Goal: Task Accomplishment & Management: Use online tool/utility

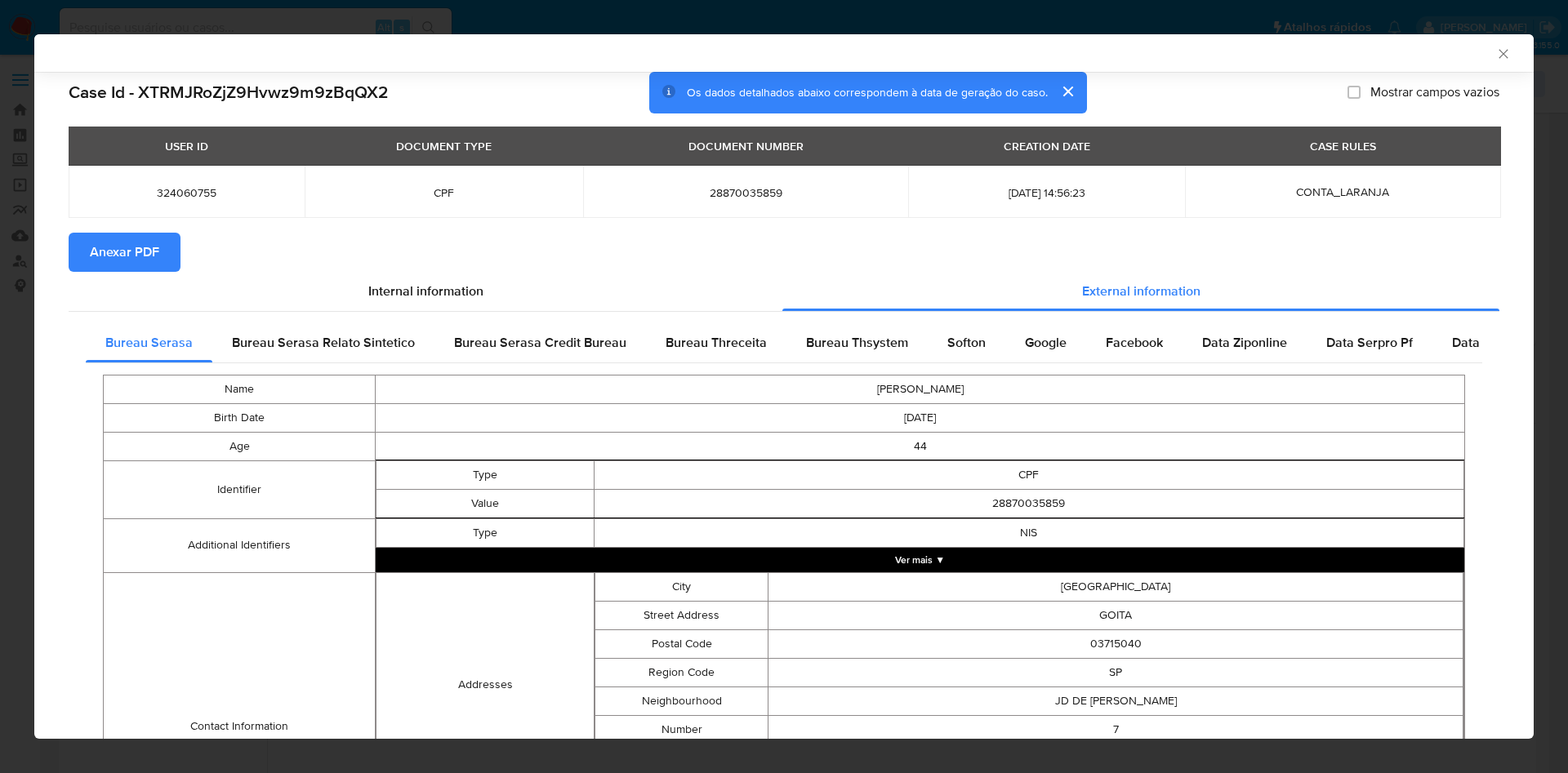
select select "10"
click at [1496, 56] on icon "Fechar a janela" at bounding box center [1503, 54] width 16 height 16
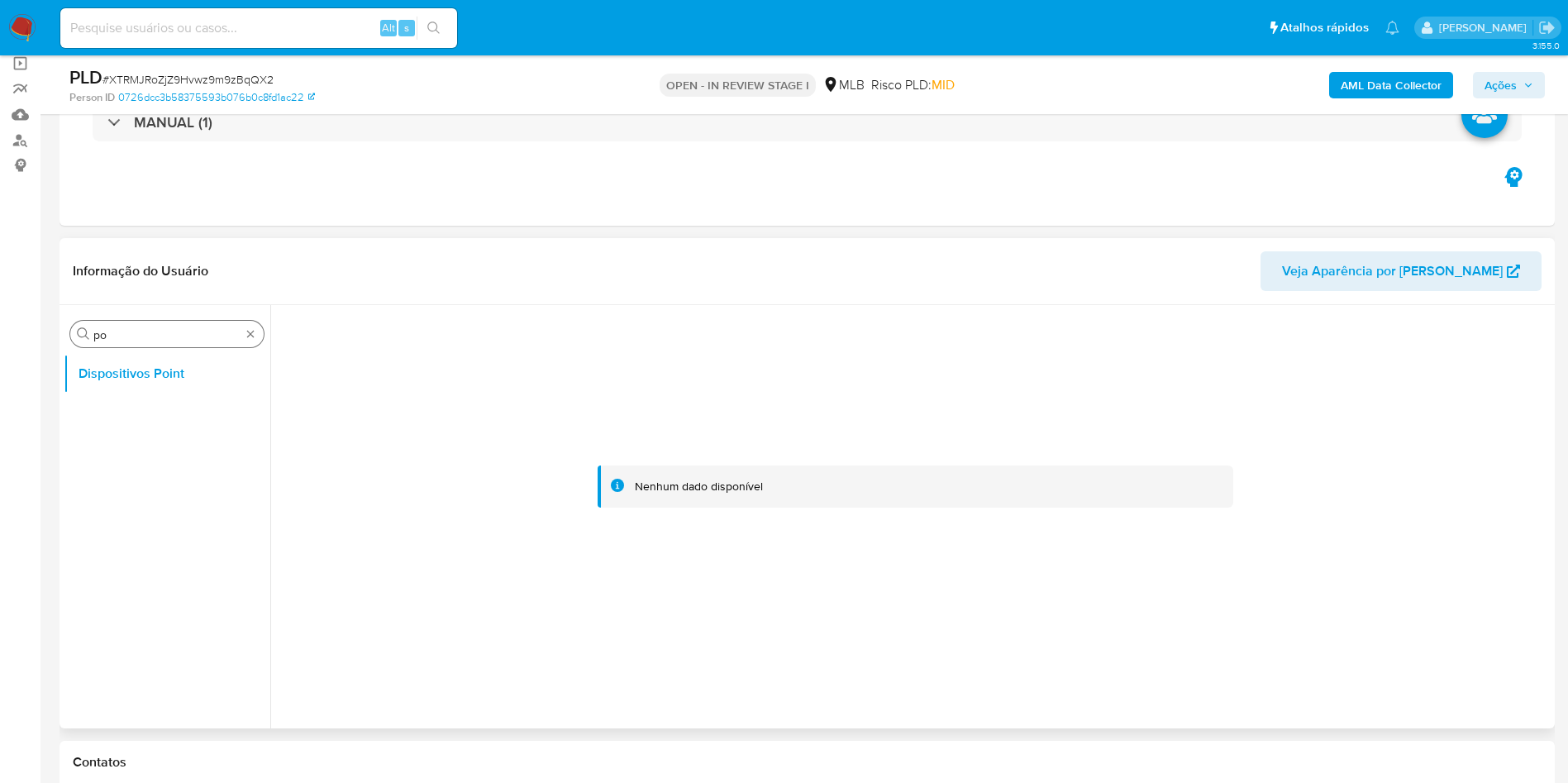
click at [243, 335] on div "Procurar po" at bounding box center [167, 334] width 193 height 27
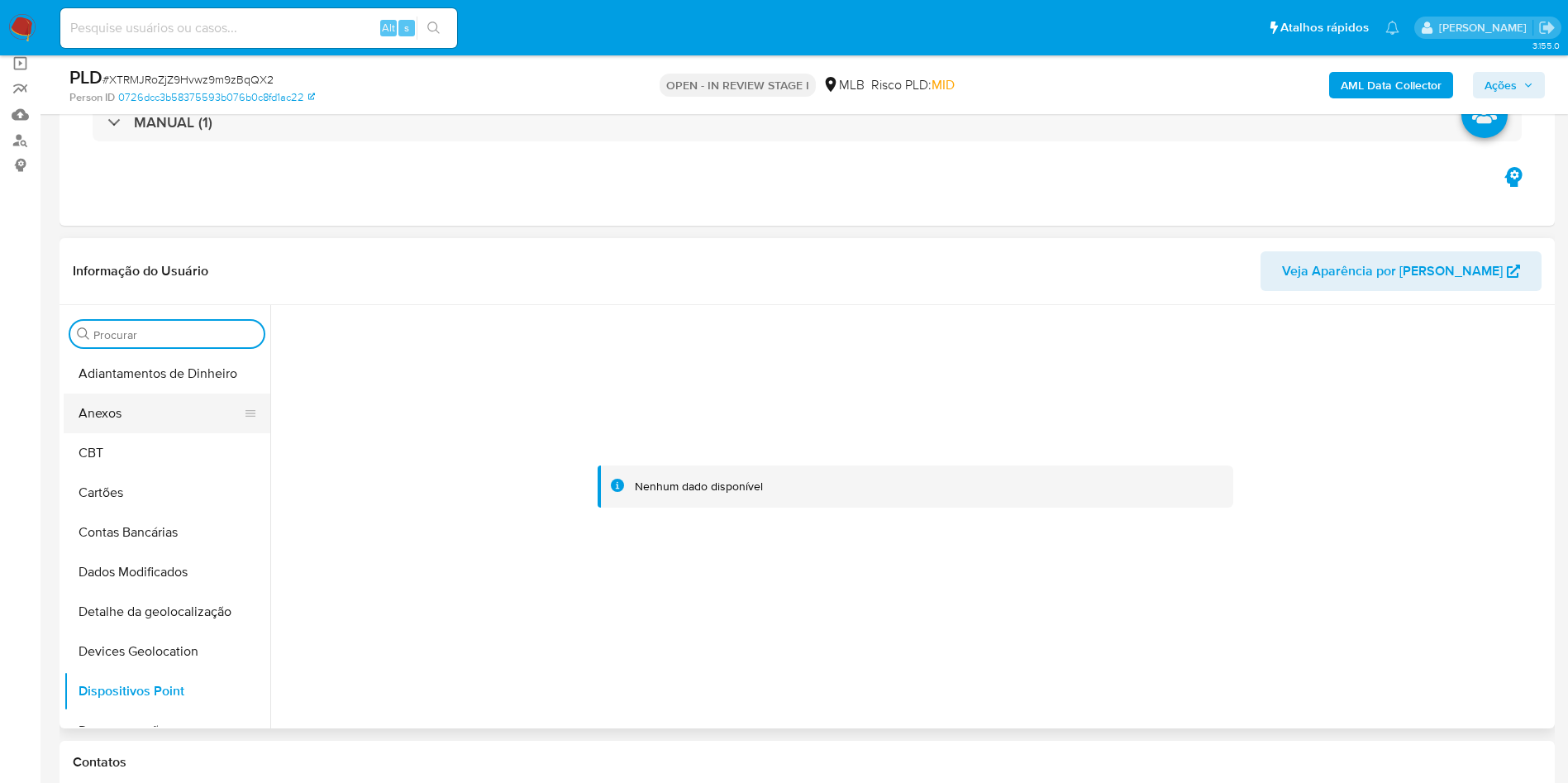
click at [155, 395] on button "Anexos" at bounding box center [161, 414] width 193 height 40
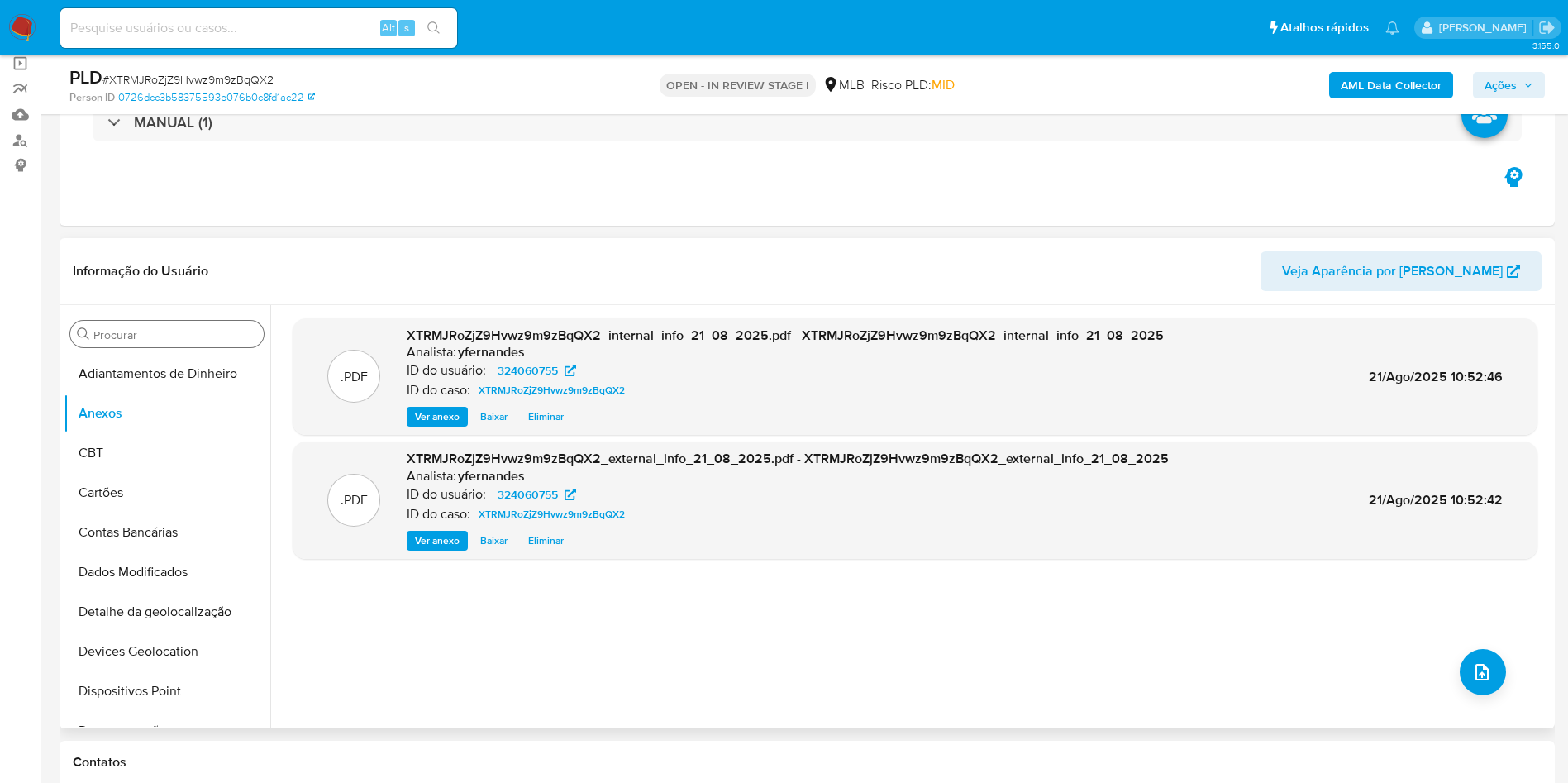
click at [1451, 690] on div ".PDF XTRMJRoZjZ9Hvwz9m9zBqQX2_internal_info_21_08_2025.pdf - XTRMJRoZjZ9Hvwz9m9…" at bounding box center [915, 517] width 1244 height 397
click at [1473, 672] on icon "upload-file" at bounding box center [1482, 672] width 20 height 20
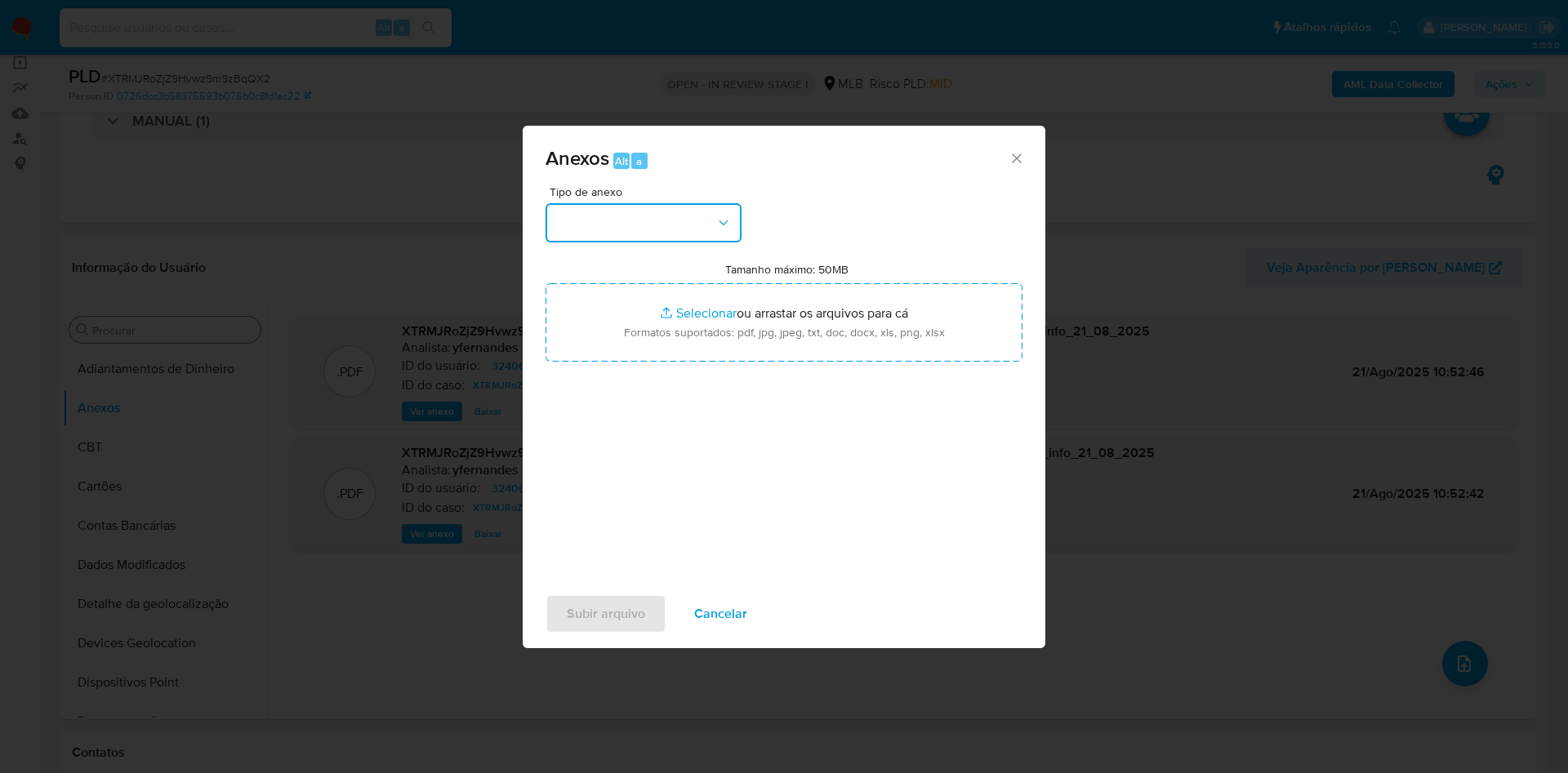
click at [664, 224] on button "button" at bounding box center [644, 222] width 196 height 39
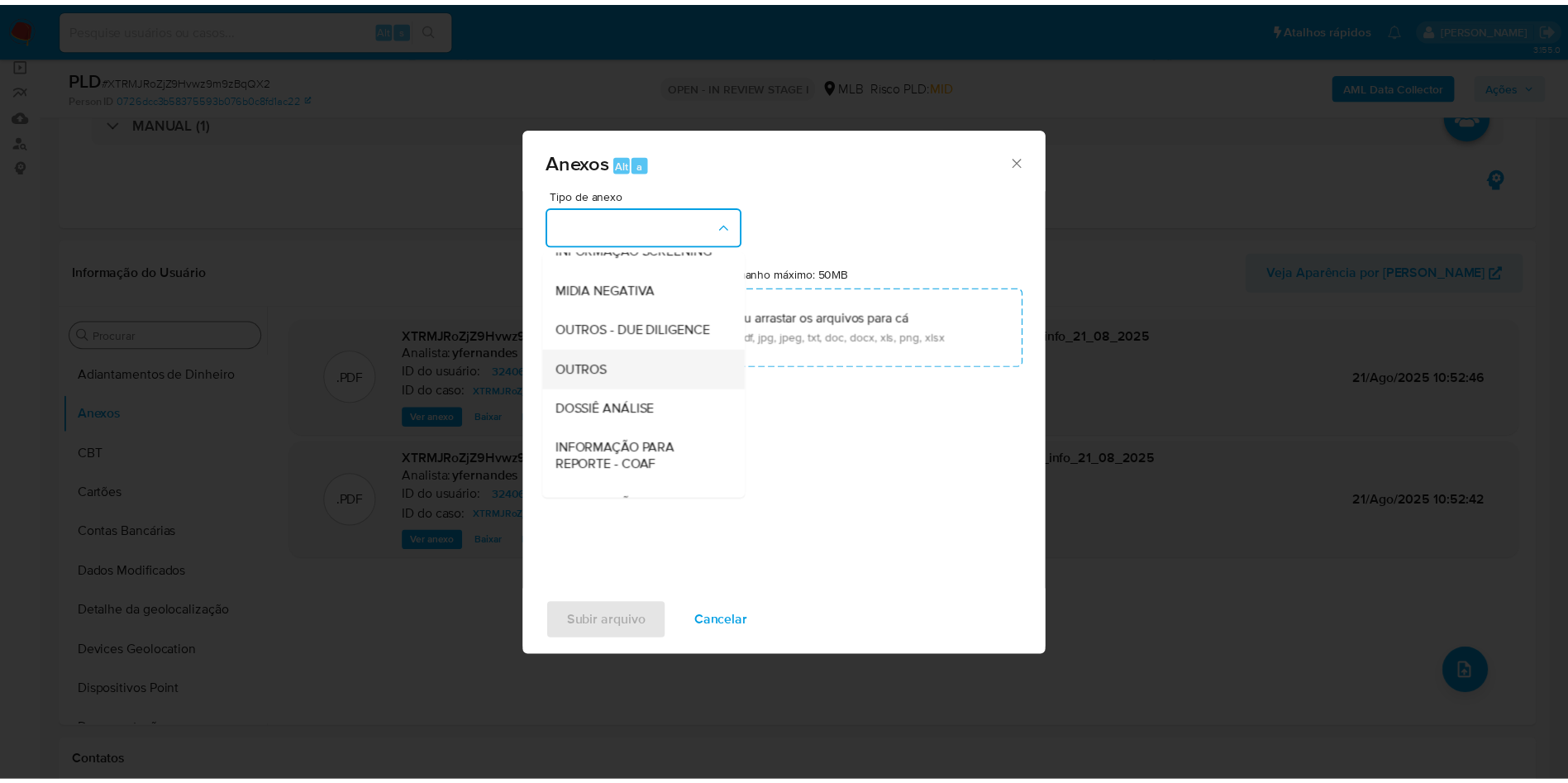
scroll to position [255, 0]
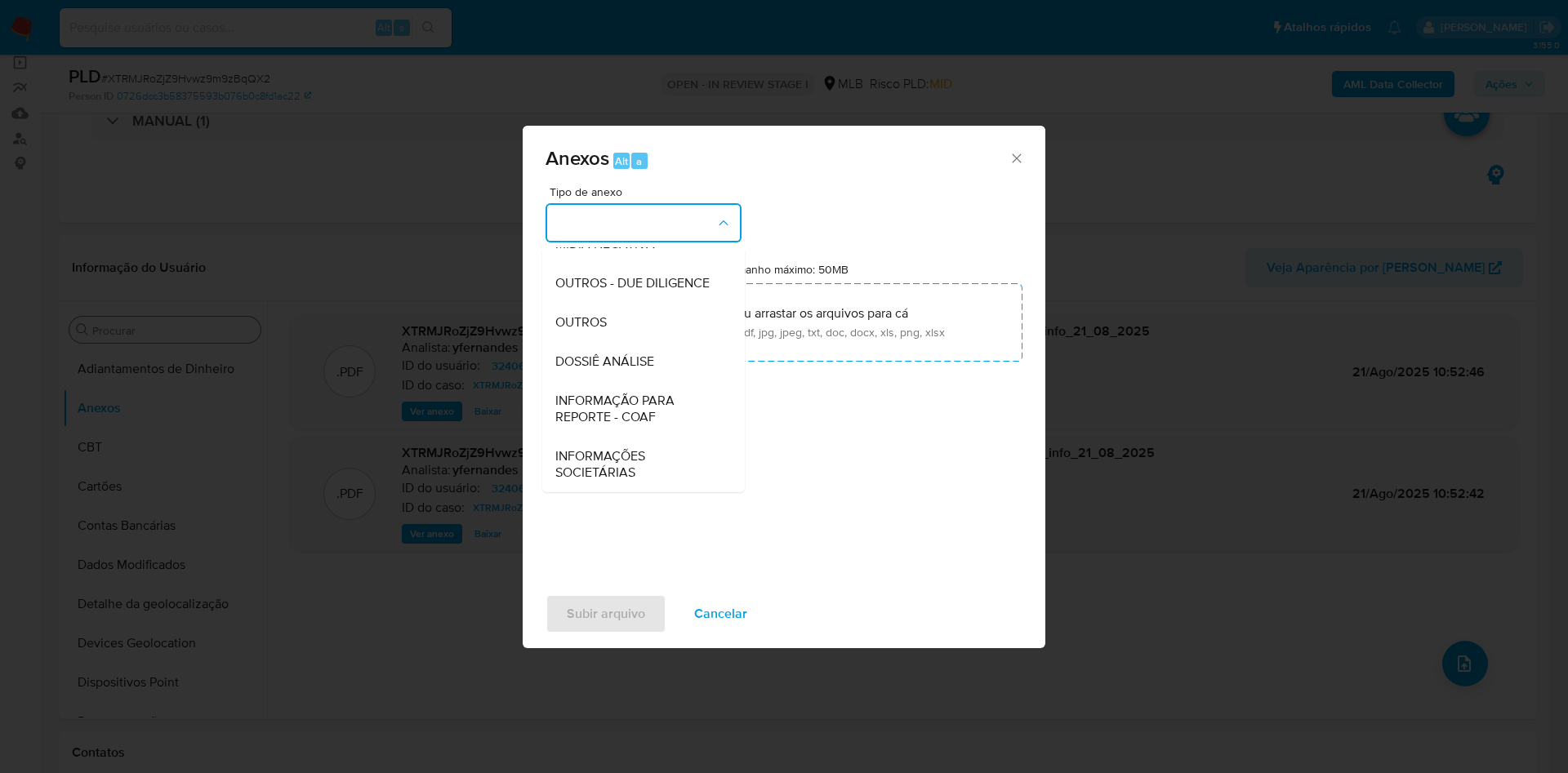
click at [611, 332] on div "OUTROS" at bounding box center [638, 322] width 166 height 39
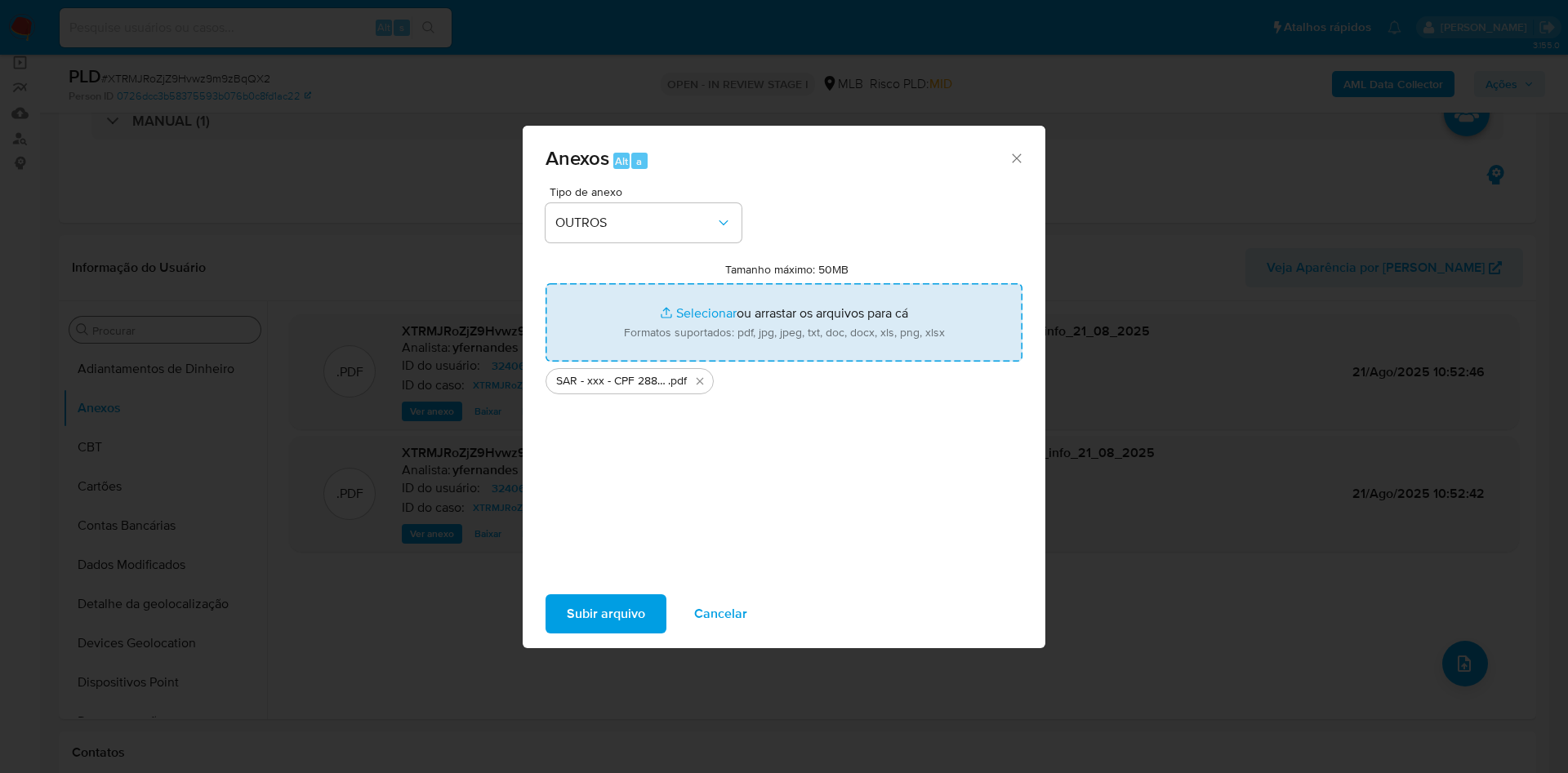
type input "C:\fakepath\Mulan 324060755_2025_08_21_07_53_48.xlsx"
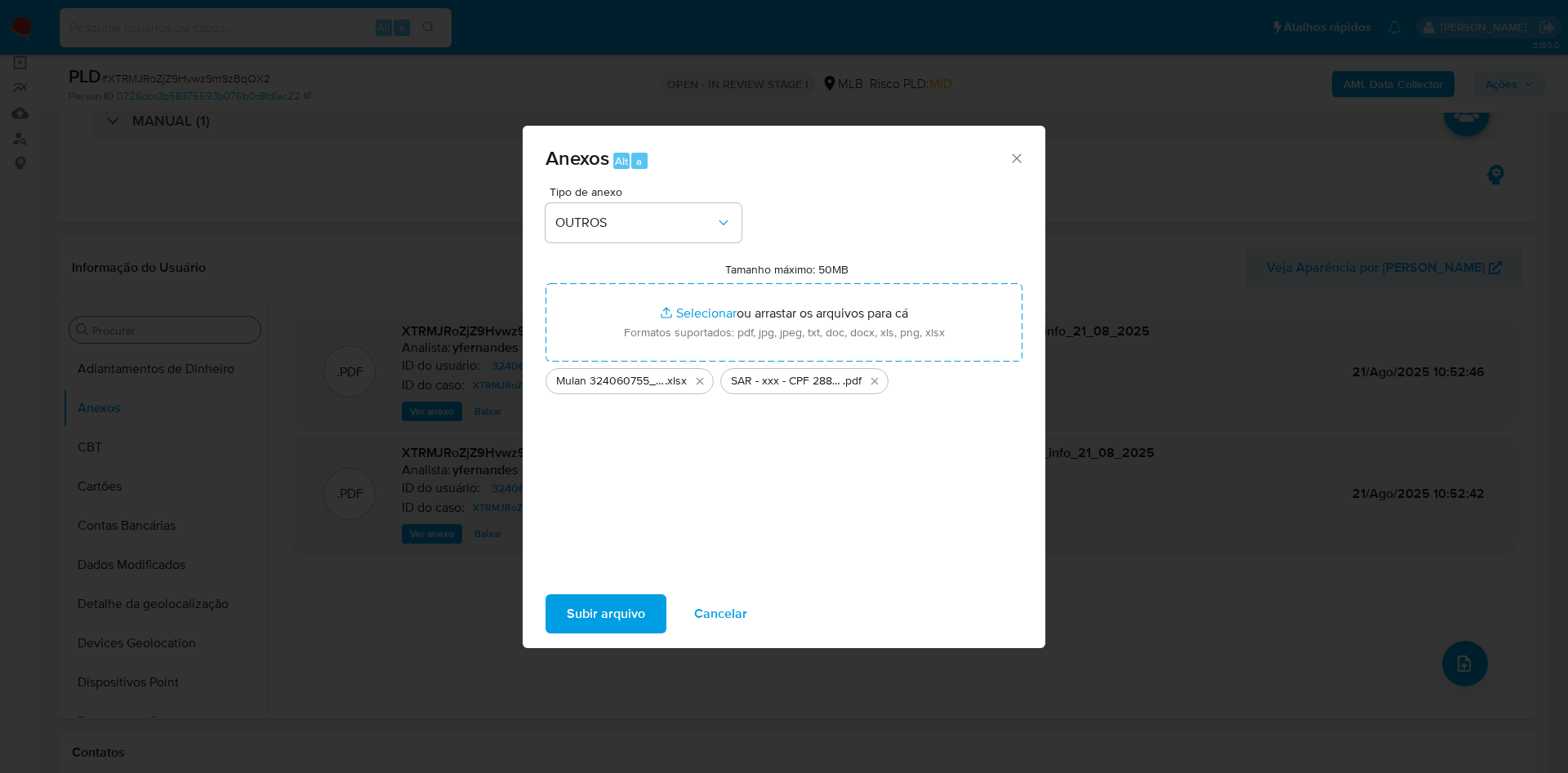
click at [603, 603] on span "Subir arquivo" at bounding box center [606, 614] width 78 height 36
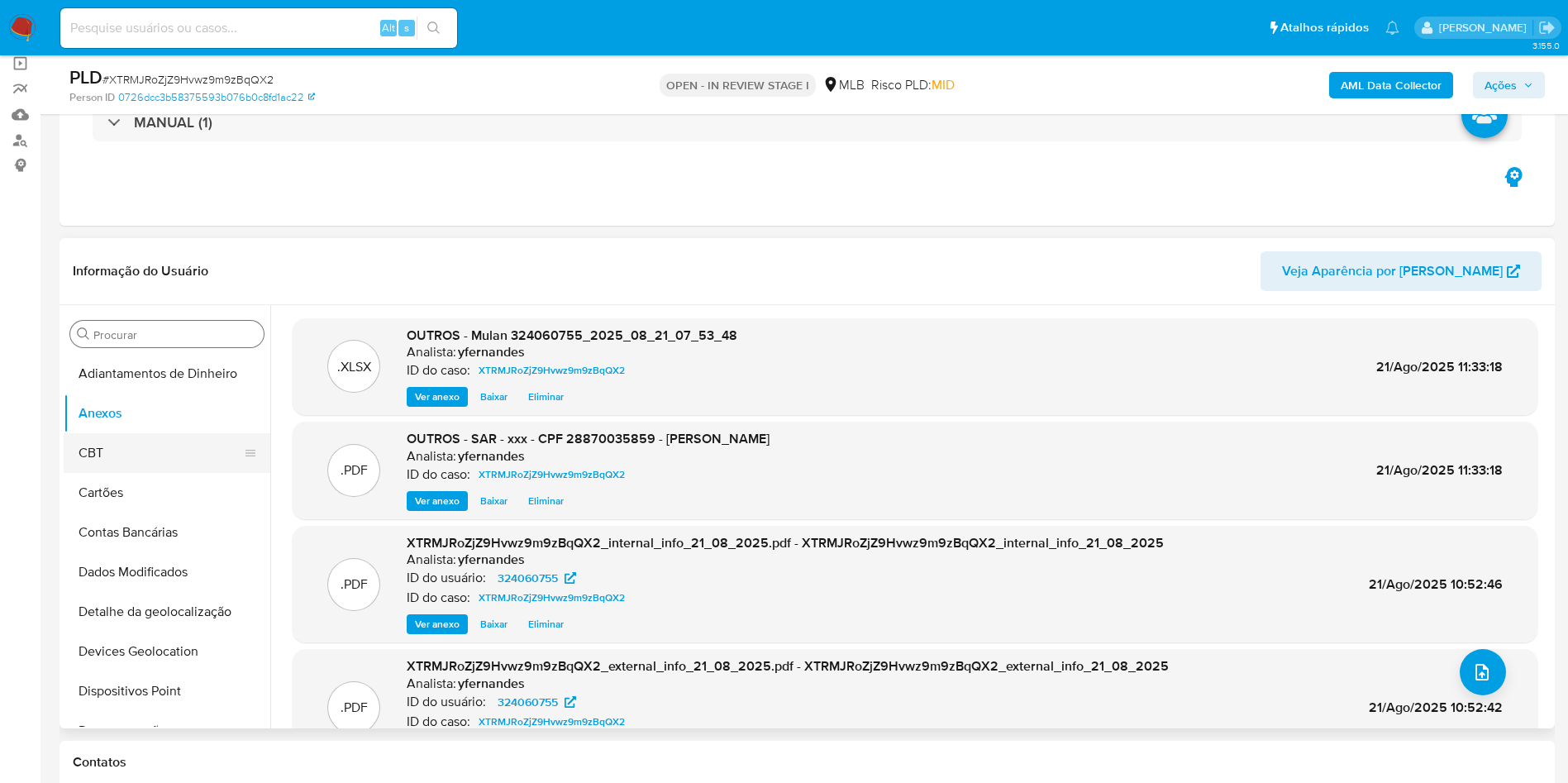
click at [147, 436] on button "CBT" at bounding box center [161, 453] width 193 height 40
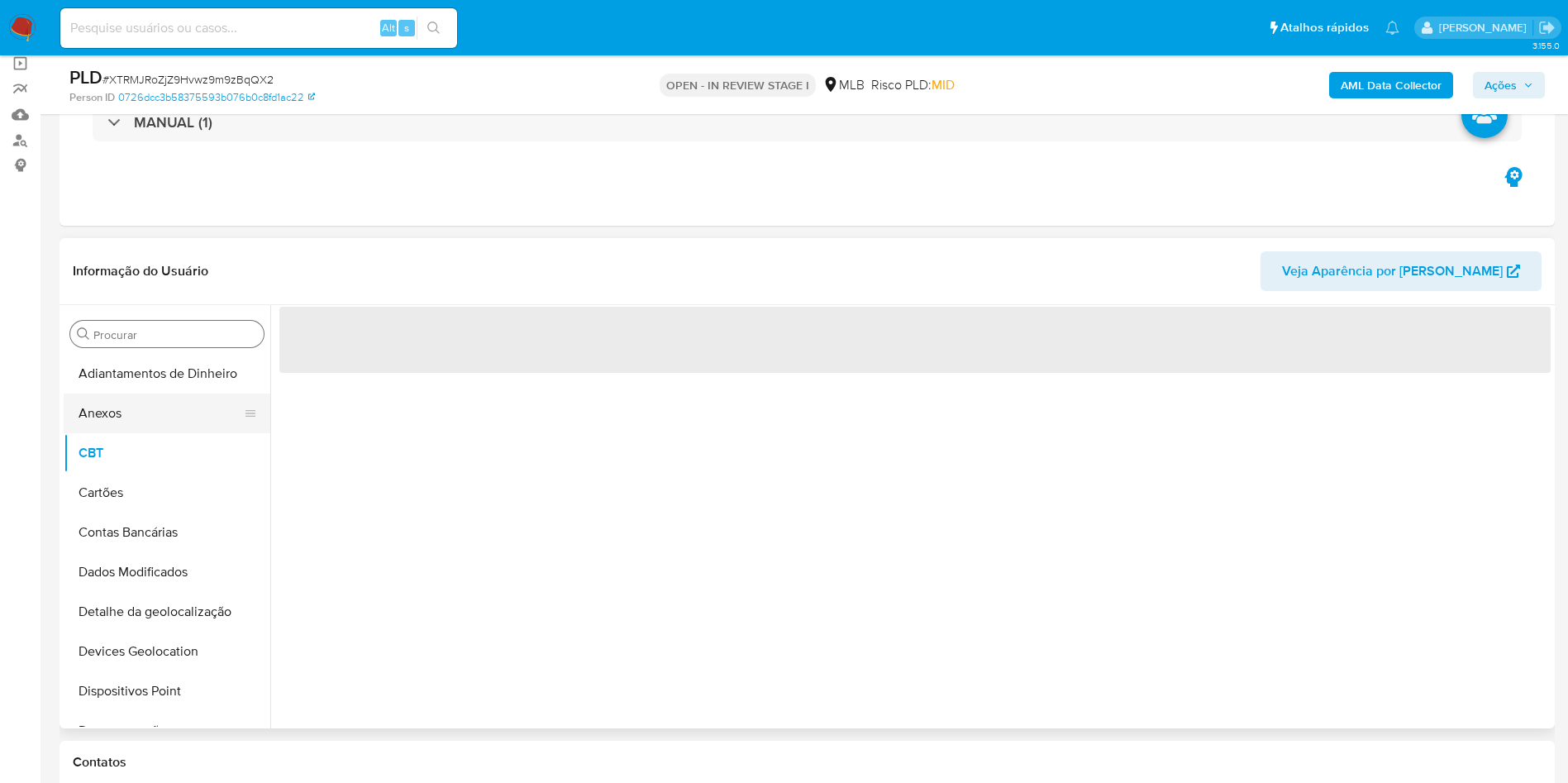
click at [116, 421] on button "Anexos" at bounding box center [161, 414] width 193 height 40
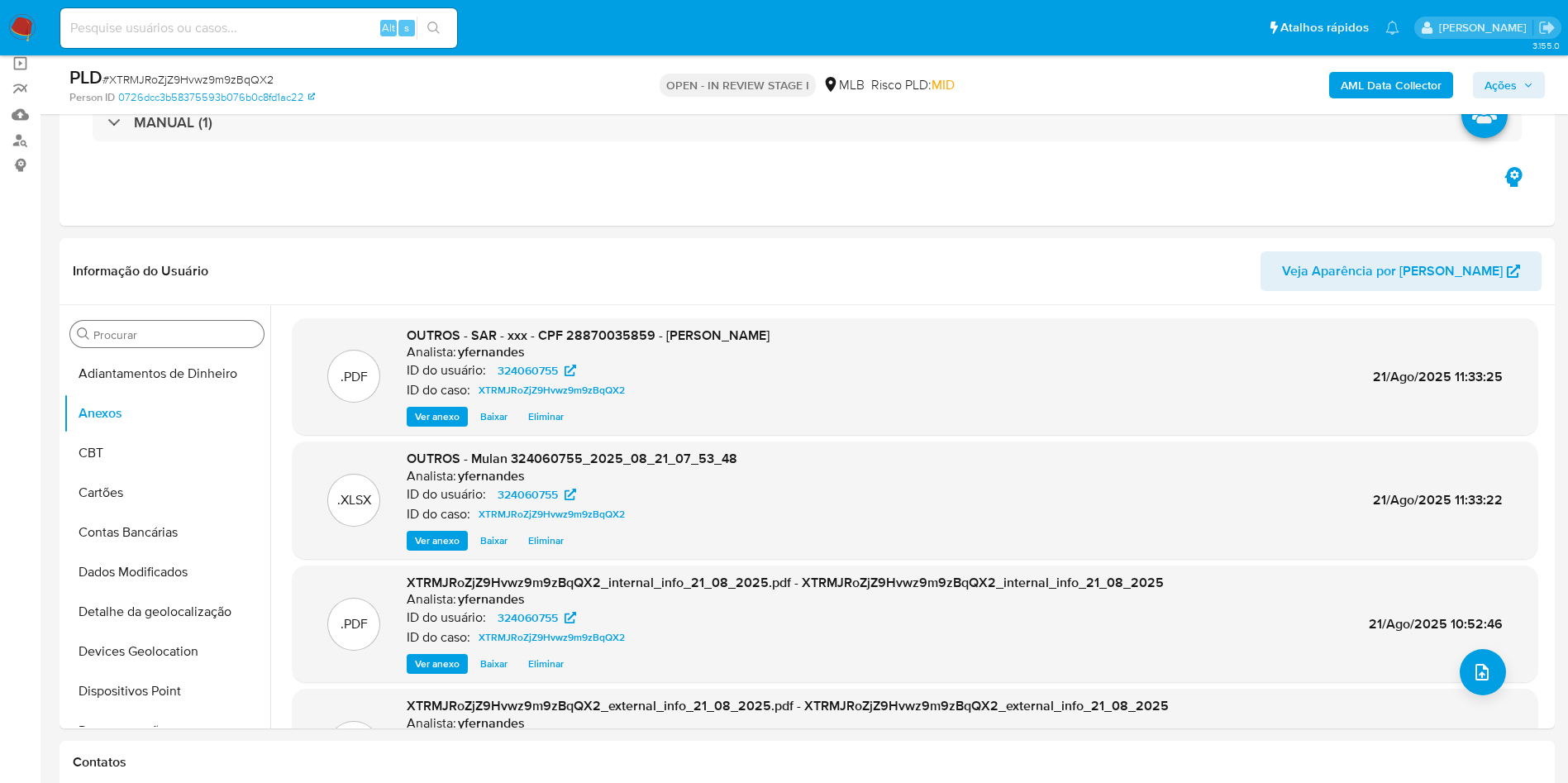
click at [1499, 78] on span "Ações" at bounding box center [1500, 85] width 32 height 27
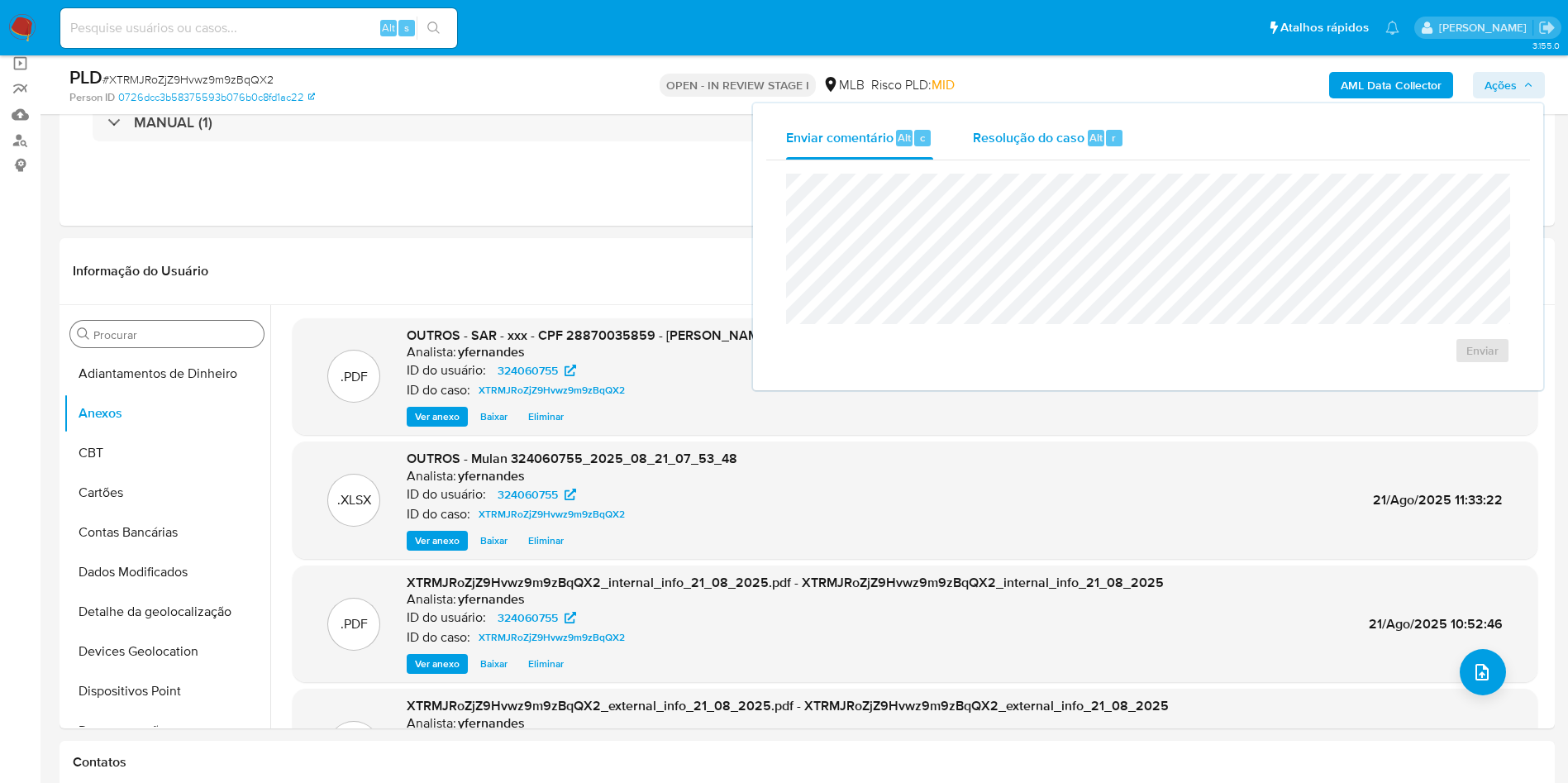
click at [1097, 117] on div "Resolução do caso Alt r" at bounding box center [1048, 138] width 151 height 43
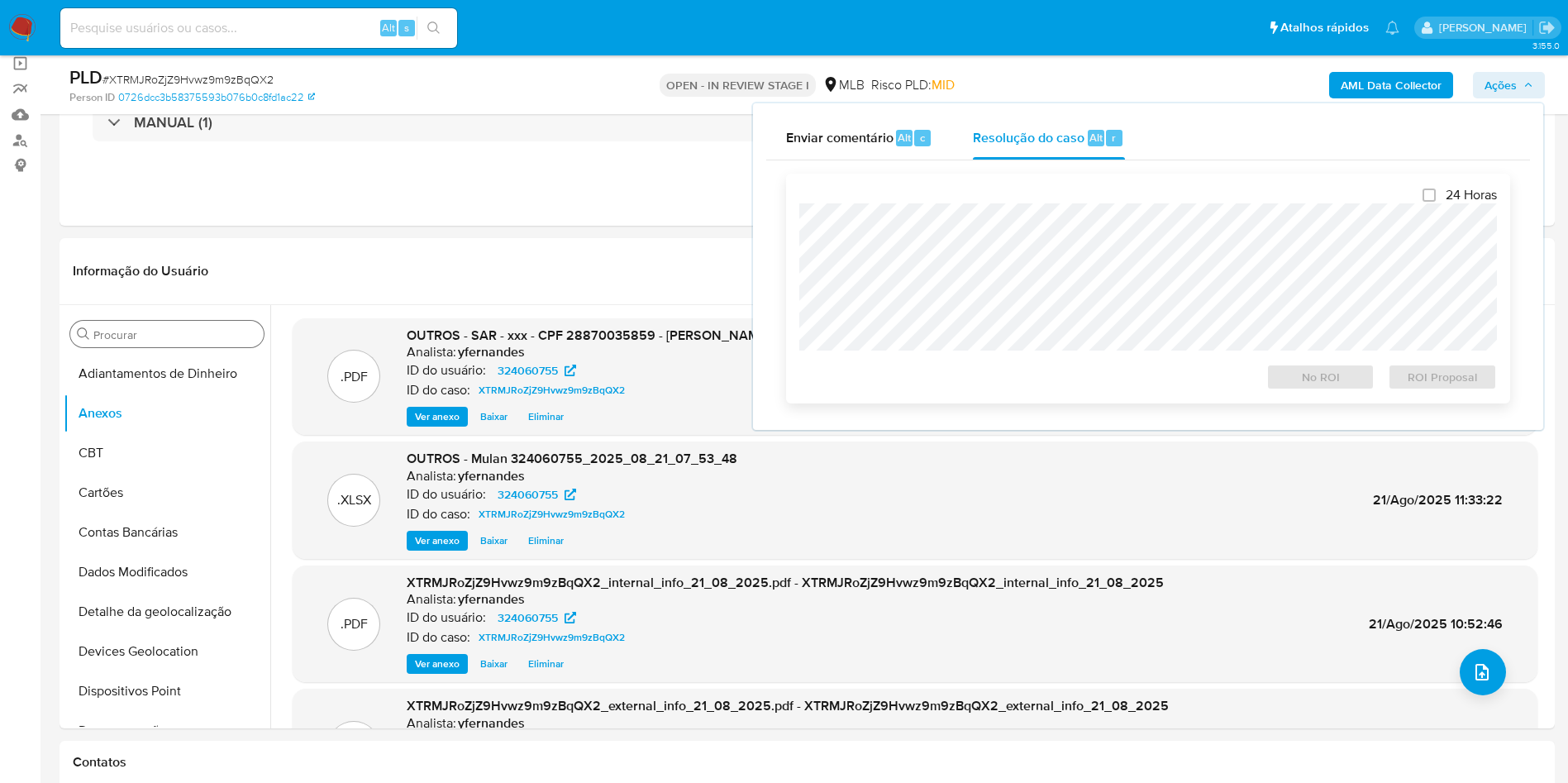
click at [1087, 193] on div "24 Horas No ROI ROI Proposal" at bounding box center [1148, 288] width 697 height 204
click at [1476, 372] on span "ROI Proposal" at bounding box center [1443, 376] width 86 height 23
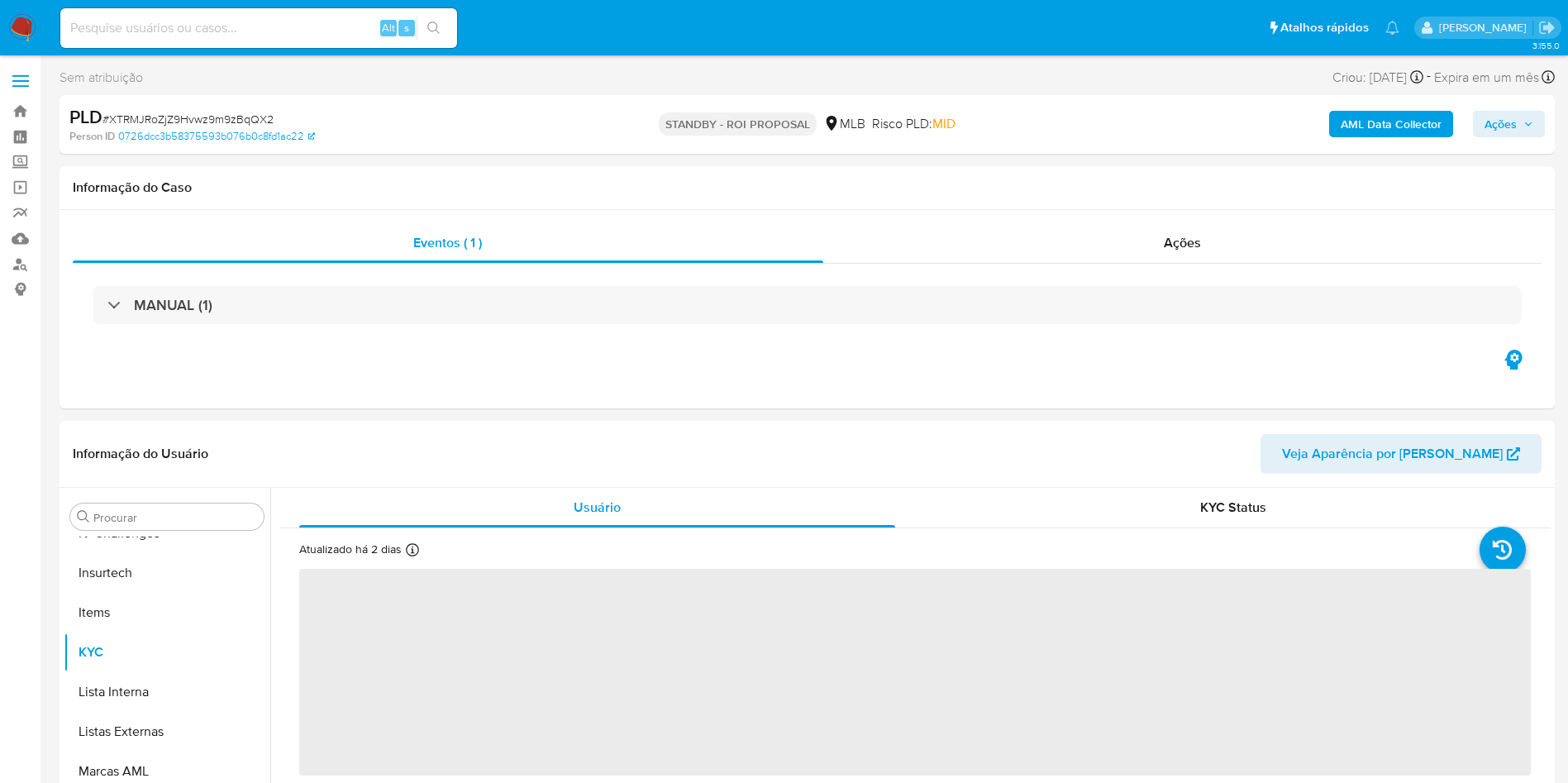
scroll to position [738, 0]
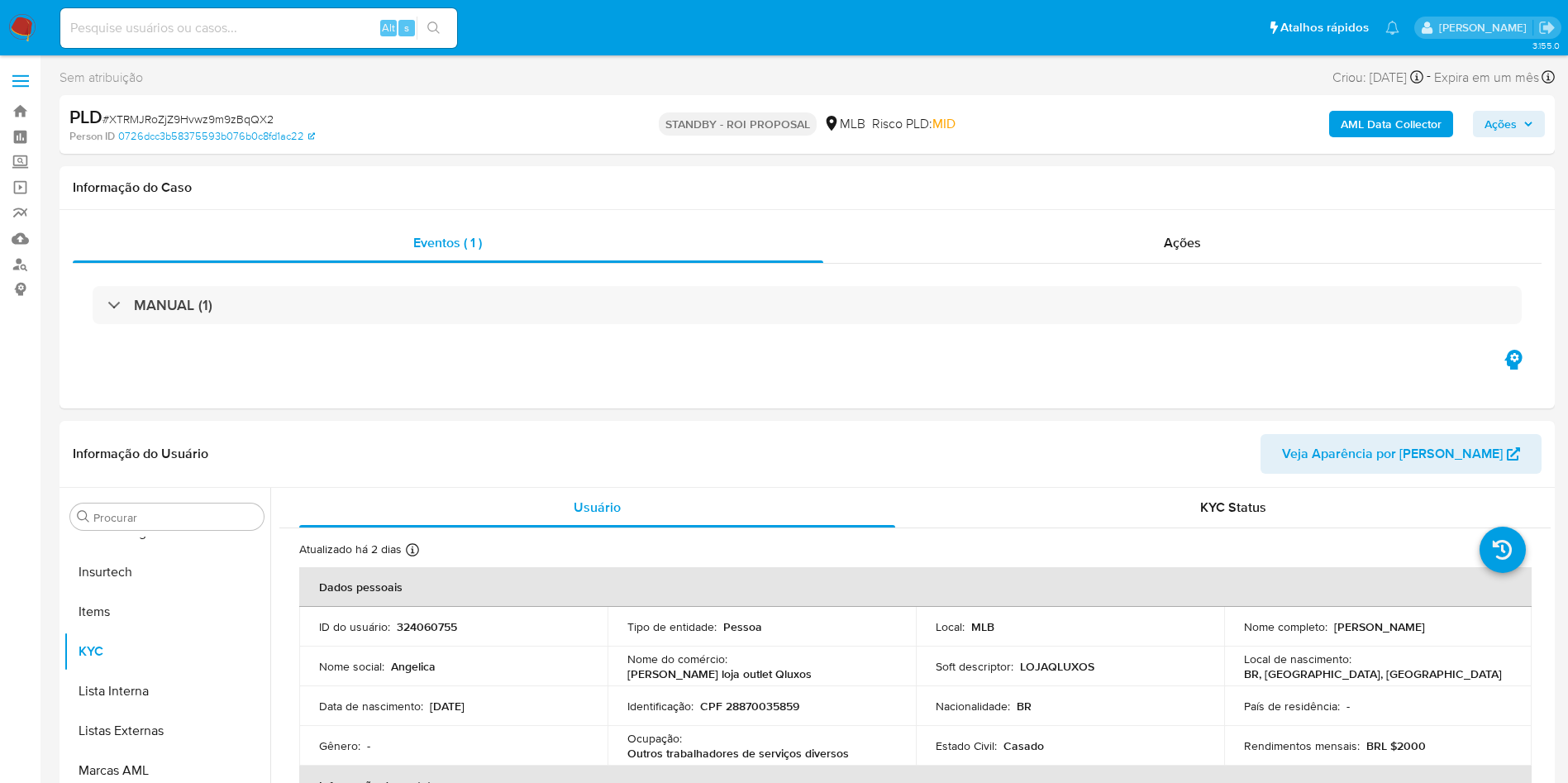
select select "10"
click at [1093, 253] on div "Ações" at bounding box center [1182, 243] width 719 height 40
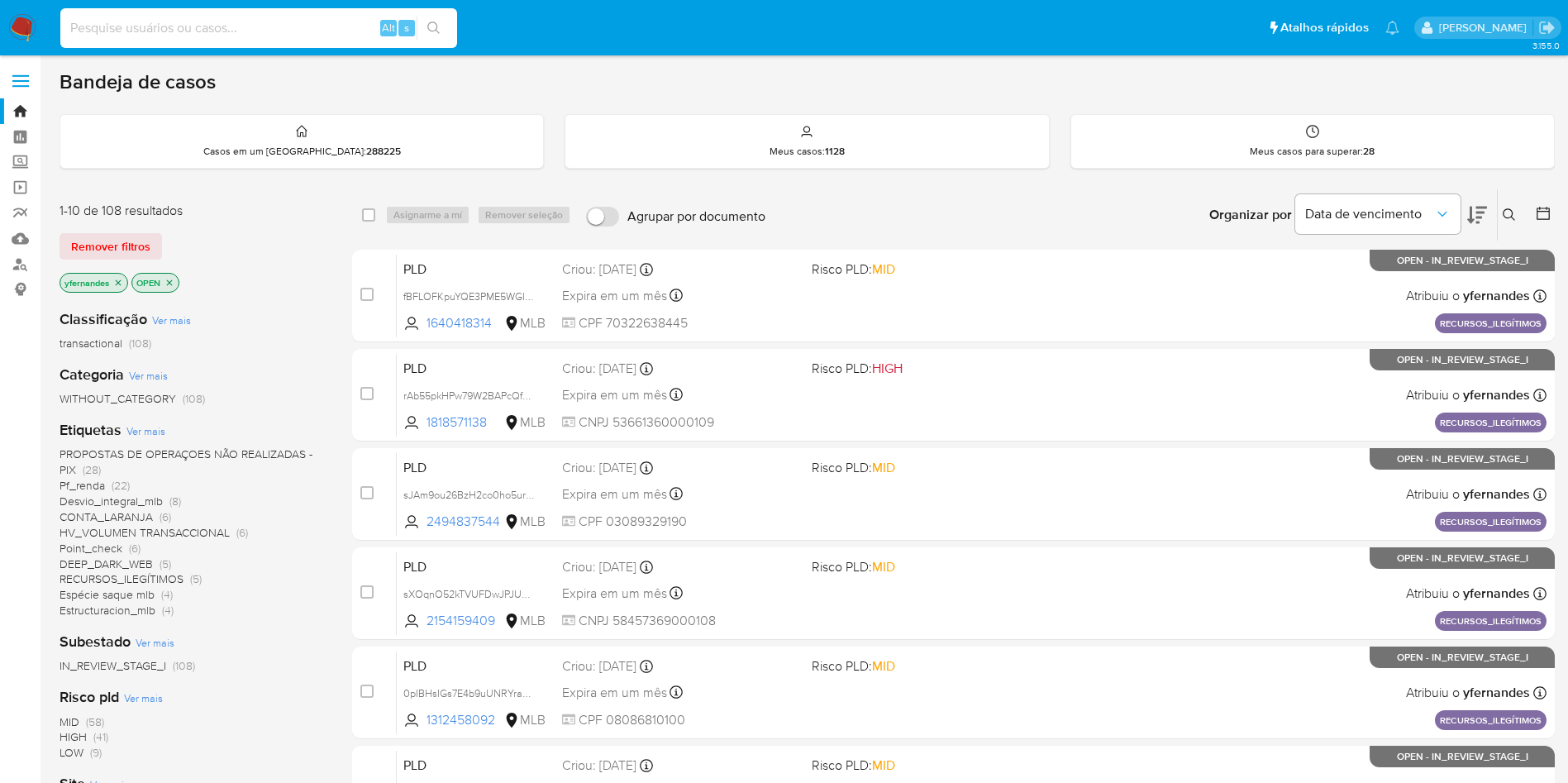
click at [266, 24] on input at bounding box center [259, 28] width 397 height 22
paste input "BI35wP2f70I6aauuXEr7wnT0"
type input "BI35wP2f70I6aauuXEr7wnT0"
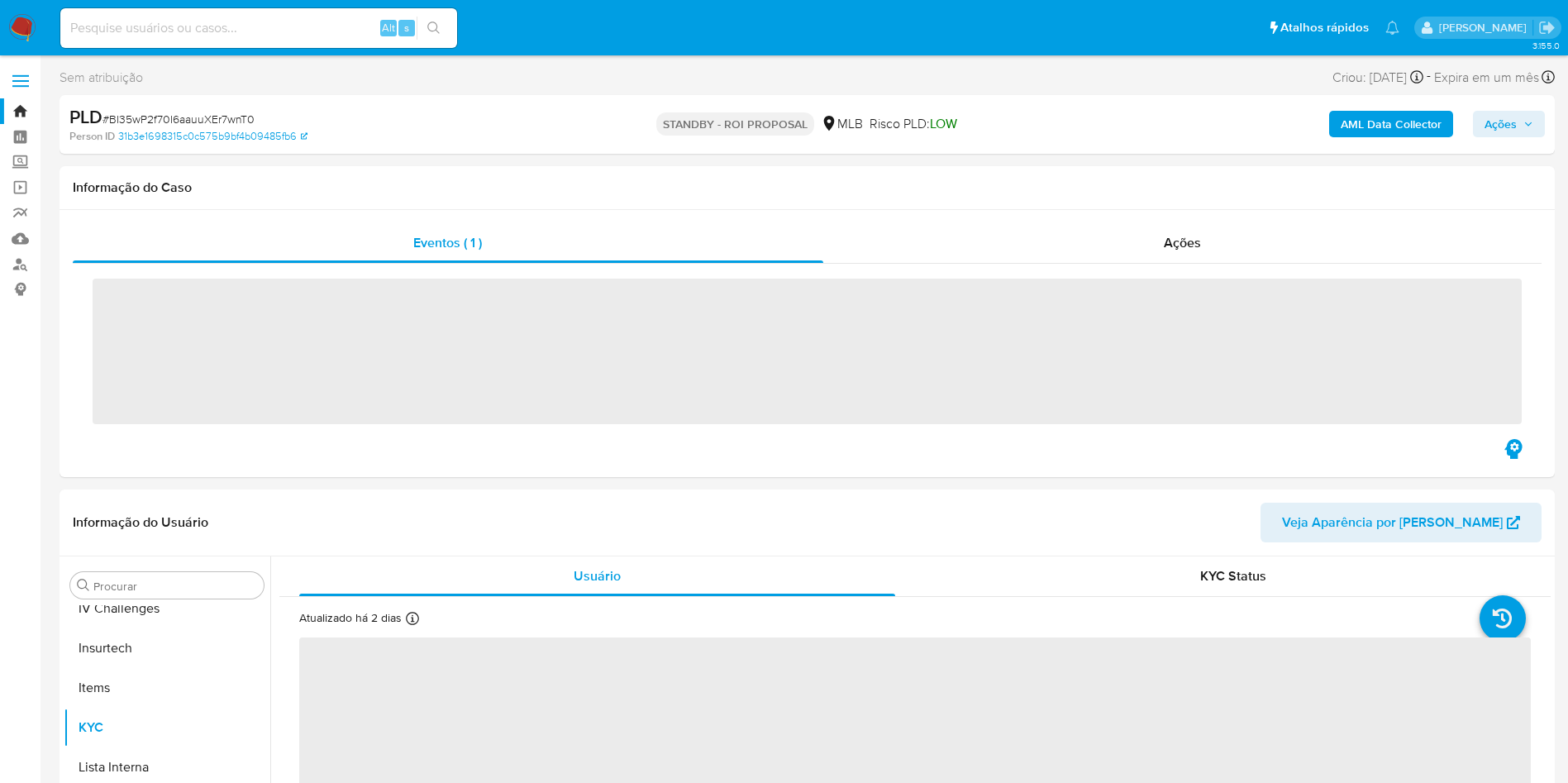
scroll to position [738, 0]
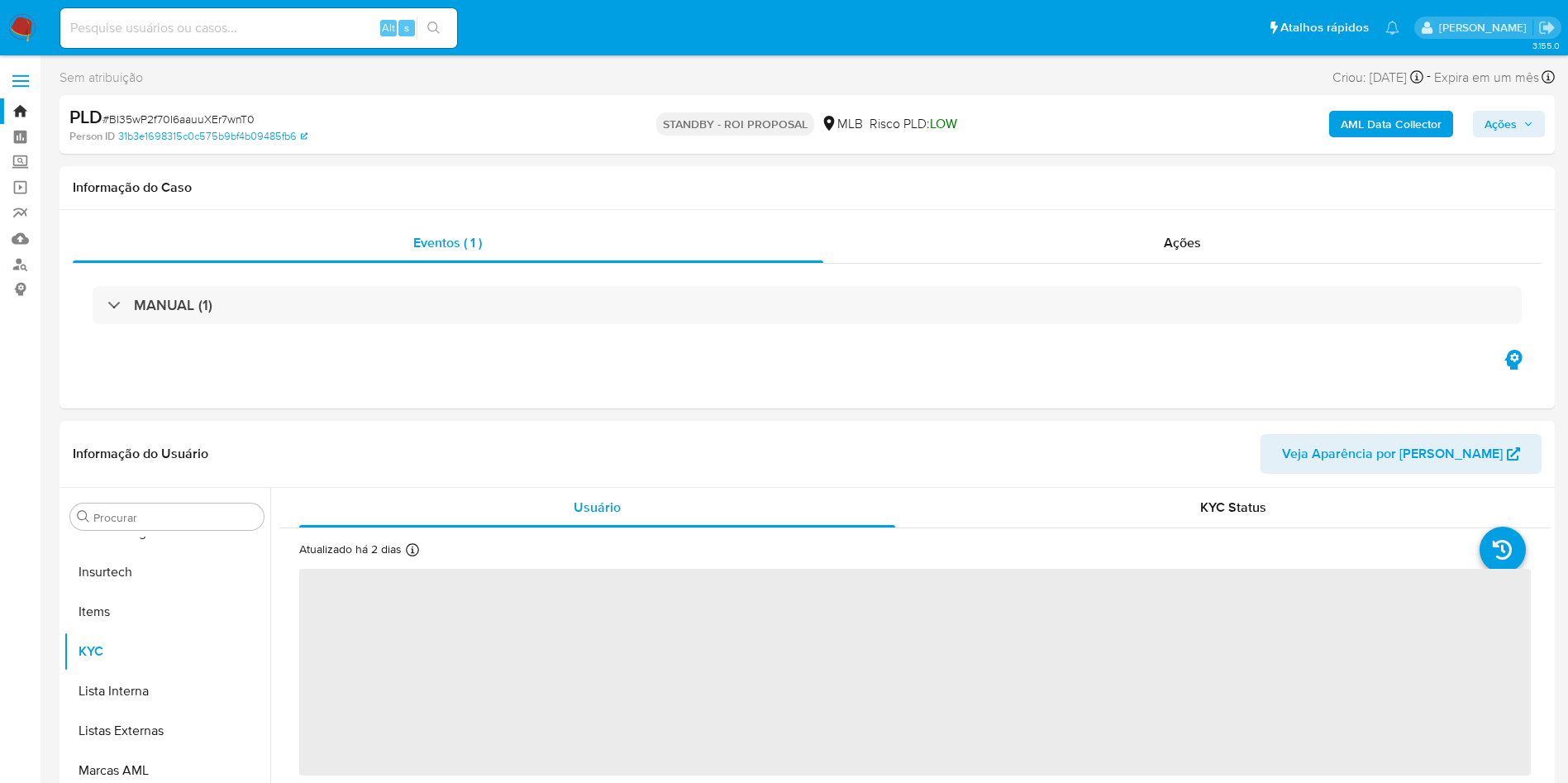
select select "10"
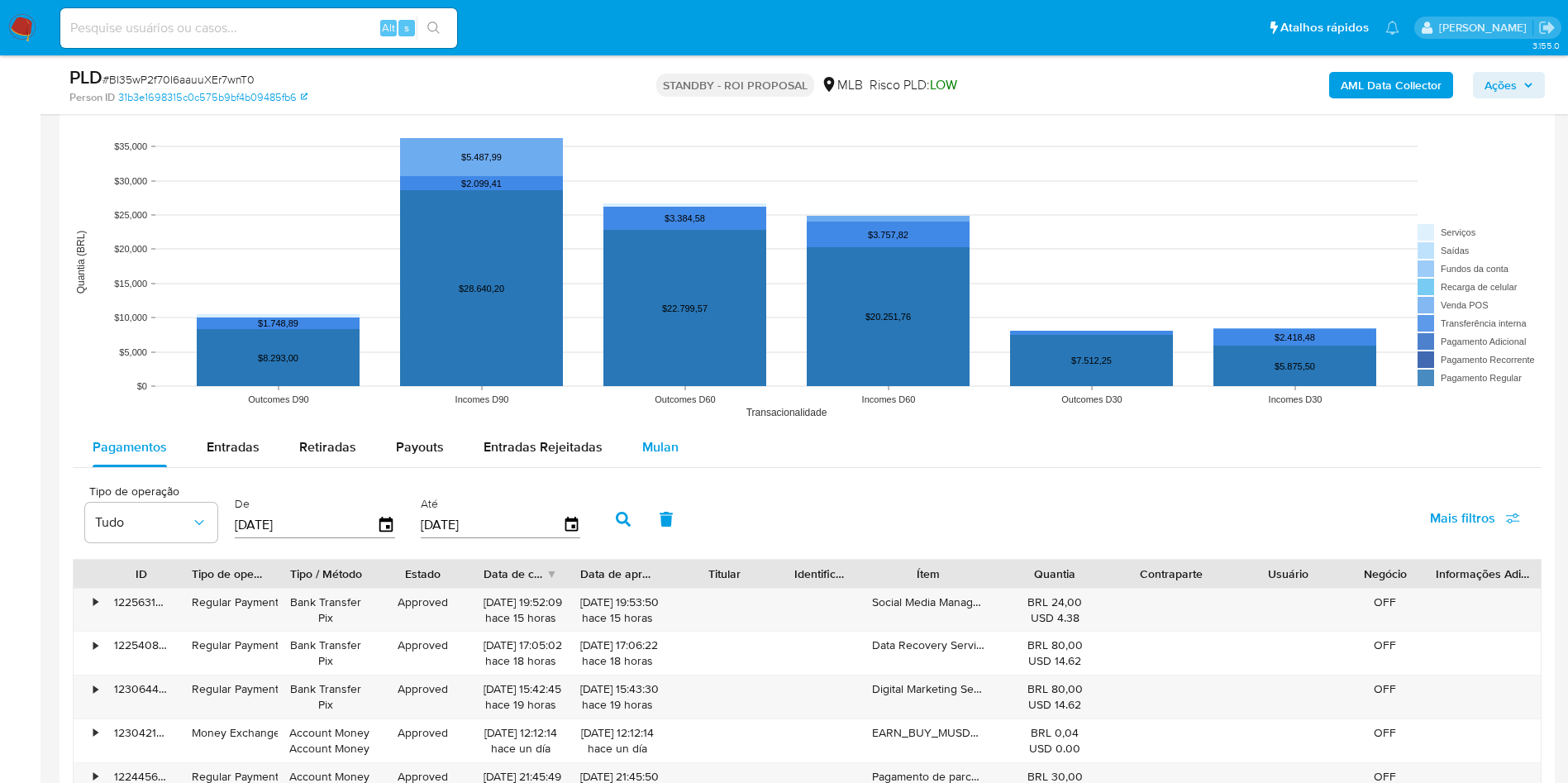
click at [653, 465] on div "Mulan" at bounding box center [660, 447] width 36 height 40
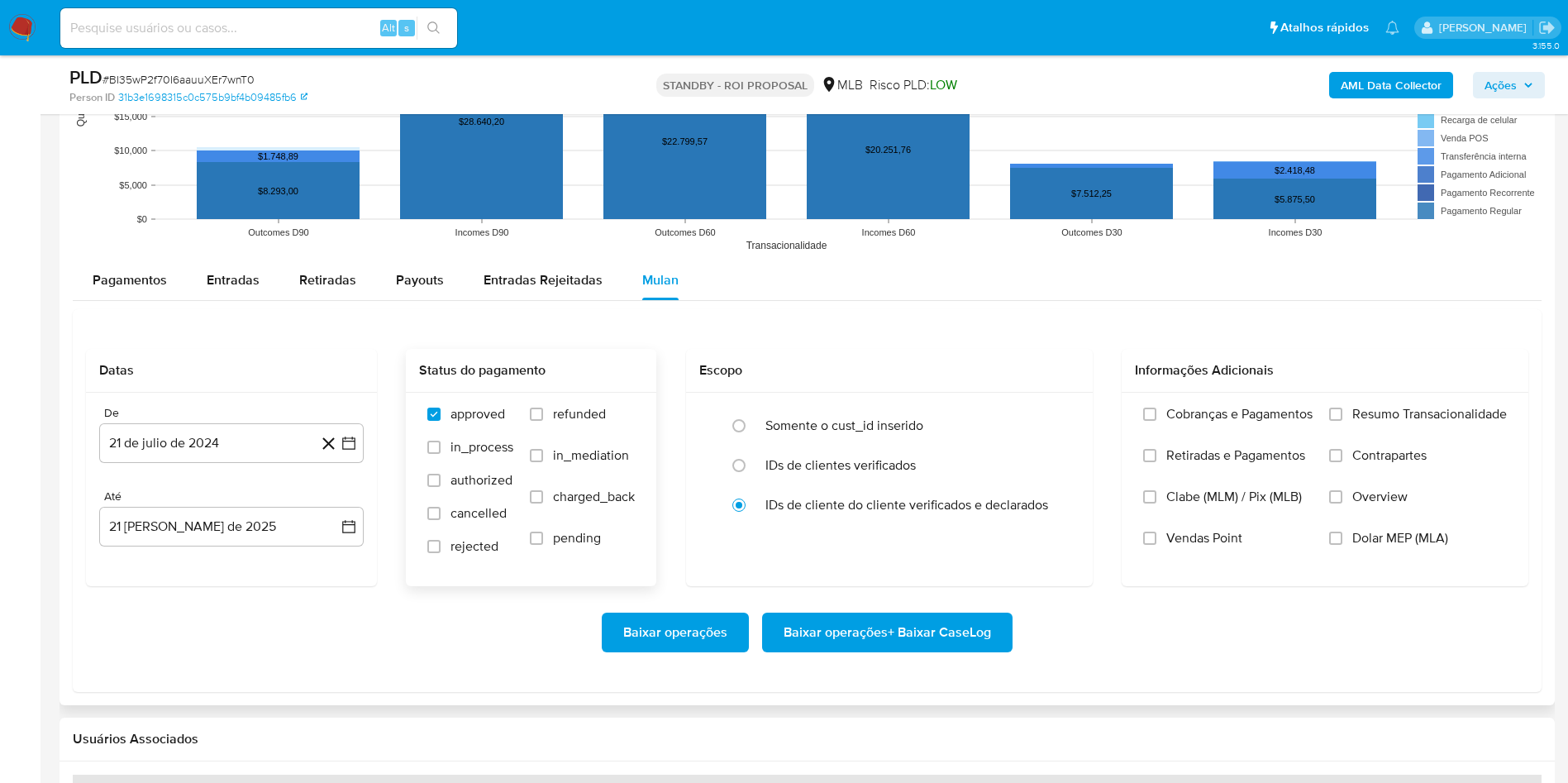
scroll to position [1736, 0]
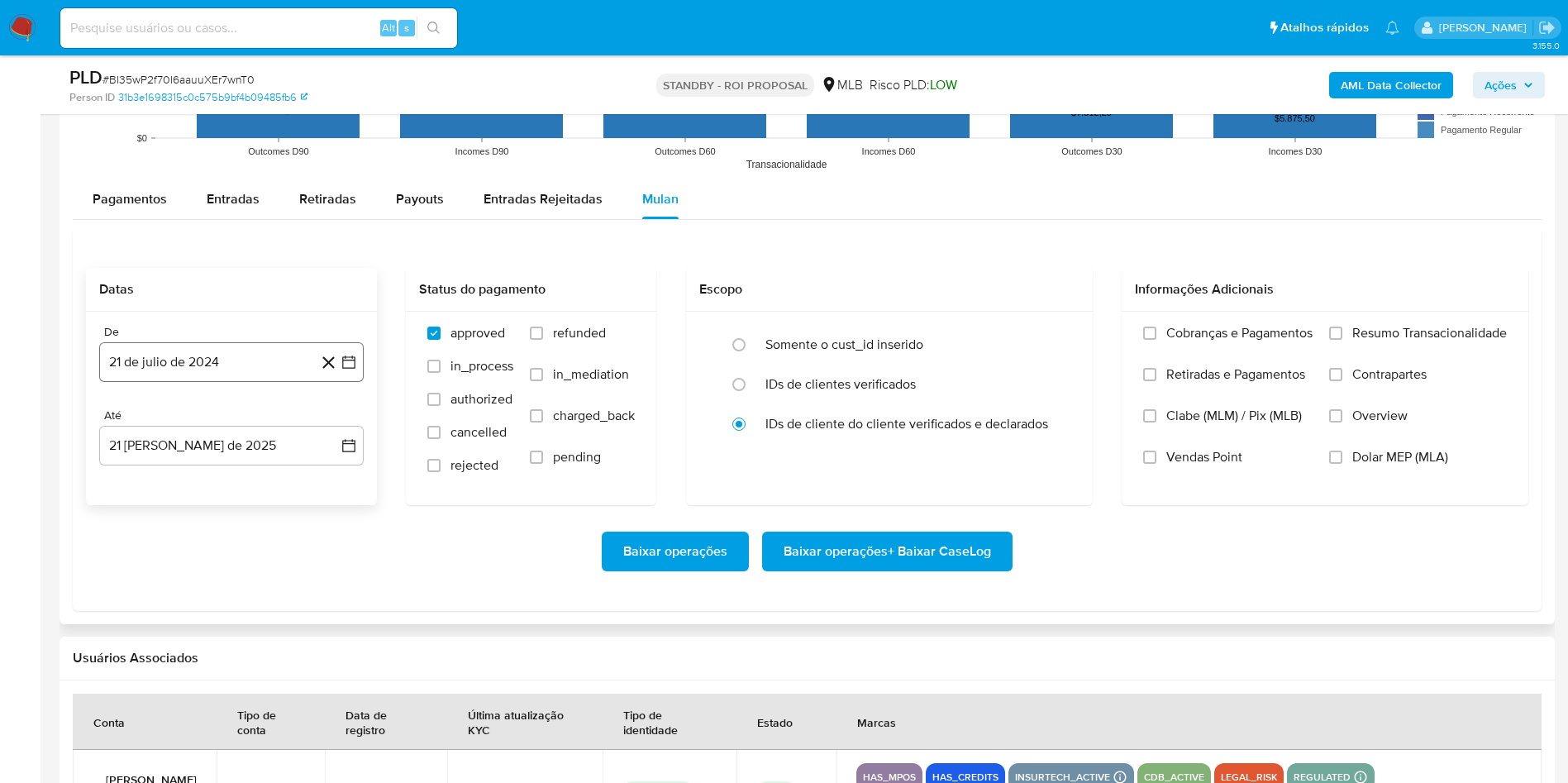
click at [189, 369] on button "21 de julio de 2024" at bounding box center [231, 363] width 264 height 40
click at [200, 427] on span "julio 2024" at bounding box center [224, 421] width 62 height 16
click at [332, 426] on icon "Año siguiente" at bounding box center [331, 421] width 20 height 20
click at [232, 524] on span "may" at bounding box center [230, 527] width 22 height 13
click at [223, 484] on button "1" at bounding box center [231, 483] width 27 height 27
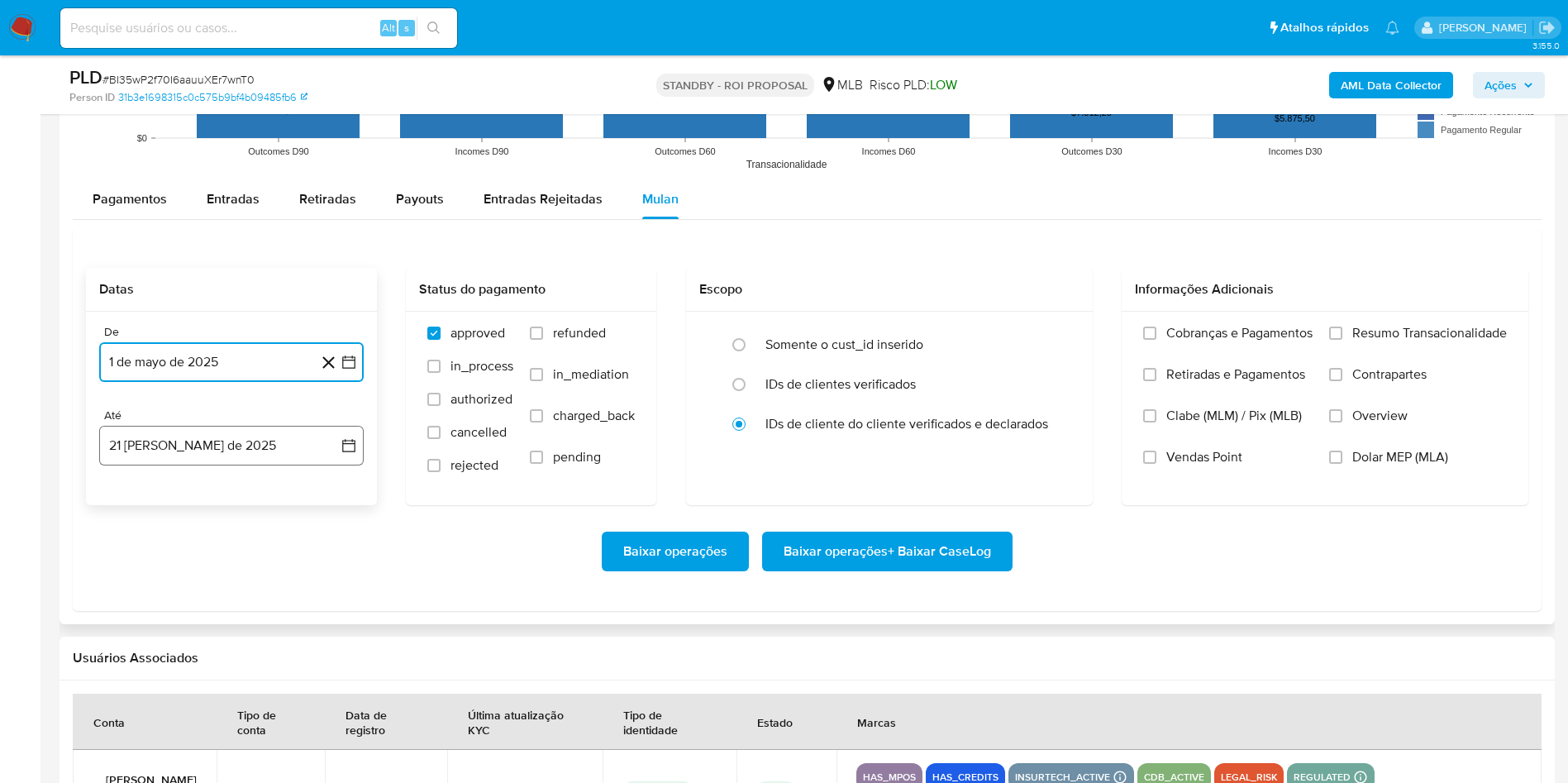
click at [215, 445] on button "21 de agosto de 2025" at bounding box center [231, 445] width 264 height 40
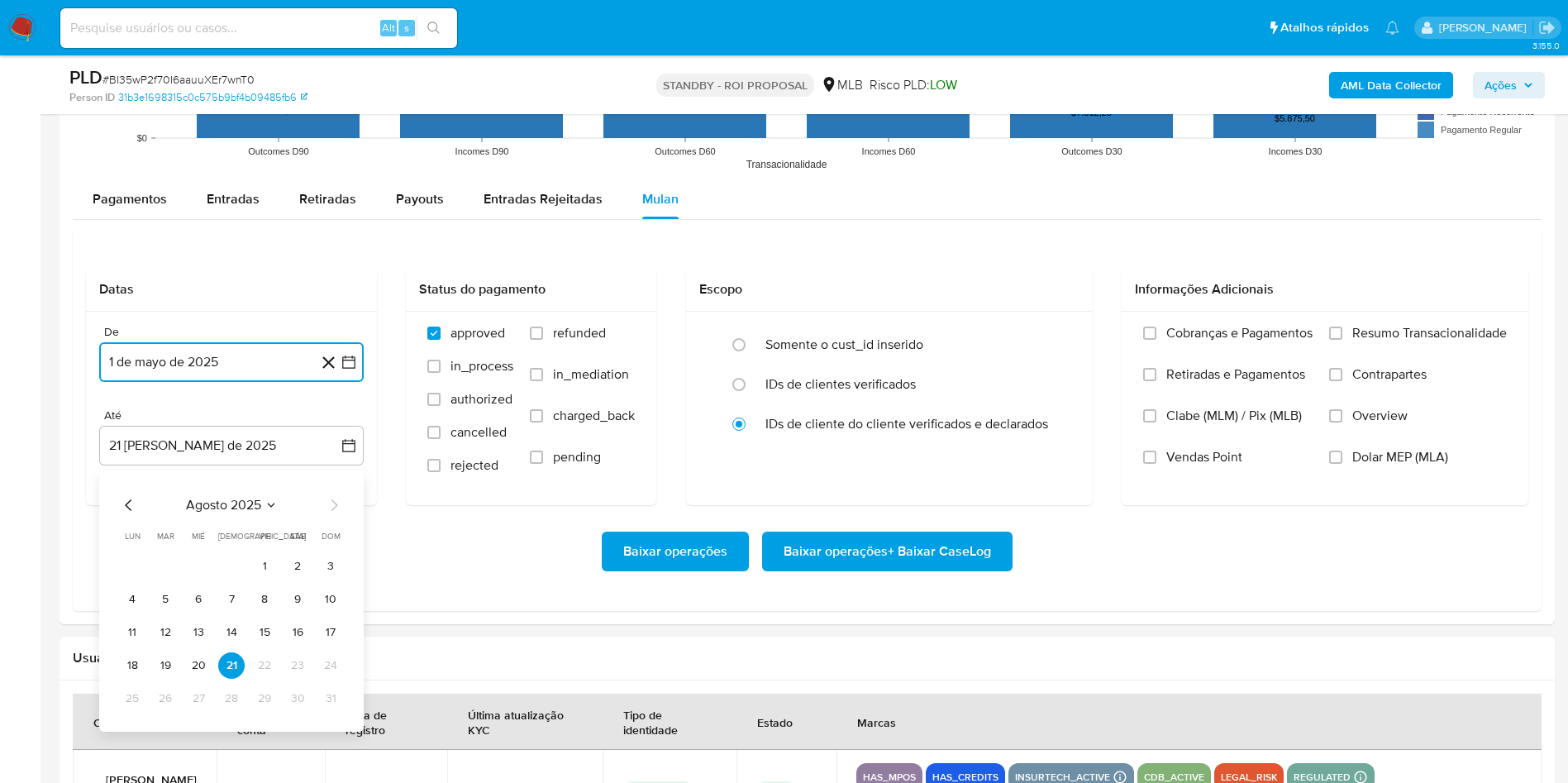
click at [188, 663] on button "20" at bounding box center [198, 666] width 27 height 27
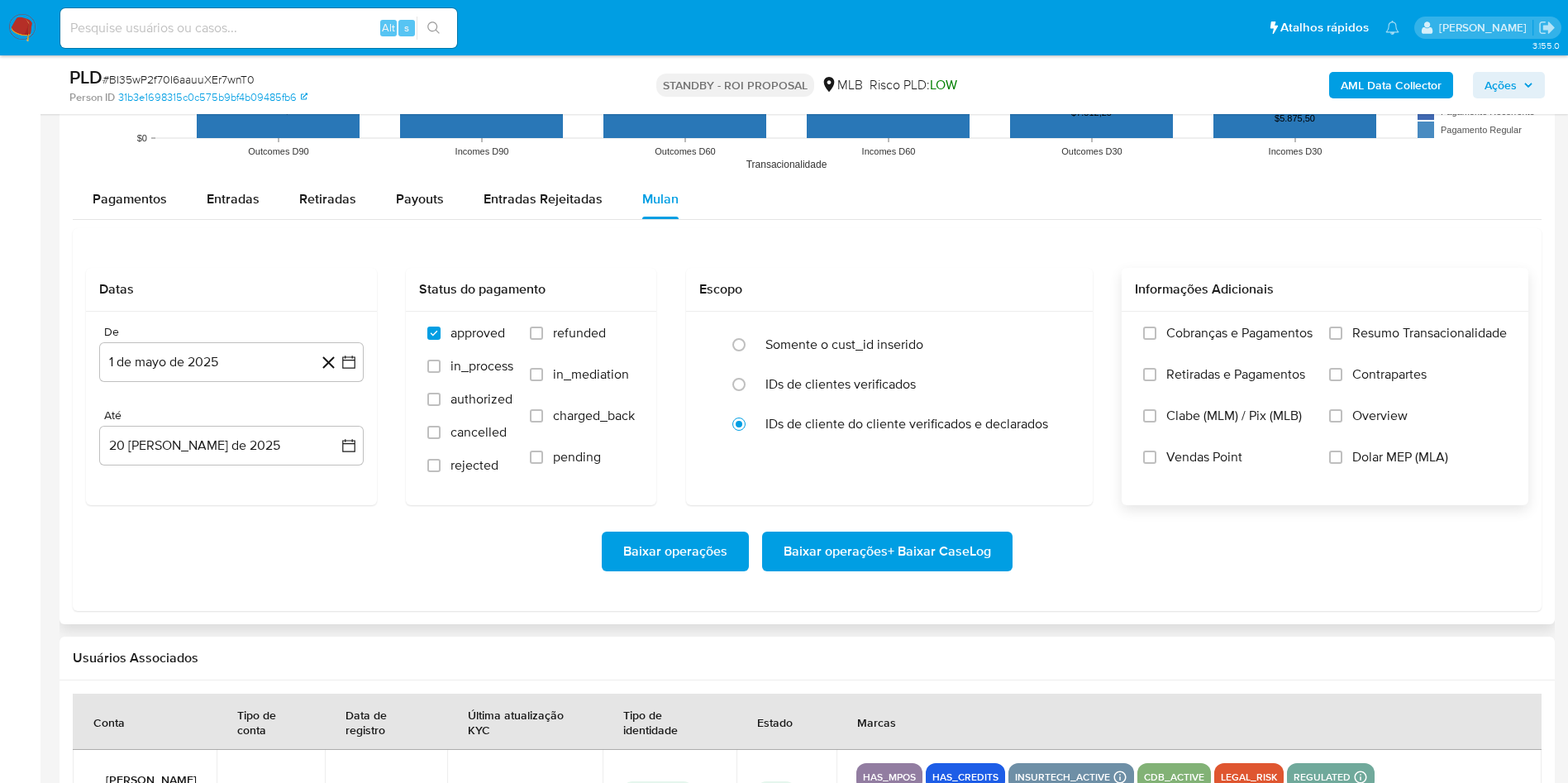
click at [1383, 319] on div "Cobranças e Pagamentos Retiradas e Pagamentos Clabe (MLM) / Pix (MLB) Vendas Po…" at bounding box center [1325, 407] width 406 height 192
click at [1393, 316] on div "Cobranças e Pagamentos Retiradas e Pagamentos Clabe (MLM) / Pix (MLB) Vendas Po…" at bounding box center [1325, 407] width 406 height 192
click at [1395, 319] on div "Cobranças e Pagamentos Retiradas e Pagamentos Clabe (MLM) / Pix (MLB) Vendas Po…" at bounding box center [1325, 407] width 406 height 192
click at [1400, 331] on span "Resumo Transacionalidade" at bounding box center [1429, 332] width 154 height 16
click at [1342, 331] on input "Resumo Transacionalidade" at bounding box center [1335, 332] width 13 height 13
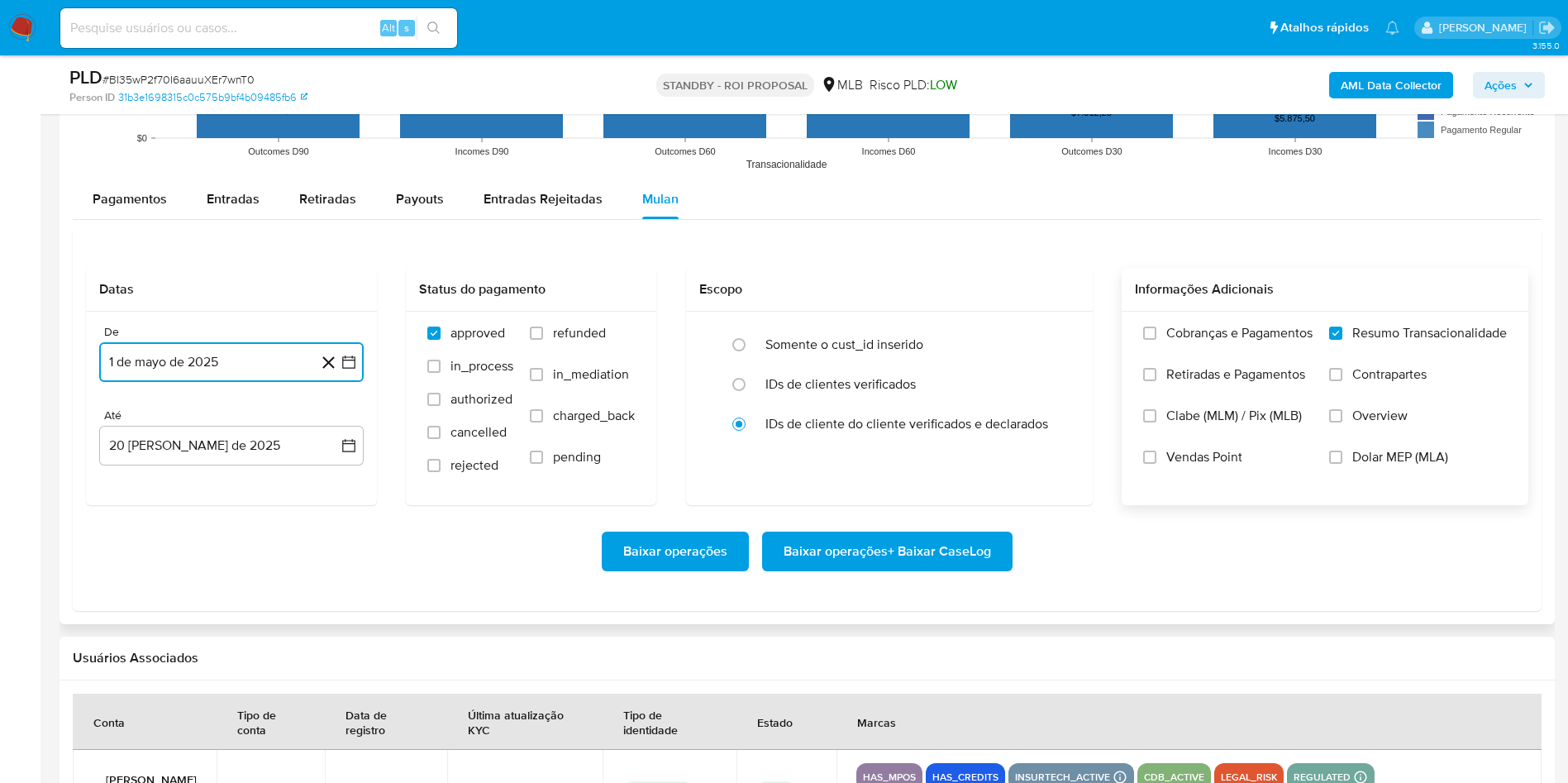
click at [205, 366] on button "1 de mayo de 2025" at bounding box center [231, 363] width 264 height 40
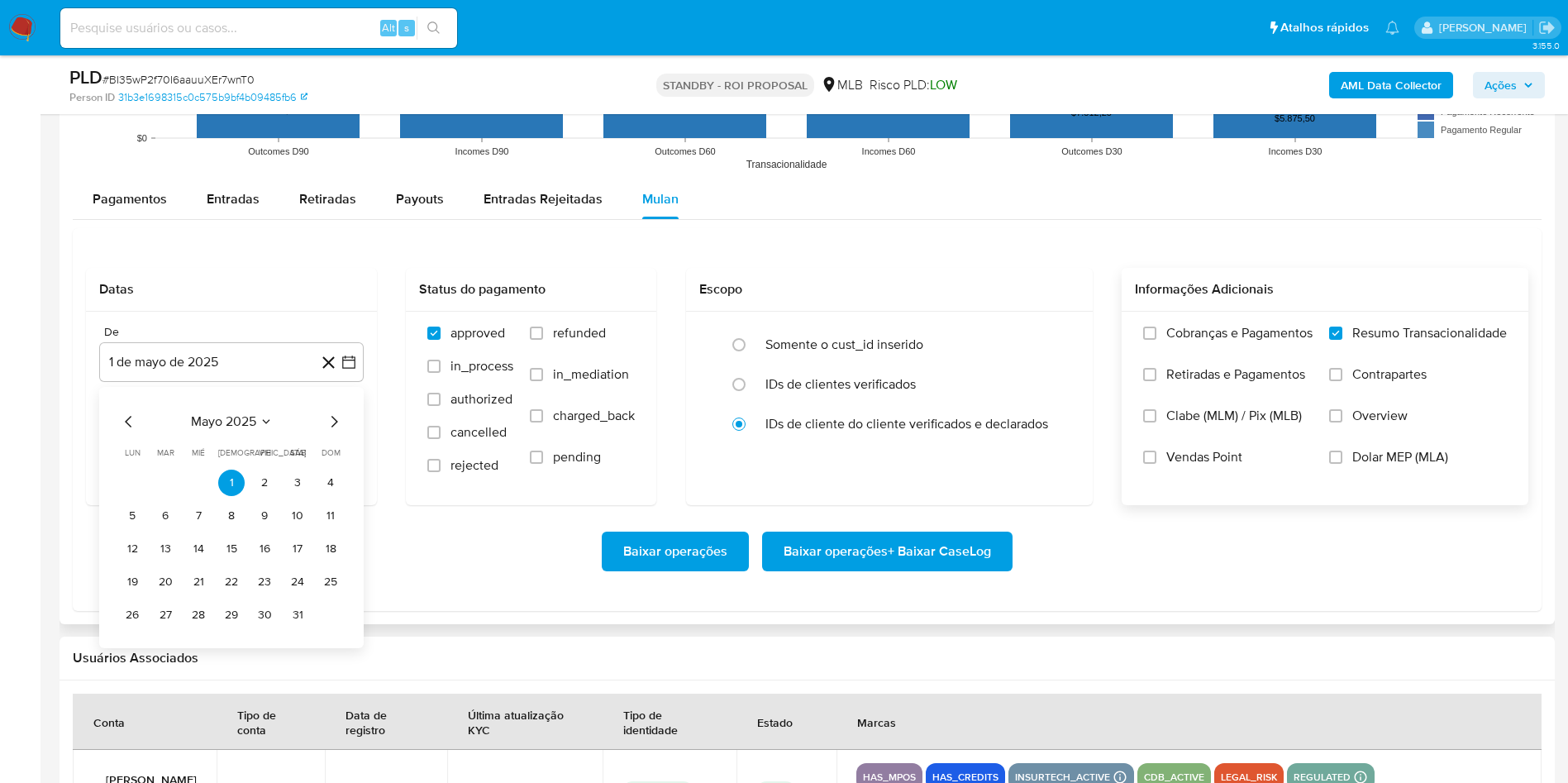
click at [75, 454] on div "Datas De 1 de mayo de 2025 mayo 2025 mayo 2025 lun lunes mar martes mié miércol…" at bounding box center [807, 419] width 1469 height 382
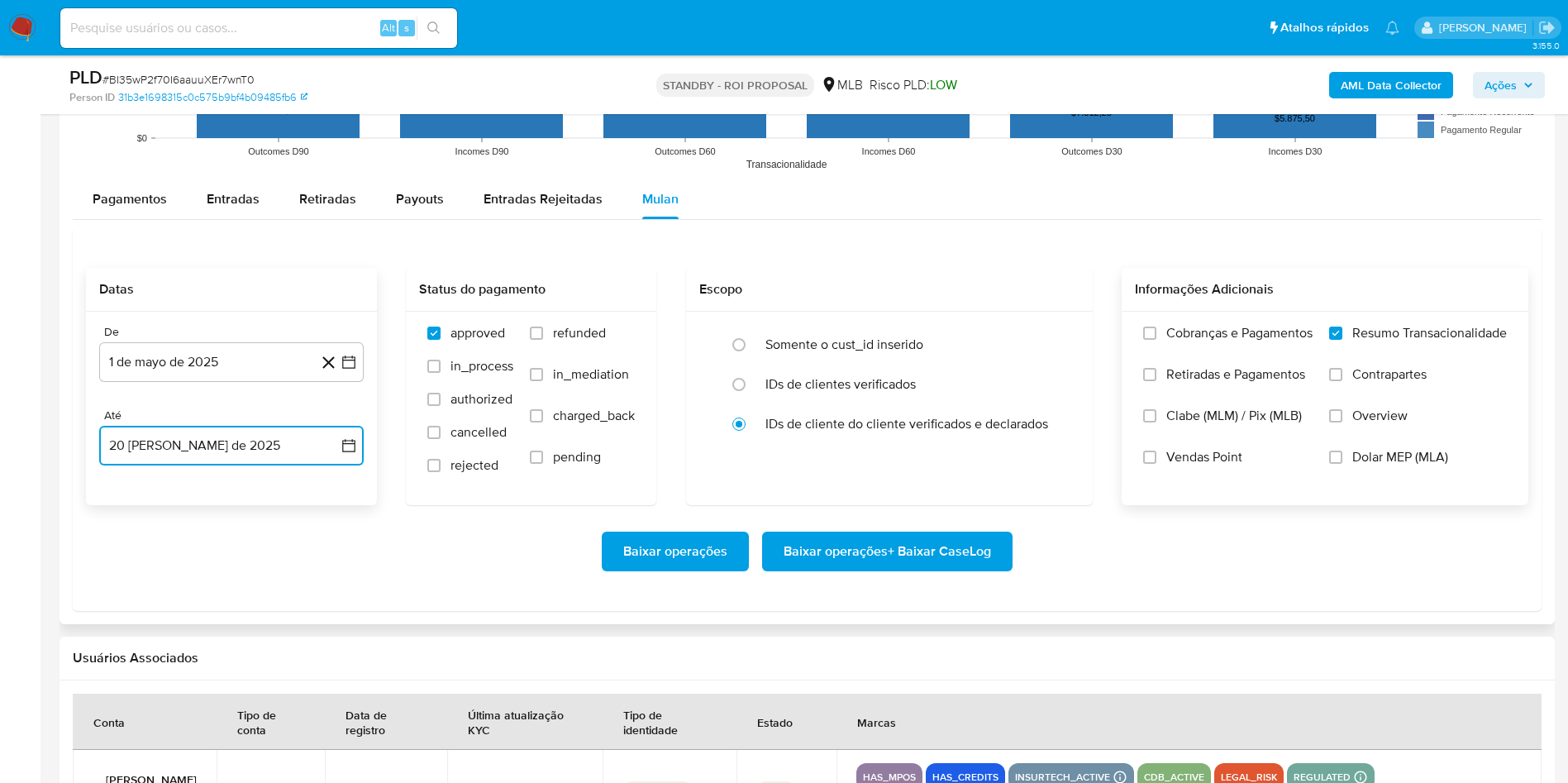
click at [123, 448] on button "20 de agosto de 2025" at bounding box center [231, 445] width 264 height 40
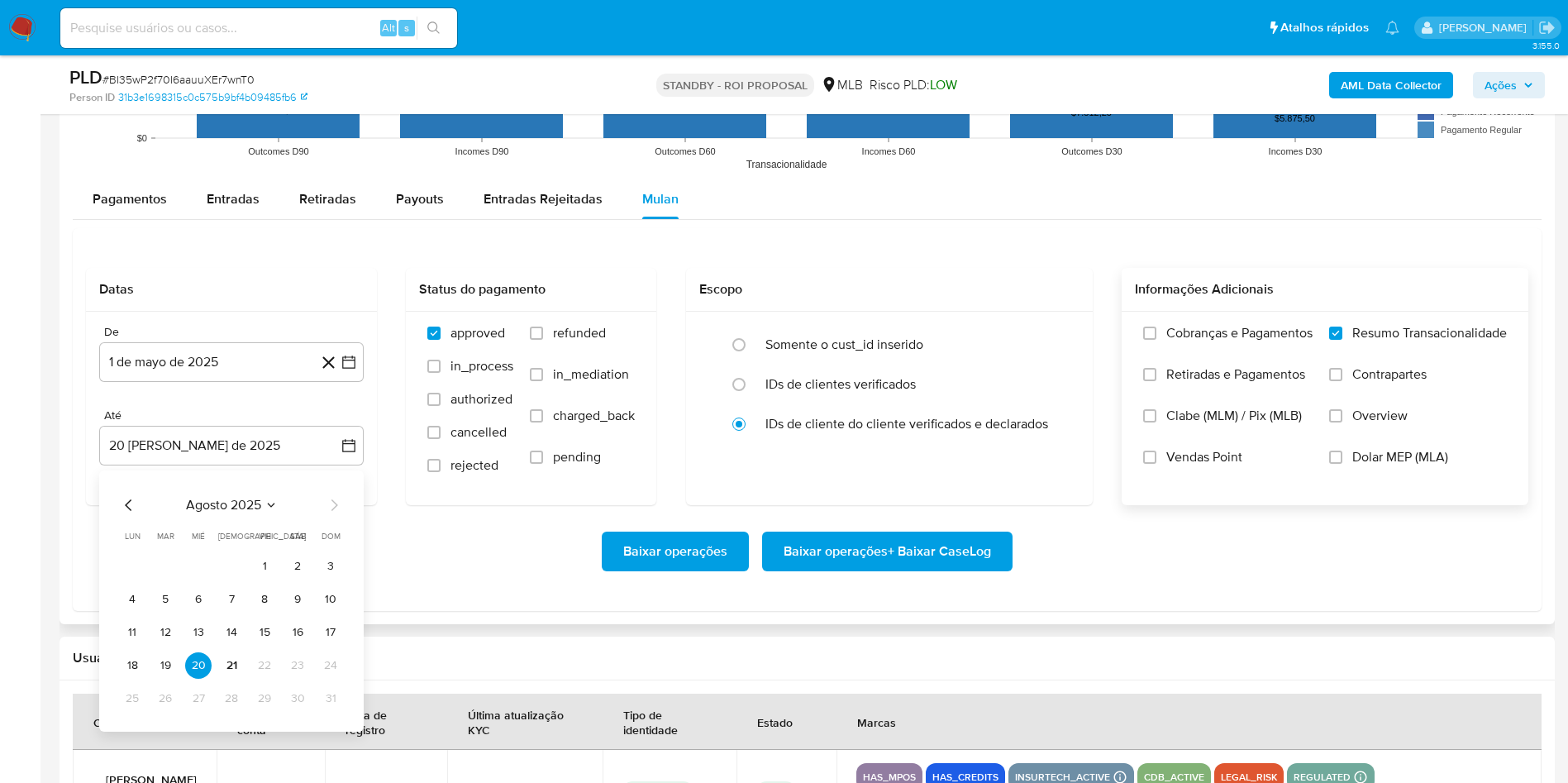
click at [73, 559] on div "Datas De 1 de mayo de 2025 1-05-2025 Até 20 de agosto de 2025 agosto 2025 agost…" at bounding box center [807, 419] width 1469 height 382
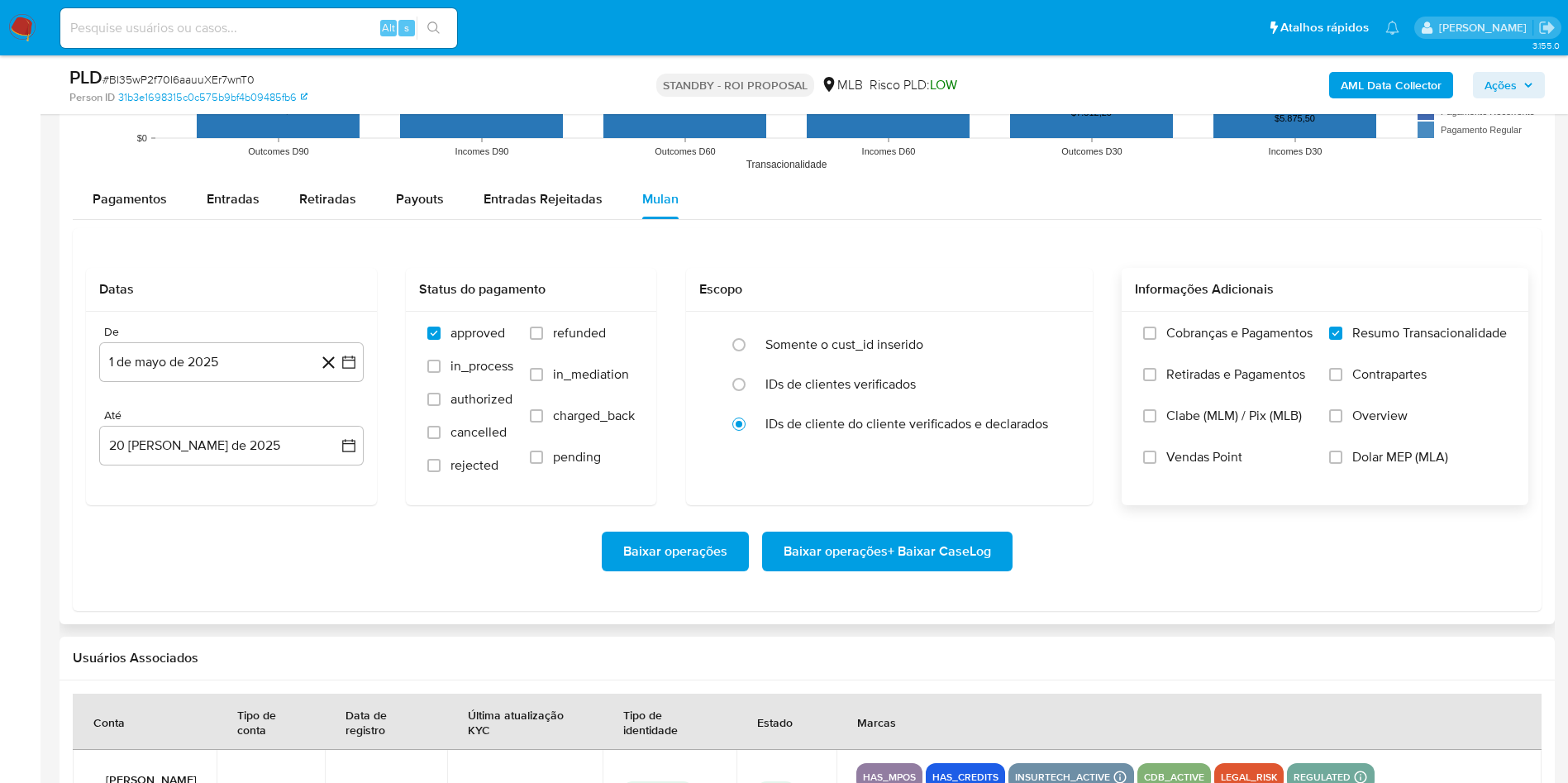
click at [847, 552] on span "Baixar operações + Baixar CaseLog" at bounding box center [887, 552] width 207 height 36
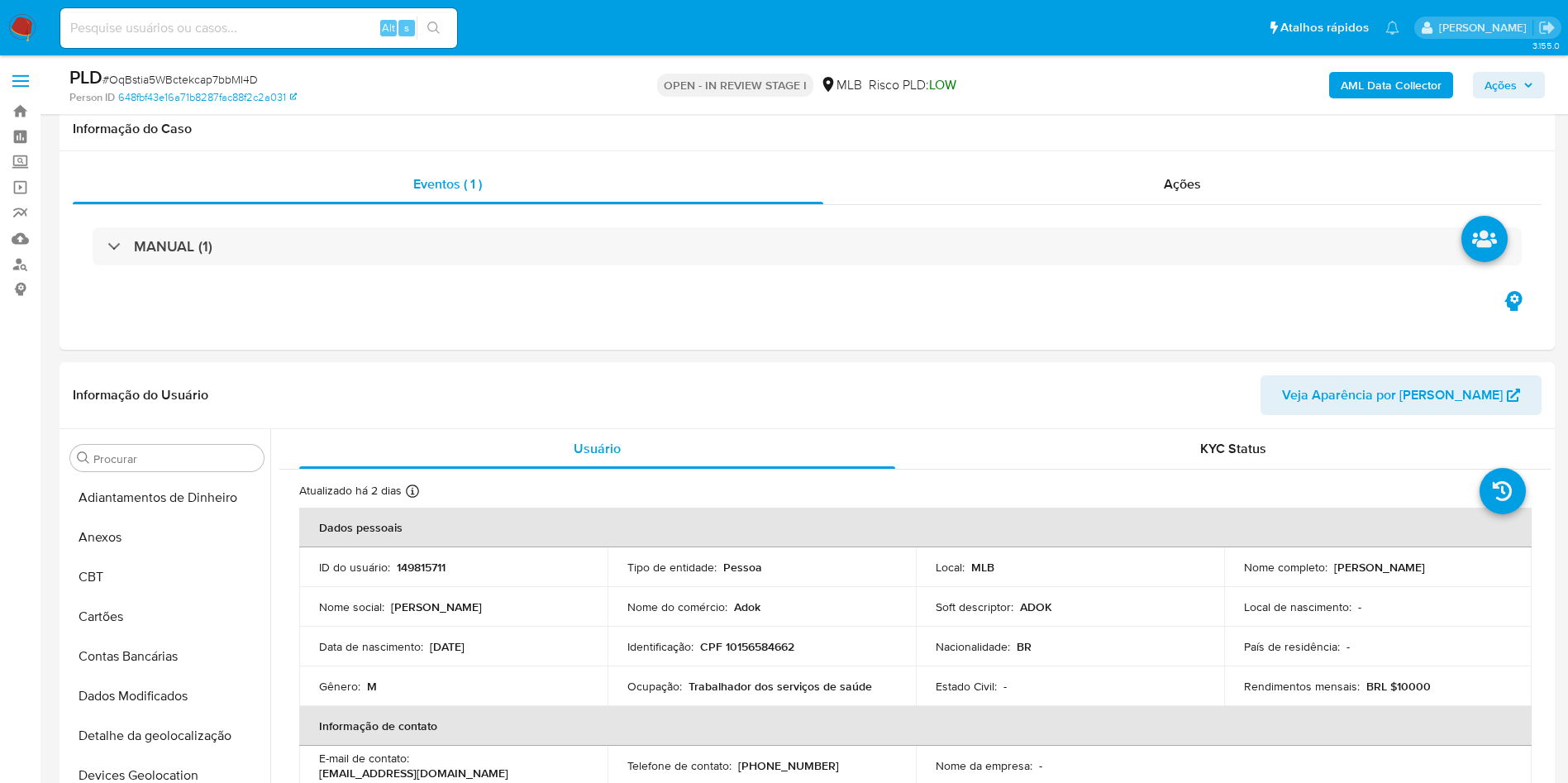
drag, startPoint x: 0, startPoint y: 0, endPoint x: 205, endPoint y: 66, distance: 215.4
click at [205, 66] on div "PLD # OqBstia5WBctekcap7bbMI4D" at bounding box center [312, 78] width 486 height 25
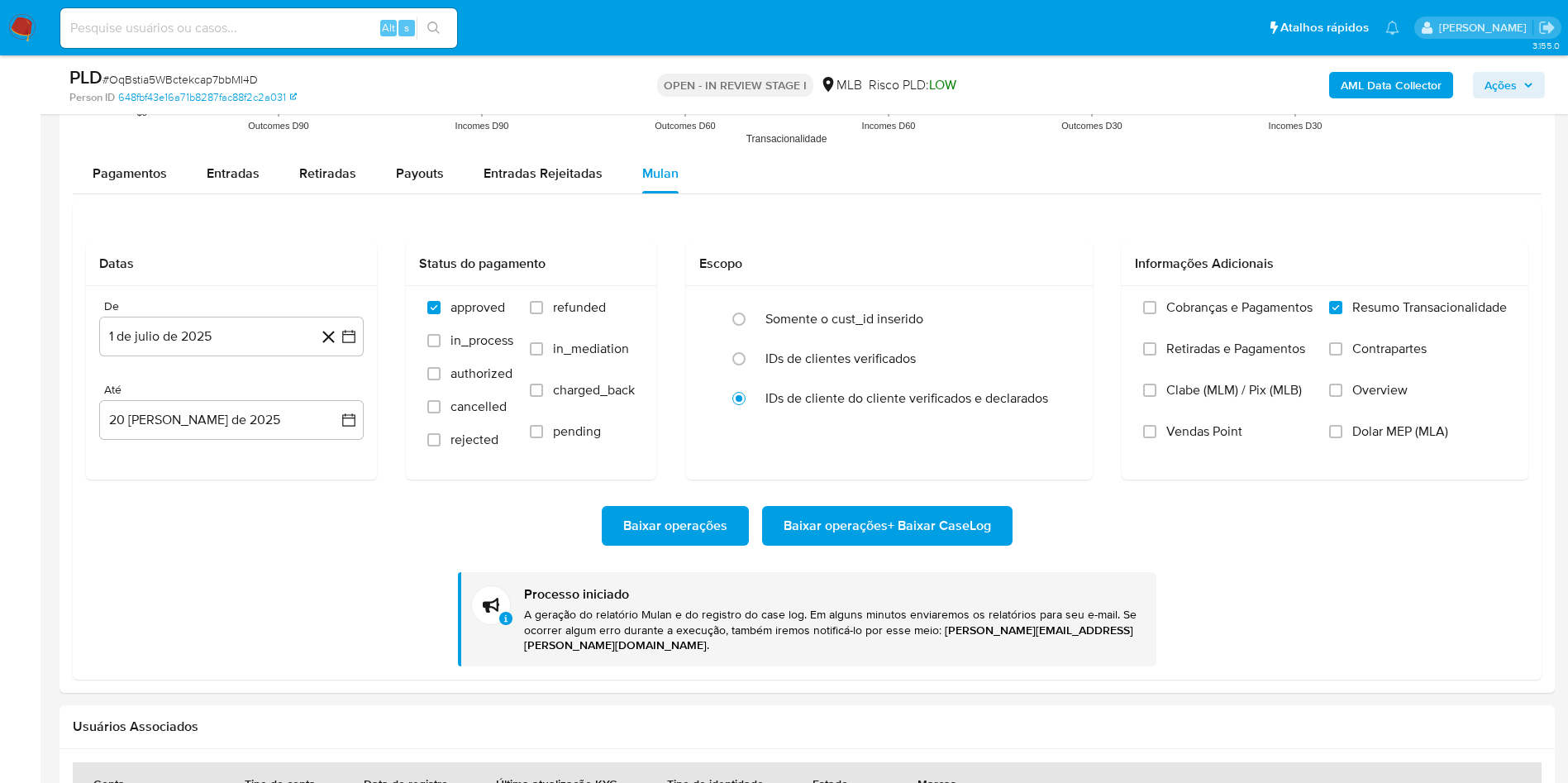
click at [205, 66] on div "PLD # OqBstia5WBctekcap7bbMI4D" at bounding box center [312, 78] width 486 height 25
copy span "OqBstia5WBctekcap7bbMI4D"
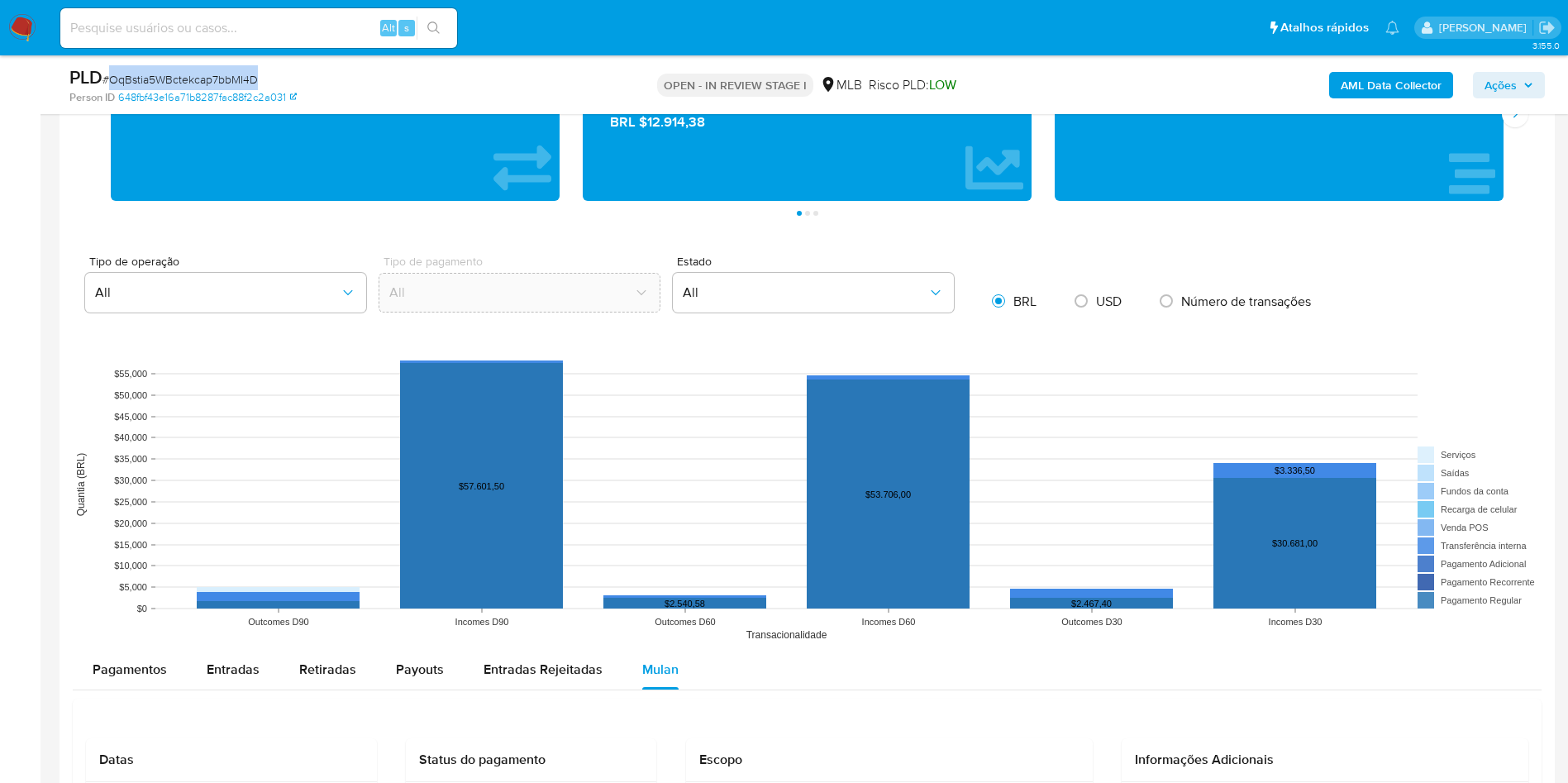
scroll to position [1069, 0]
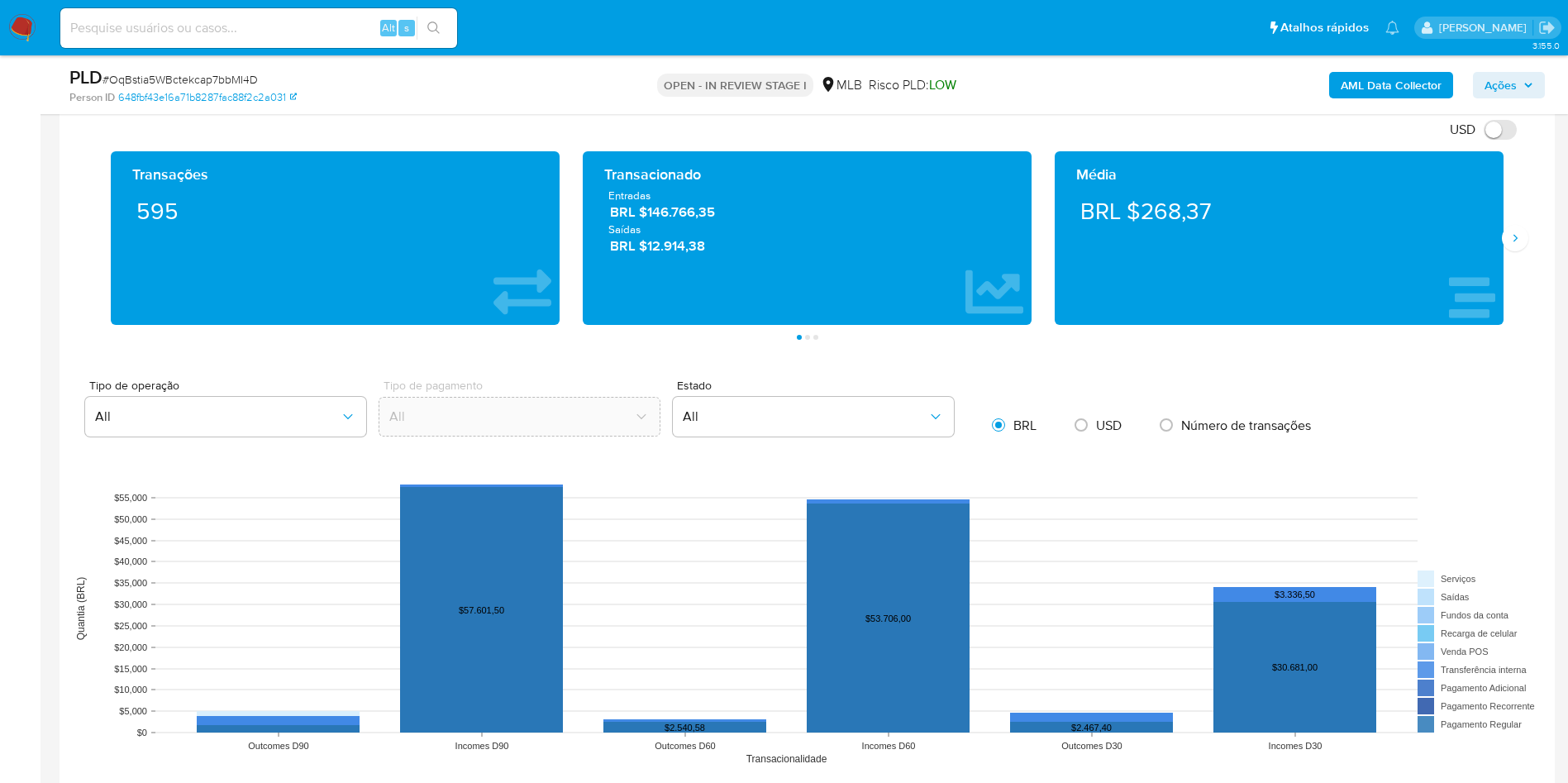
click at [1498, 244] on div "Média BRL $268,37" at bounding box center [1279, 237] width 449 height 174
click at [1514, 249] on button "Siguiente" at bounding box center [1514, 238] width 27 height 27
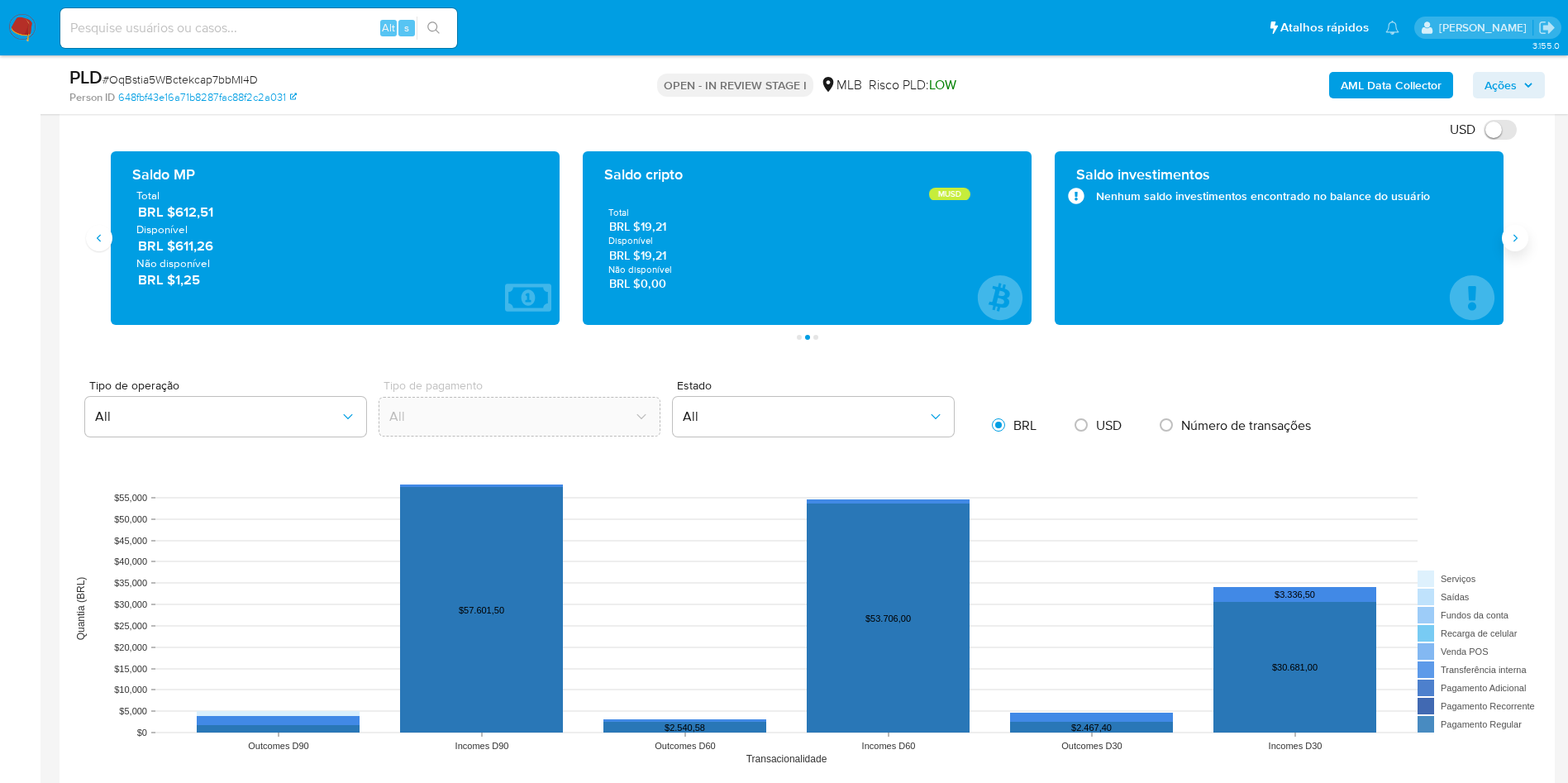
click at [1514, 249] on button "Siguiente" at bounding box center [1514, 238] width 27 height 27
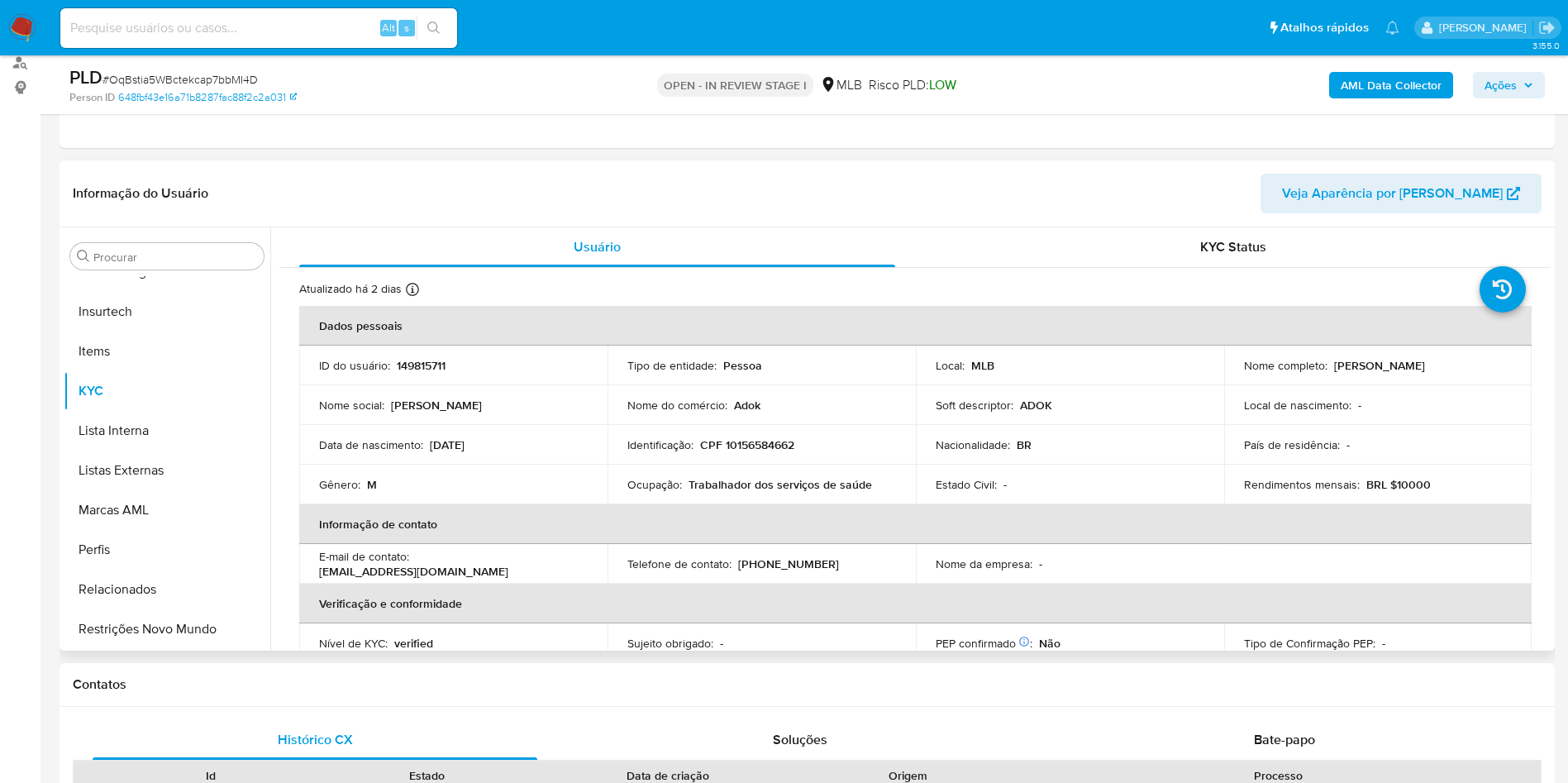
scroll to position [201, 0]
click at [142, 260] on input "Procurar" at bounding box center [175, 257] width 164 height 15
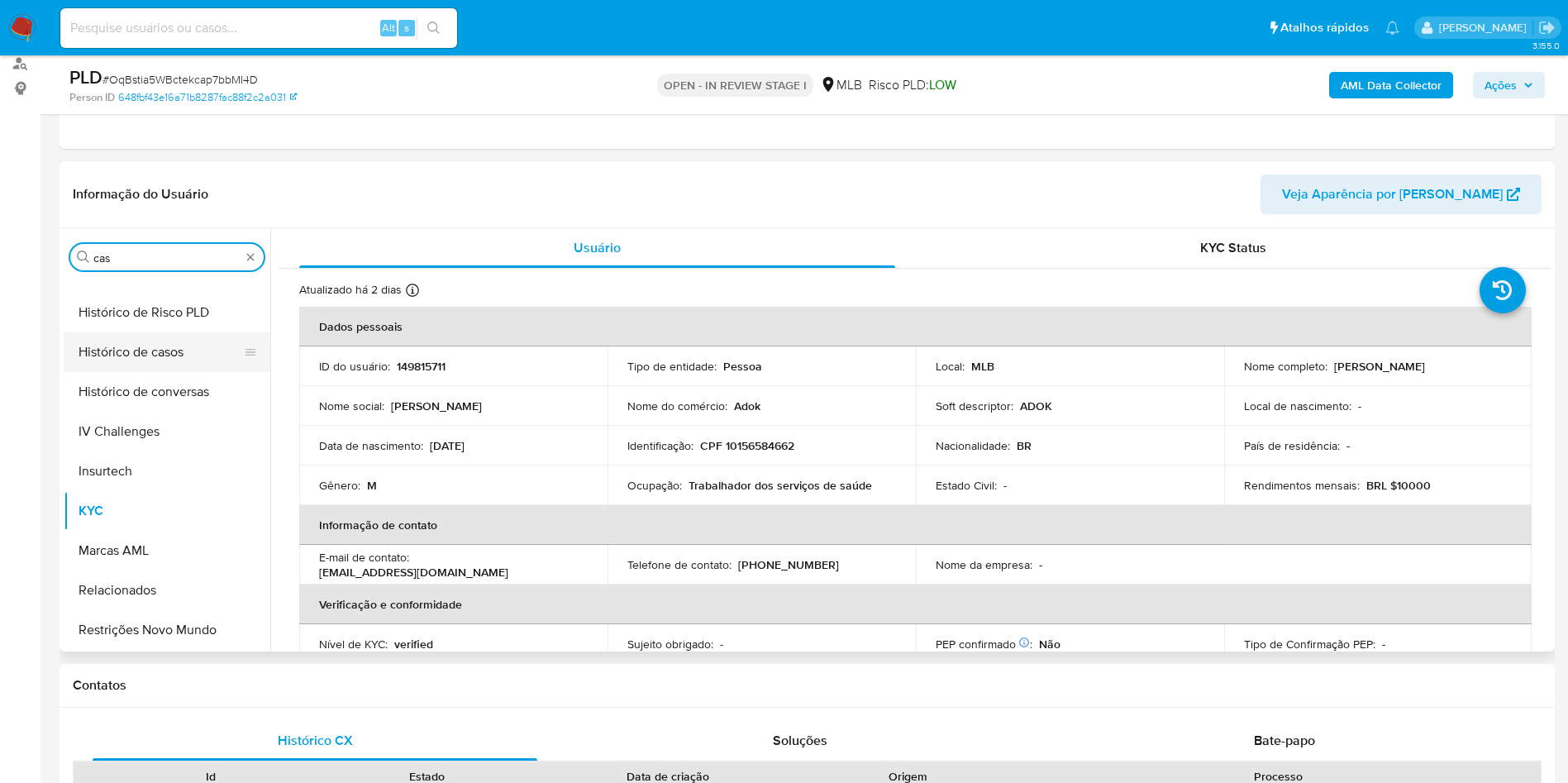
scroll to position [0, 0]
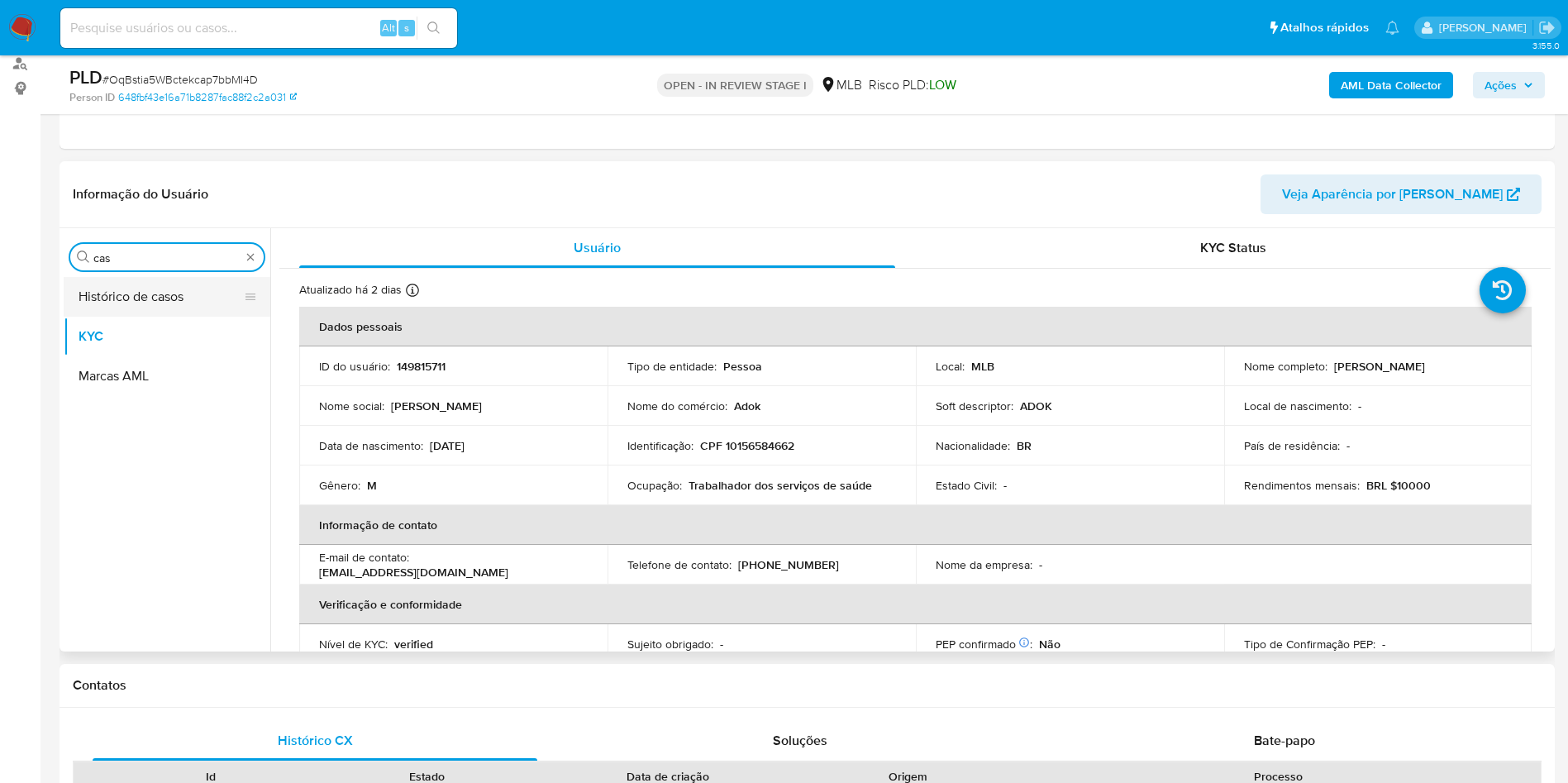
type input "cas"
click at [141, 288] on button "Histórico de casos" at bounding box center [161, 297] width 193 height 40
click at [161, 297] on button "Histórico de casos" at bounding box center [161, 297] width 193 height 40
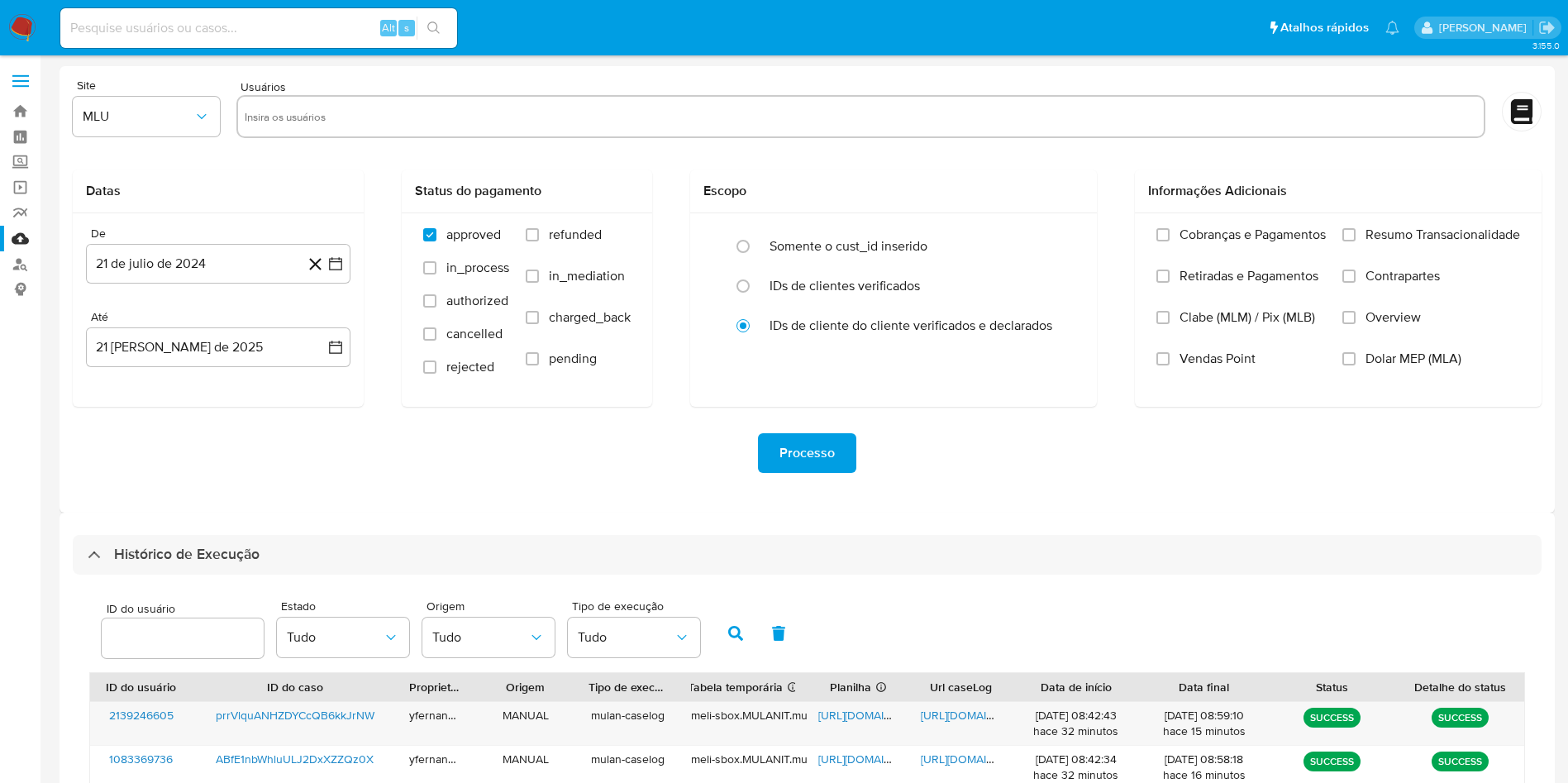
select select "10"
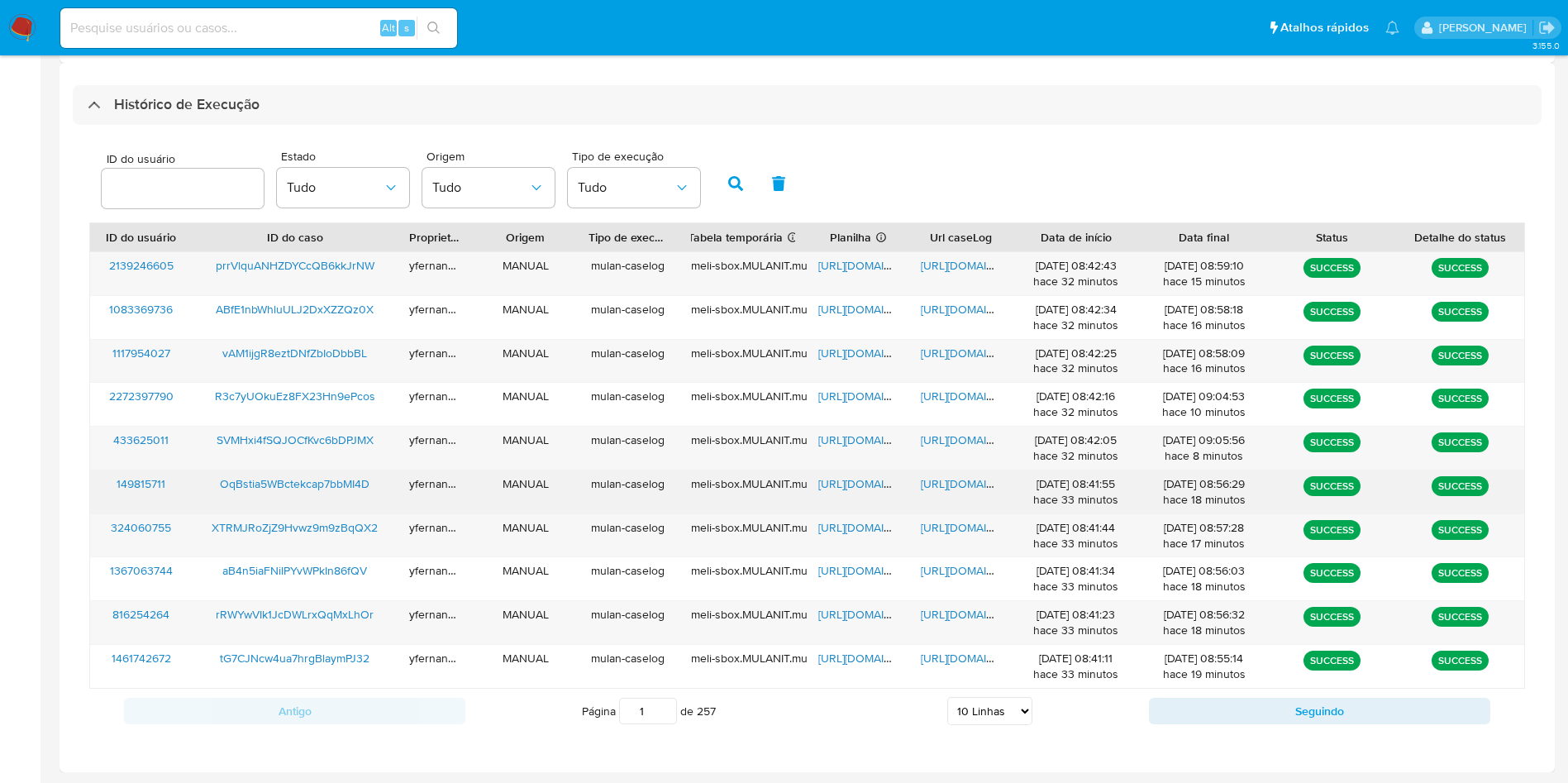
click at [858, 480] on span "https://docs.google.com/spreadsheets/d/1GOB3wiUgS8kY8ENEyBu-AgenItbGhLW-lJGJulB…" at bounding box center [875, 483] width 114 height 16
click at [938, 494] on div "https://docs.google.com/document/d/1QNt-5-CSc0Pf5MtaElp_YTGfo1W3iV5jsWRlEDy7hfs…" at bounding box center [960, 492] width 103 height 43
click at [942, 476] on span "https://docs.google.com/document/d/1QNt-5-CSc0Pf5MtaElp_YTGfo1W3iV5jsWRlEDy7hfs…" at bounding box center [978, 483] width 114 height 16
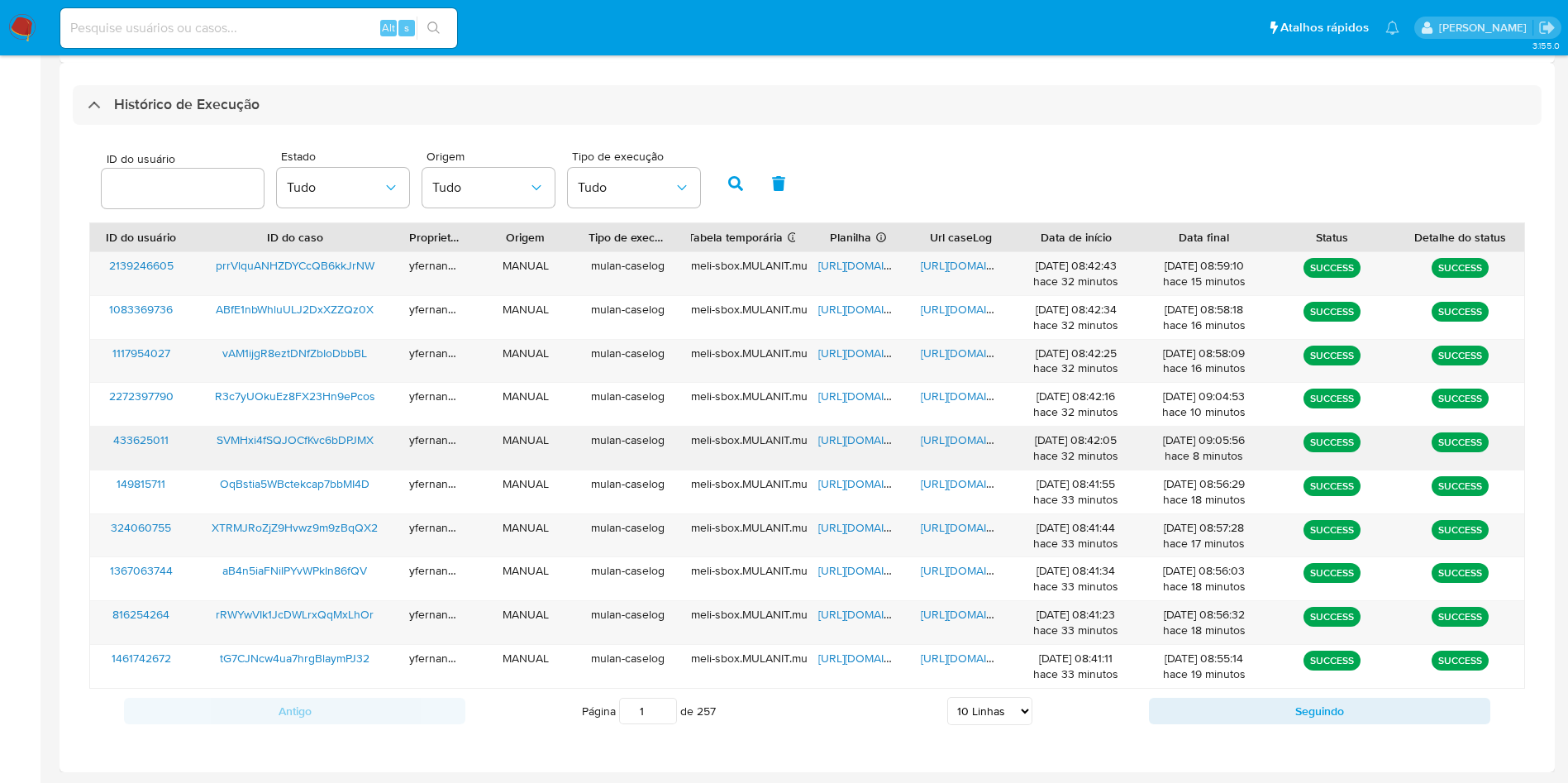
click at [833, 435] on span "https://docs.google.com/spreadsheets/d/1Gx-W2KsWG6AY5igIMvtbGm6c9UsjCxhu6_mbqHb…" at bounding box center [875, 439] width 114 height 16
click at [959, 442] on span "https://docs.google.com/document/d/1pR4hUgUlEJXI3Hj1m00nEvbph5wuUgpH9HYrhotpOWI…" at bounding box center [978, 439] width 114 height 16
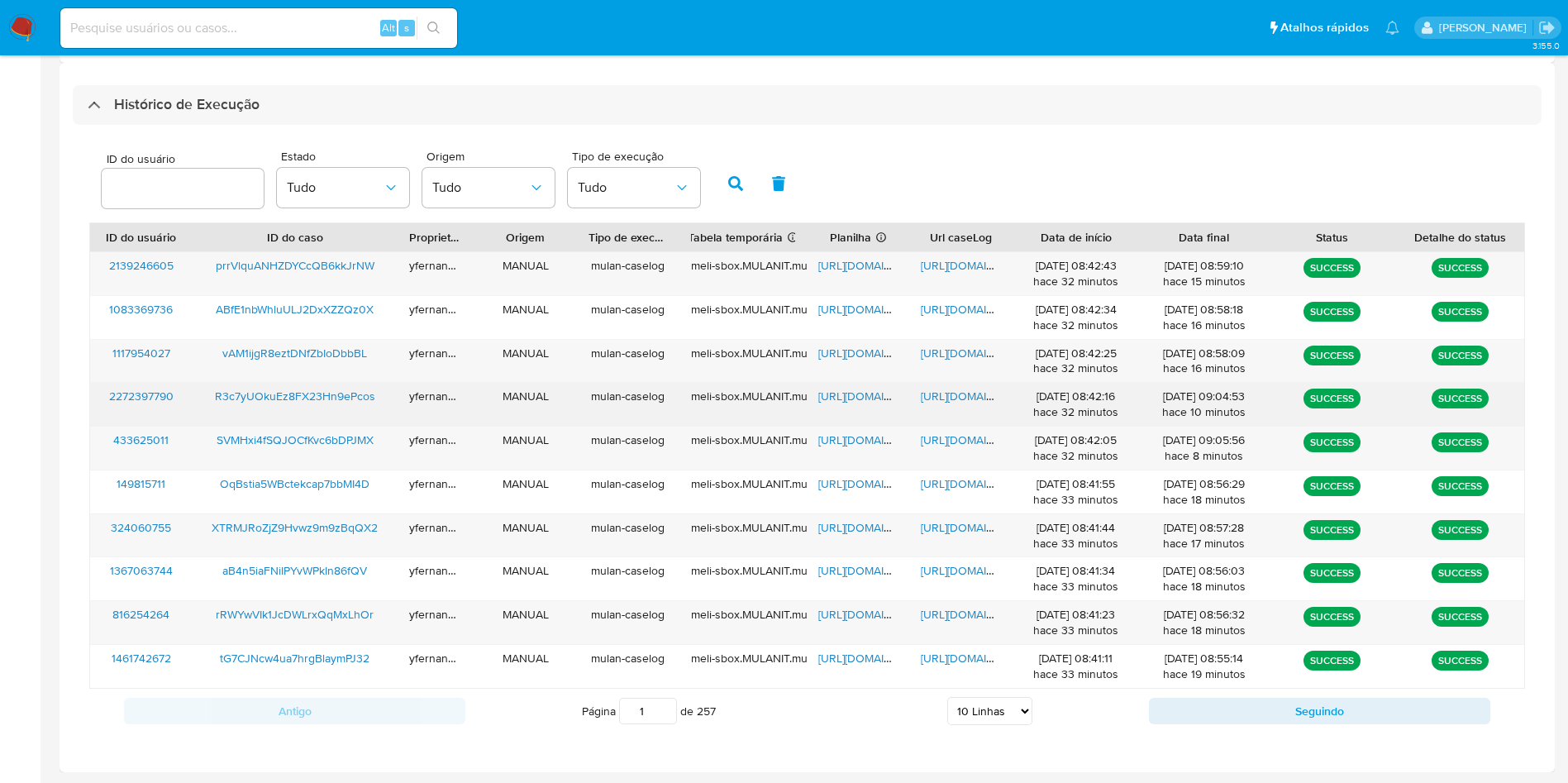
click at [845, 398] on span "https://docs.google.com/spreadsheets/d/1_x5WXLNmIjC-G4BJDxVwupzqPKQMUuPnQNW91I3…" at bounding box center [875, 395] width 114 height 16
click at [969, 391] on span "https://docs.google.com/document/d/1ujqyvu_aAsq-CVXRO6wGZba1AANPmbDZX4YRLeoAKSU…" at bounding box center [978, 395] width 114 height 16
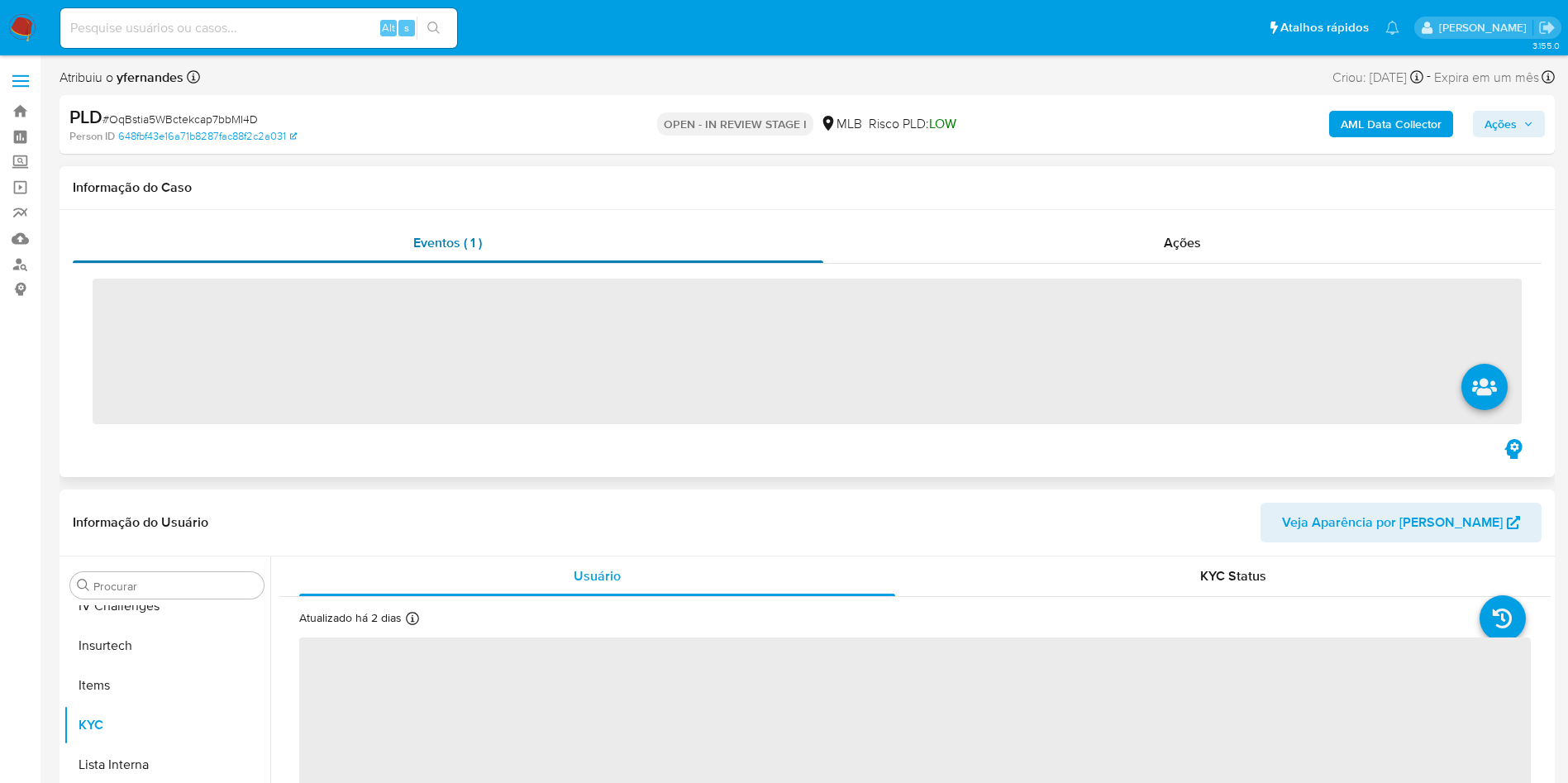
scroll to position [738, 0]
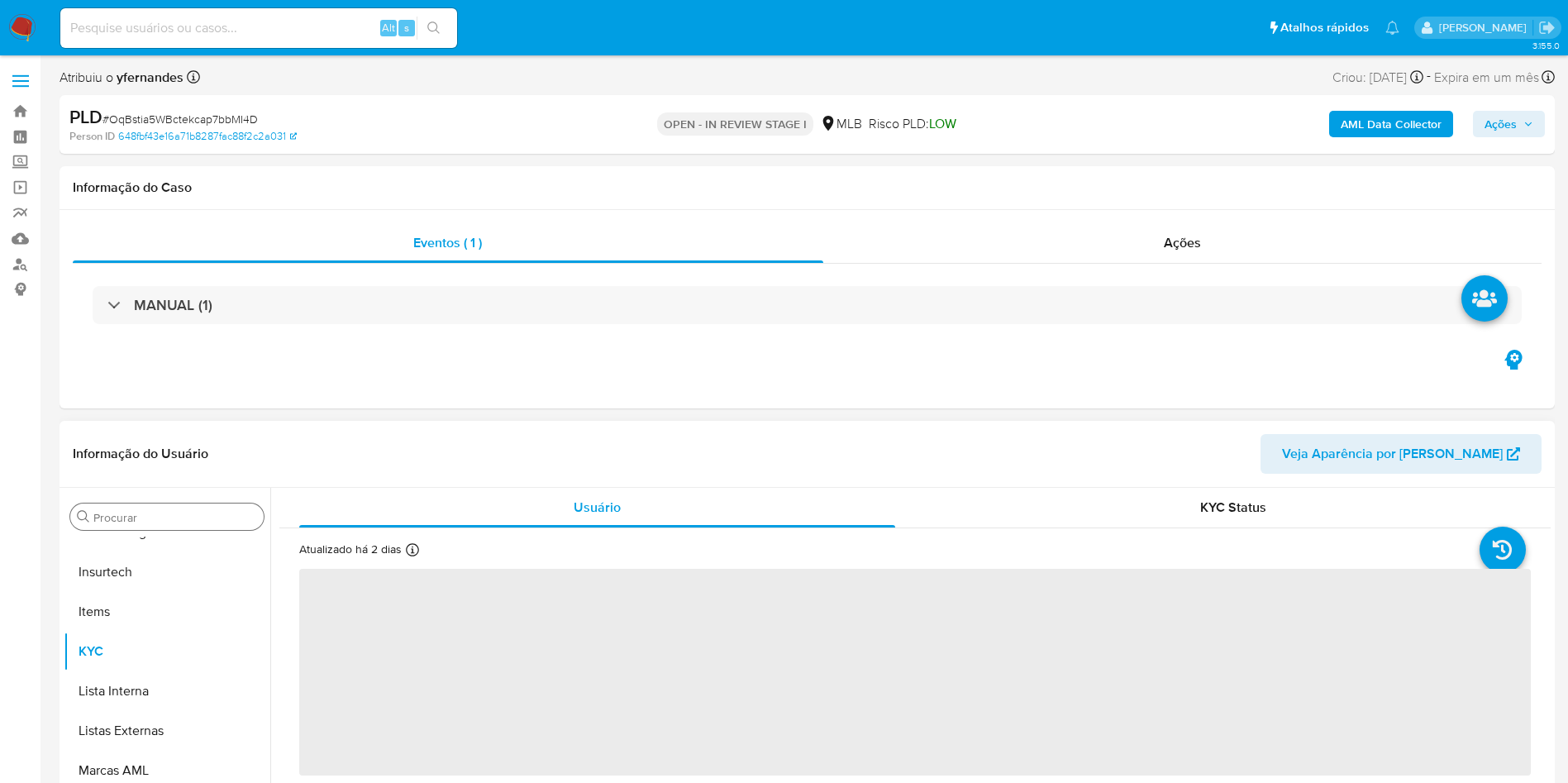
drag, startPoint x: 110, startPoint y: 506, endPoint x: 128, endPoint y: 516, distance: 20.6
click at [109, 504] on div "Procurar" at bounding box center [167, 516] width 193 height 27
drag, startPoint x: 128, startPoint y: 516, endPoint x: 136, endPoint y: 529, distance: 15.3
click at [128, 517] on input "Procurar" at bounding box center [175, 517] width 164 height 15
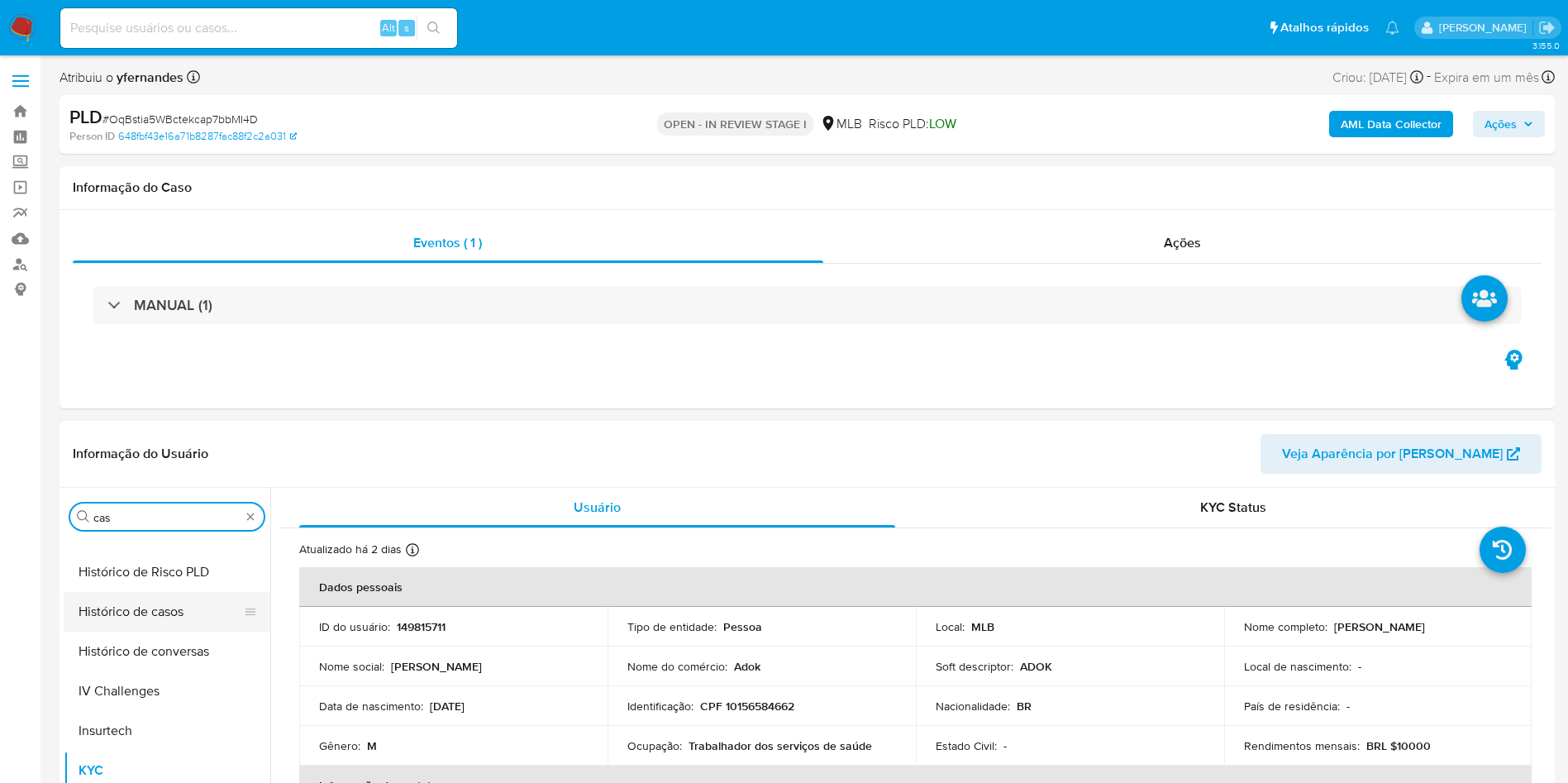
scroll to position [0, 0]
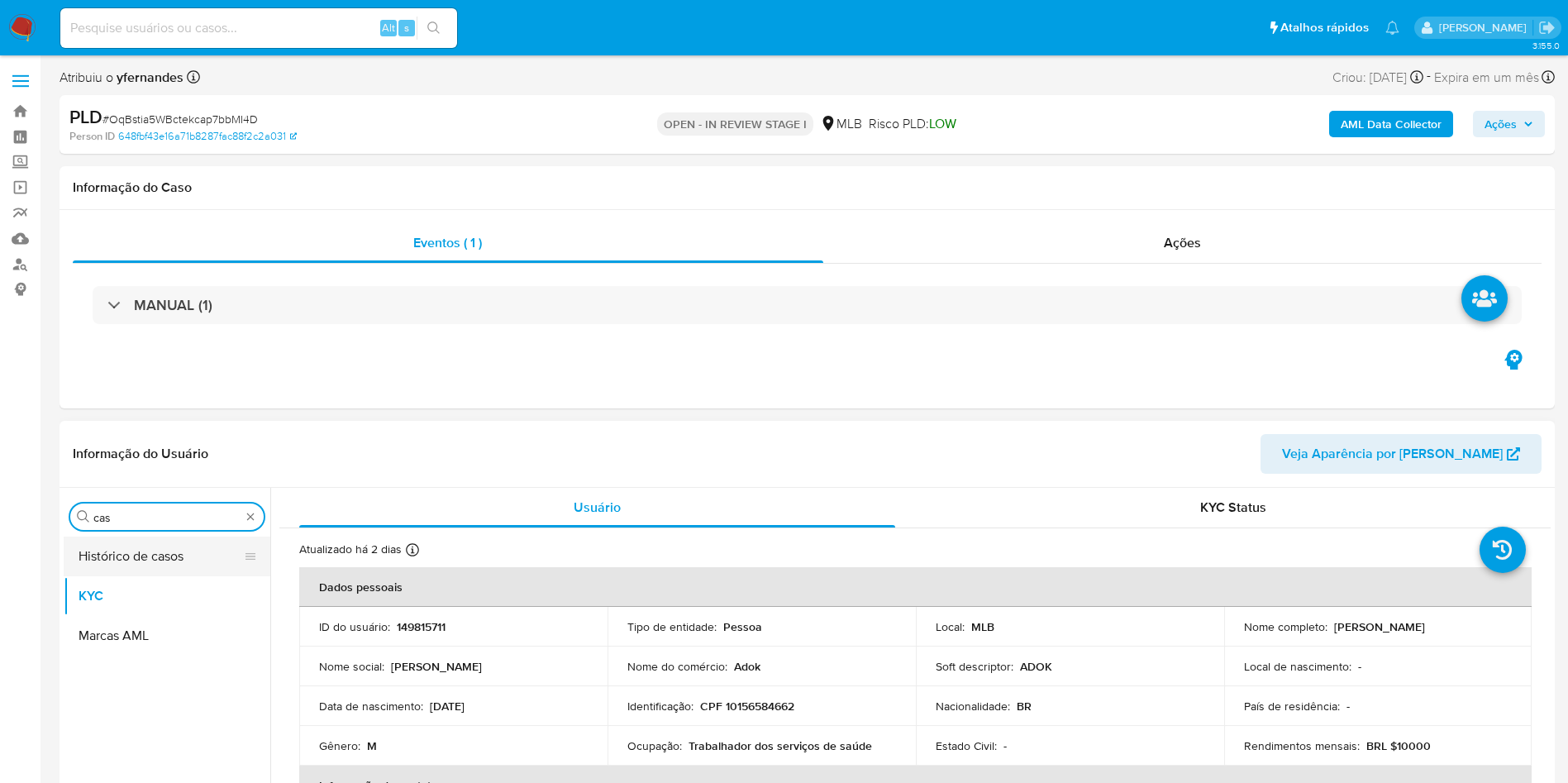
type input "cas"
click at [128, 553] on button "Histórico de casos" at bounding box center [161, 557] width 193 height 40
select select "10"
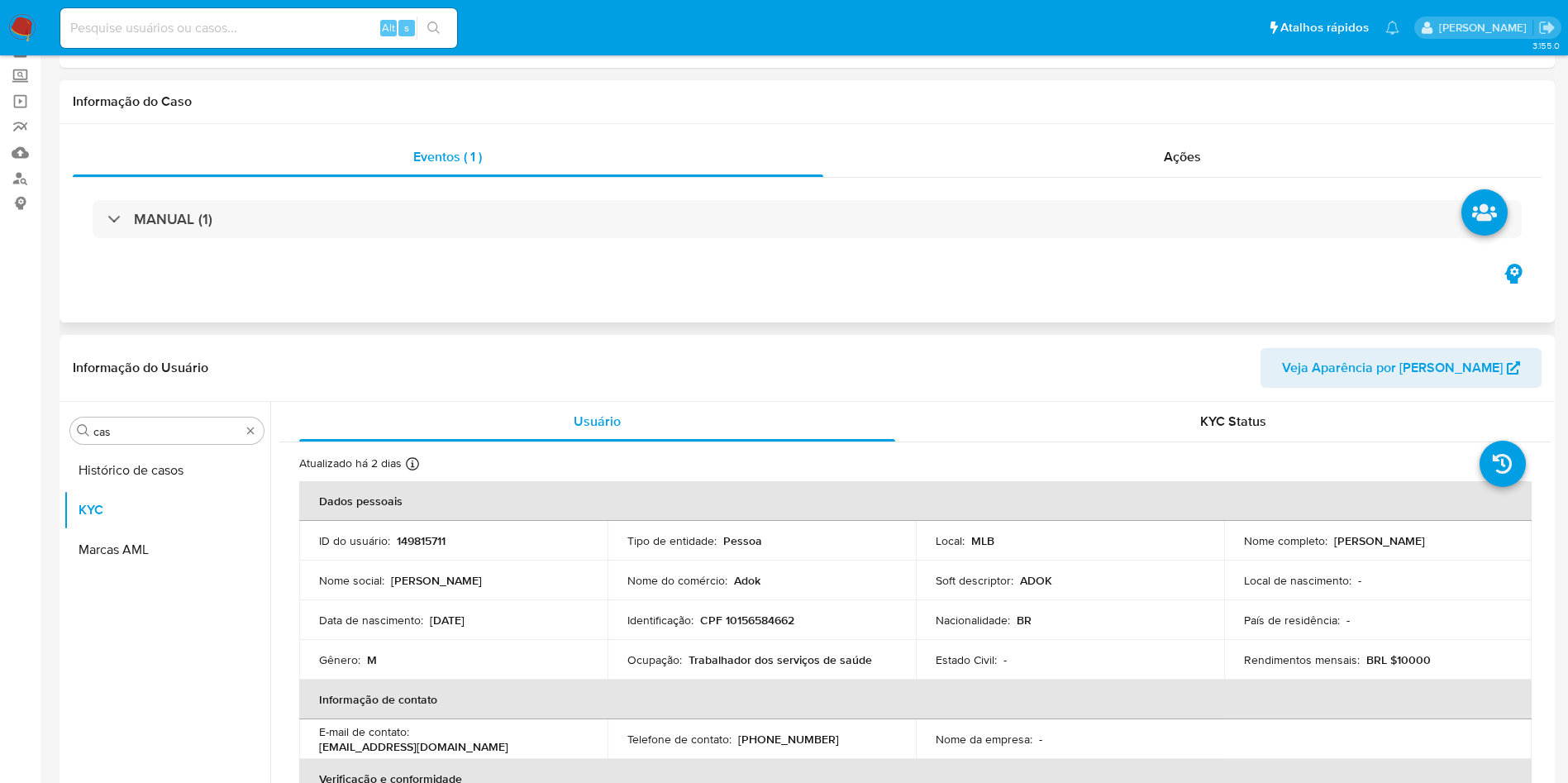
scroll to position [124, 0]
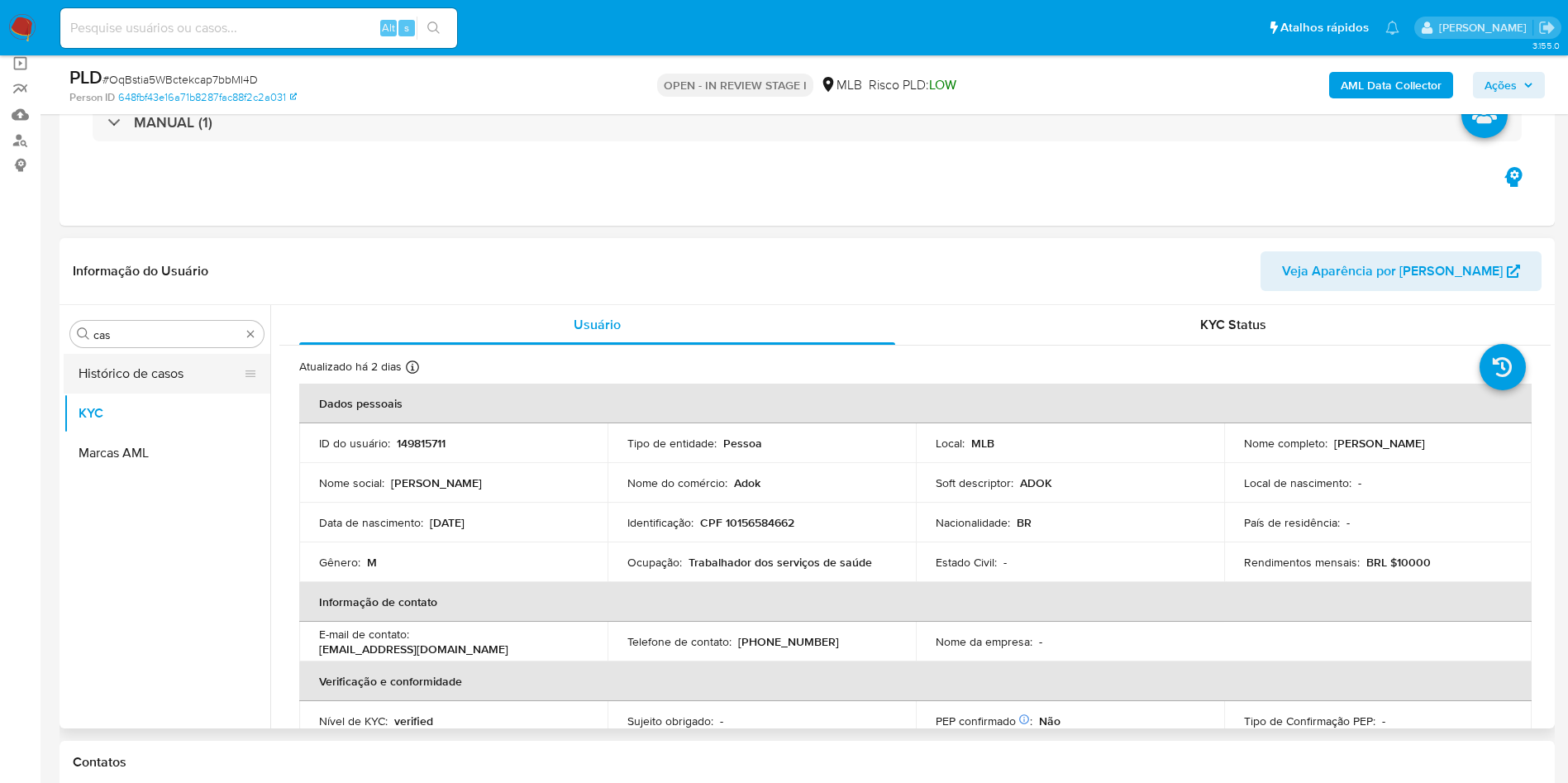
click at [118, 388] on button "Histórico de casos" at bounding box center [161, 374] width 193 height 40
click at [108, 374] on button "Histórico de casos" at bounding box center [161, 374] width 193 height 40
click at [128, 442] on button "Marcas AML" at bounding box center [161, 453] width 193 height 40
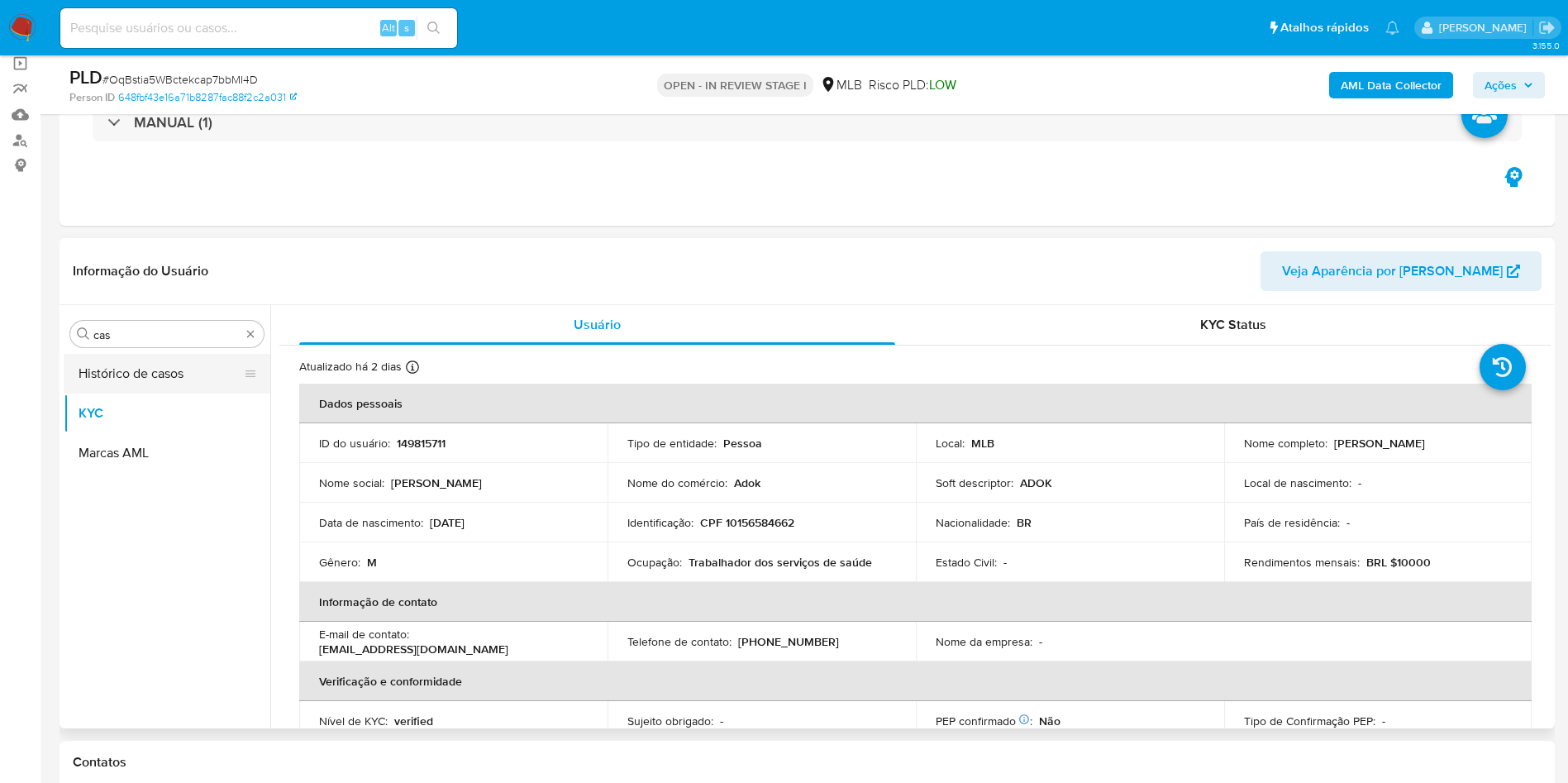
click at [119, 387] on button "Histórico de casos" at bounding box center [161, 374] width 193 height 40
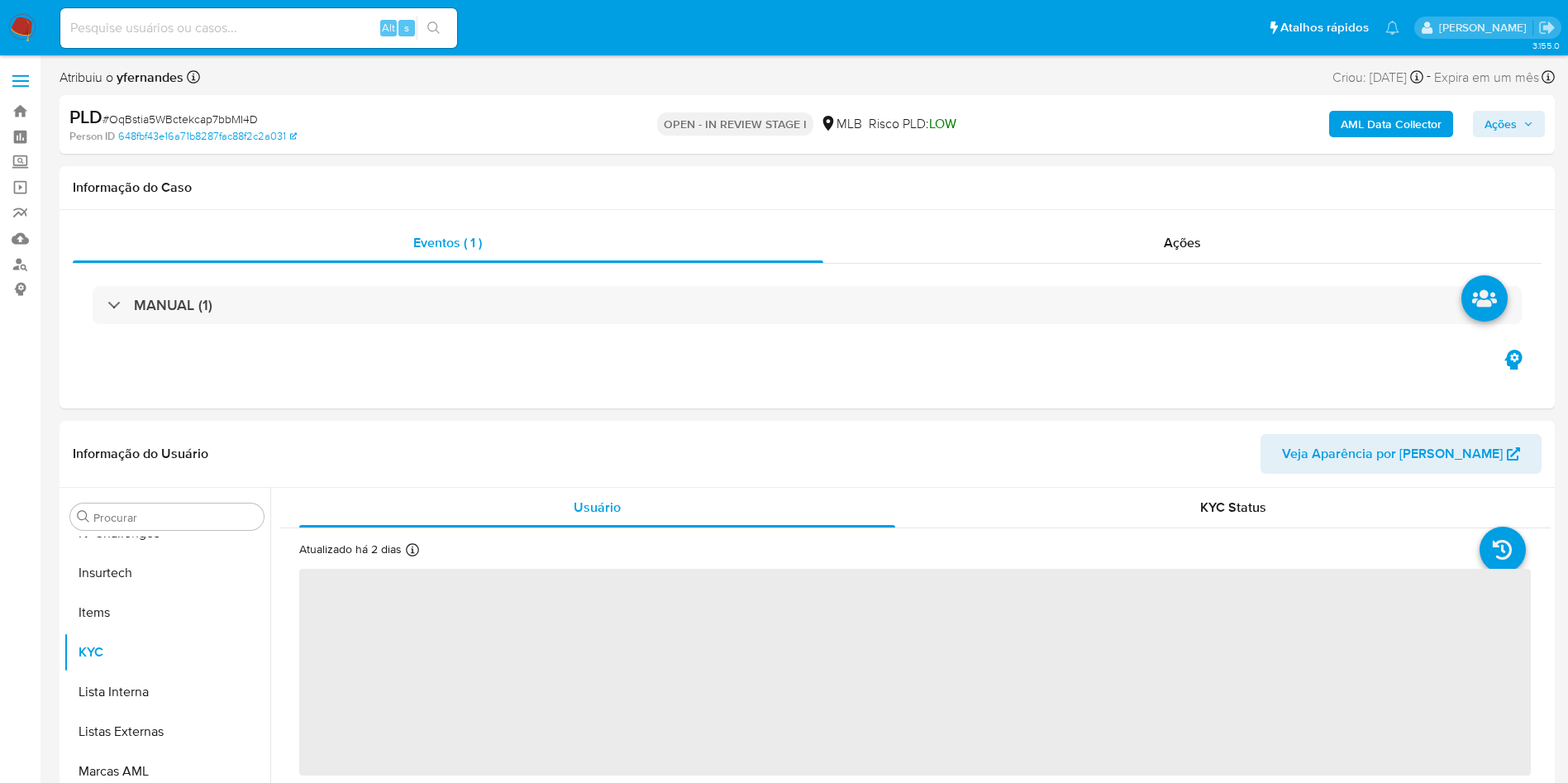
scroll to position [738, 0]
click at [167, 512] on input "Procurar" at bounding box center [175, 517] width 164 height 15
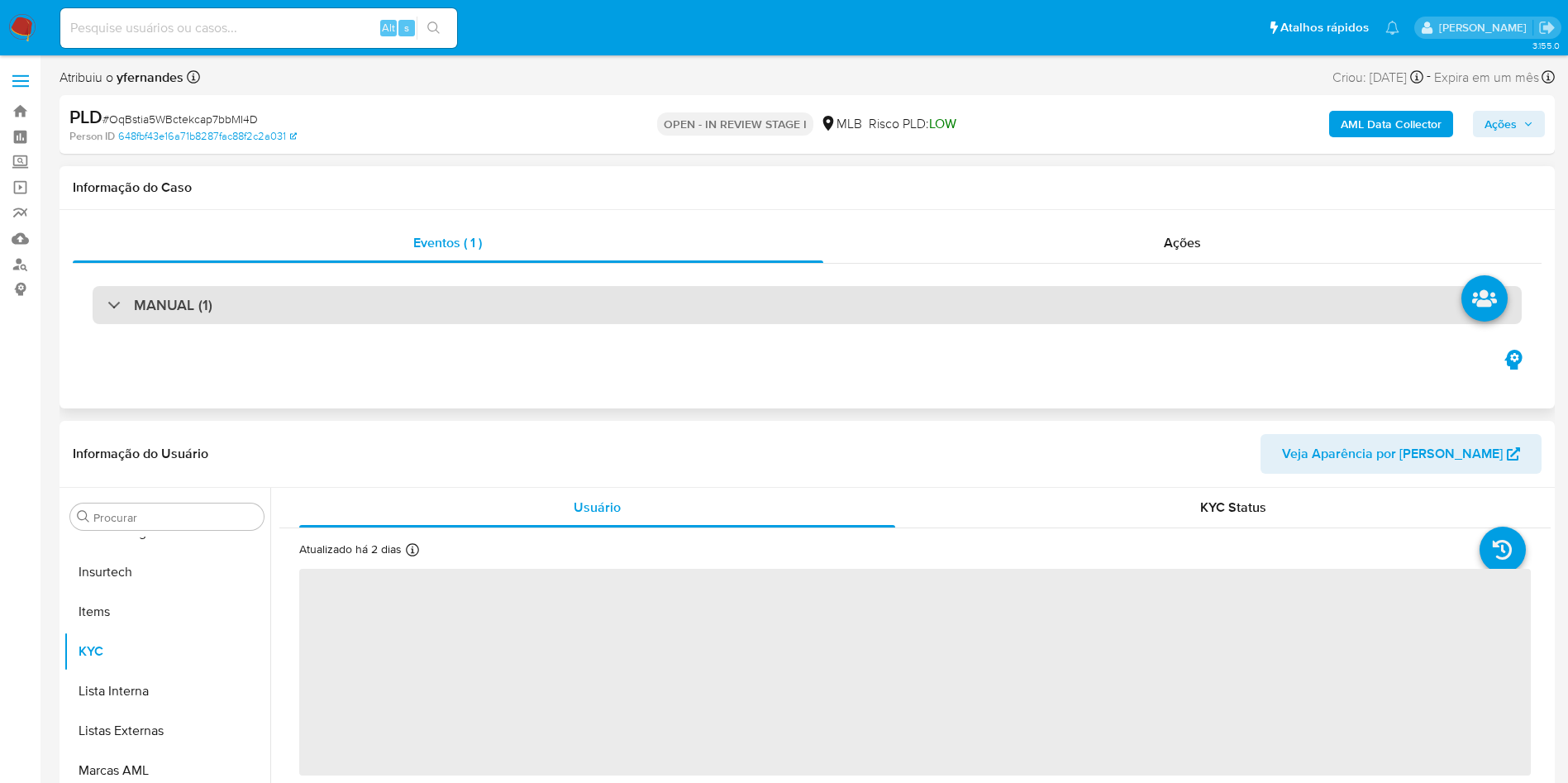
select select "10"
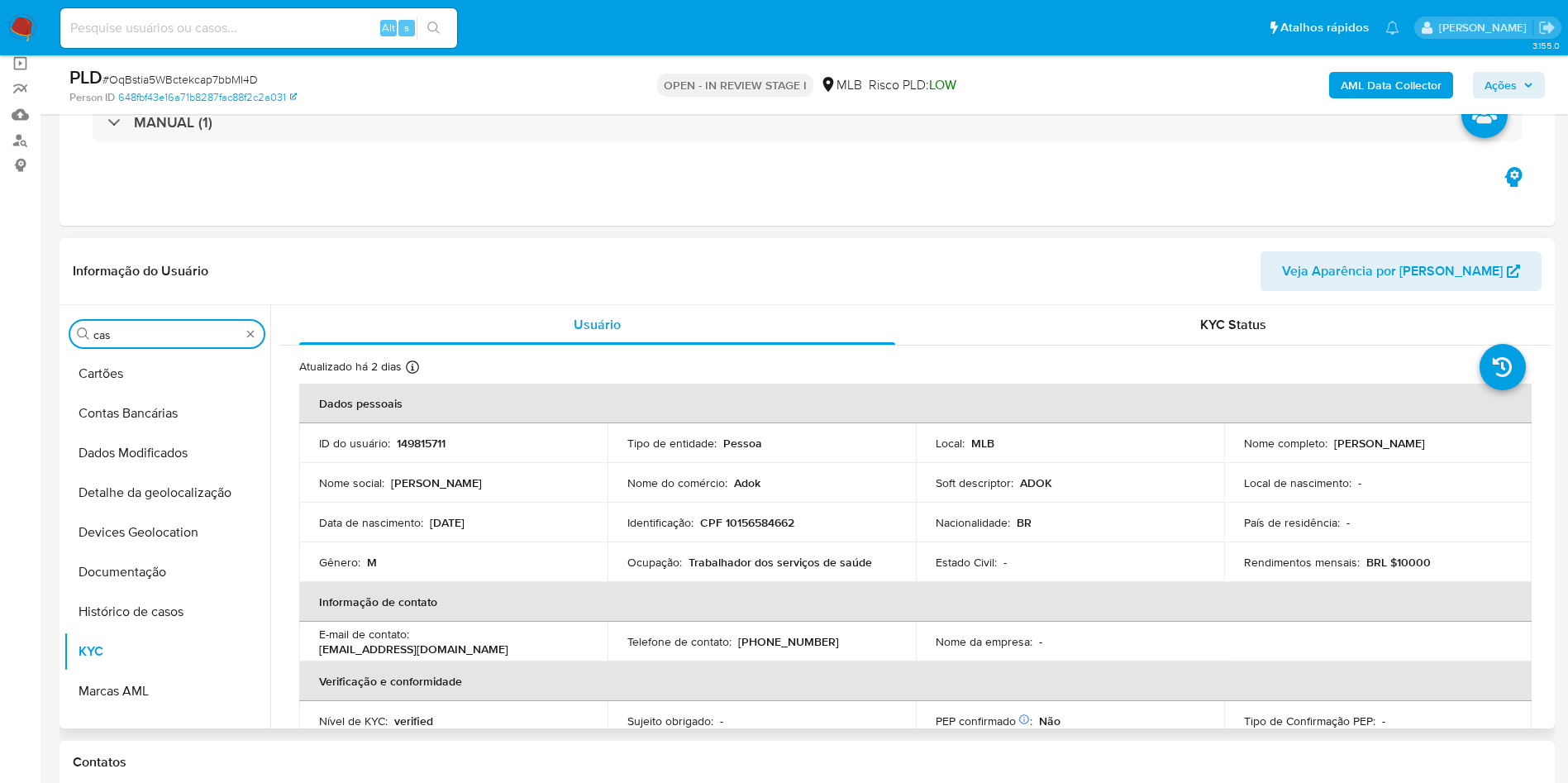
scroll to position [0, 0]
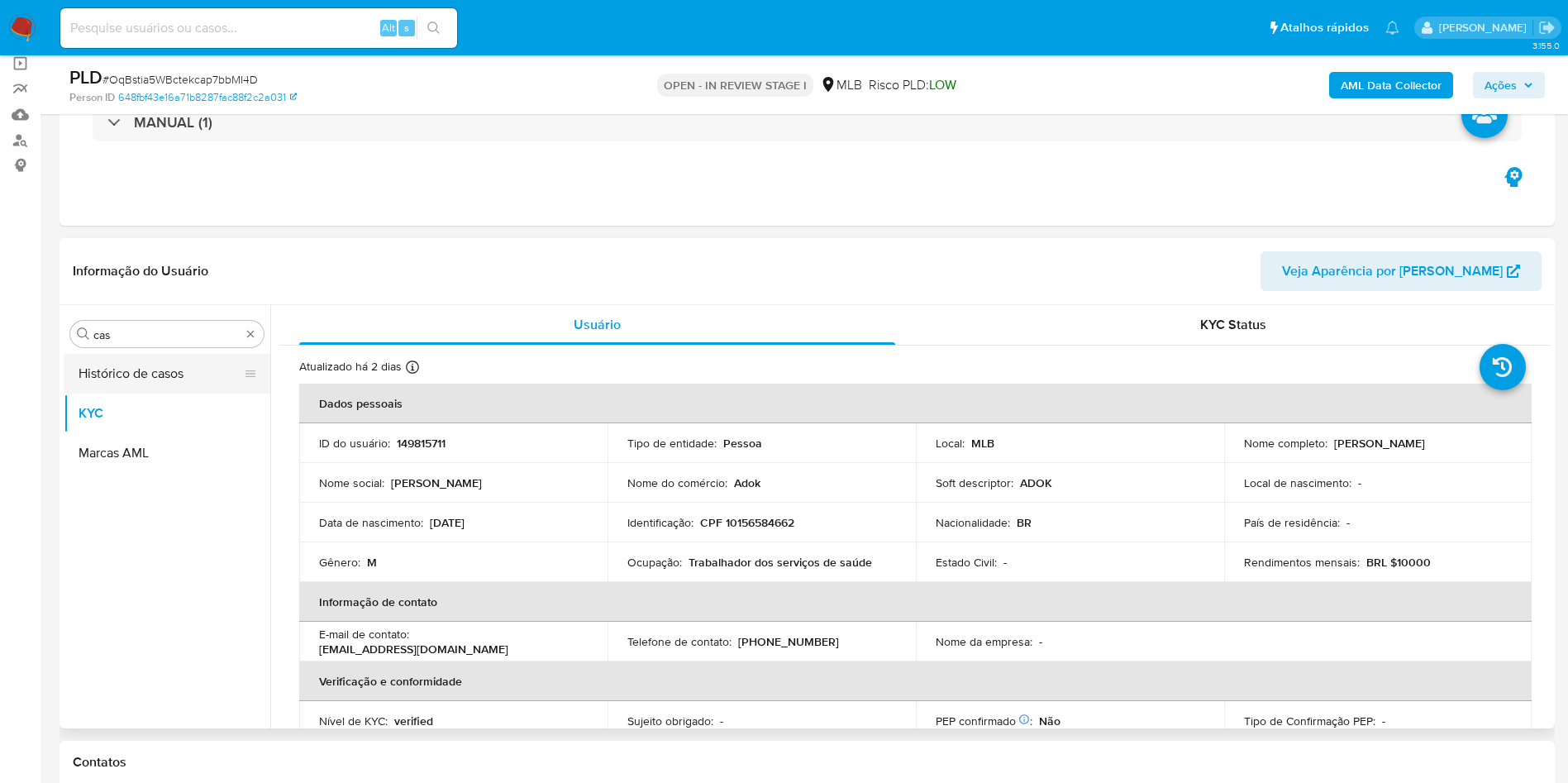
click at [150, 387] on button "Histórico de casos" at bounding box center [161, 374] width 193 height 40
click at [117, 369] on button "Histórico de casos" at bounding box center [161, 374] width 193 height 40
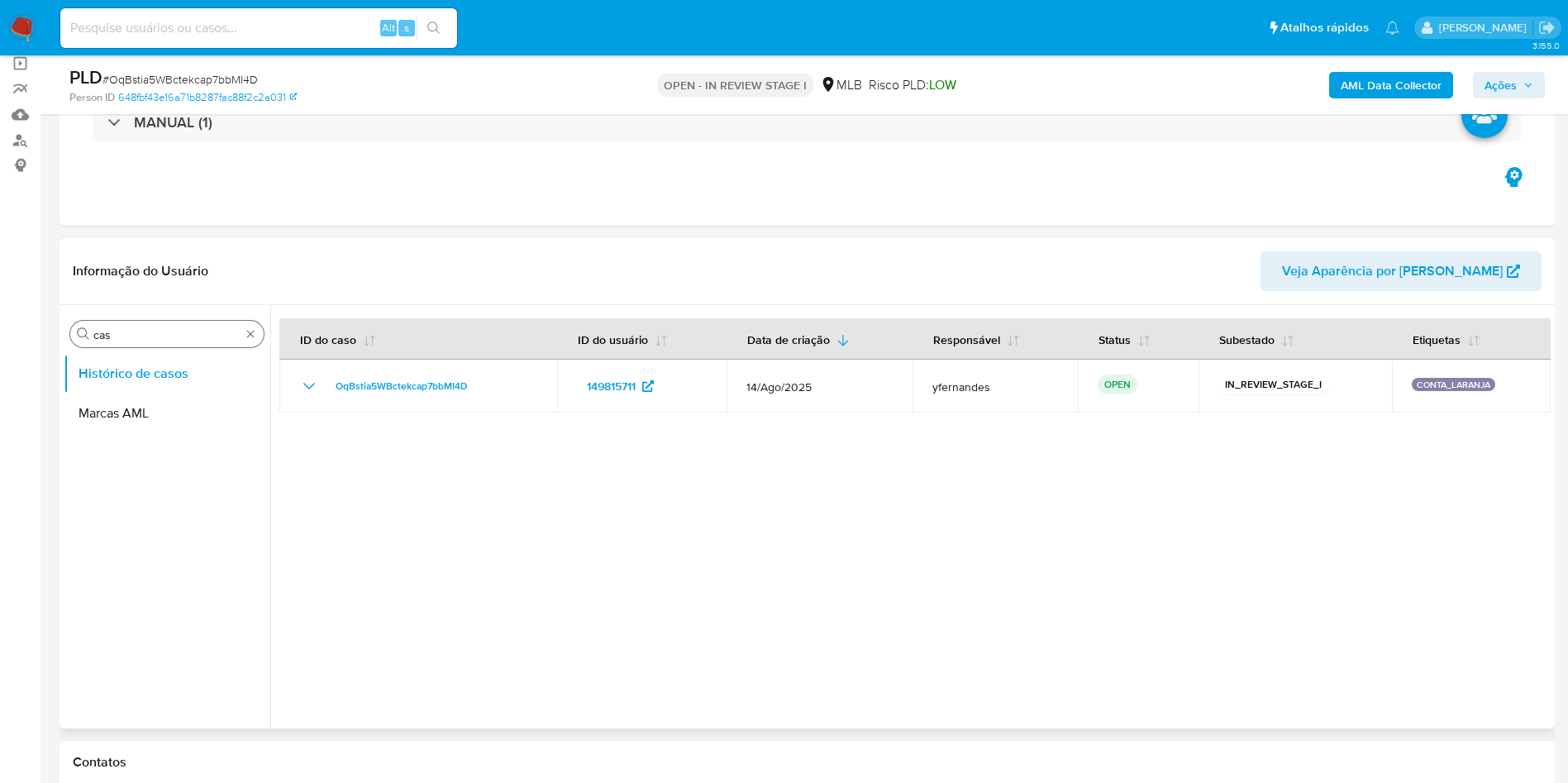
click at [163, 341] on input "cas" at bounding box center [167, 334] width 147 height 15
click at [163, 340] on input "cas" at bounding box center [167, 334] width 147 height 15
type input "ger"
click at [128, 364] on button "Geral" at bounding box center [161, 374] width 193 height 40
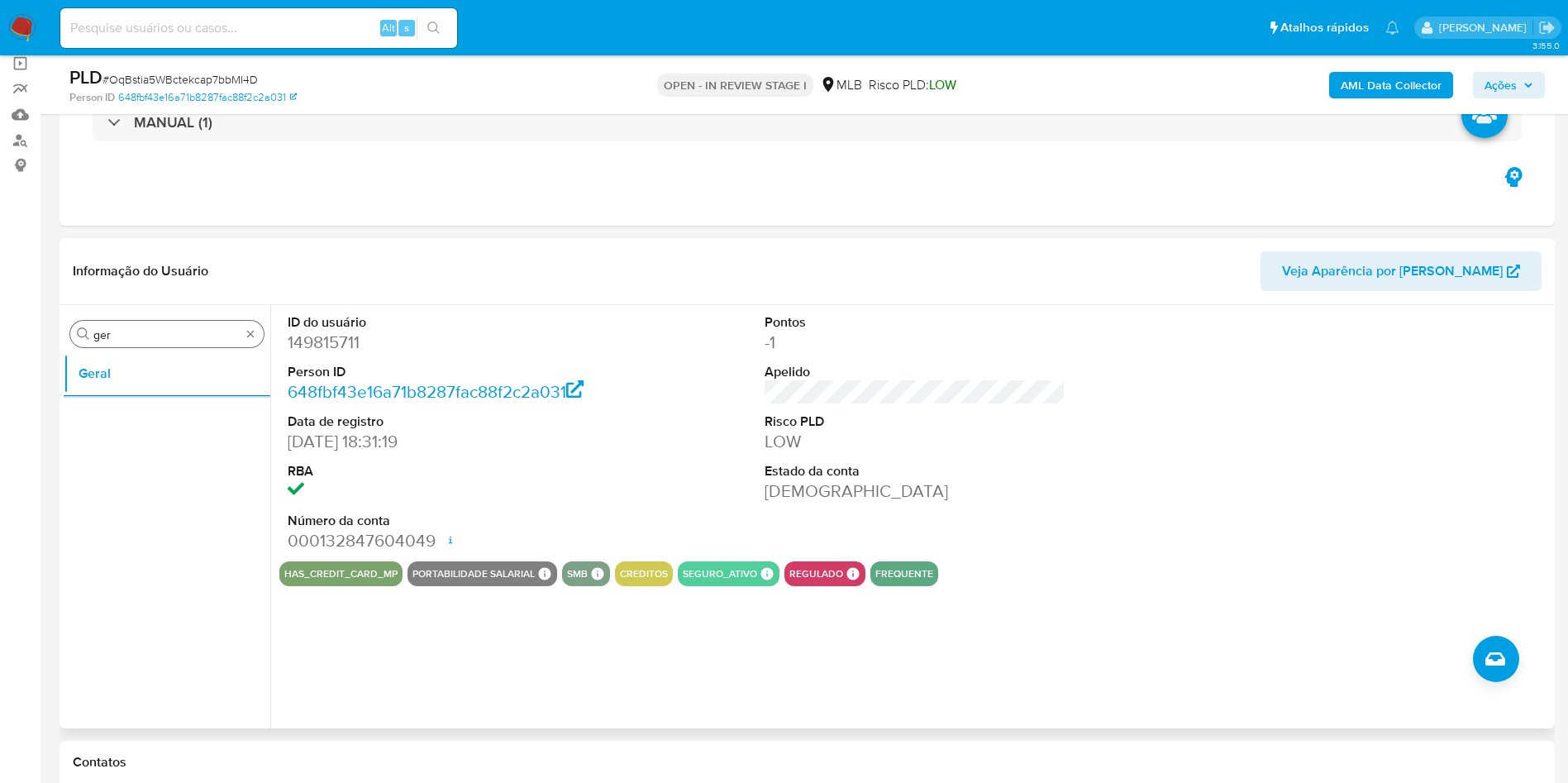
click at [128, 328] on input "ger" at bounding box center [167, 334] width 147 height 15
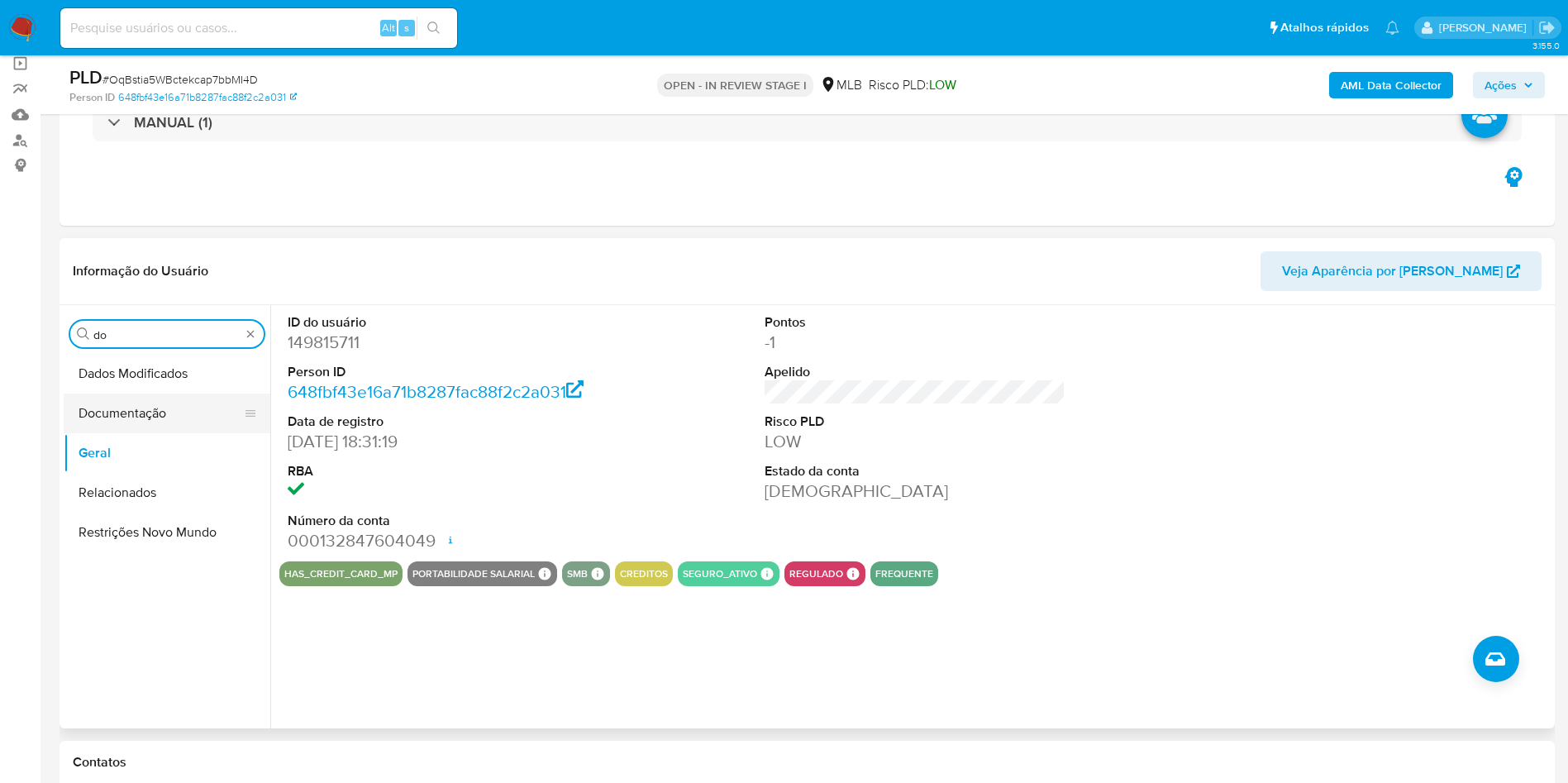
type input "do"
click at [167, 410] on button "Documentação" at bounding box center [161, 414] width 193 height 40
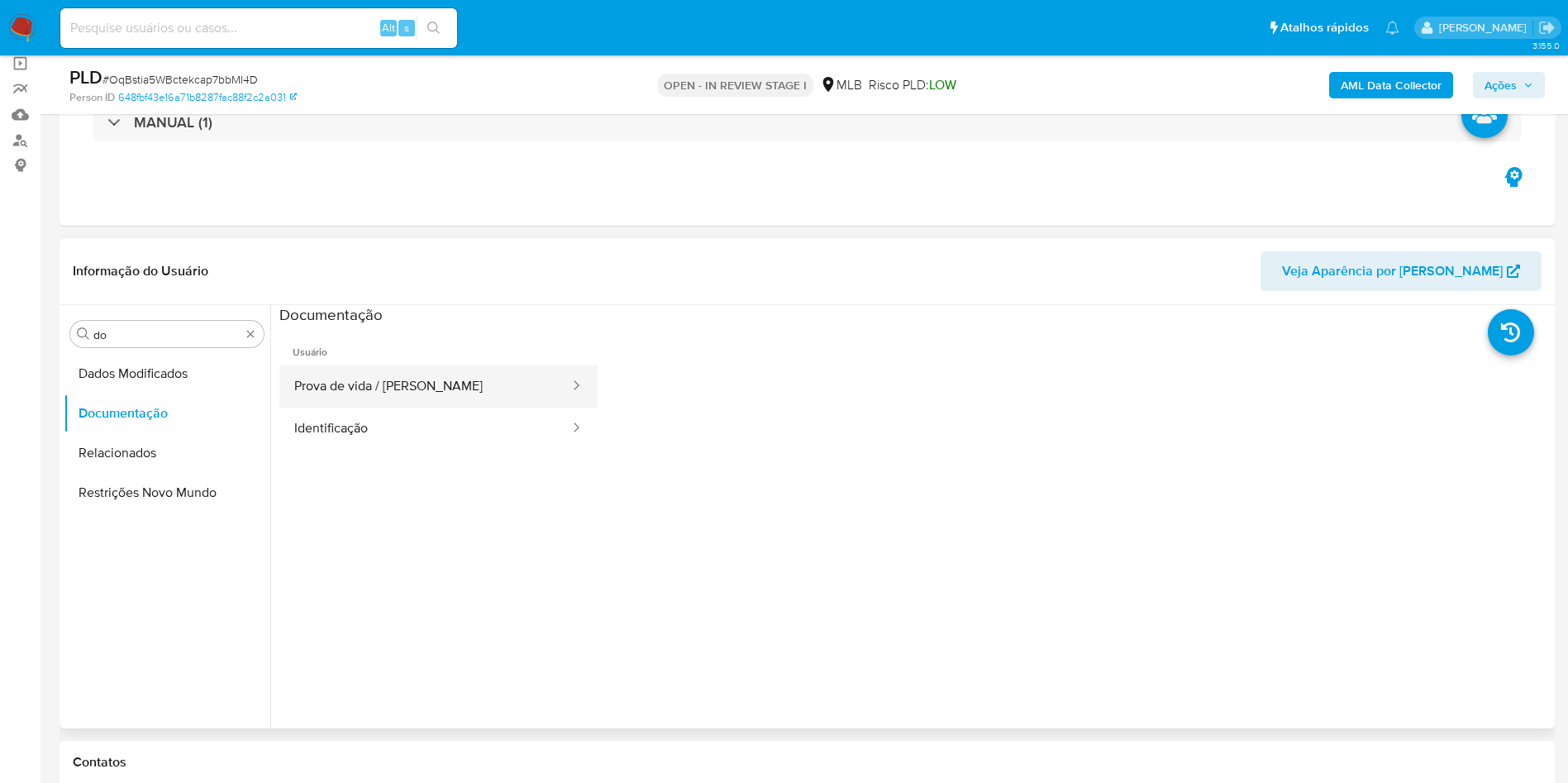
click at [394, 389] on button "Prova de vida / Selfie" at bounding box center [425, 386] width 292 height 42
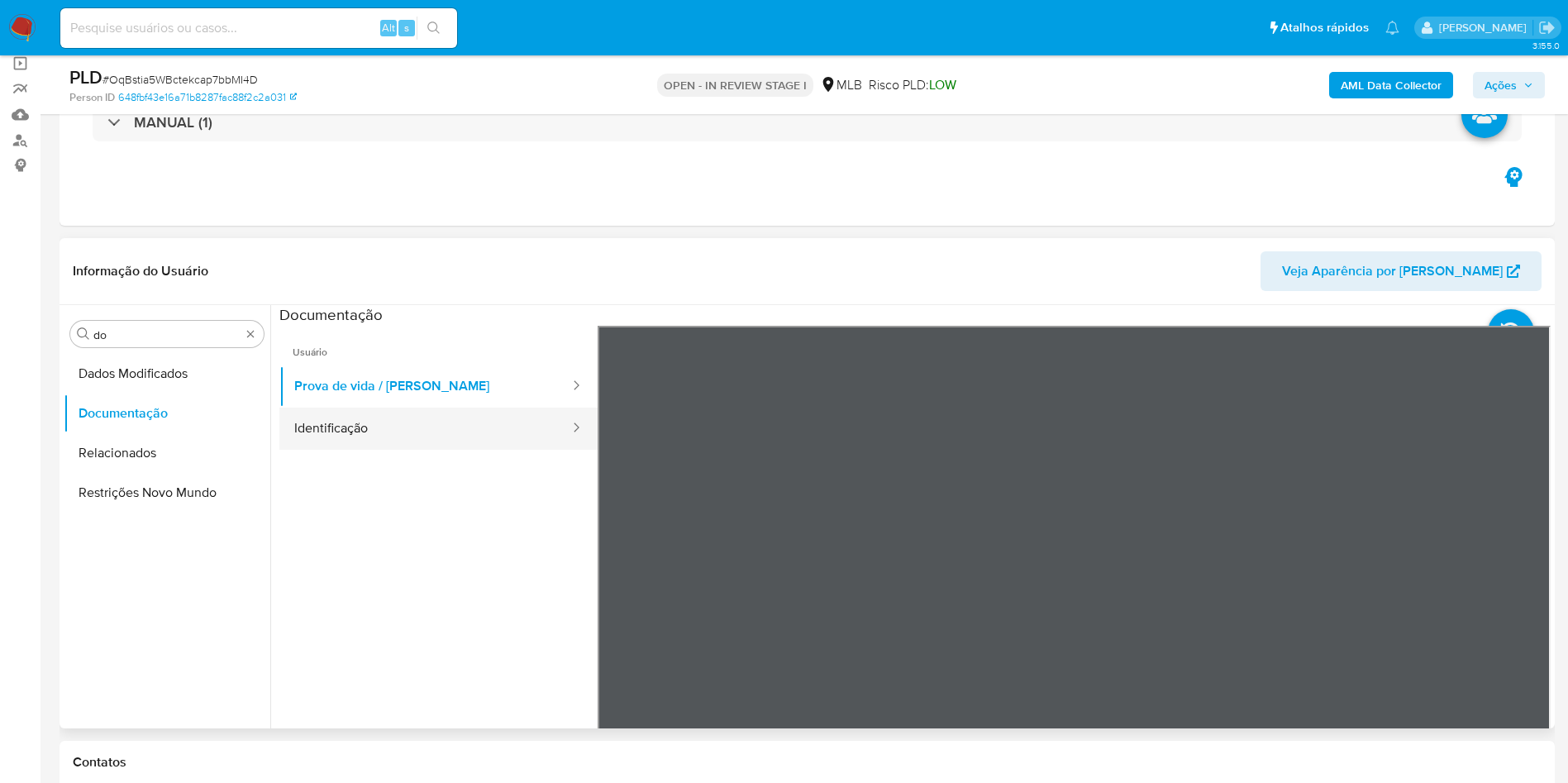
click at [406, 416] on button "Identificação" at bounding box center [425, 428] width 292 height 42
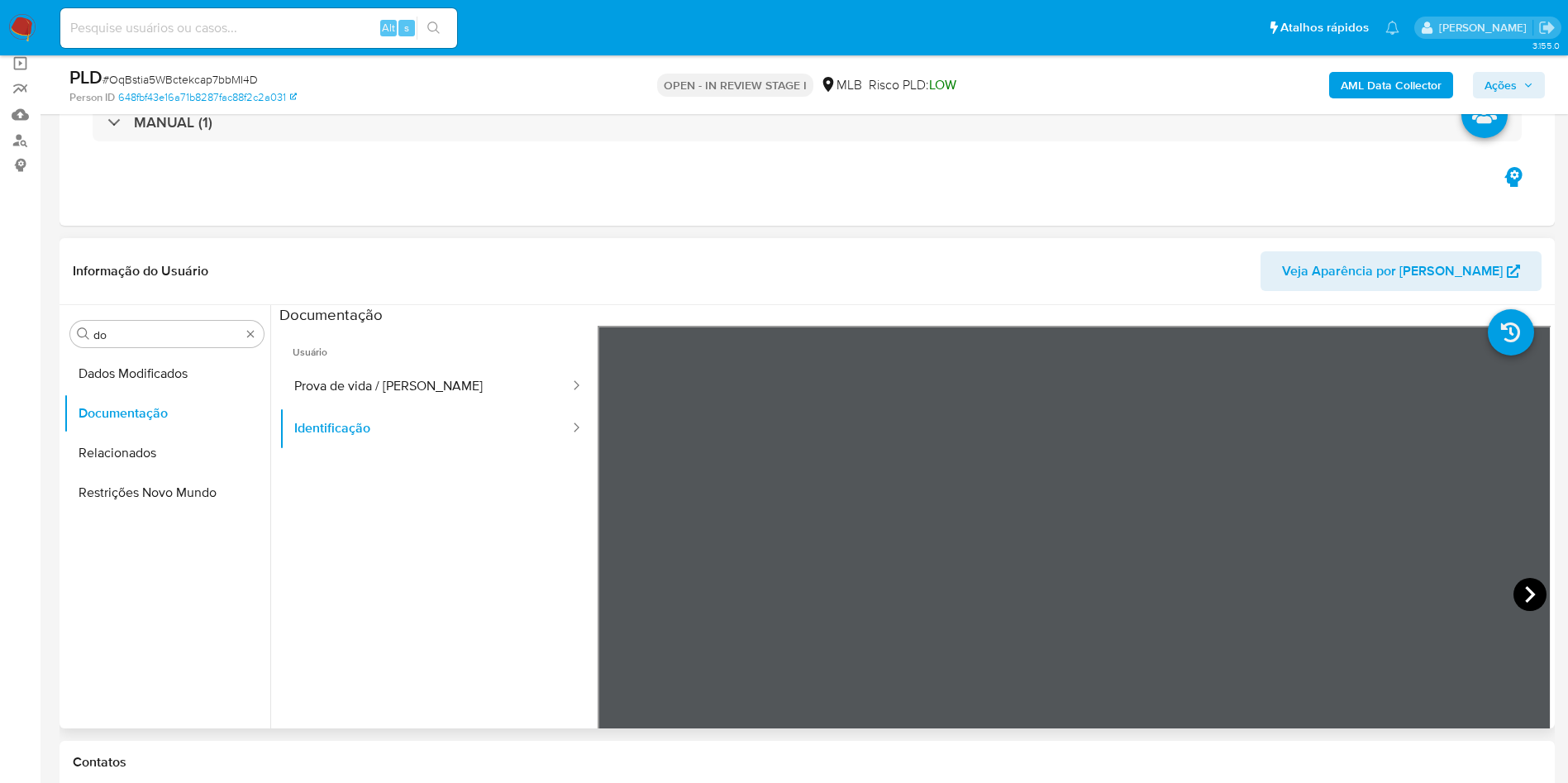
click at [1518, 603] on icon at bounding box center [1530, 595] width 33 height 33
click at [390, 394] on button "Prova de vida / Selfie" at bounding box center [425, 386] width 292 height 42
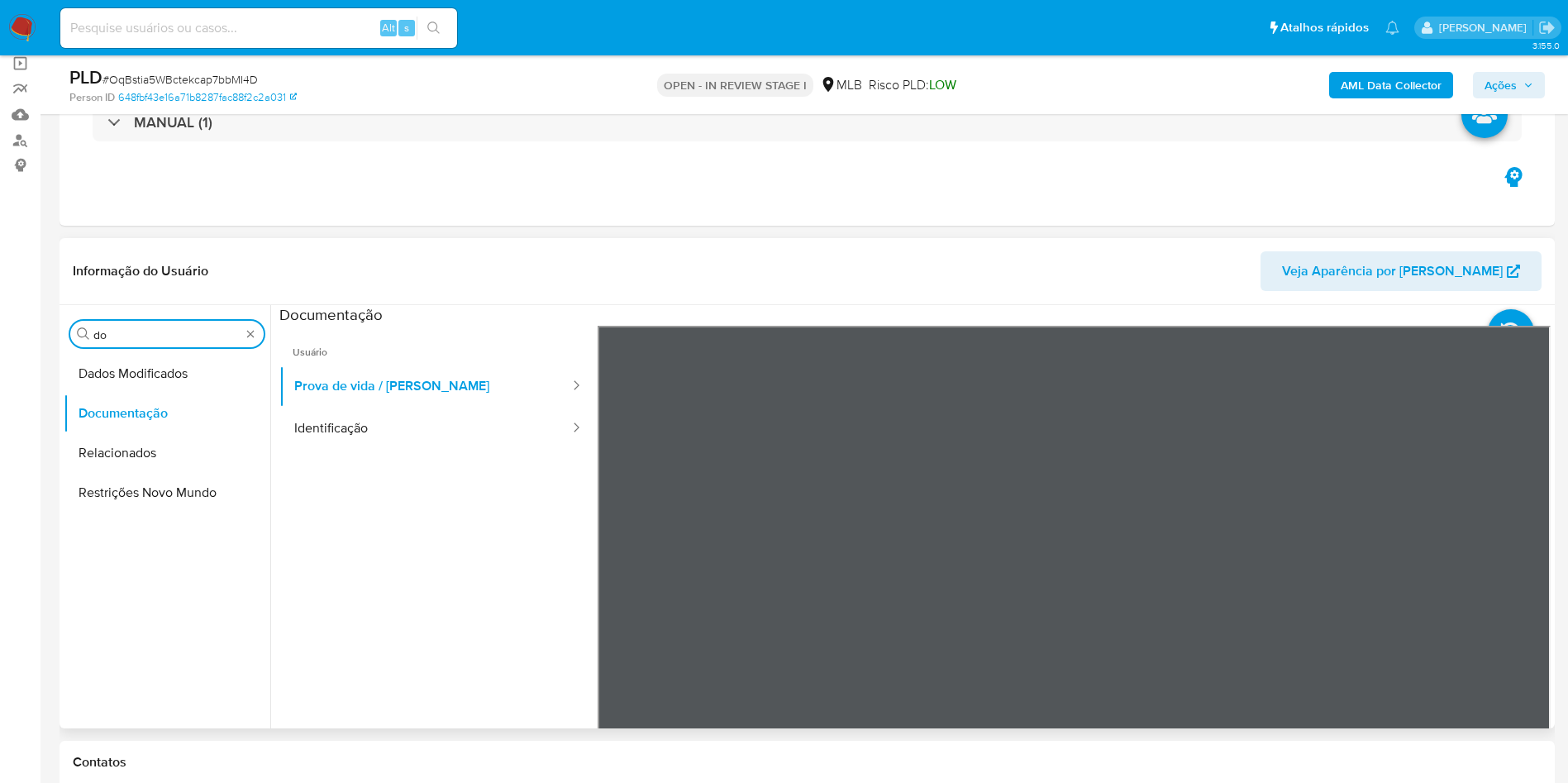
click at [129, 342] on input "do" at bounding box center [167, 334] width 147 height 15
type input "ky"
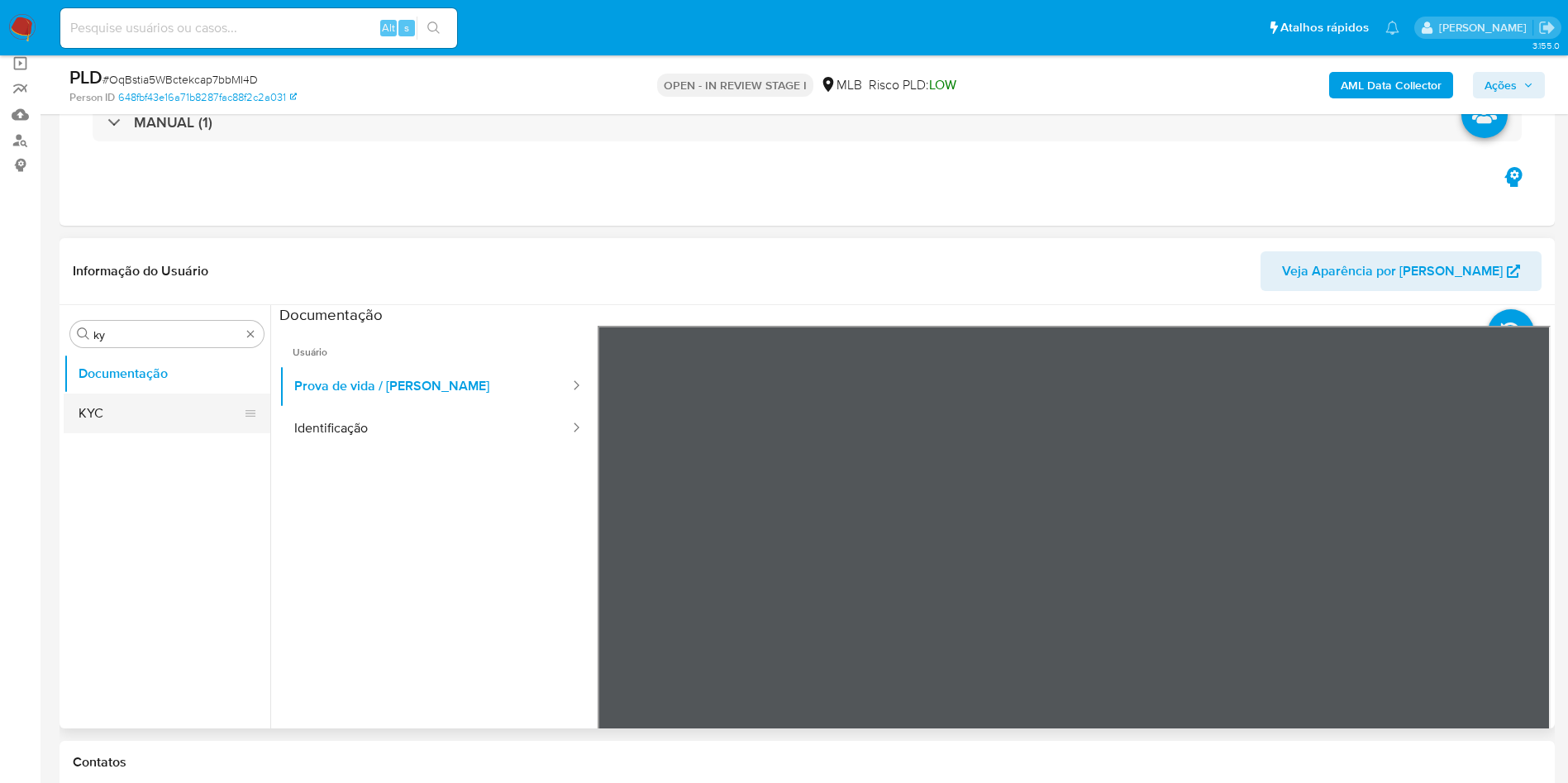
click at [79, 420] on button "KYC" at bounding box center [161, 414] width 193 height 40
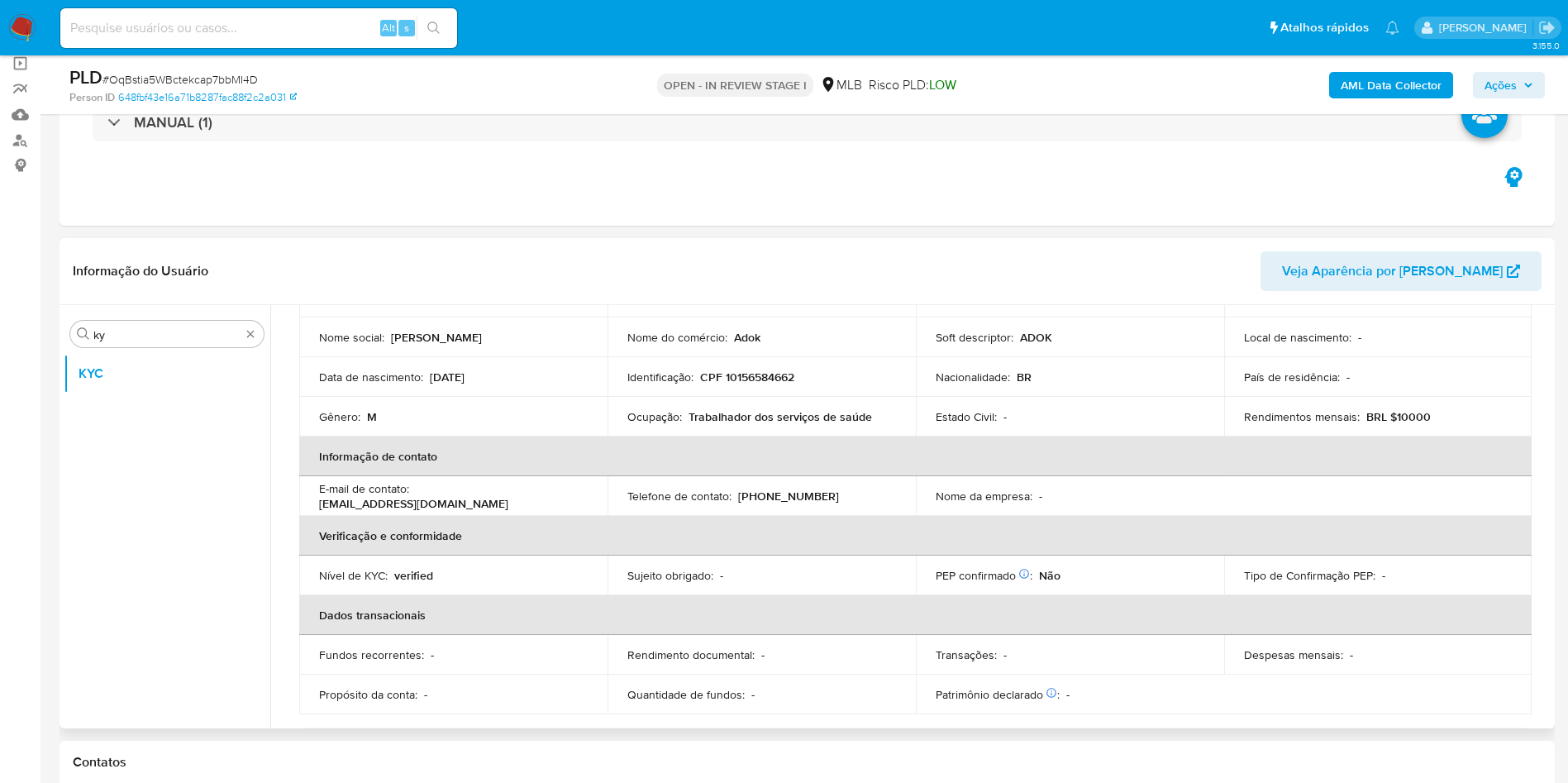
scroll to position [124, 0]
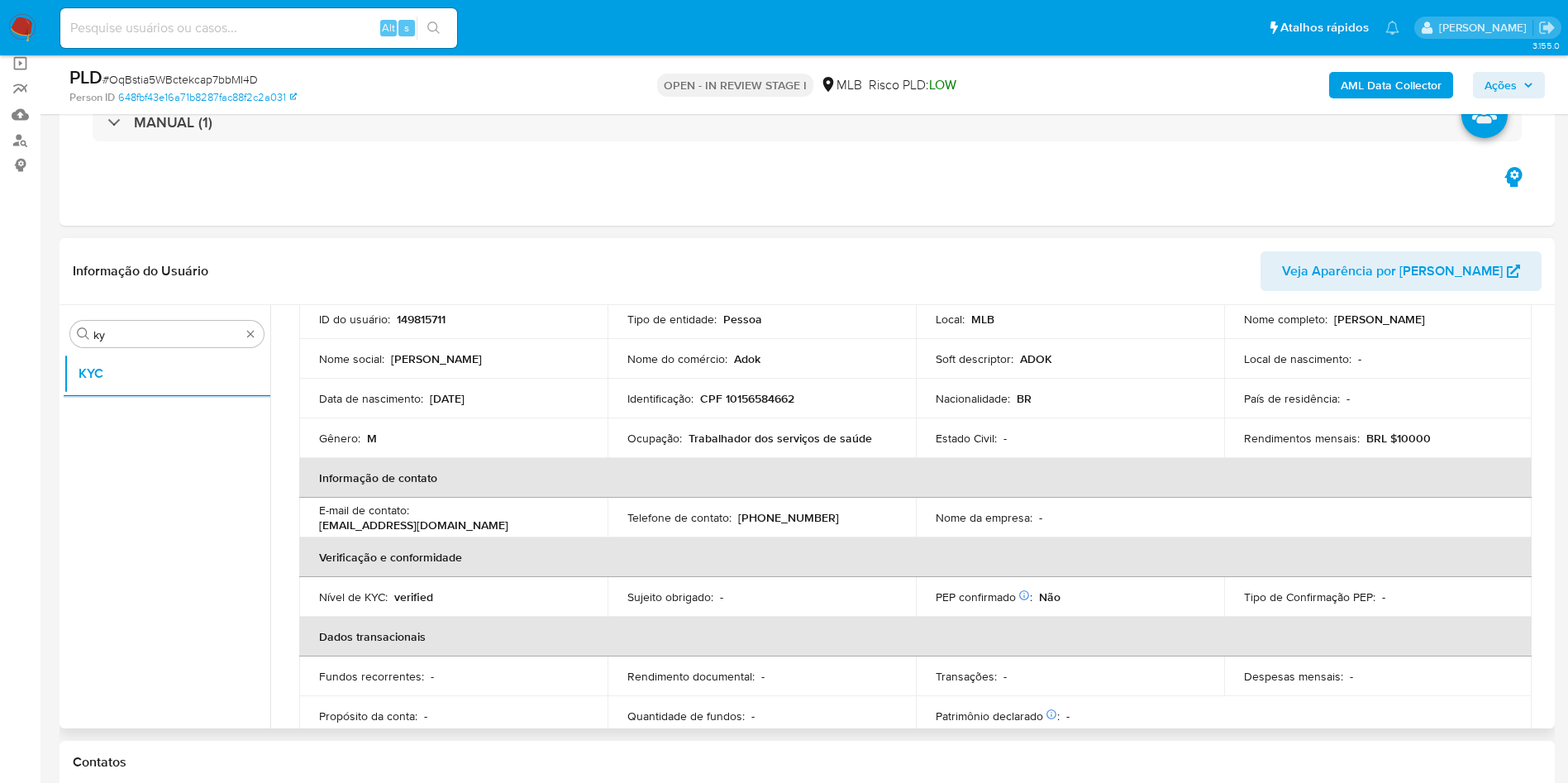
click at [690, 434] on p "Trabalhador dos serviços de saúde" at bounding box center [780, 438] width 184 height 15
click at [691, 434] on p "Trabalhador dos serviços de saúde" at bounding box center [780, 438] width 184 height 15
copy div "Ocupação : Trabalhador dos serviços de saúde"
click at [771, 396] on p "CPF 10156584662" at bounding box center [746, 398] width 94 height 15
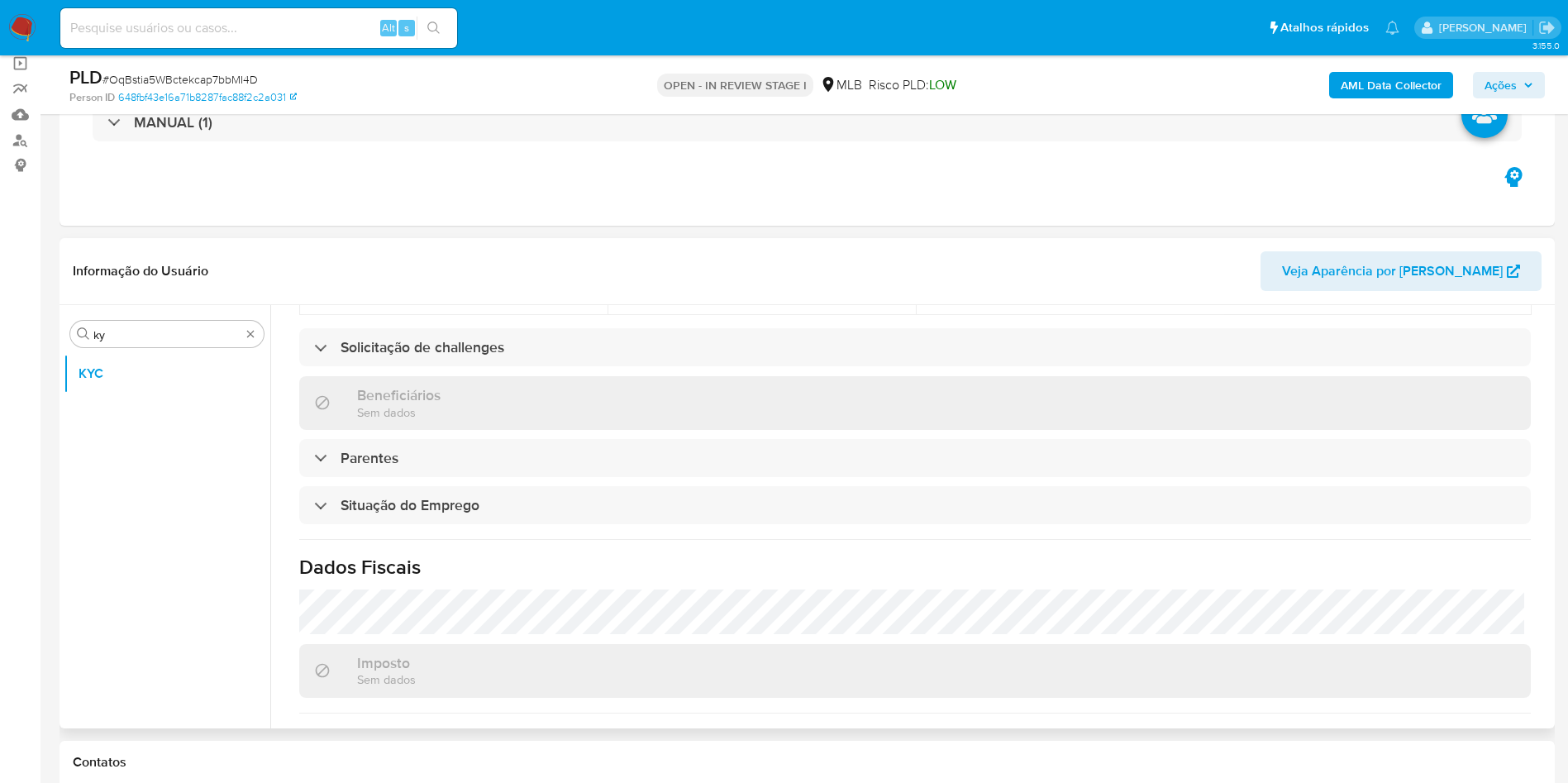
scroll to position [689, 0]
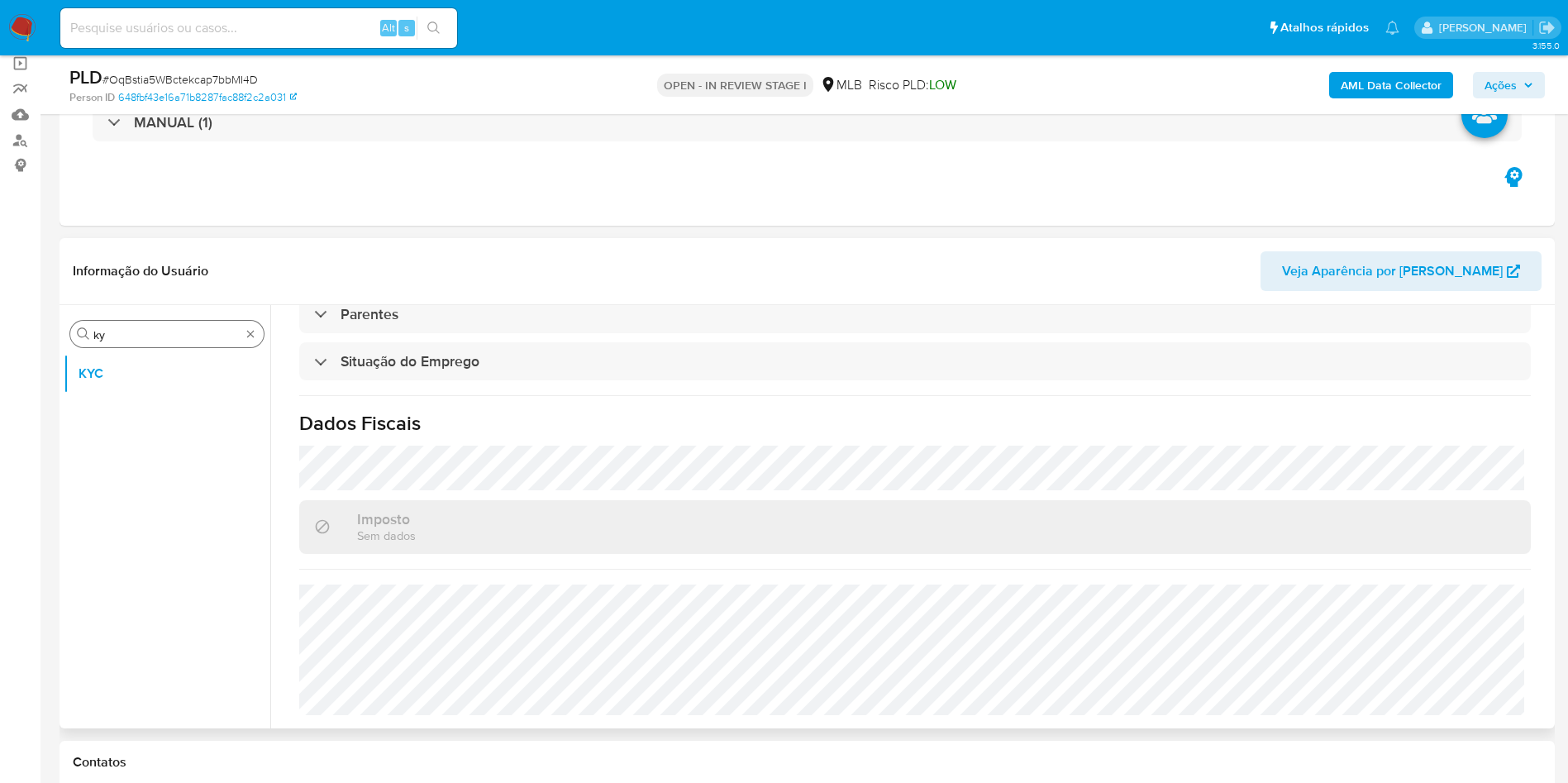
click at [182, 332] on input "ky" at bounding box center [167, 334] width 147 height 15
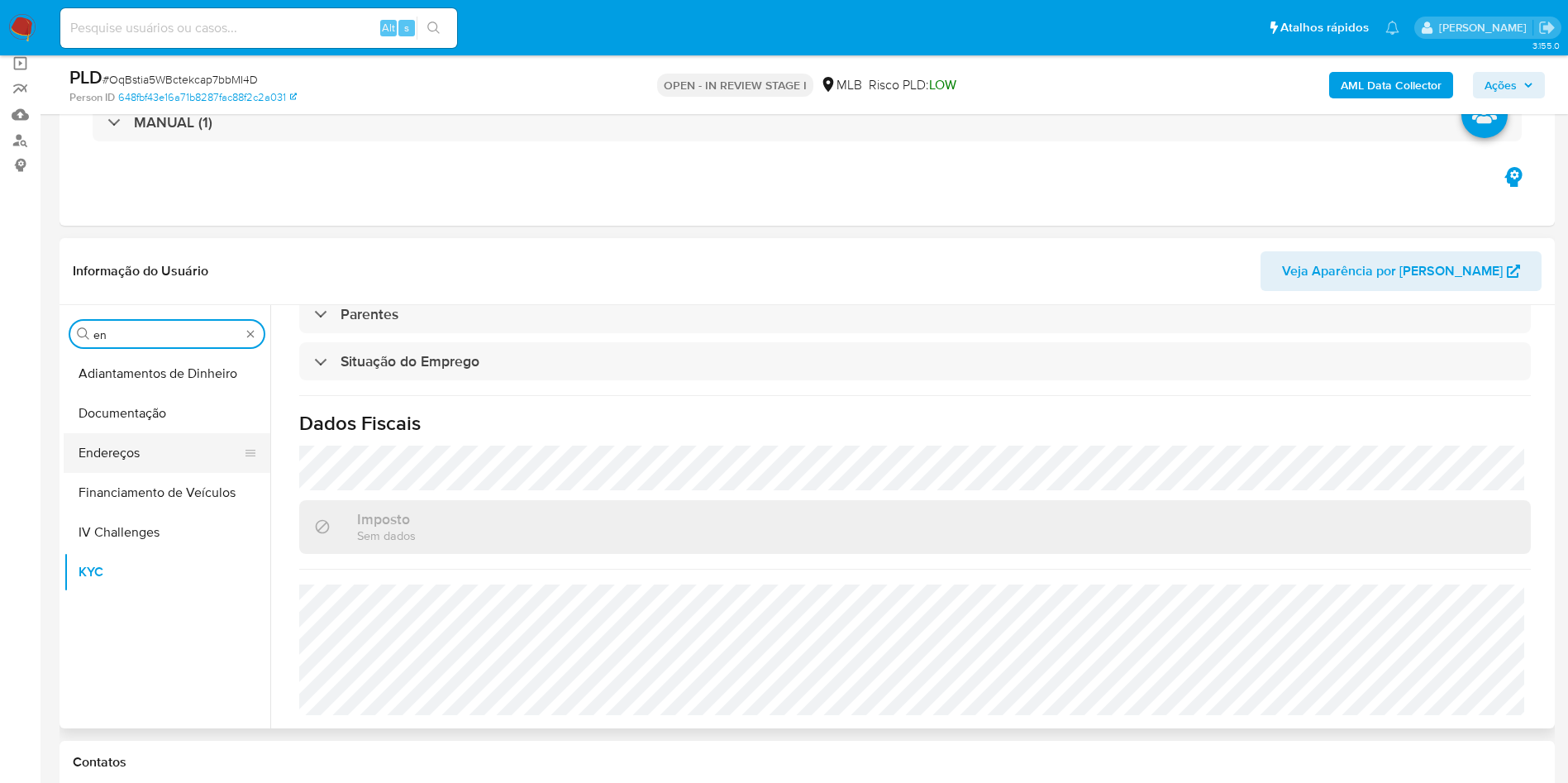
type input "en"
click at [135, 460] on button "Endereços" at bounding box center [161, 453] width 193 height 40
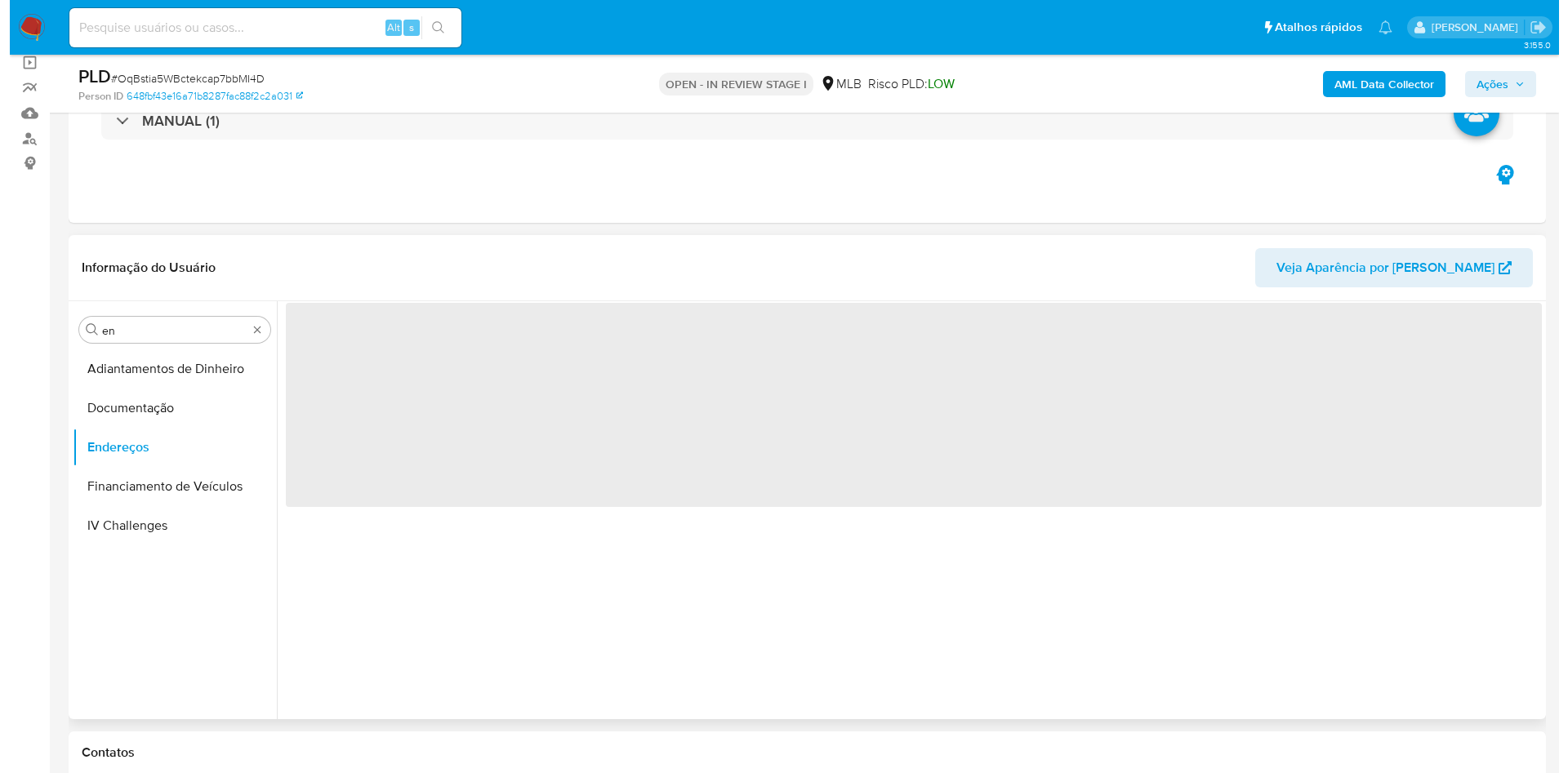
scroll to position [0, 0]
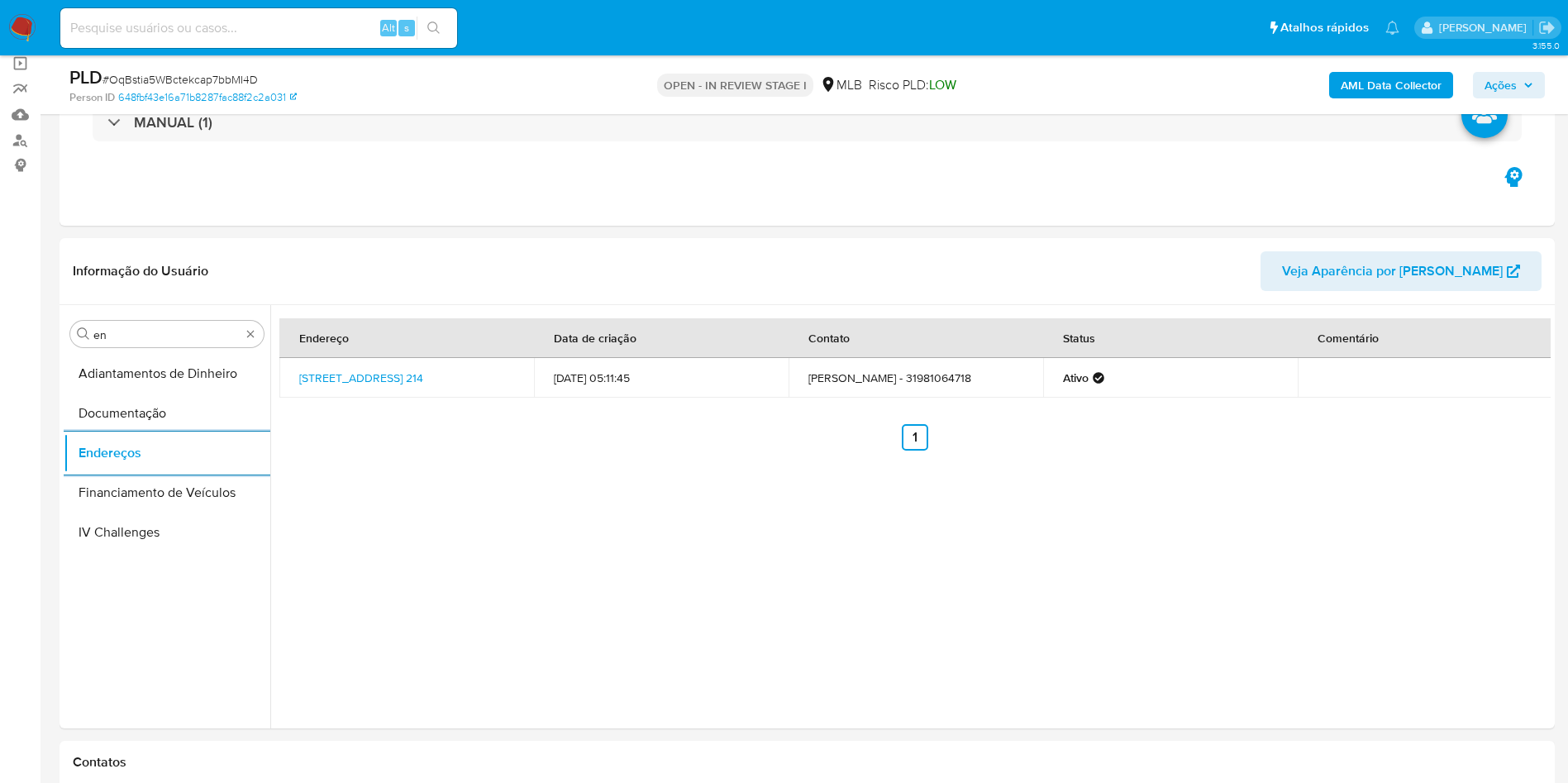
click at [124, 316] on div "Procurar en Adiantamentos de Dinheiro Documentação Endereços Financiamento de V…" at bounding box center [167, 518] width 206 height 421
click at [131, 336] on input "en" at bounding box center [167, 334] width 147 height 15
type input "ge"
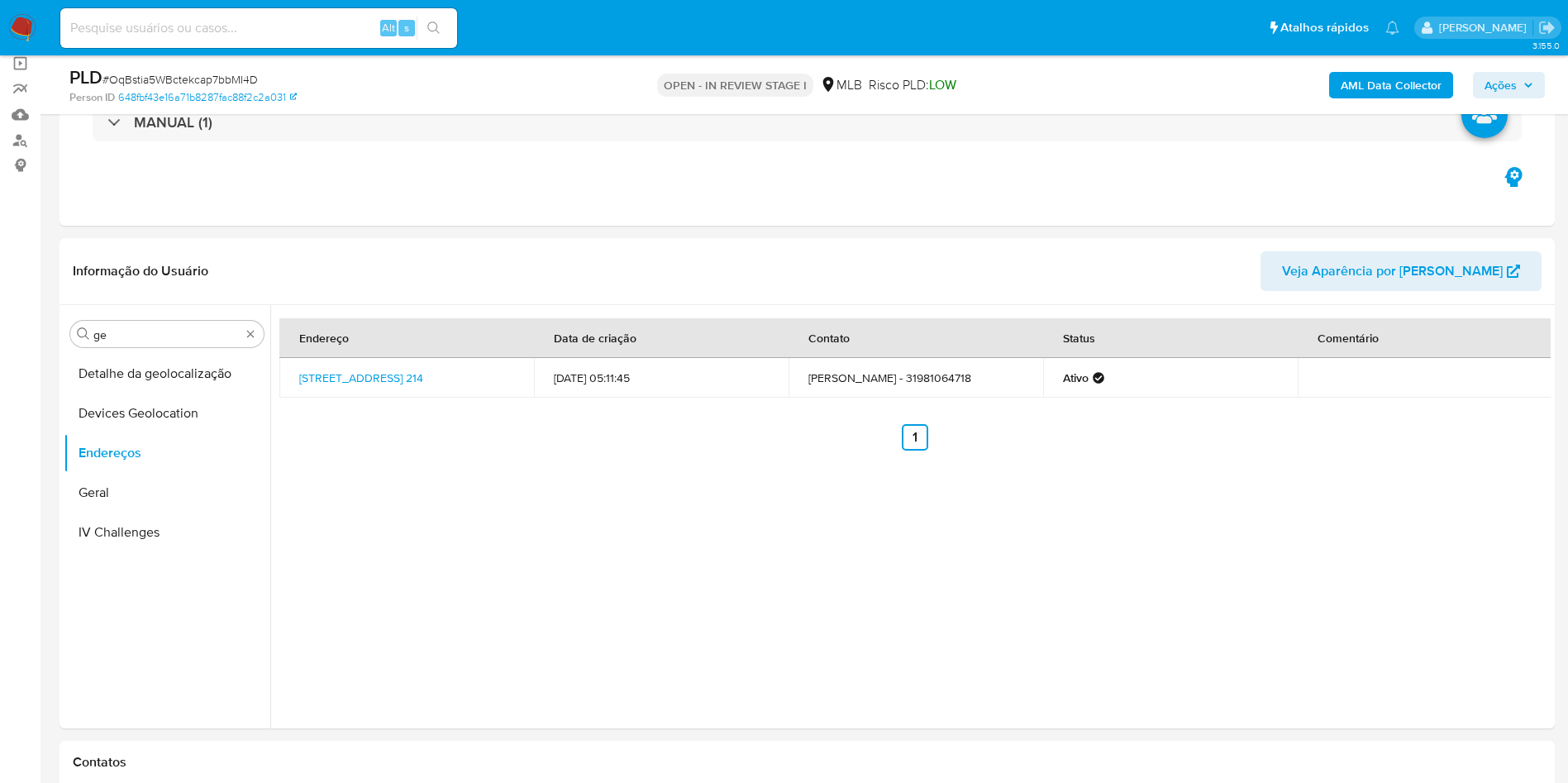
click at [133, 372] on button "Detalhe da geolocalização" at bounding box center [167, 374] width 206 height 40
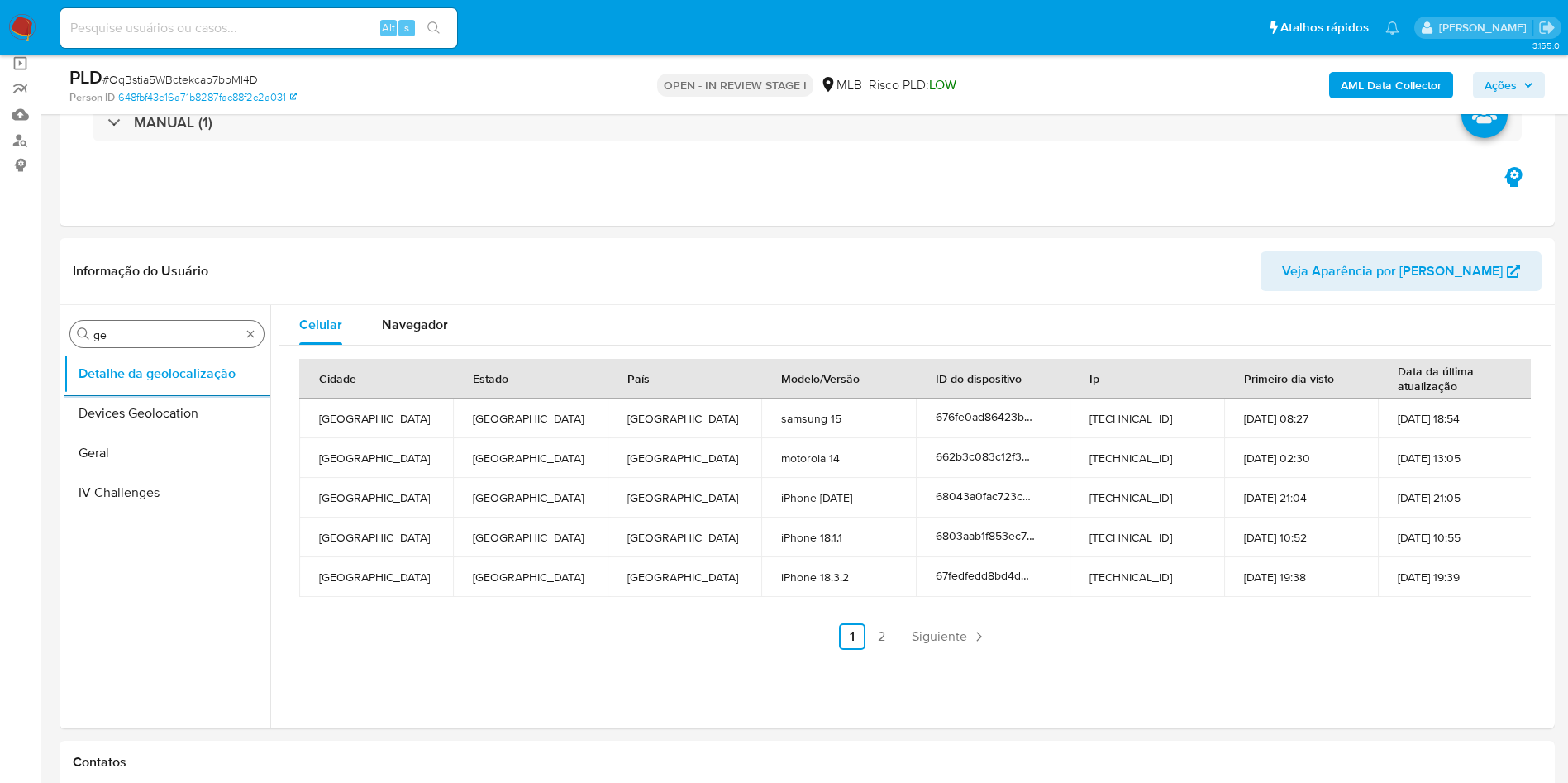
click at [105, 333] on input "ge" at bounding box center [167, 334] width 147 height 15
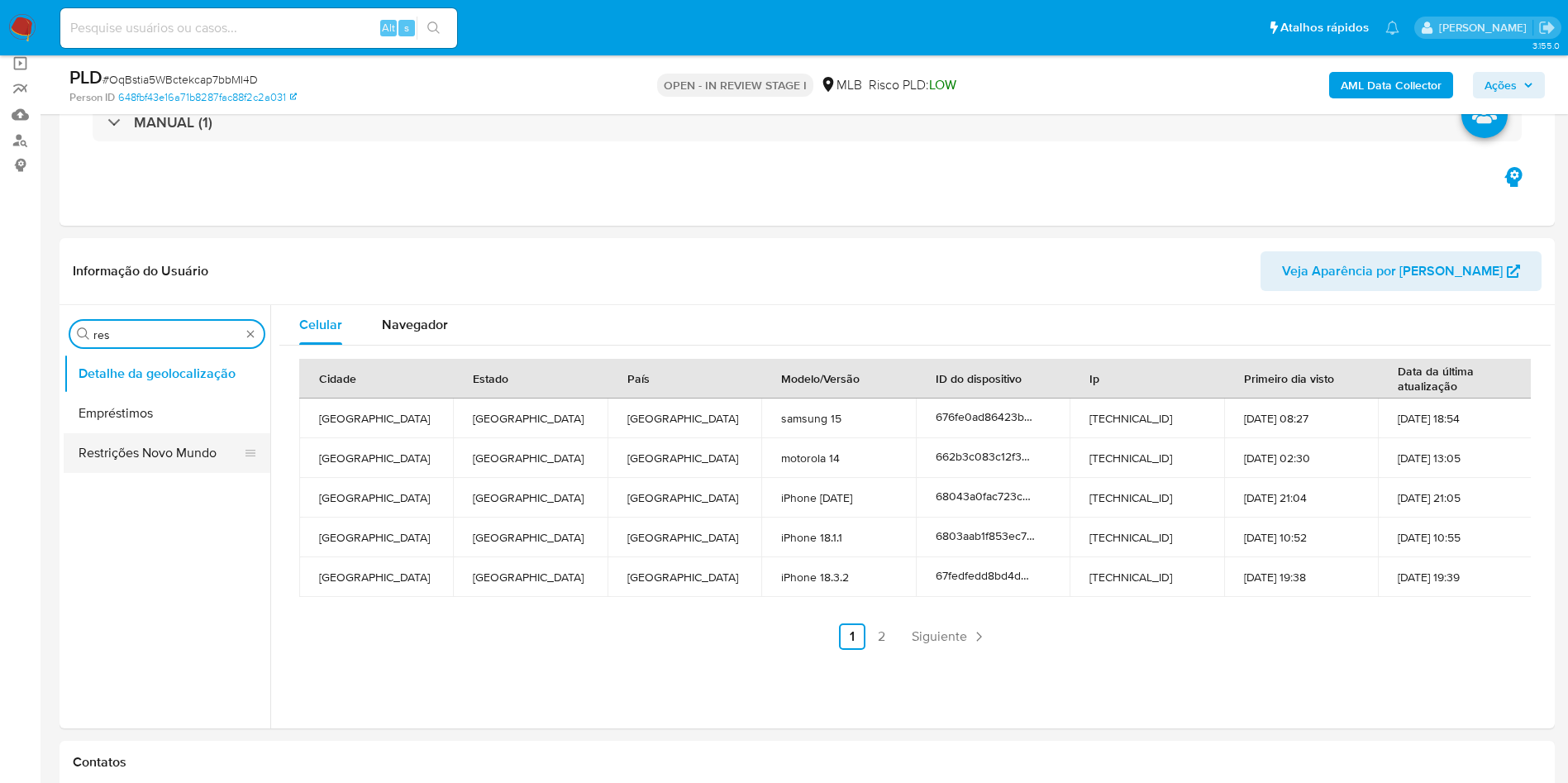
type input "res"
click at [137, 458] on button "Restrições Novo Mundo" at bounding box center [161, 453] width 193 height 40
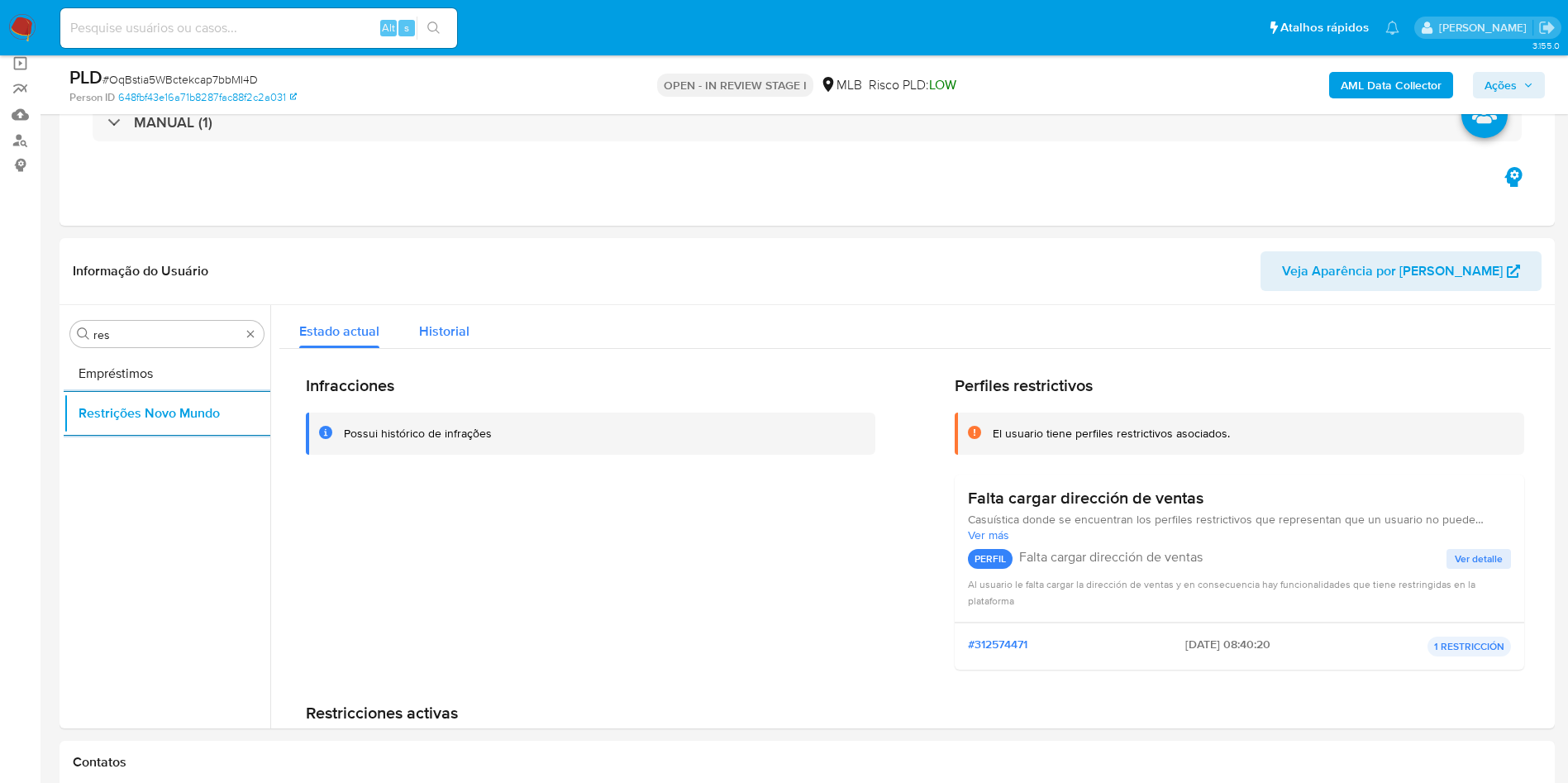
click at [461, 331] on span "Historial" at bounding box center [444, 332] width 50 height 19
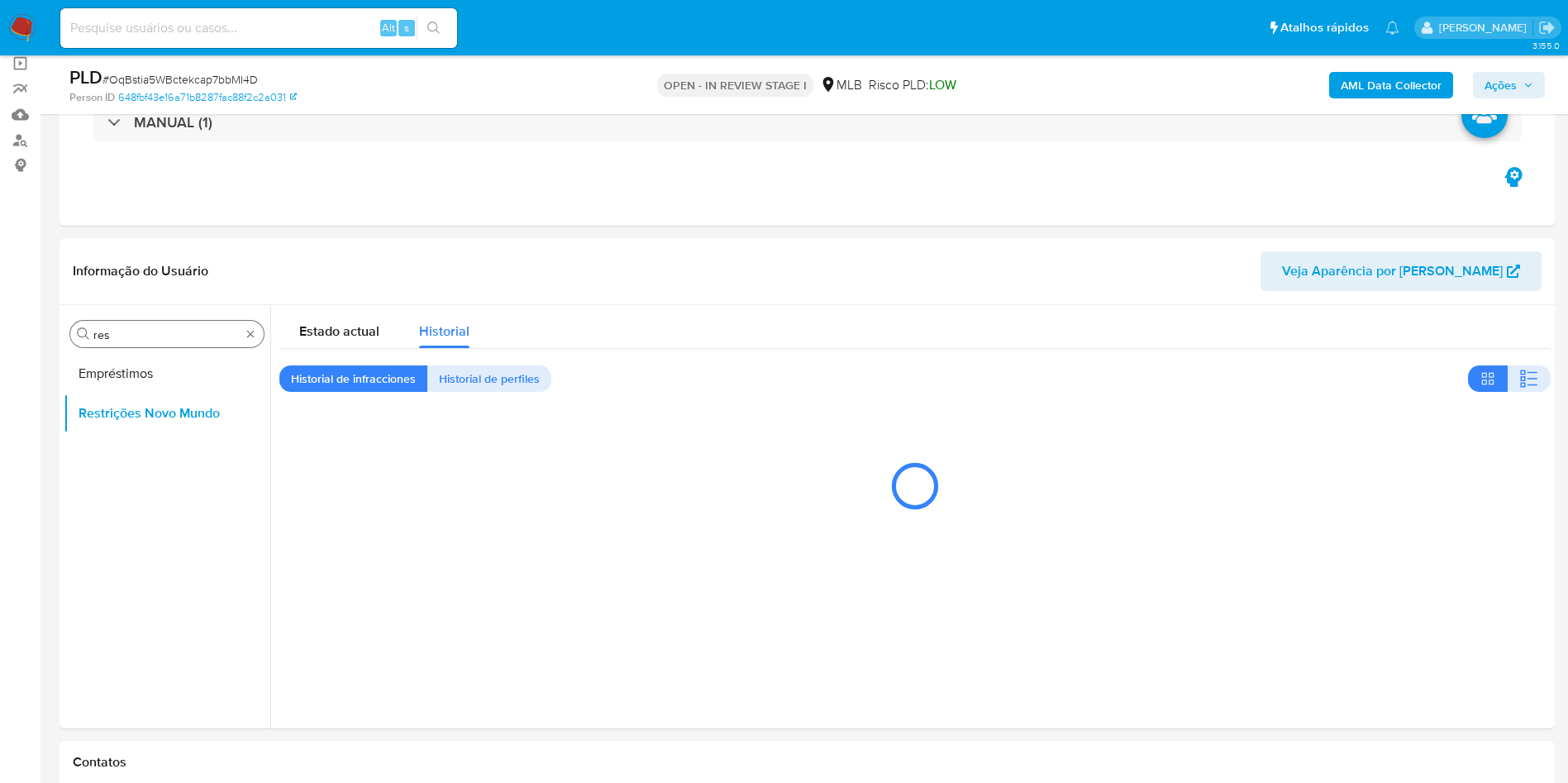
click at [137, 332] on input "res" at bounding box center [167, 334] width 147 height 15
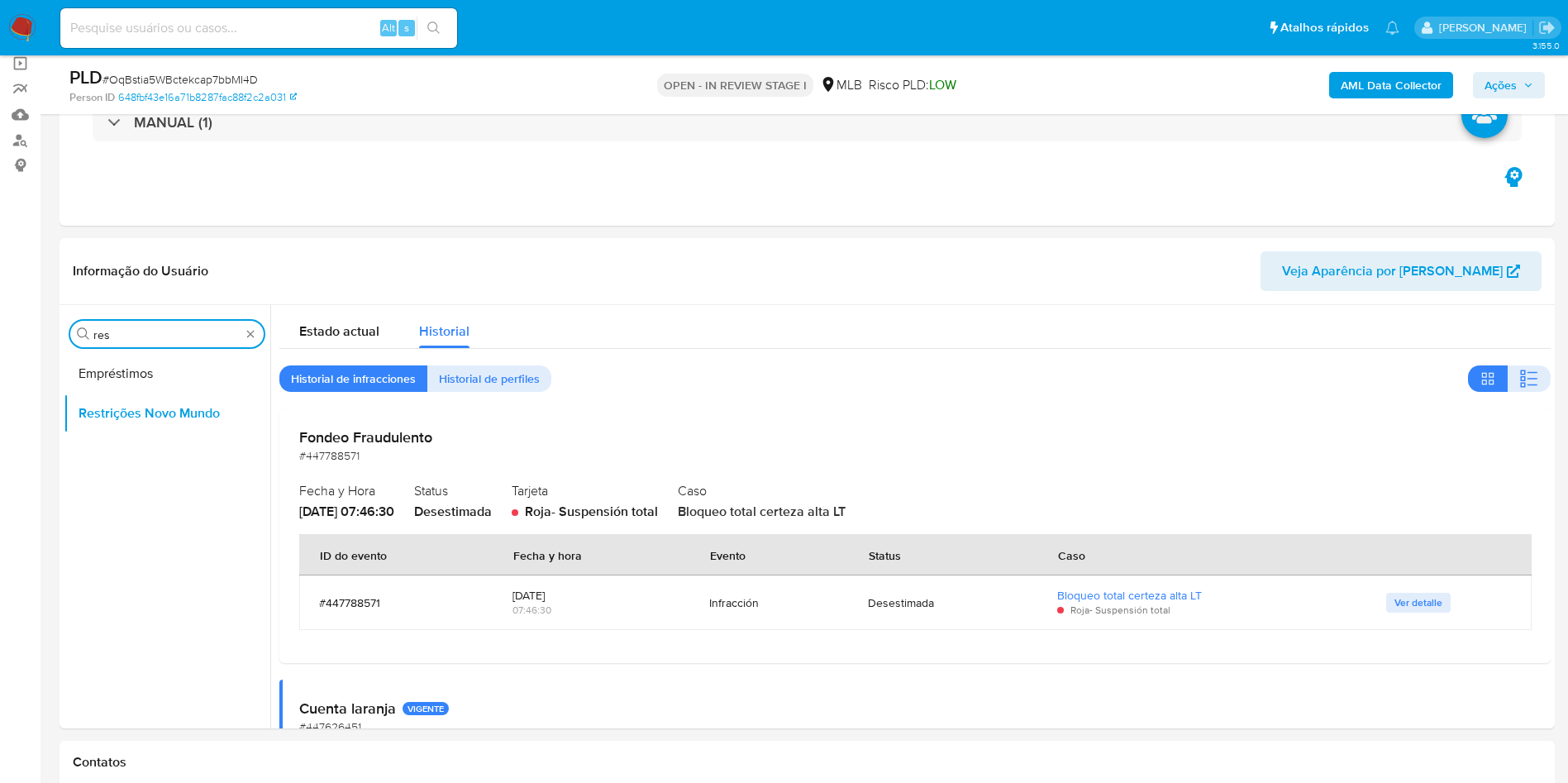
click at [137, 332] on input "res" at bounding box center [167, 334] width 147 height 15
click at [136, 332] on input "res" at bounding box center [167, 334] width 147 height 15
type input "po"
click at [128, 370] on button "Dispositivos Point" at bounding box center [161, 374] width 193 height 40
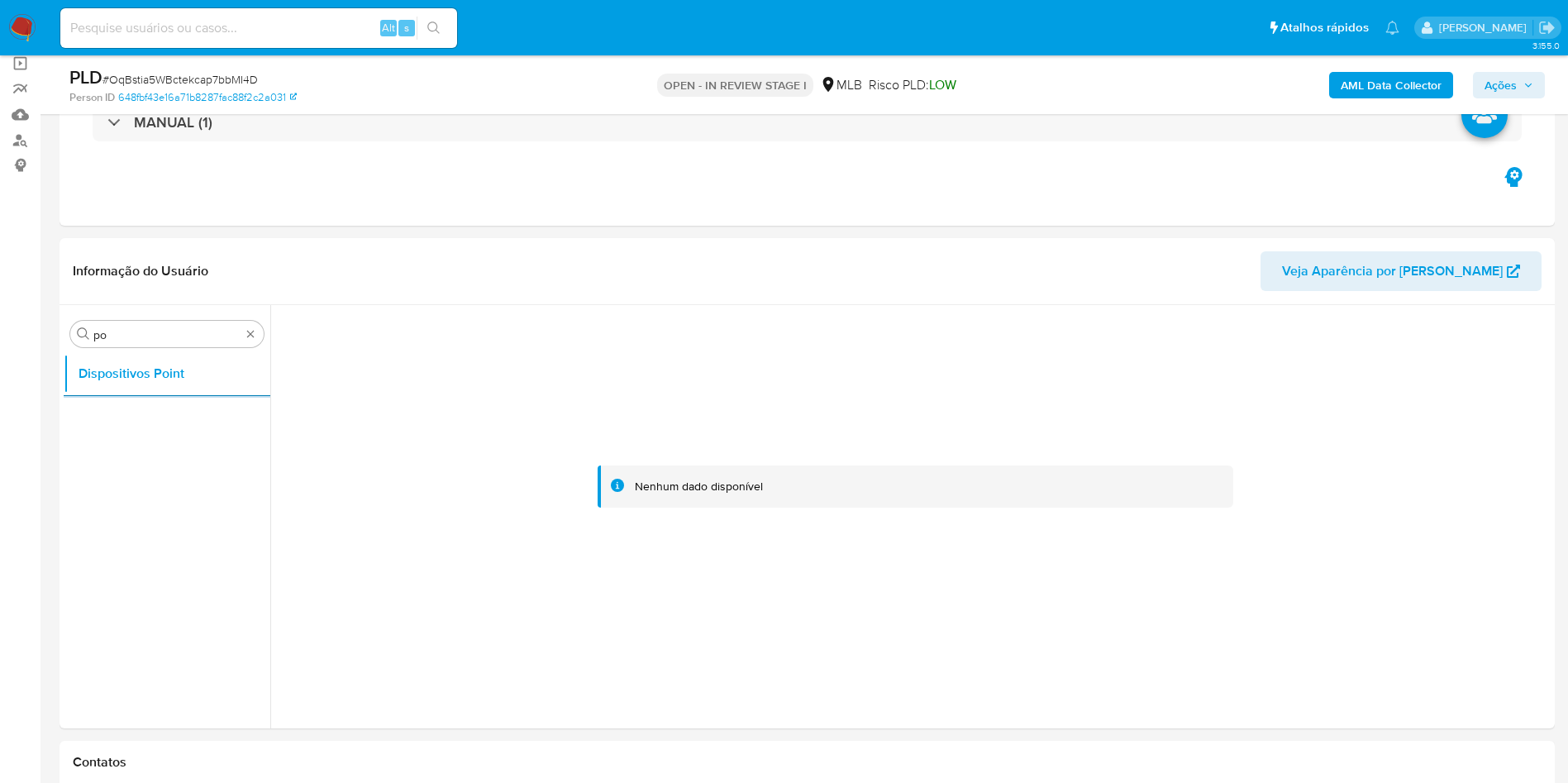
click at [1407, 79] on b "AML Data Collector" at bounding box center [1391, 85] width 101 height 27
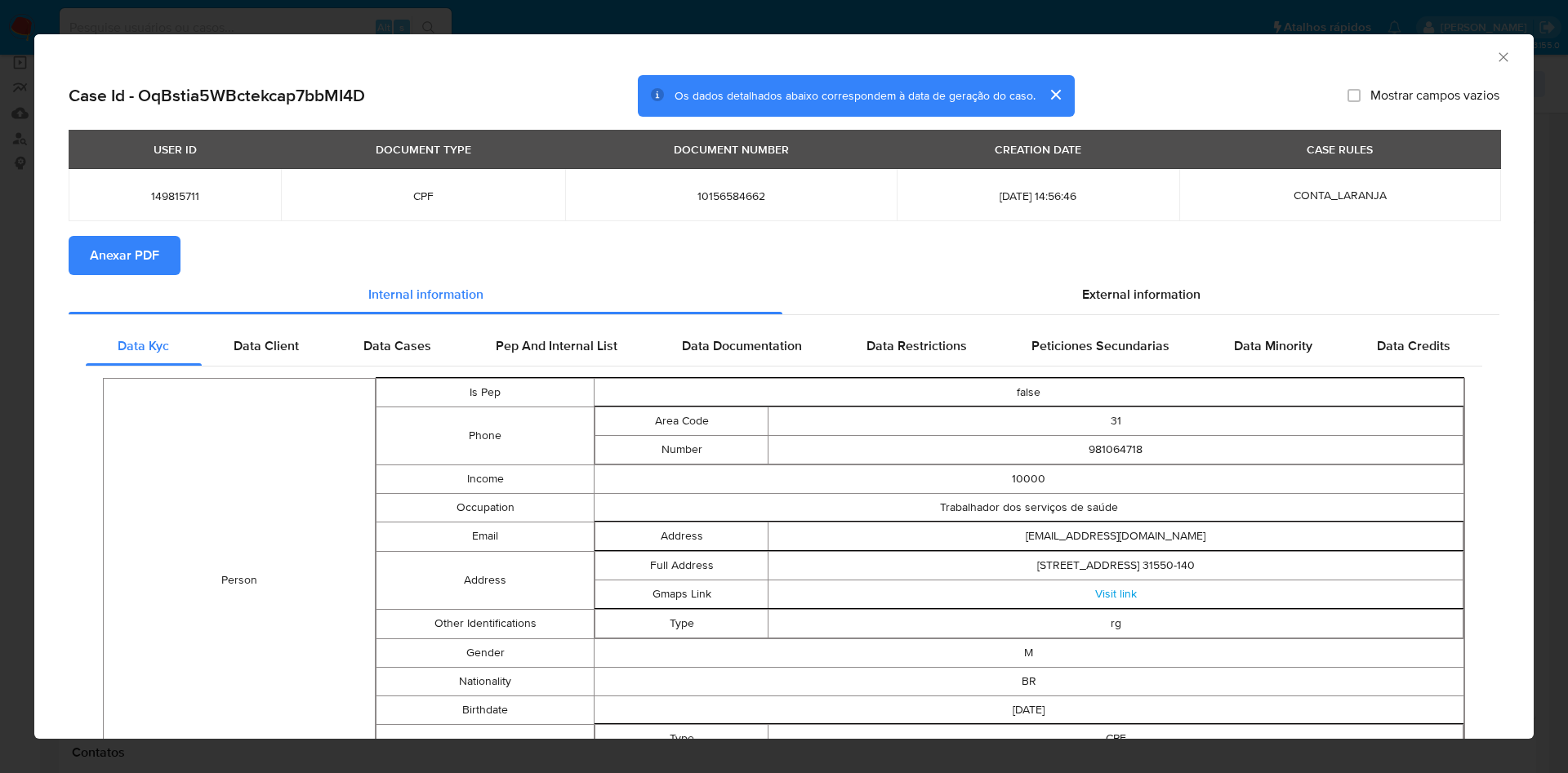
click at [160, 245] on button "Anexar PDF" at bounding box center [124, 256] width 112 height 39
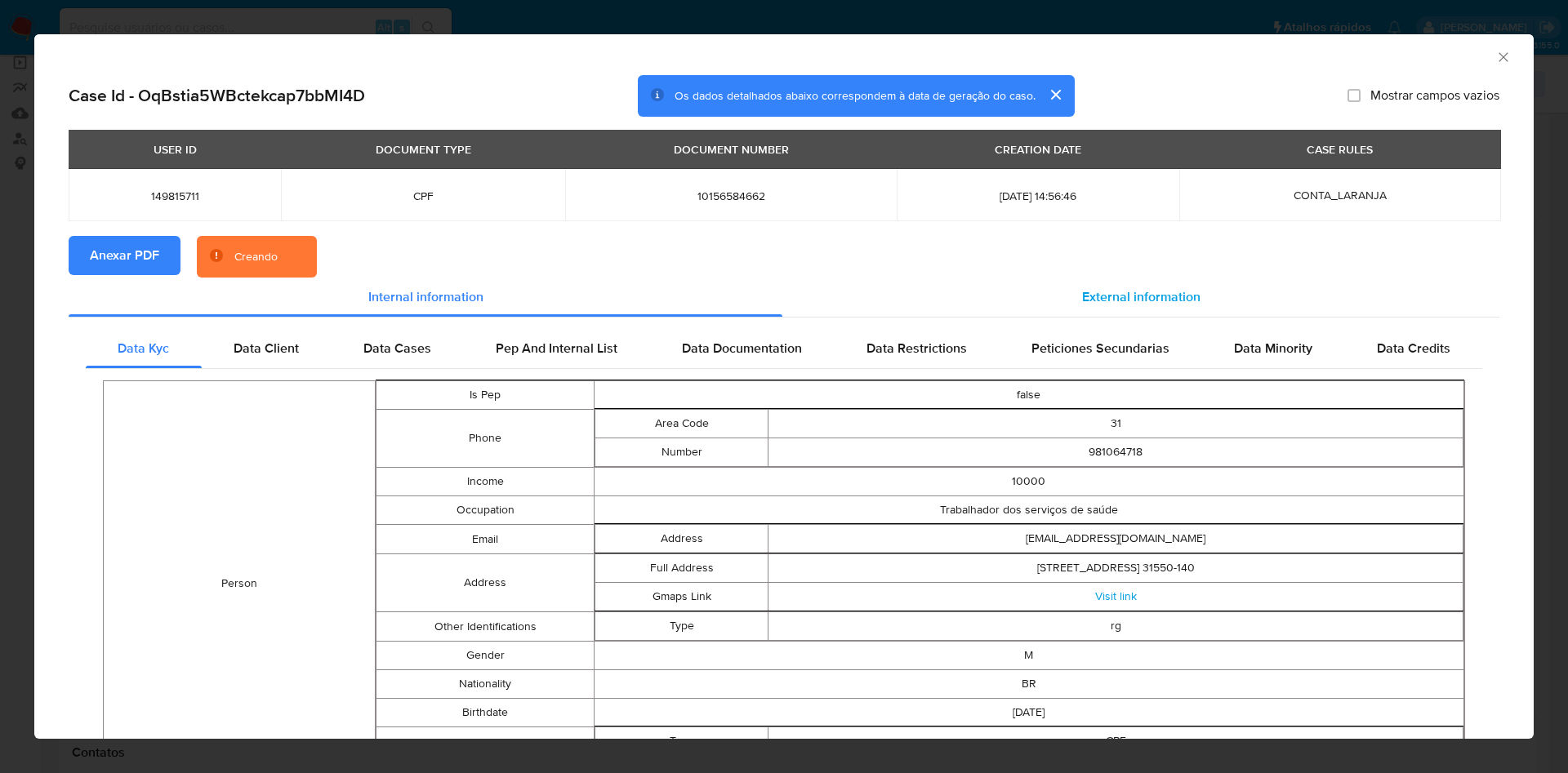
click at [1109, 300] on span "External information" at bounding box center [1141, 297] width 119 height 19
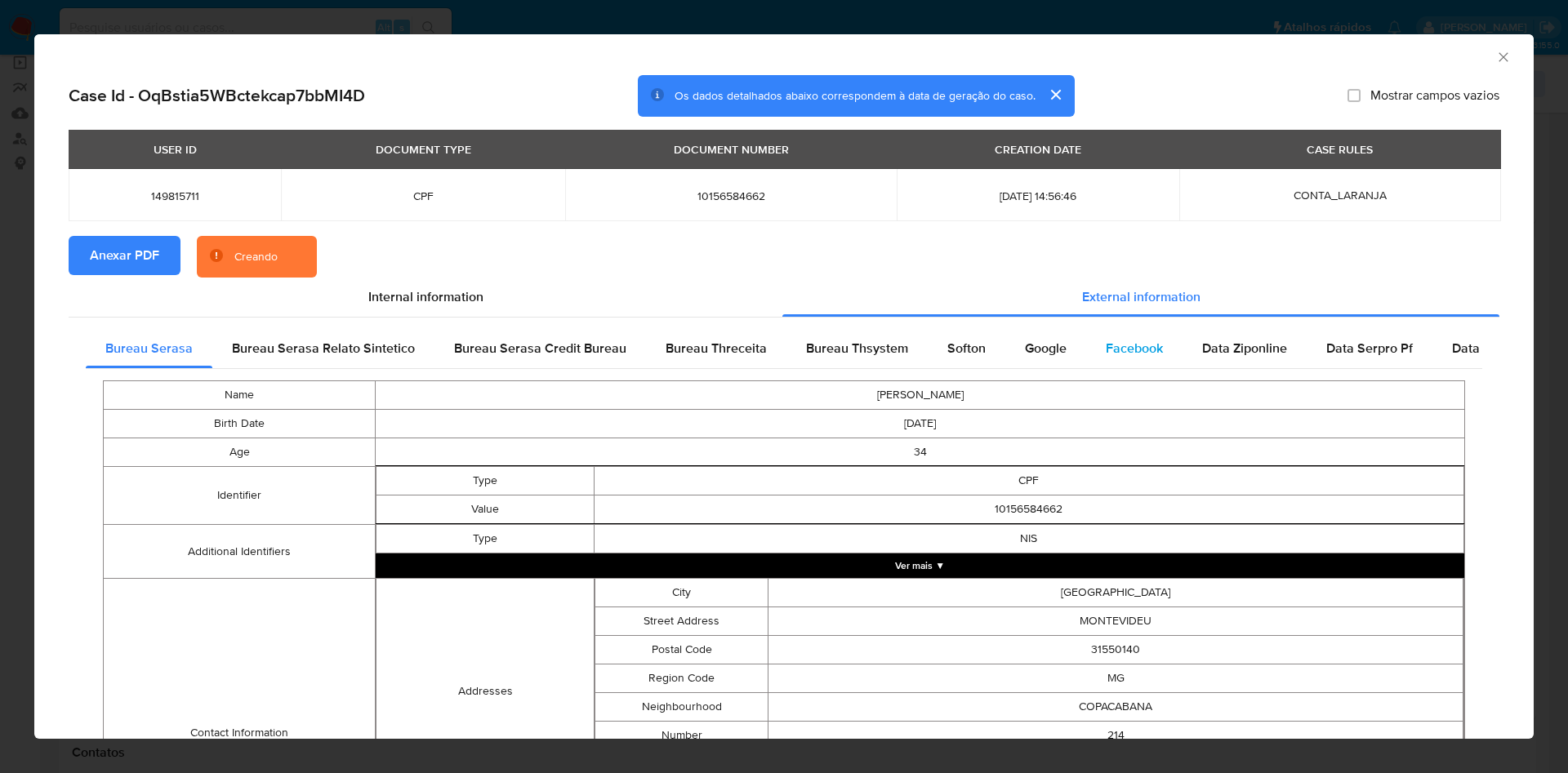
click at [1106, 350] on span "Facebook" at bounding box center [1134, 348] width 57 height 19
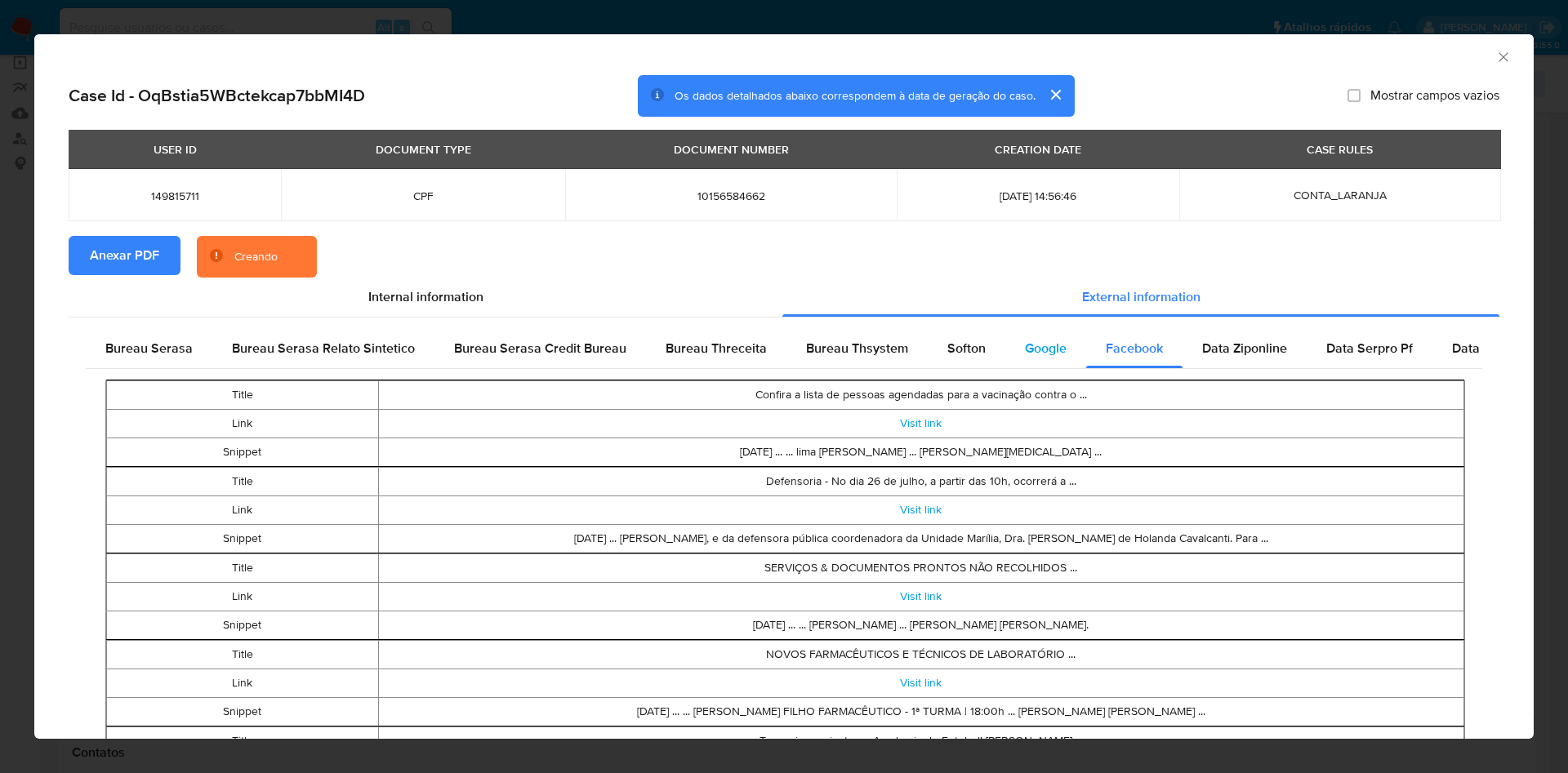
click at [1057, 349] on span "Google" at bounding box center [1045, 348] width 42 height 19
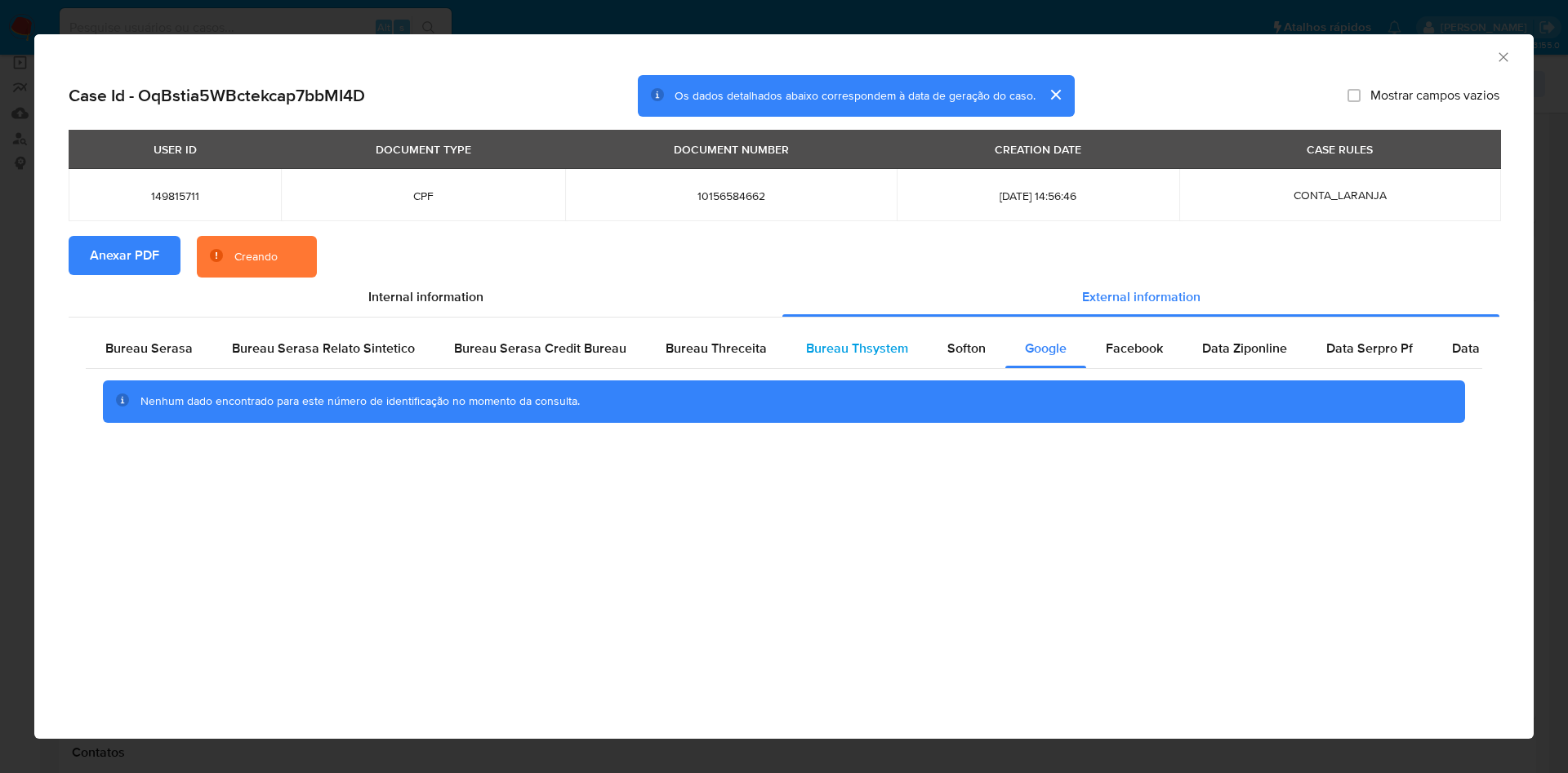
drag, startPoint x: 983, startPoint y: 349, endPoint x: 912, endPoint y: 355, distance: 71.3
click at [981, 348] on div "Softon" at bounding box center [966, 349] width 78 height 39
click at [908, 353] on div "Bureau Thsystem" at bounding box center [857, 349] width 142 height 39
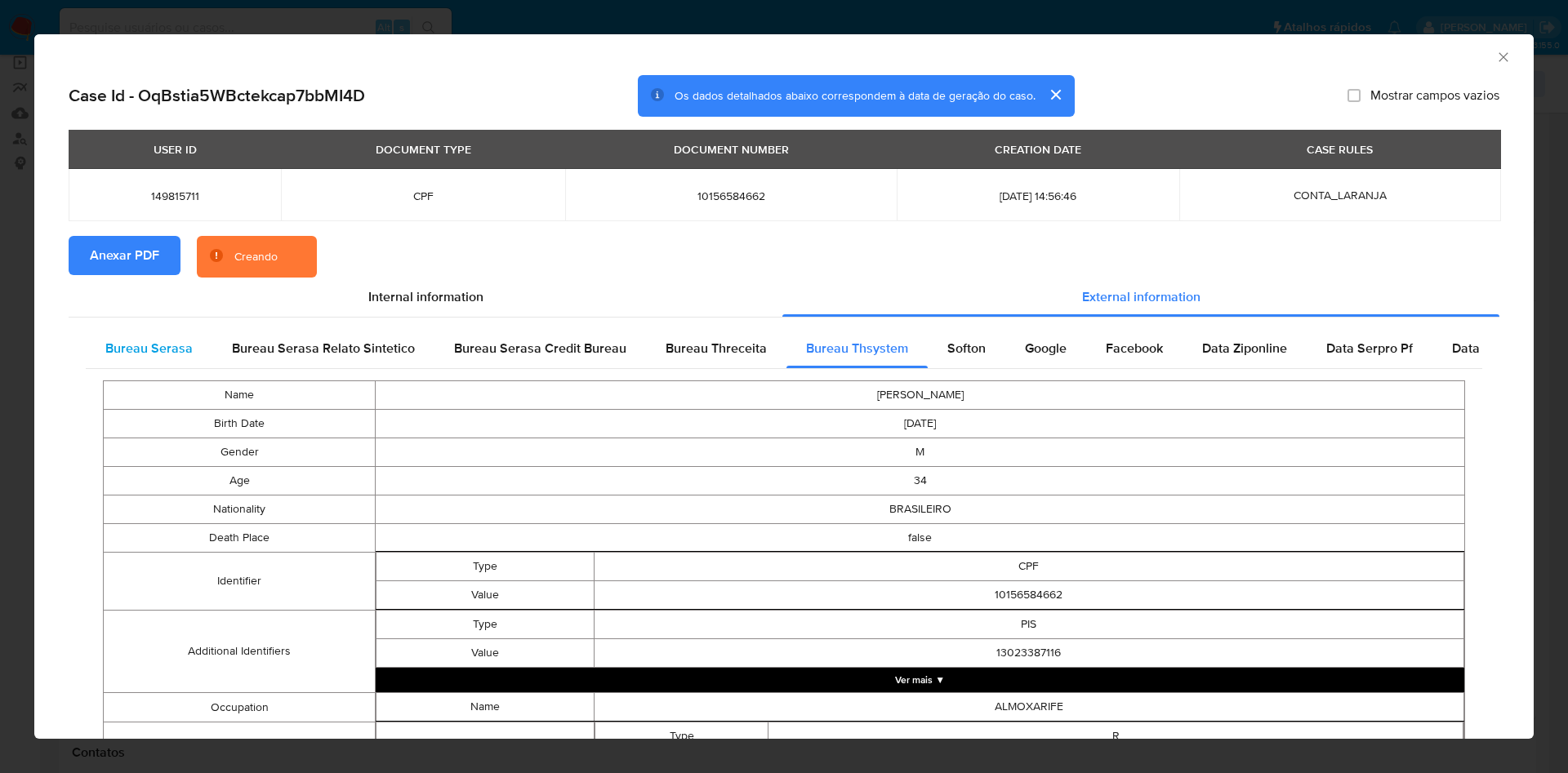
click at [144, 353] on span "Bureau Serasa" at bounding box center [149, 348] width 87 height 19
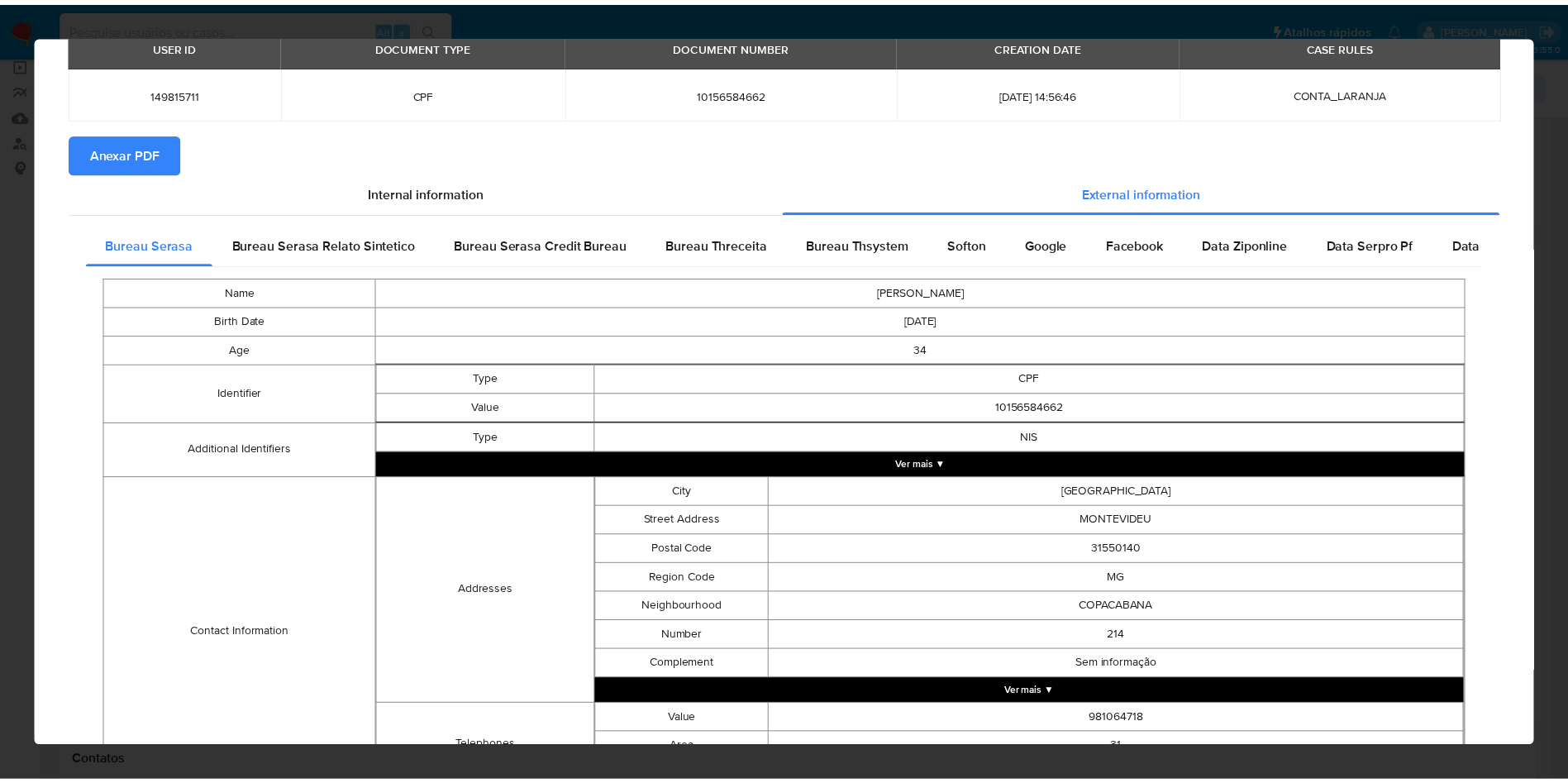
scroll to position [290, 0]
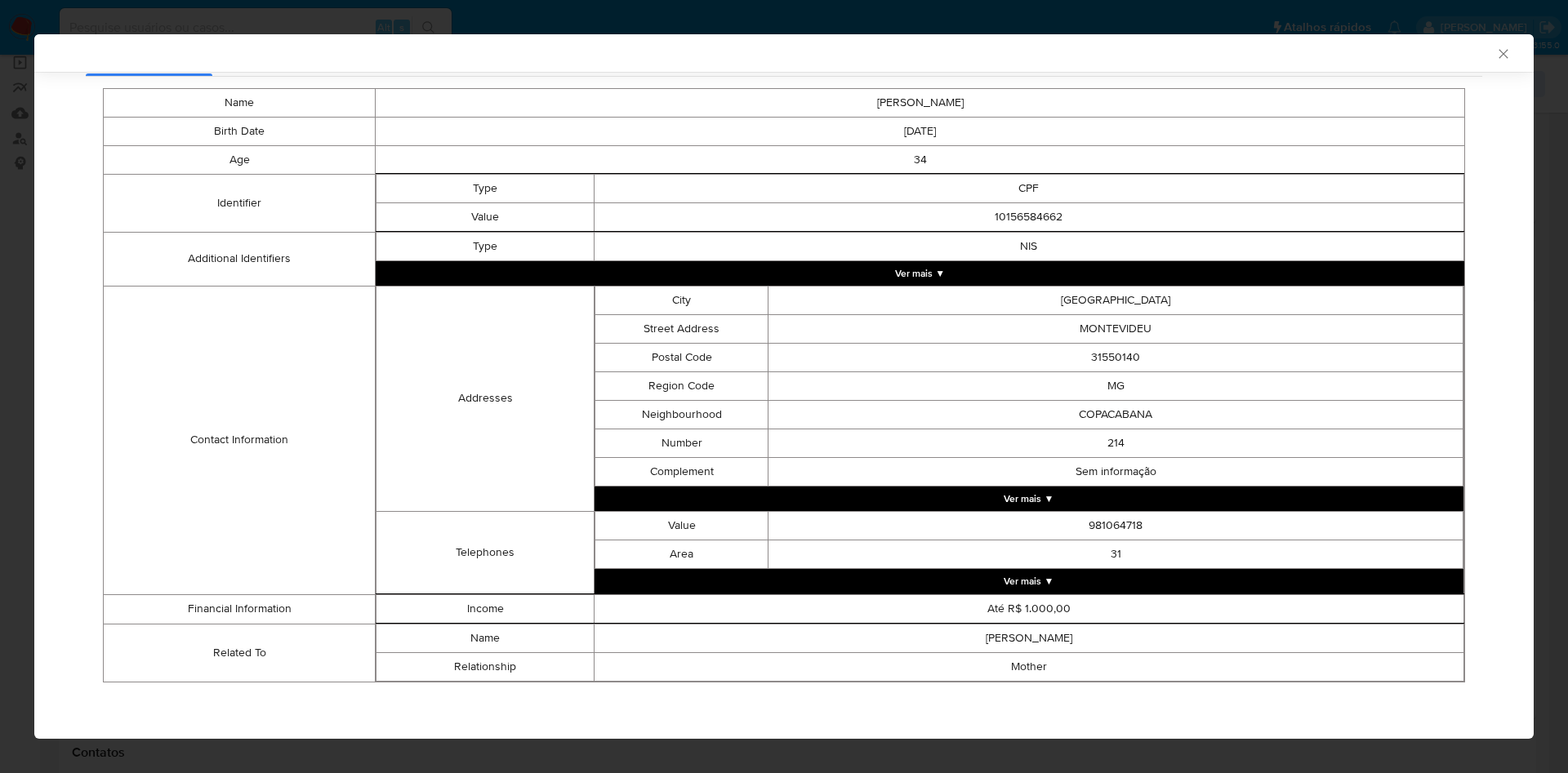
click at [20, 316] on div "AML Data Collector Case Id - OqBstia5WBctekcap7bbMI4D Os dados detalhados abaix…" at bounding box center [784, 386] width 1568 height 773
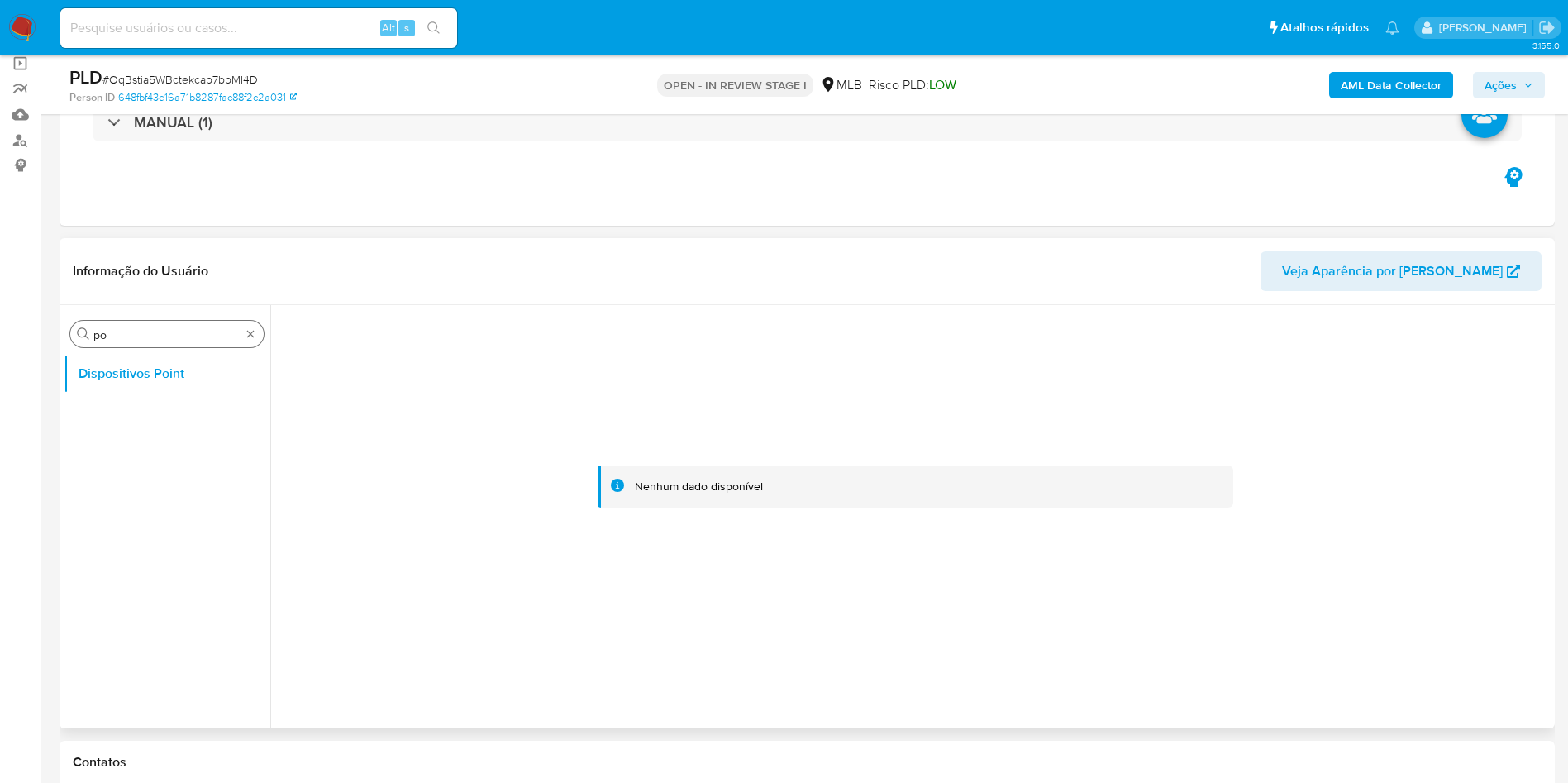
click at [141, 339] on input "po" at bounding box center [167, 334] width 147 height 15
click at [148, 414] on button "Dispositivos Point" at bounding box center [161, 414] width 193 height 40
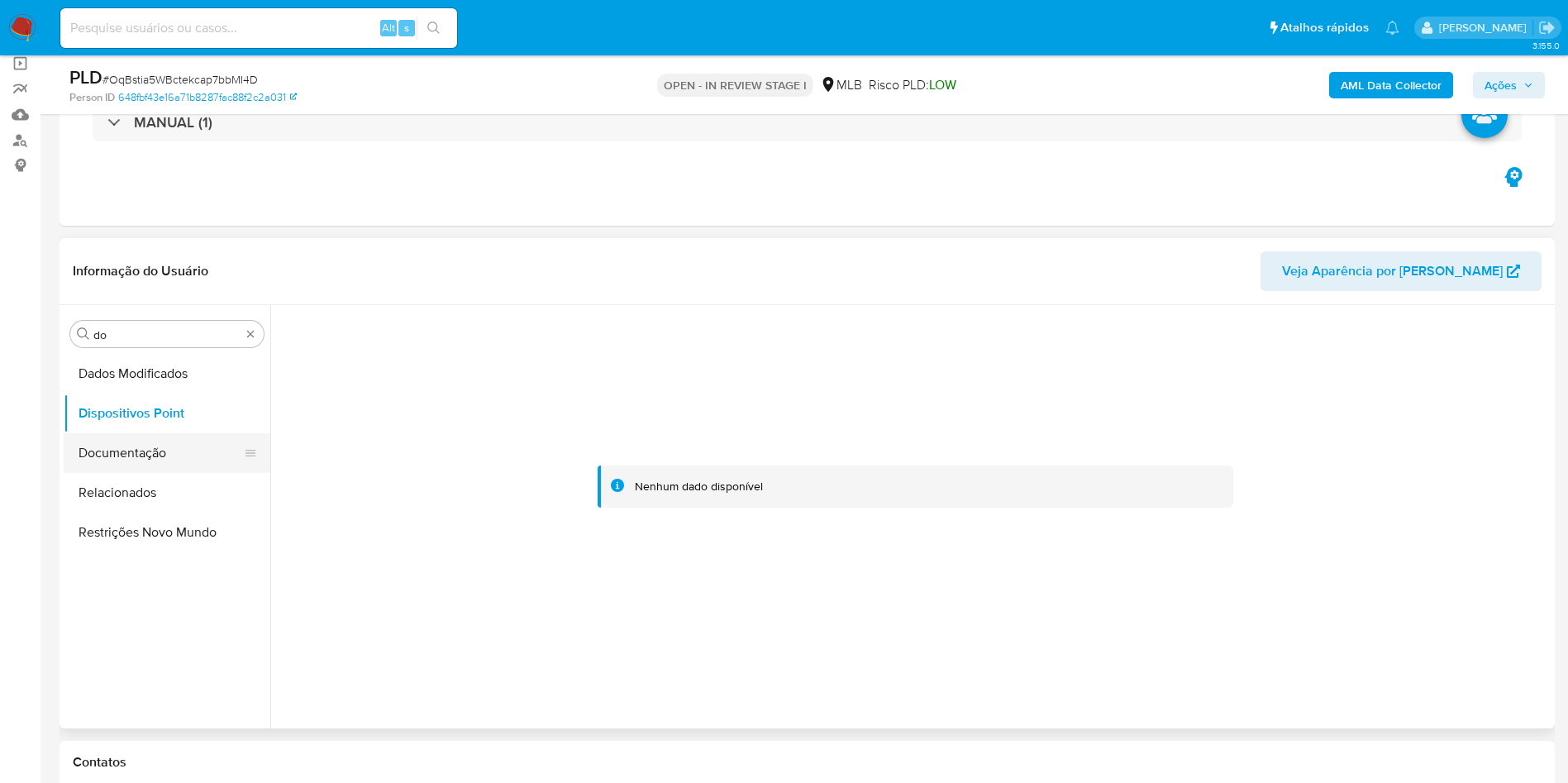
click at [144, 460] on button "Documentação" at bounding box center [161, 453] width 193 height 40
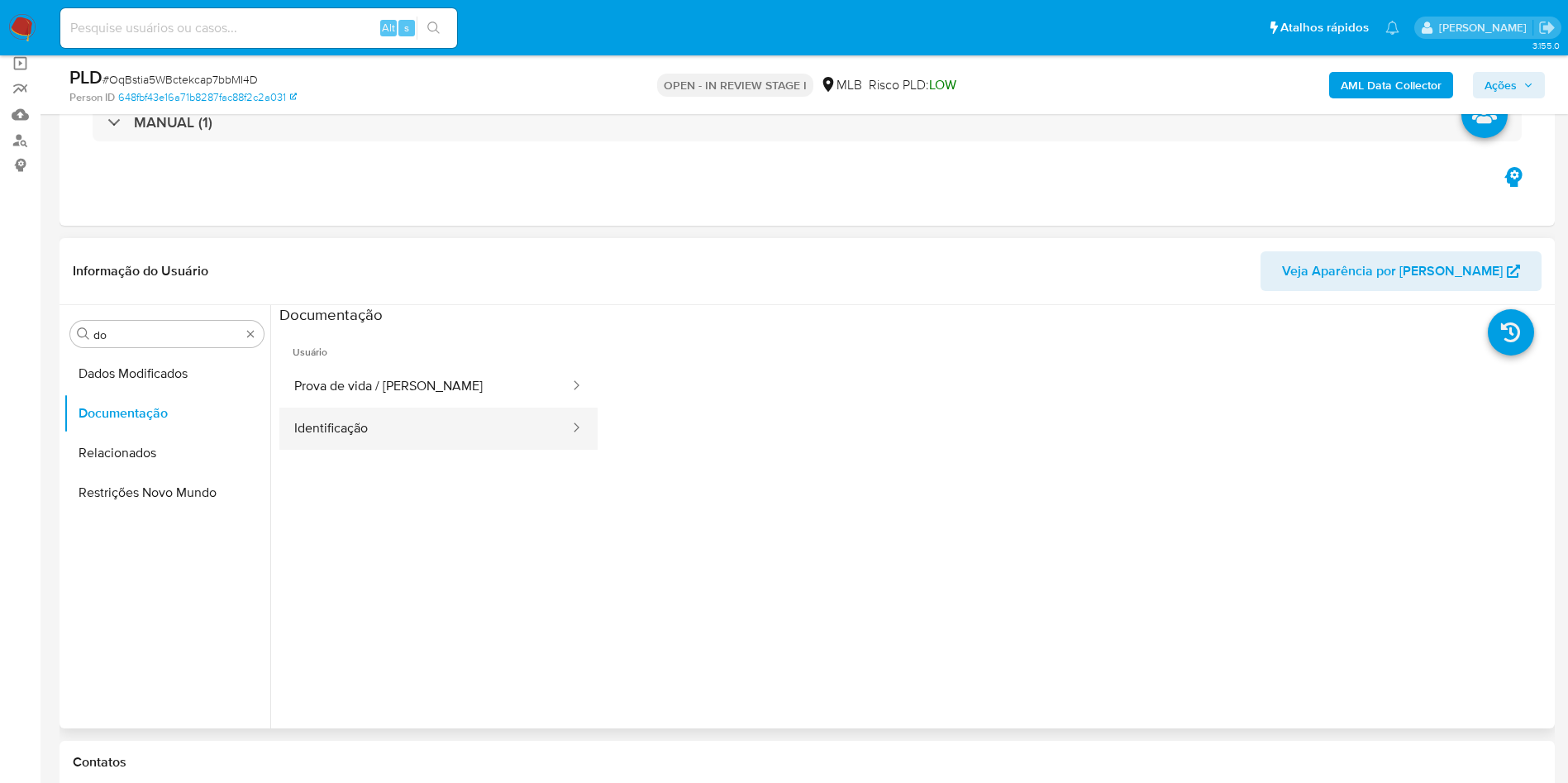
click at [393, 439] on button "Identificação" at bounding box center [425, 428] width 292 height 42
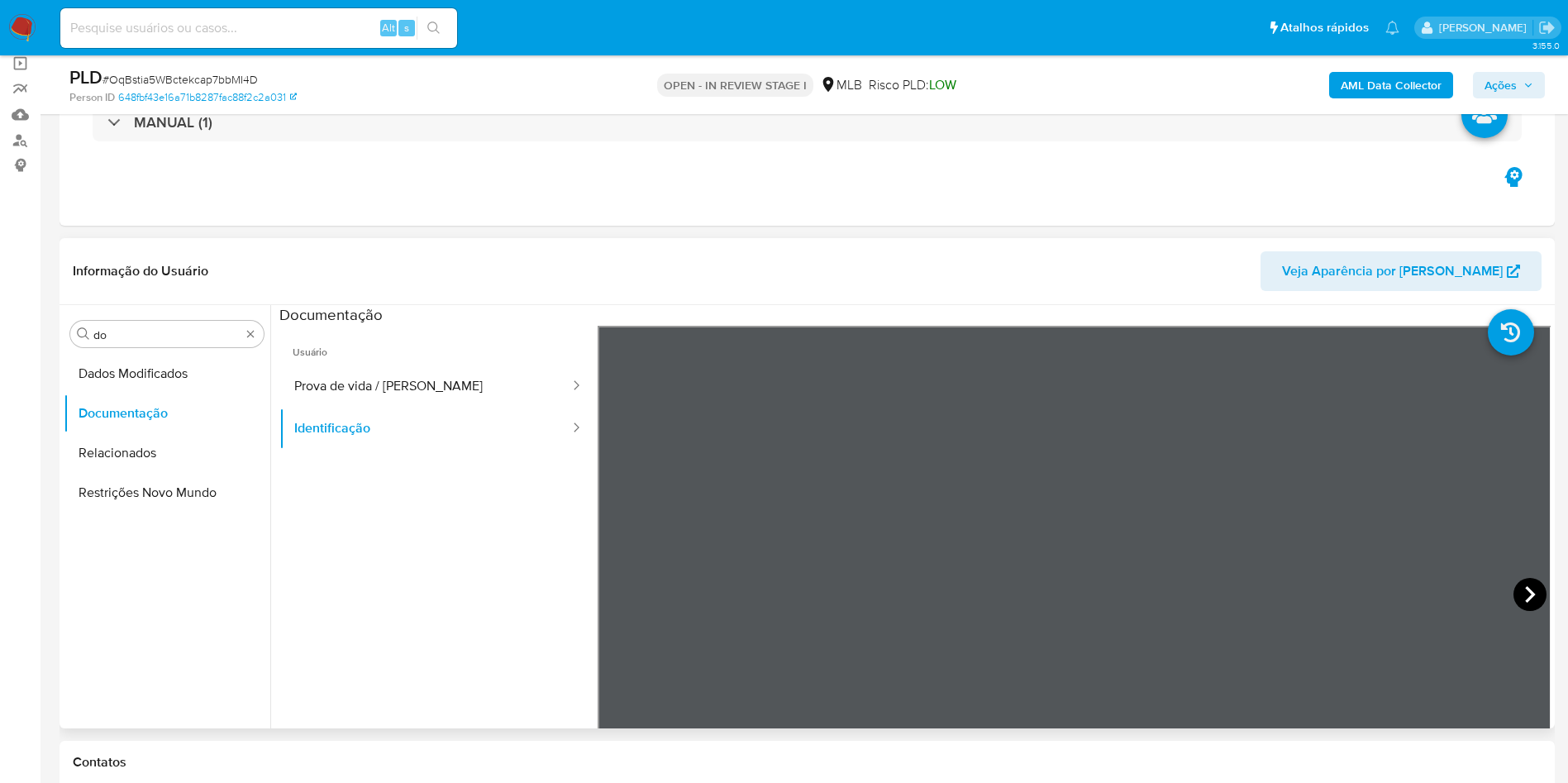
click at [1525, 605] on icon at bounding box center [1530, 595] width 33 height 33
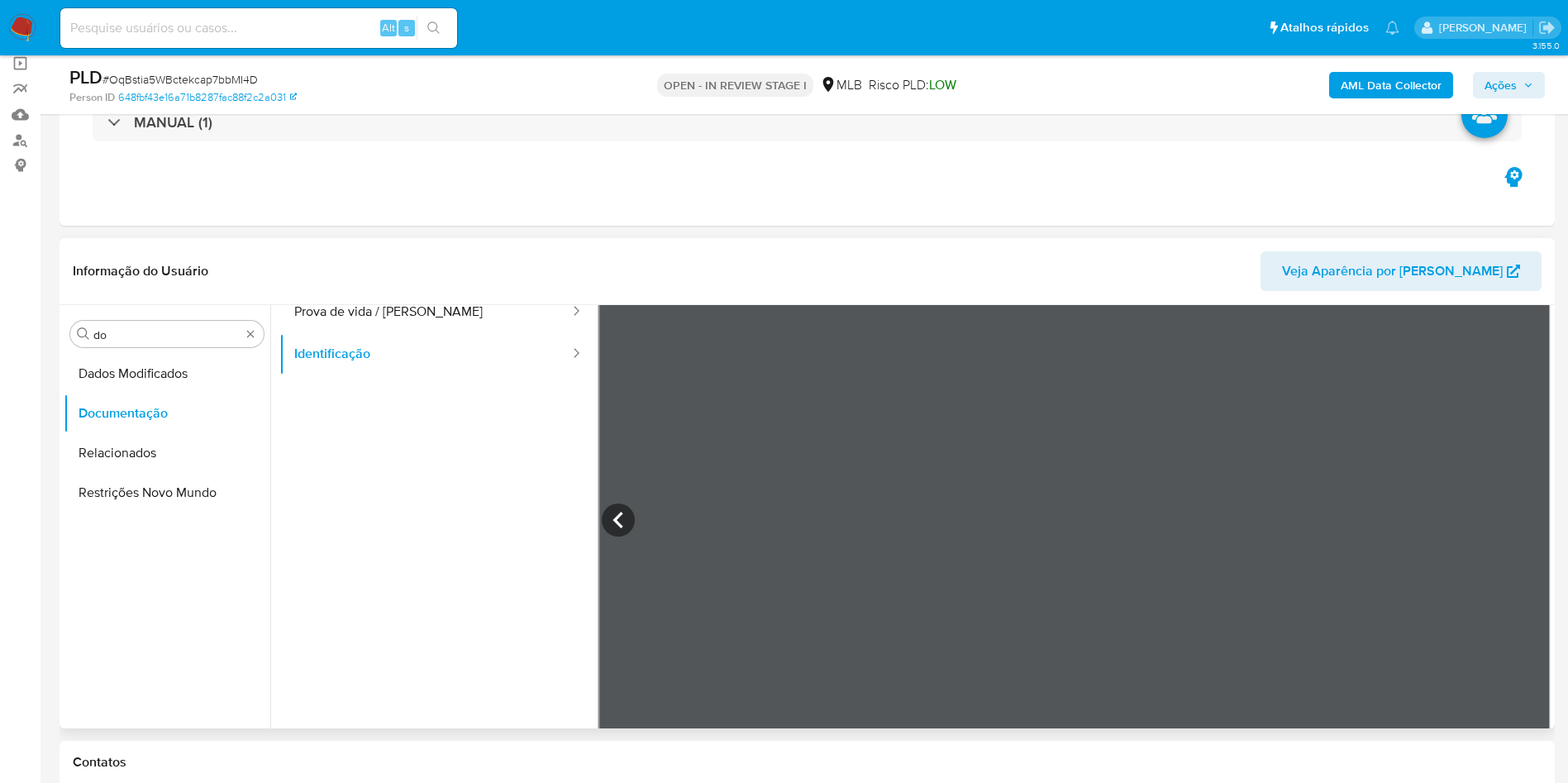
scroll to position [140, 0]
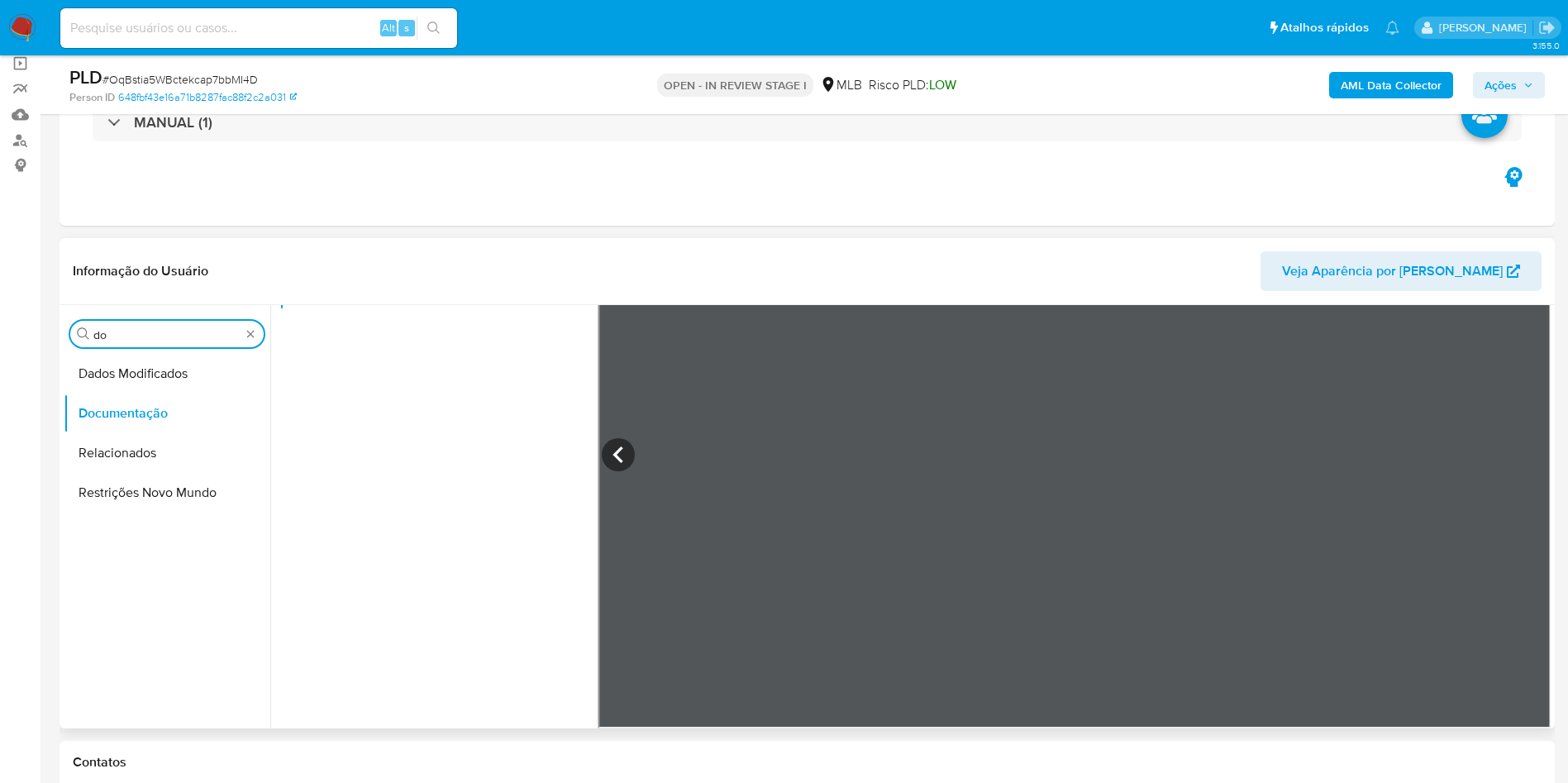
click at [119, 327] on input "do" at bounding box center [167, 334] width 147 height 15
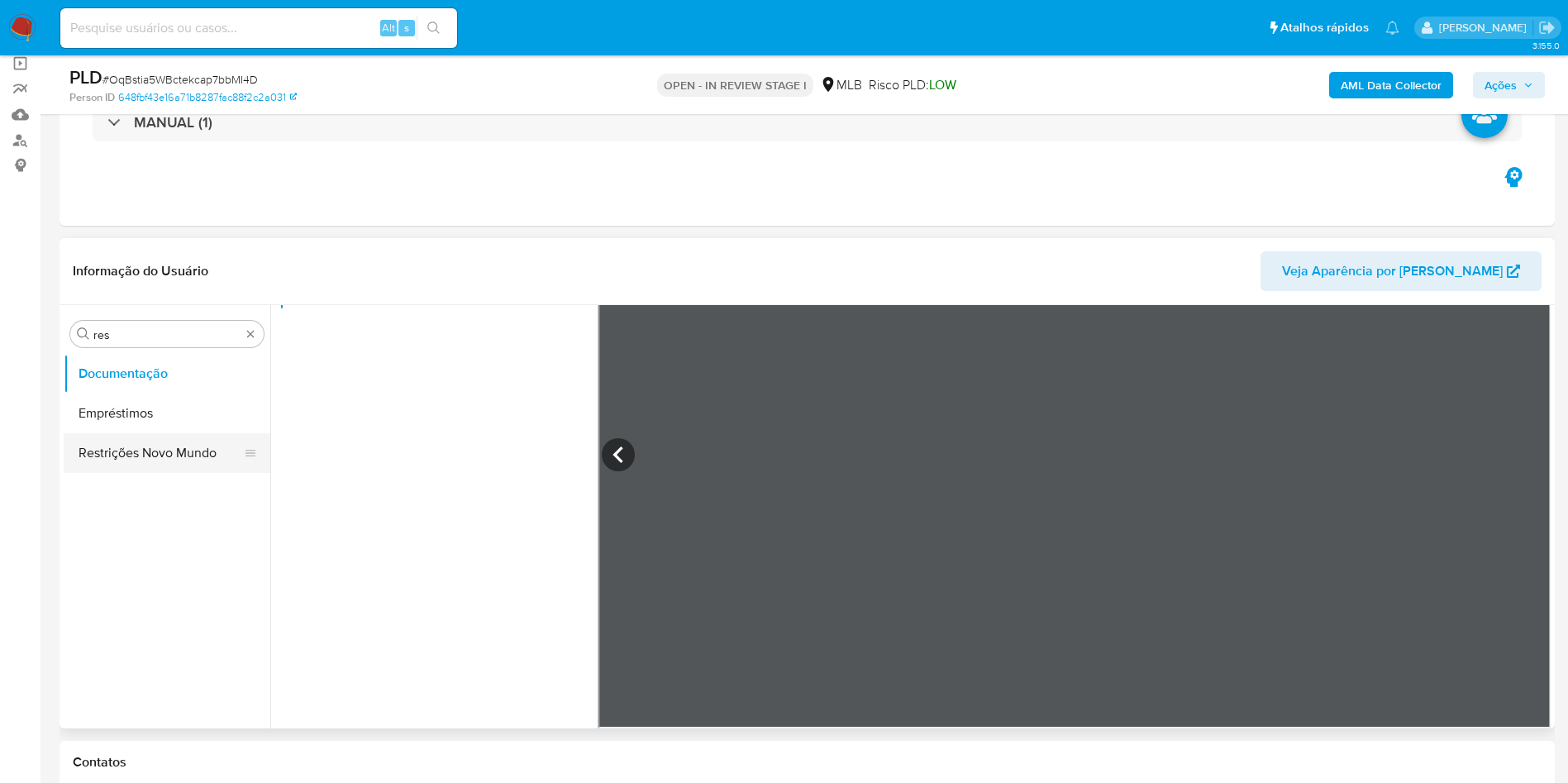
click at [83, 446] on button "Restrições Novo Mundo" at bounding box center [161, 453] width 193 height 40
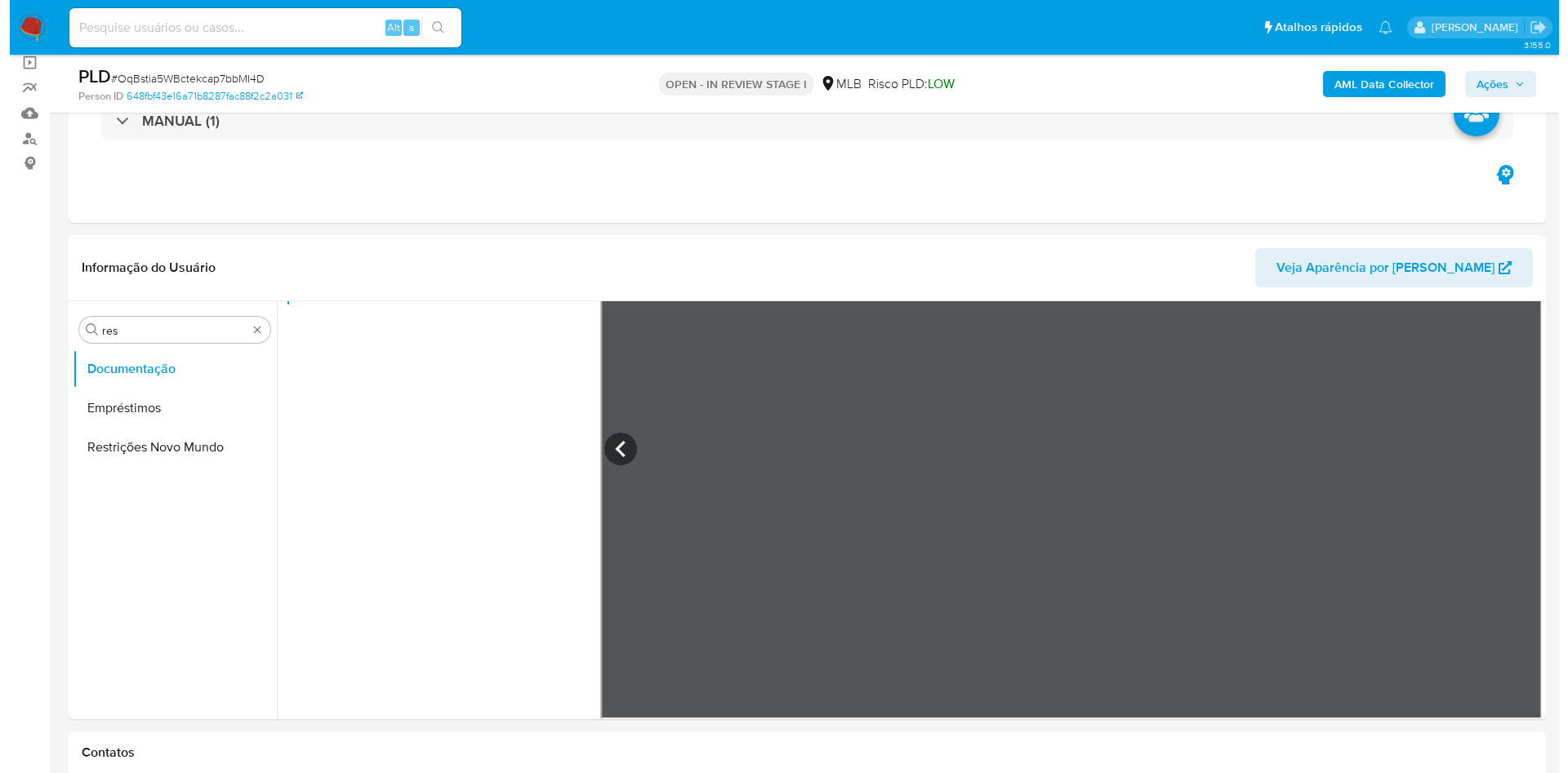
scroll to position [0, 0]
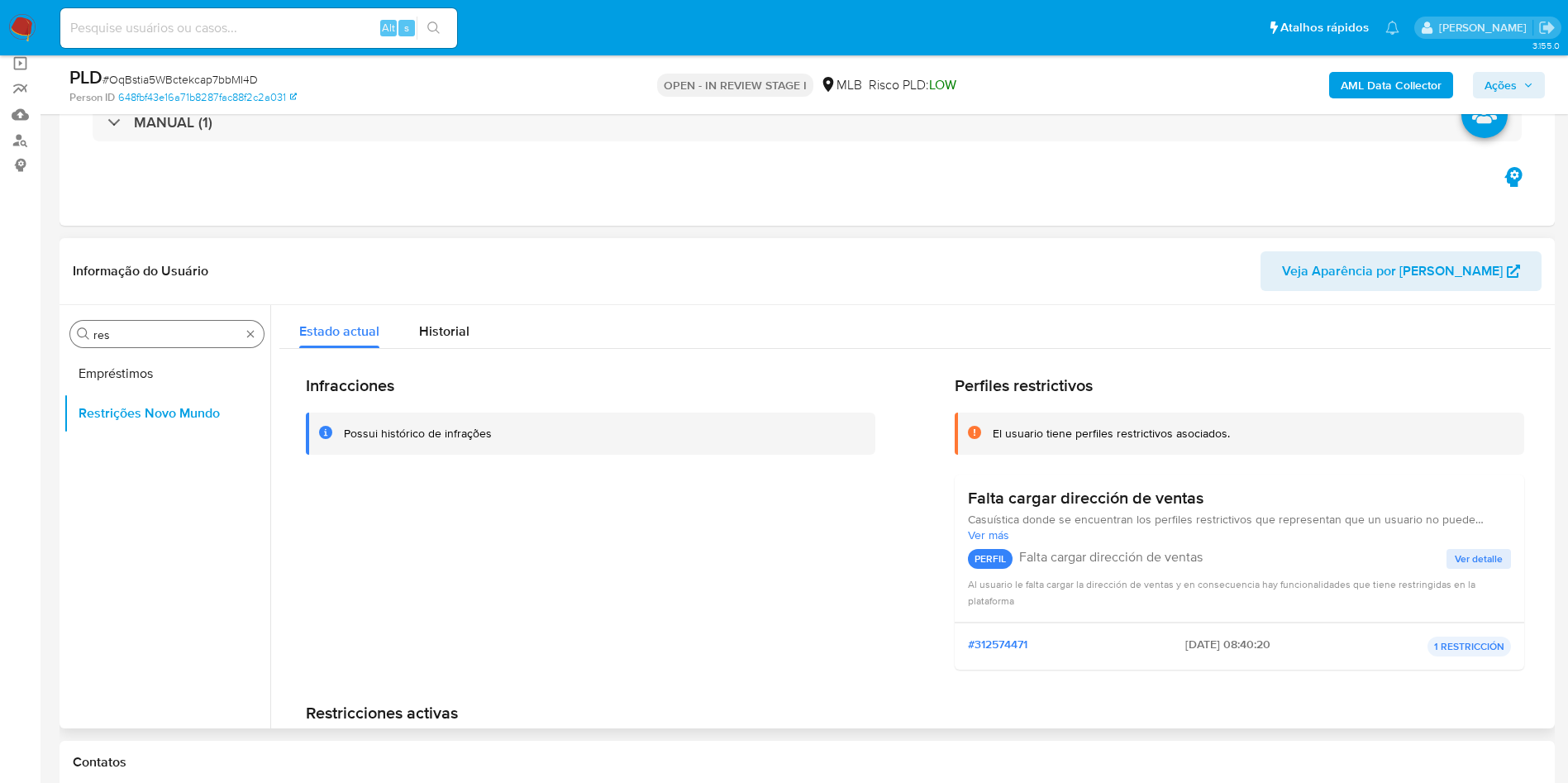
click at [190, 327] on input "res" at bounding box center [167, 334] width 147 height 15
type input "ger"
click at [129, 395] on button "Restrições Novo Mundo" at bounding box center [161, 414] width 193 height 40
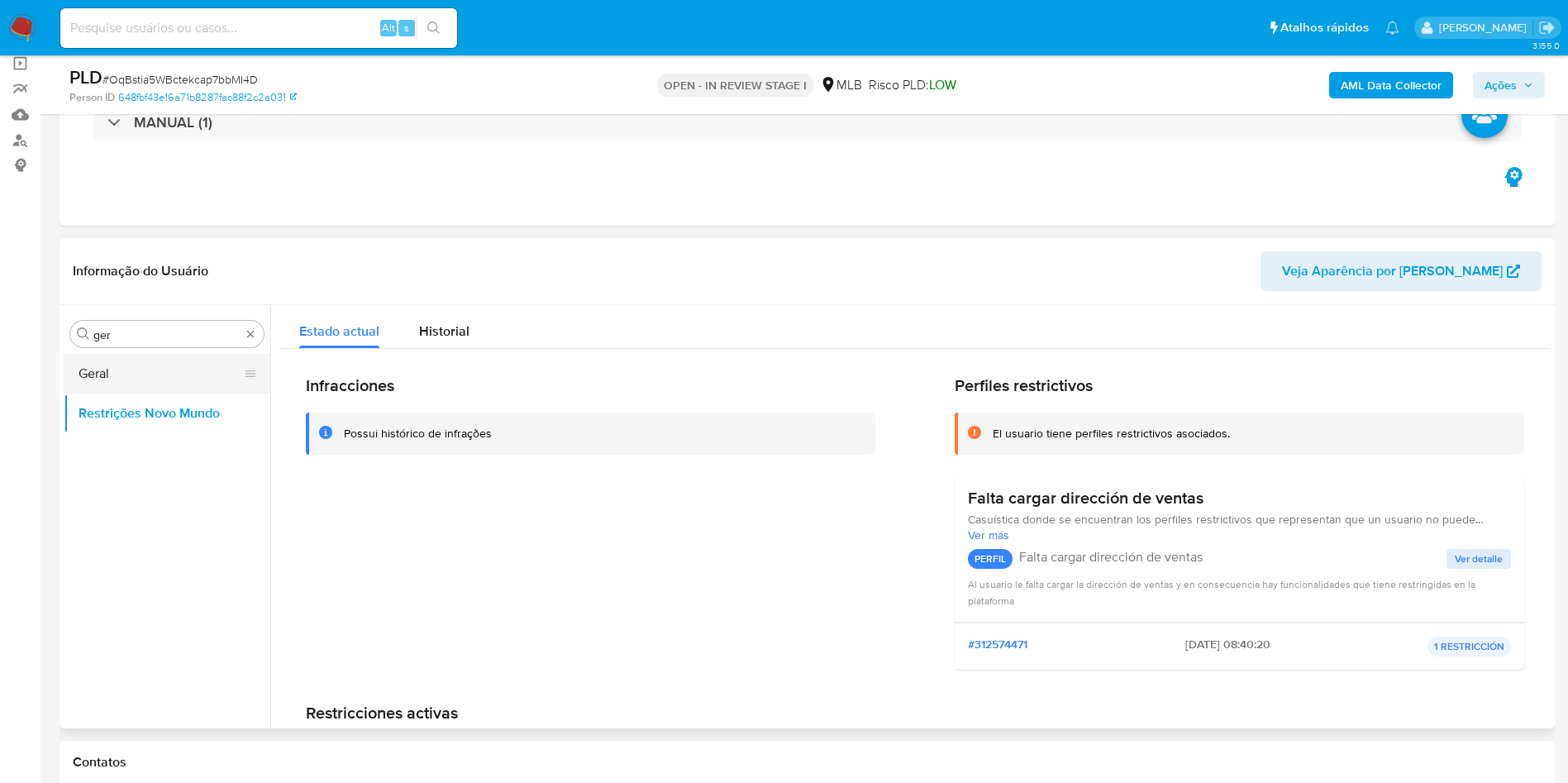
click at [132, 381] on button "Geral" at bounding box center [161, 374] width 193 height 40
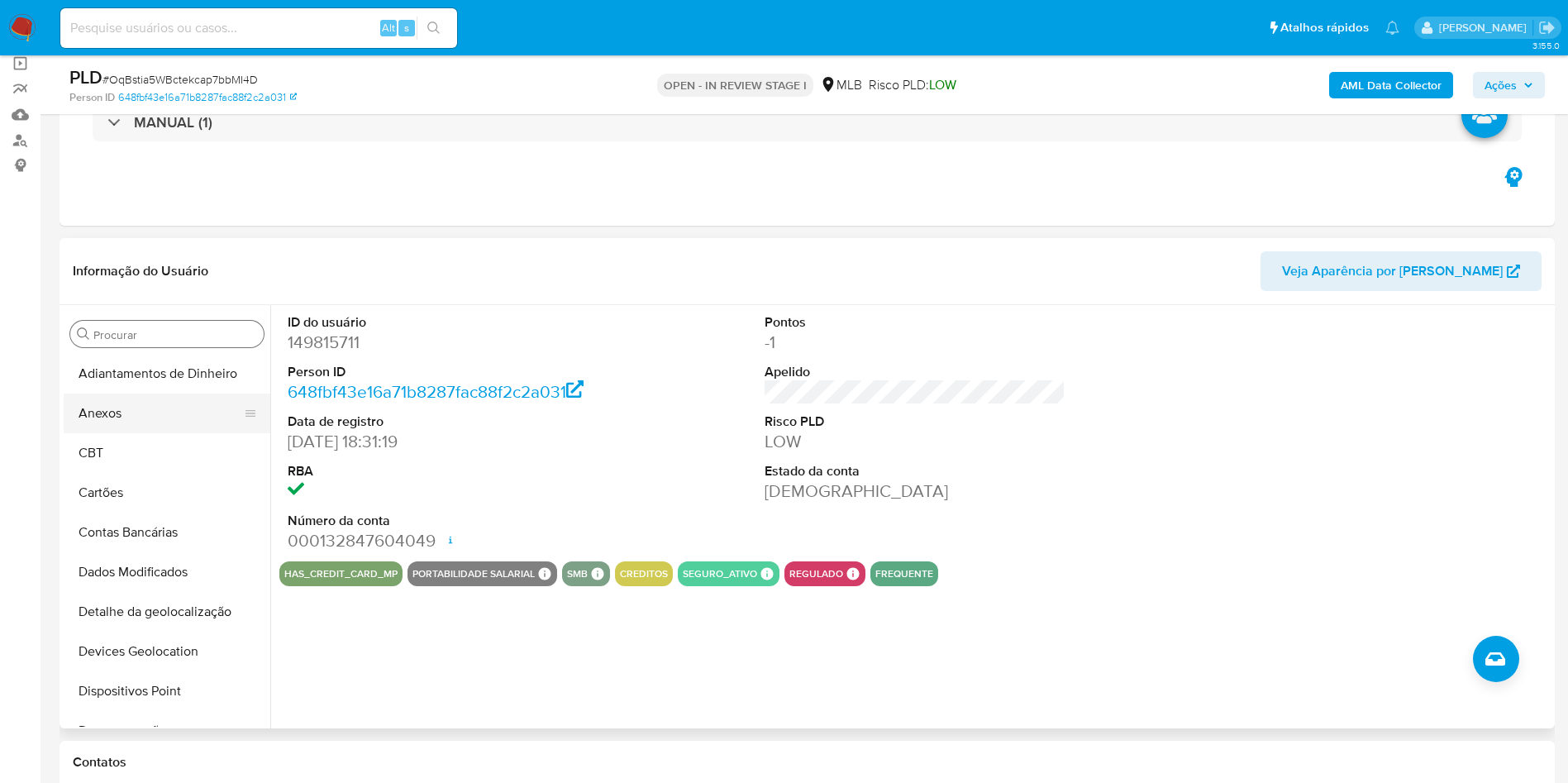
click at [138, 410] on button "Anexos" at bounding box center [161, 414] width 193 height 40
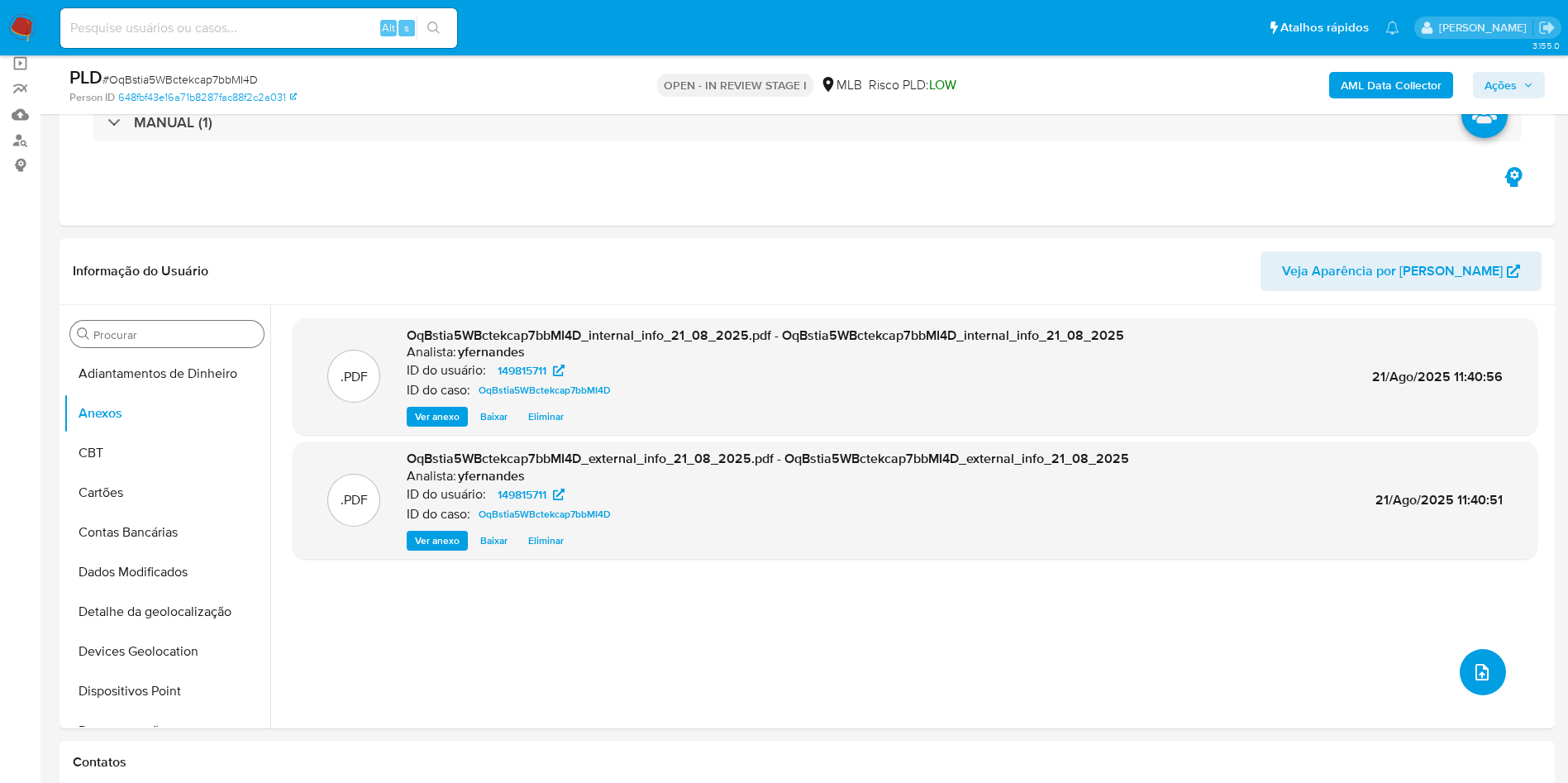
click at [1476, 676] on icon "upload-file" at bounding box center [1482, 672] width 13 height 16
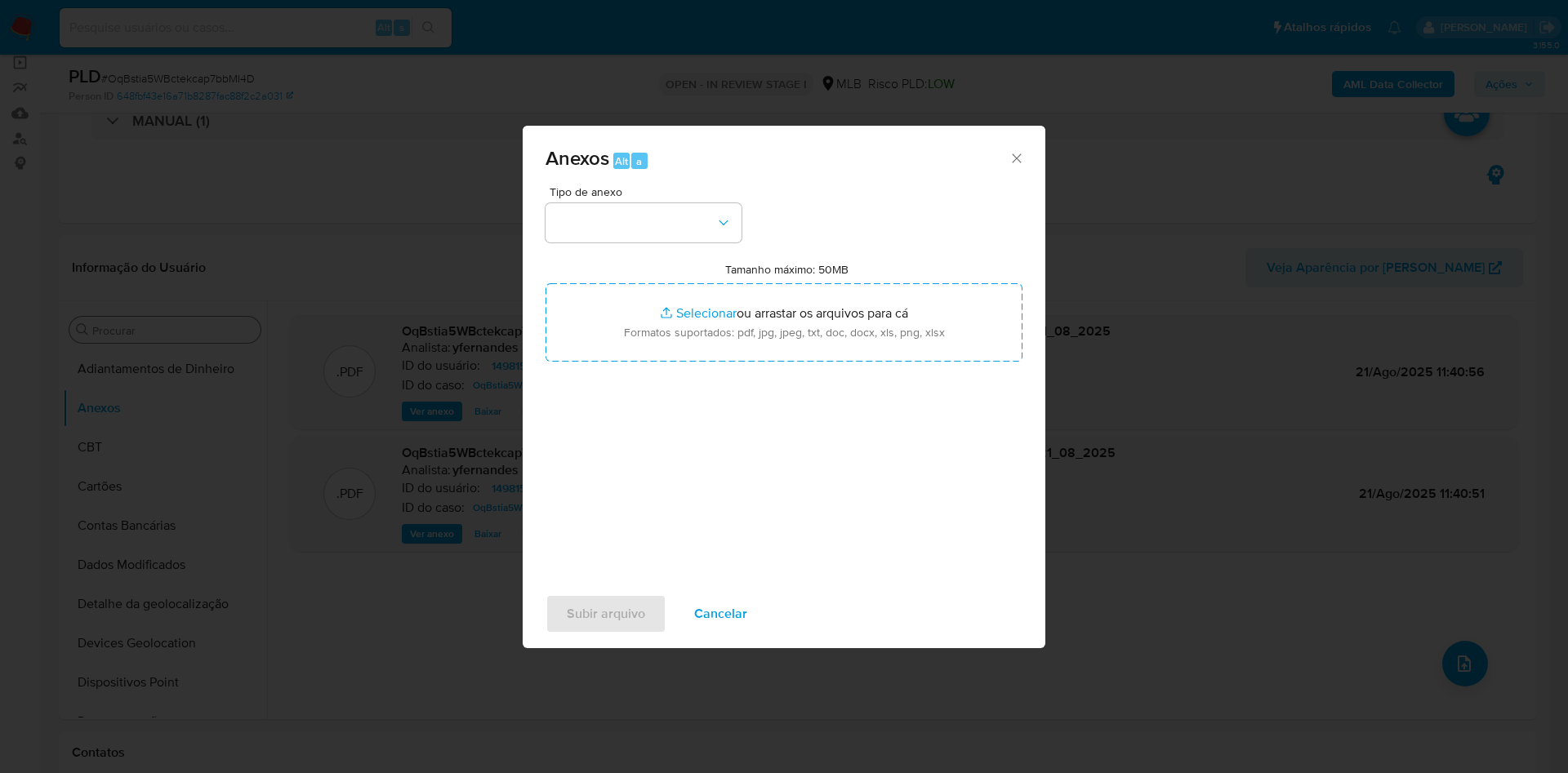
click at [681, 246] on div "Tipo de anexo Tamanho máximo: 50MB Selecionar arquivos Selecionar ou arrastar o…" at bounding box center [784, 378] width 477 height 385
click at [673, 228] on button "button" at bounding box center [644, 222] width 196 height 39
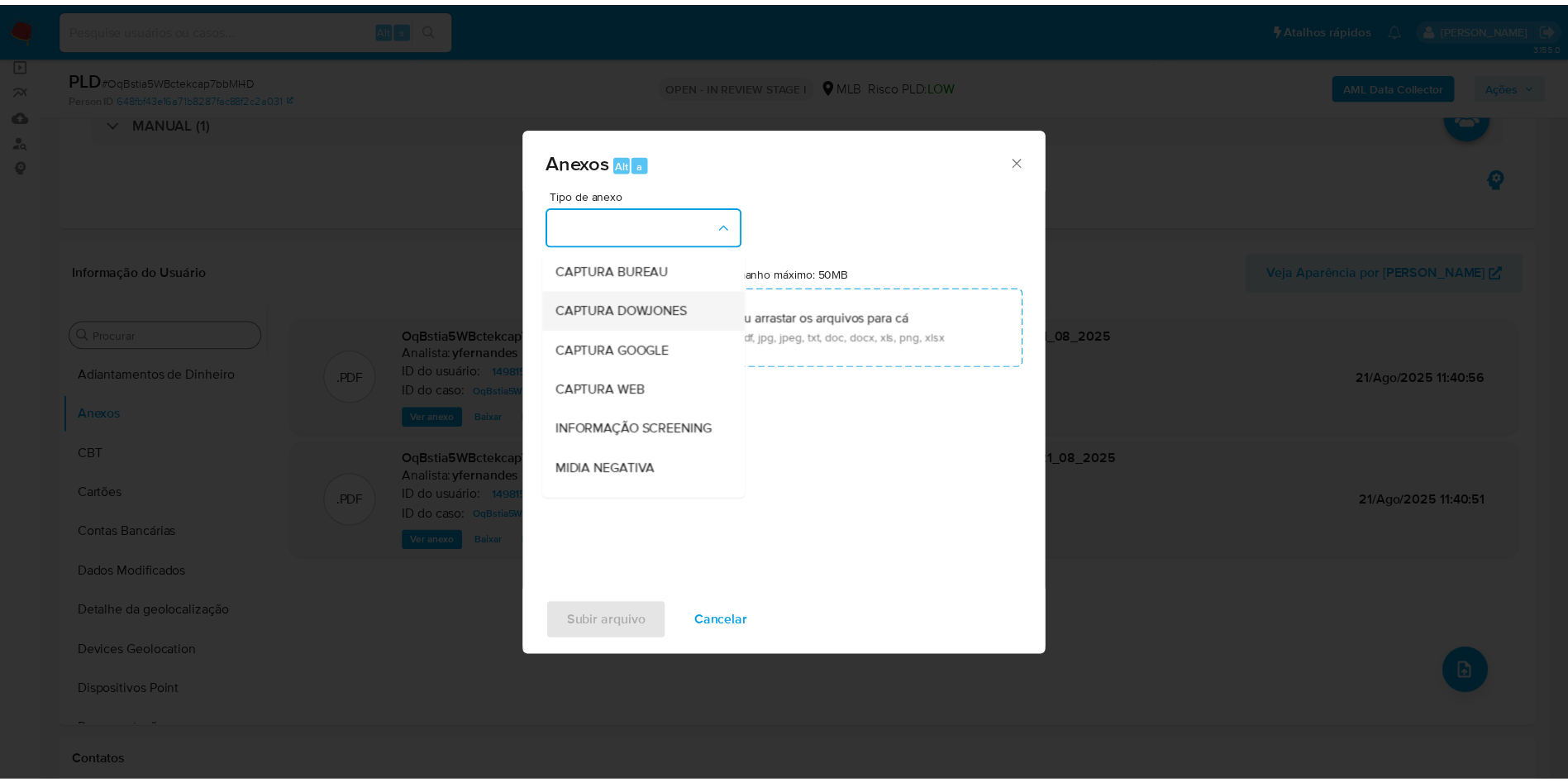
scroll to position [255, 0]
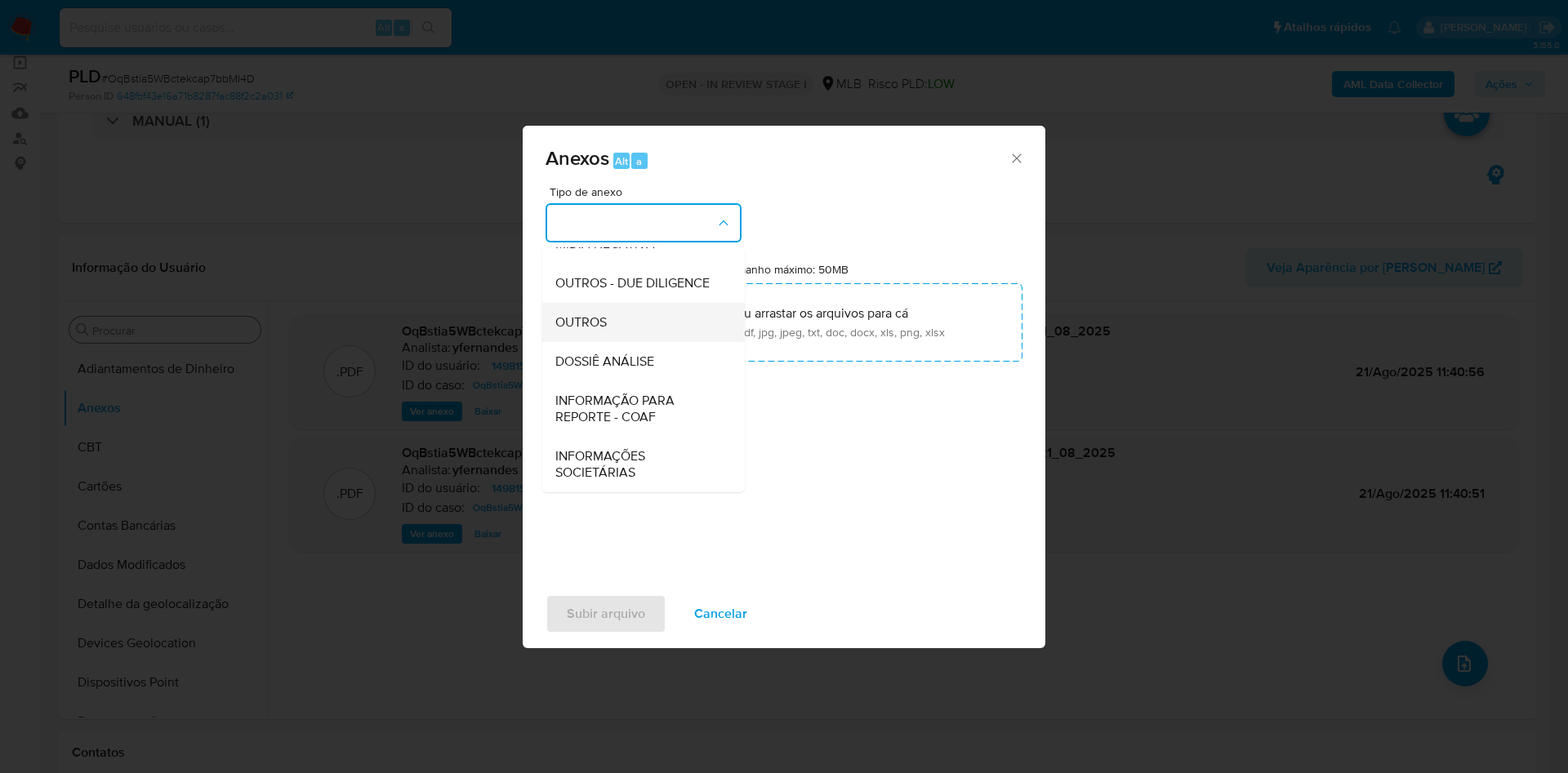
click at [635, 309] on div "OUTROS" at bounding box center [638, 322] width 166 height 39
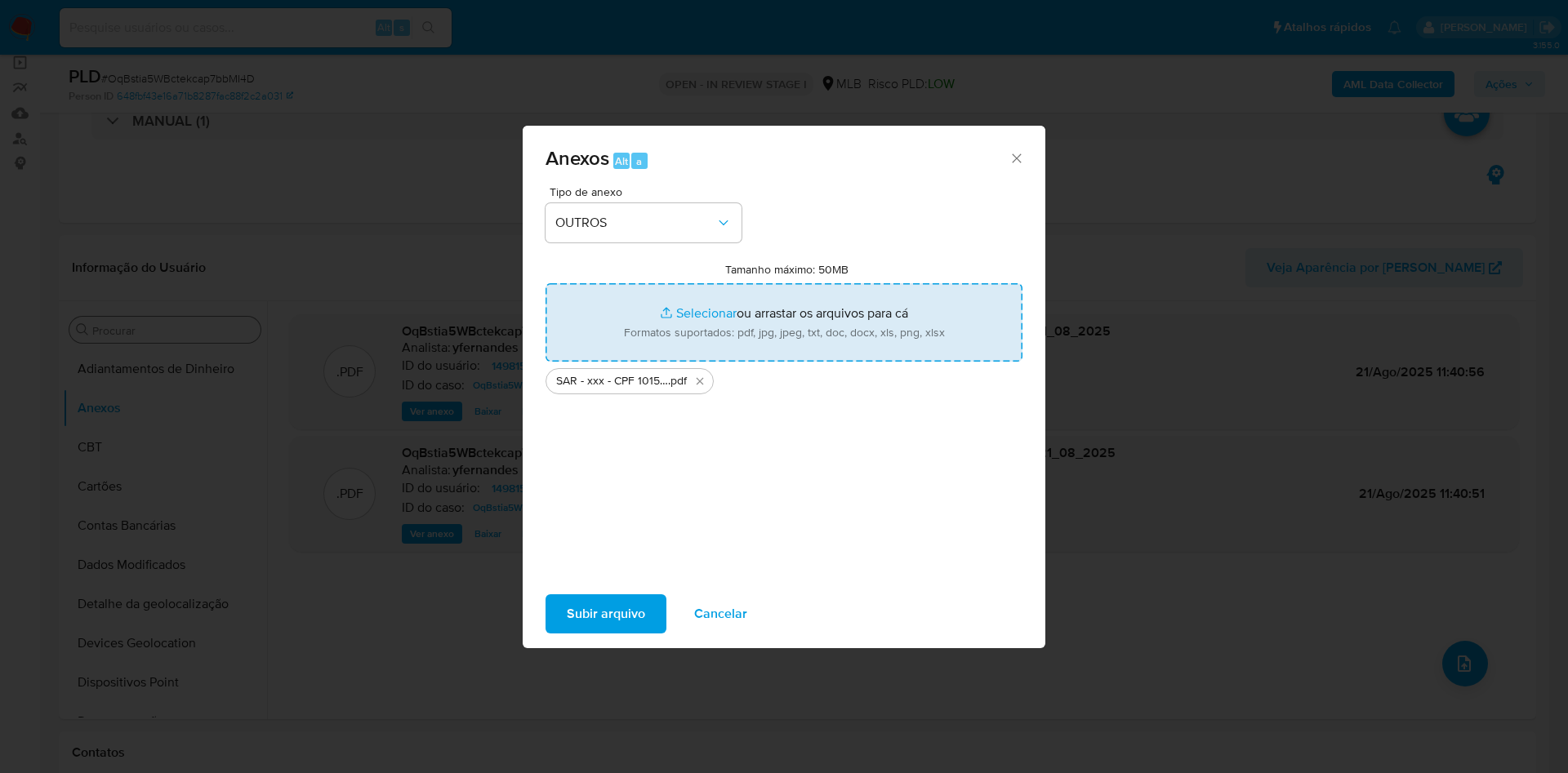
type input "C:\fakepath\Mulan 149815711_2025_08_21_07_53_07.xlsx"
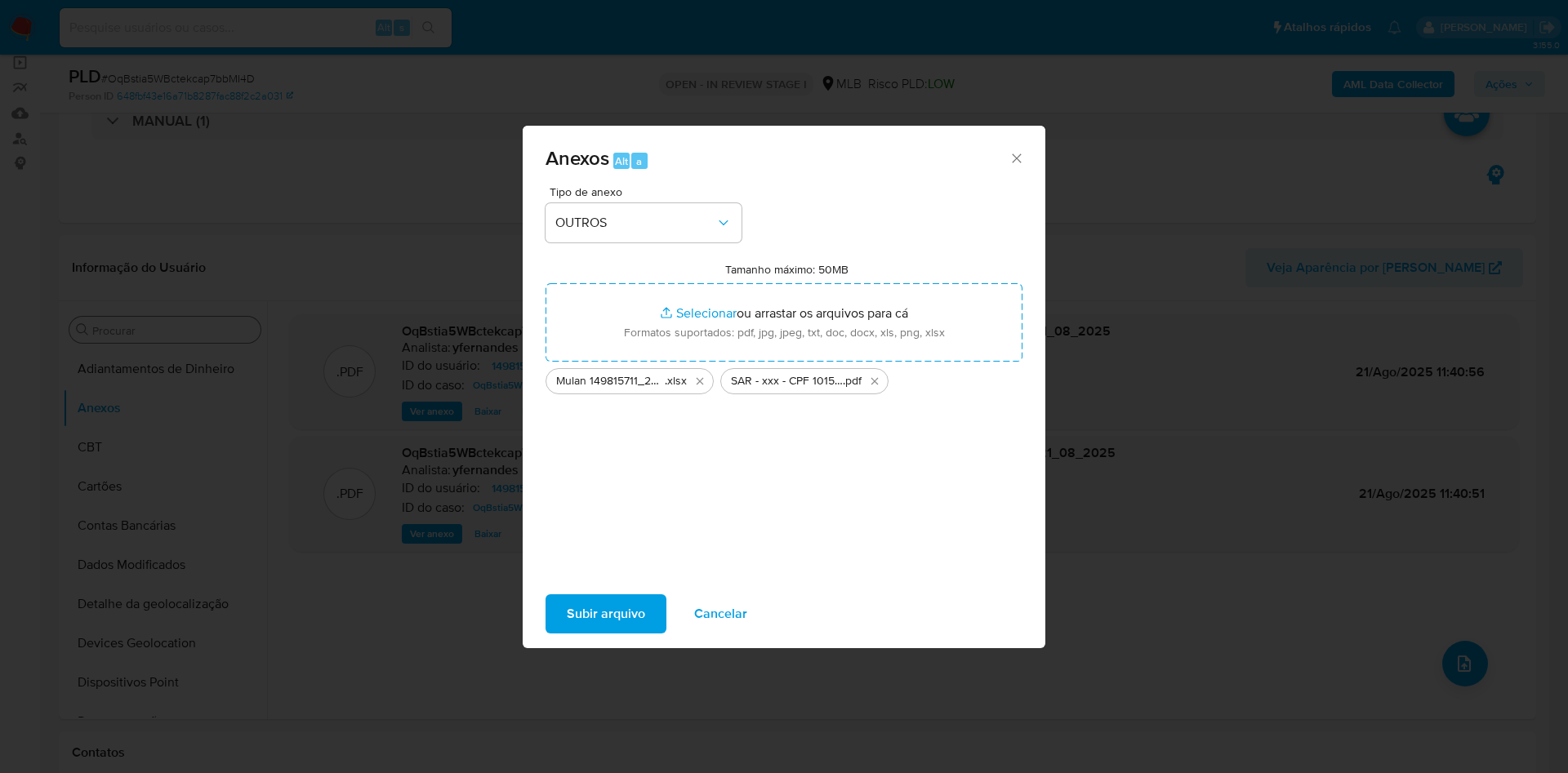
click at [616, 621] on span "Subir arquivo" at bounding box center [606, 614] width 78 height 36
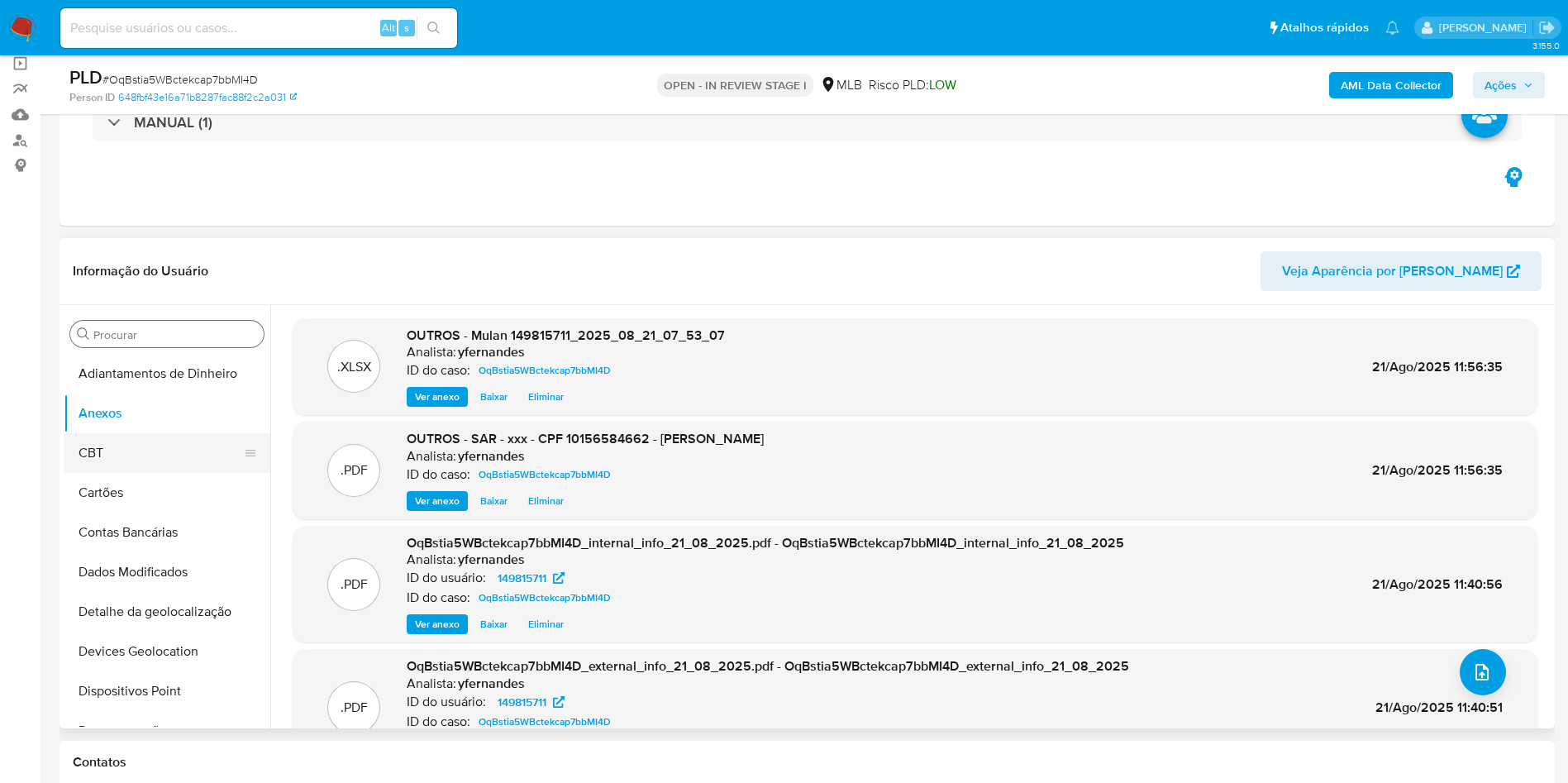
click at [152, 466] on button "CBT" at bounding box center [161, 453] width 193 height 40
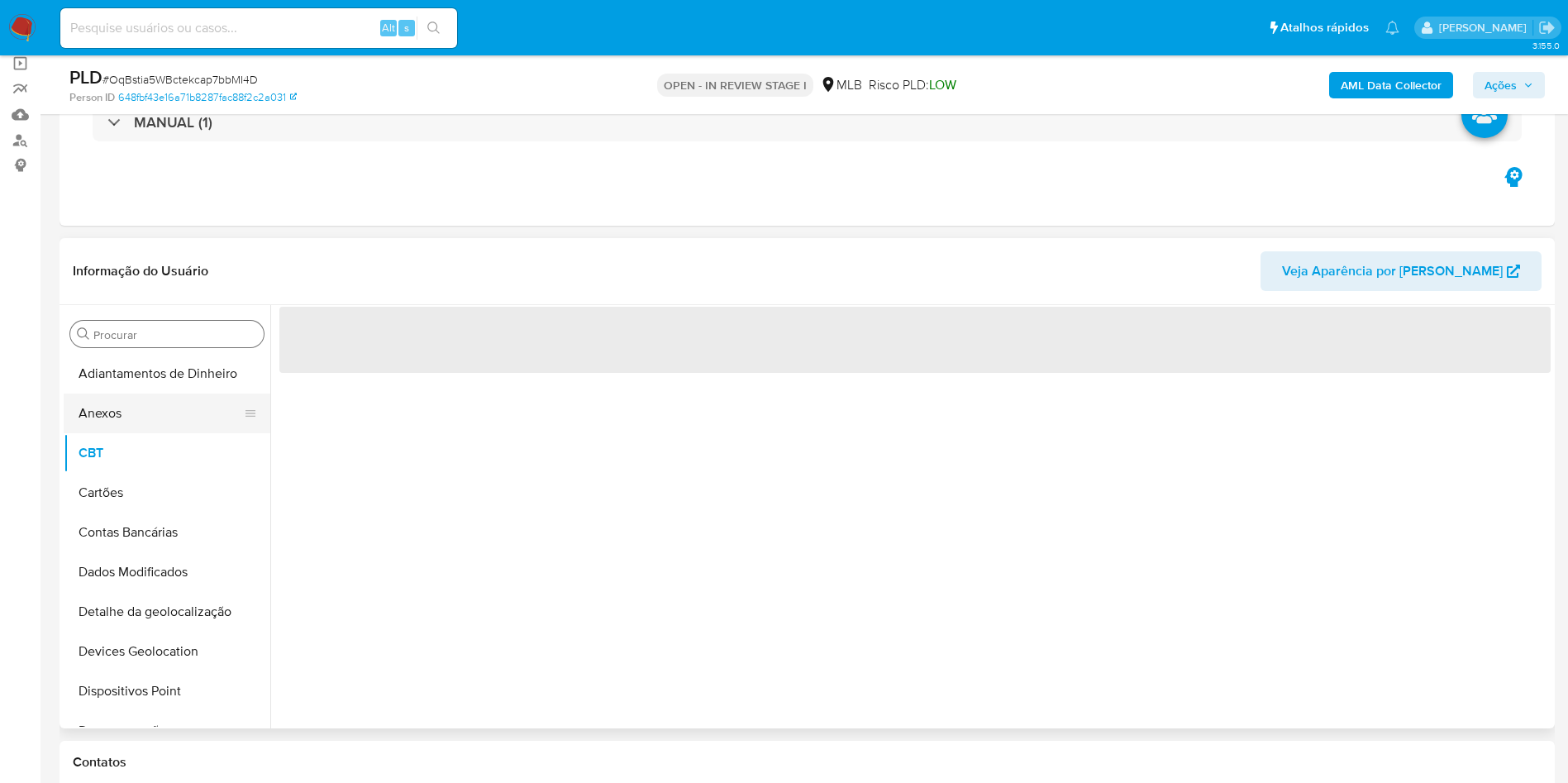
click at [131, 420] on button "Anexos" at bounding box center [161, 414] width 193 height 40
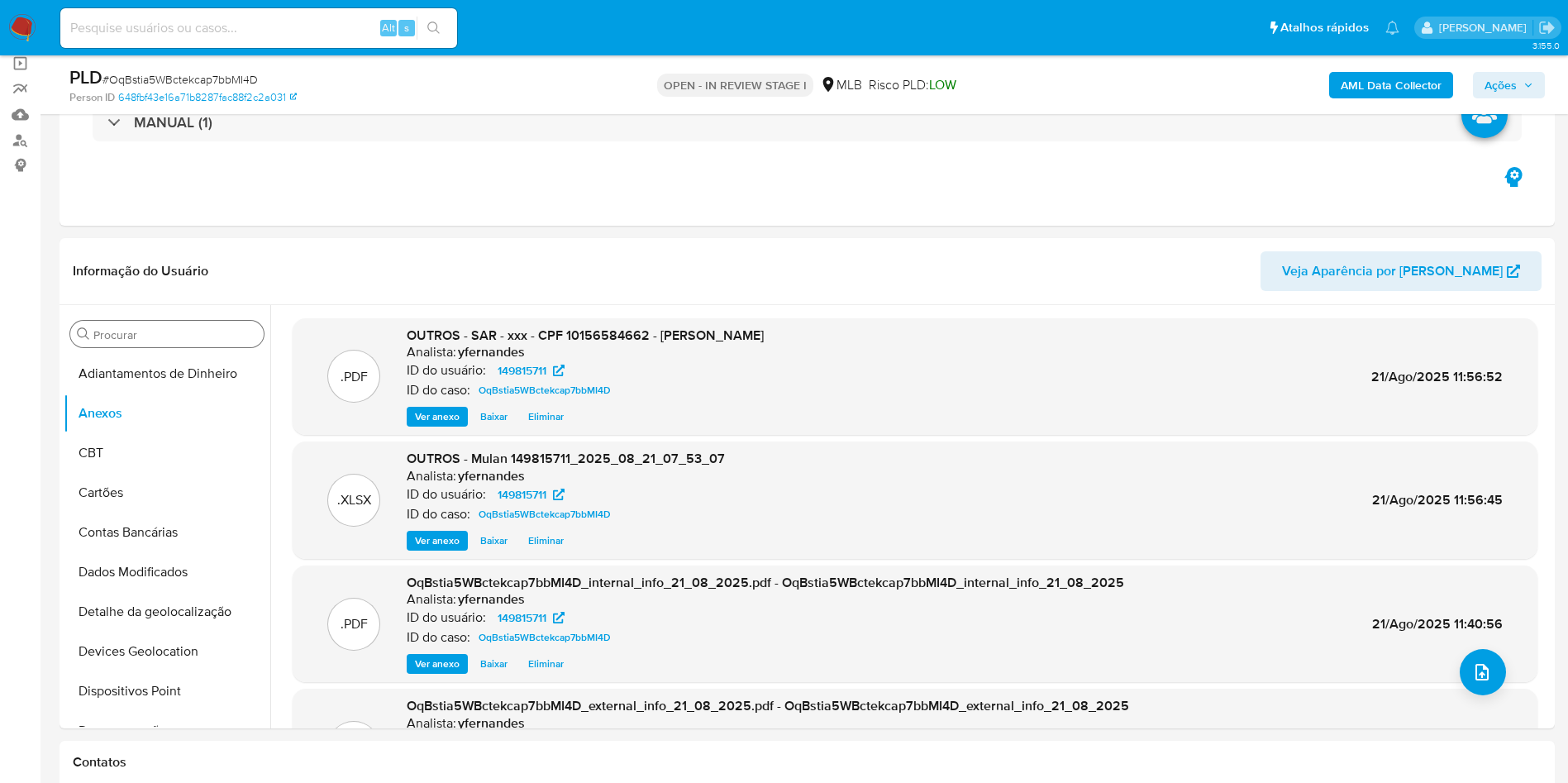
click at [1535, 76] on button "Ações" at bounding box center [1508, 85] width 72 height 27
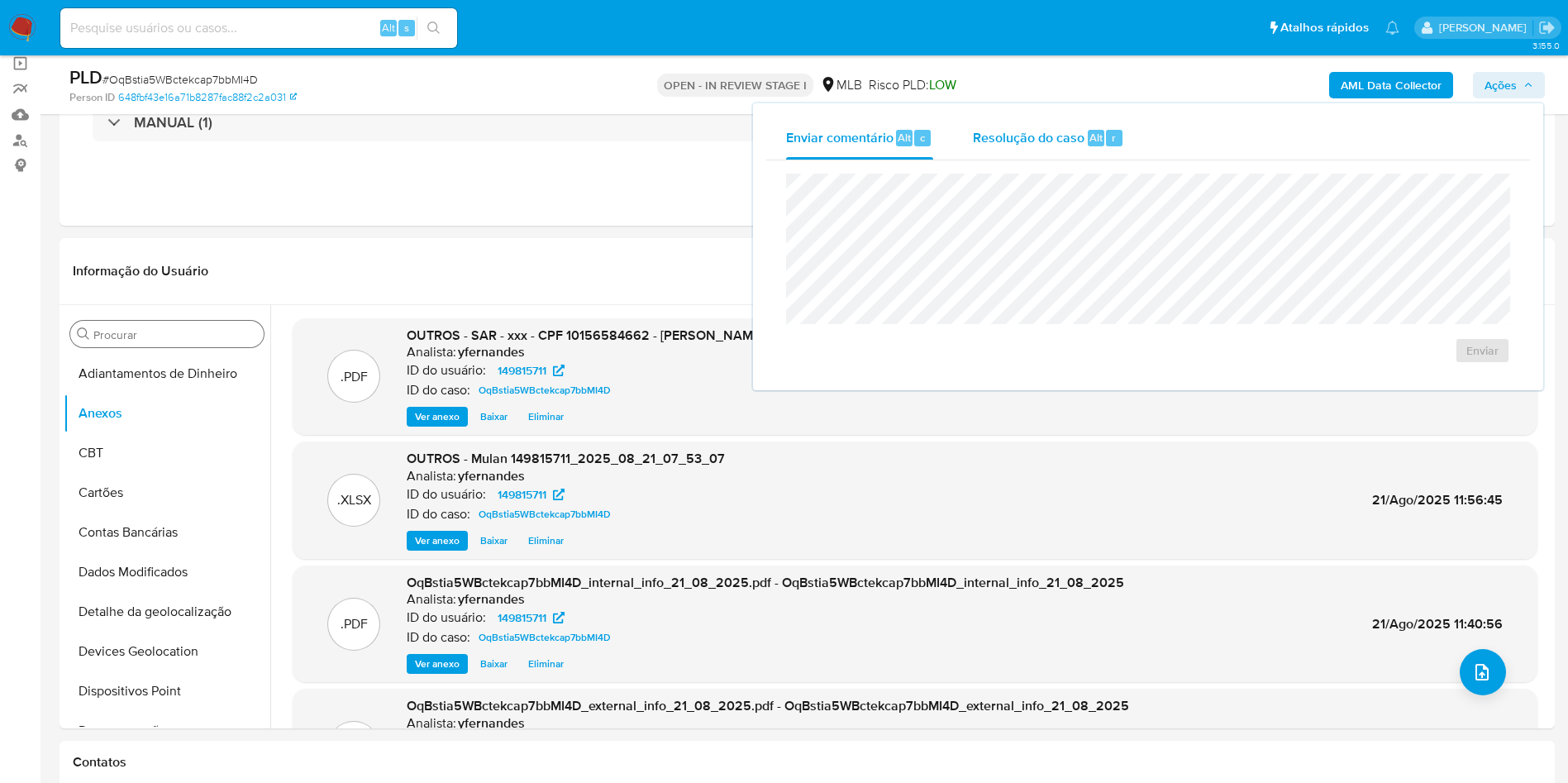
click at [1084, 136] on div "Resolução do caso Alt r" at bounding box center [1048, 138] width 151 height 43
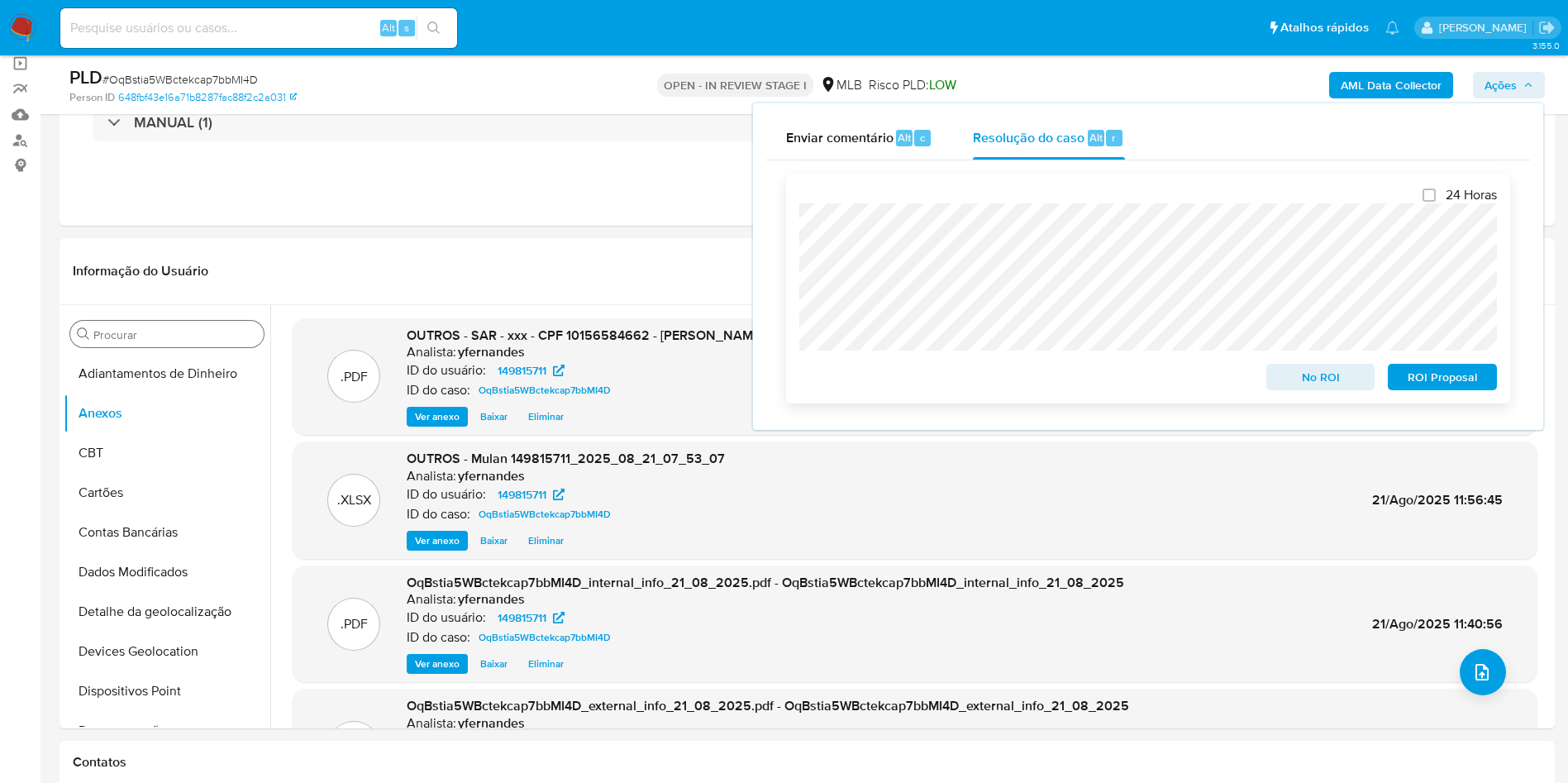
click at [1445, 384] on span "ROI Proposal" at bounding box center [1443, 376] width 86 height 23
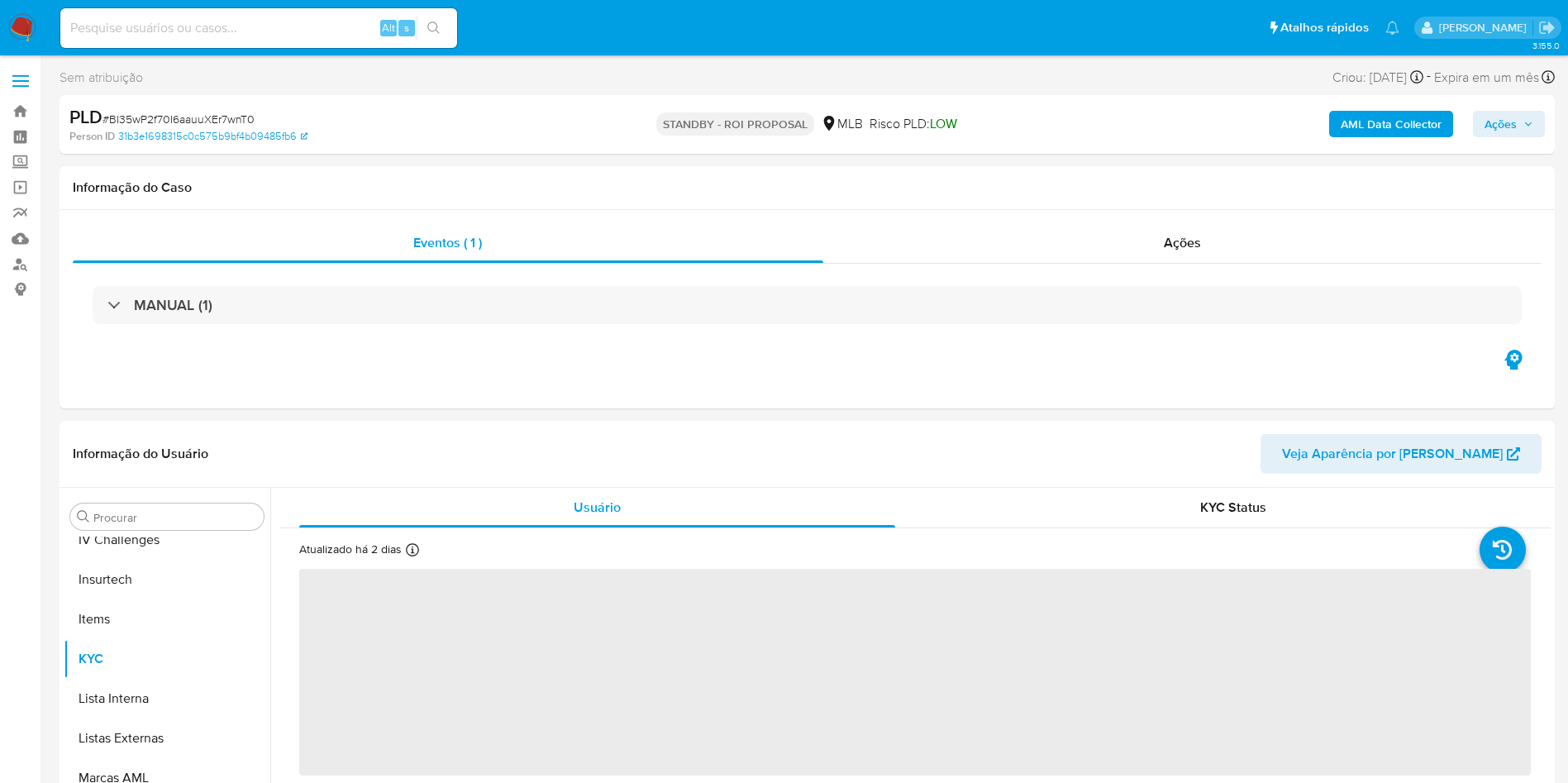
scroll to position [738, 0]
click at [14, 19] on img at bounding box center [22, 28] width 28 height 28
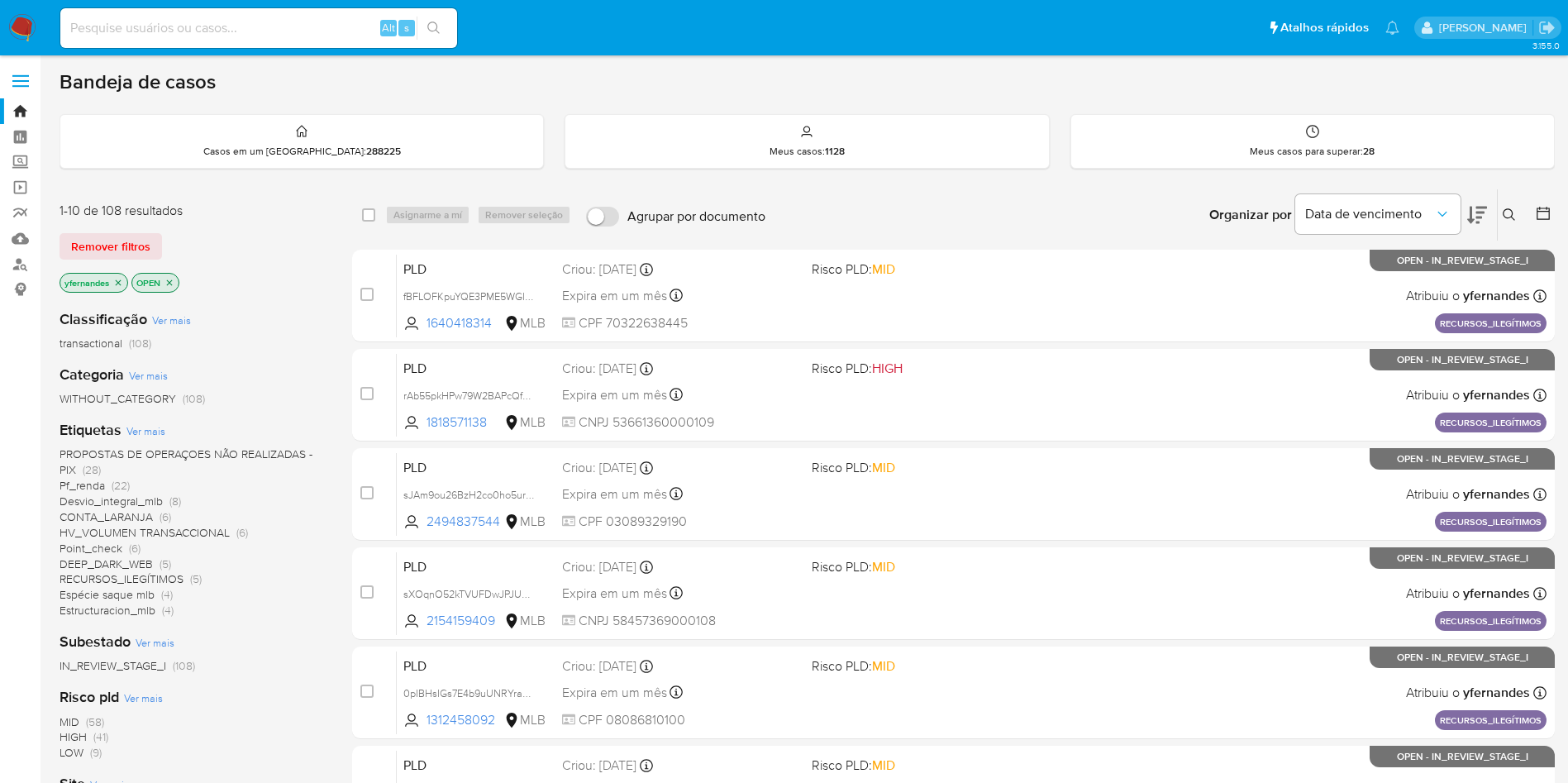
click at [10, 24] on img at bounding box center [22, 28] width 28 height 28
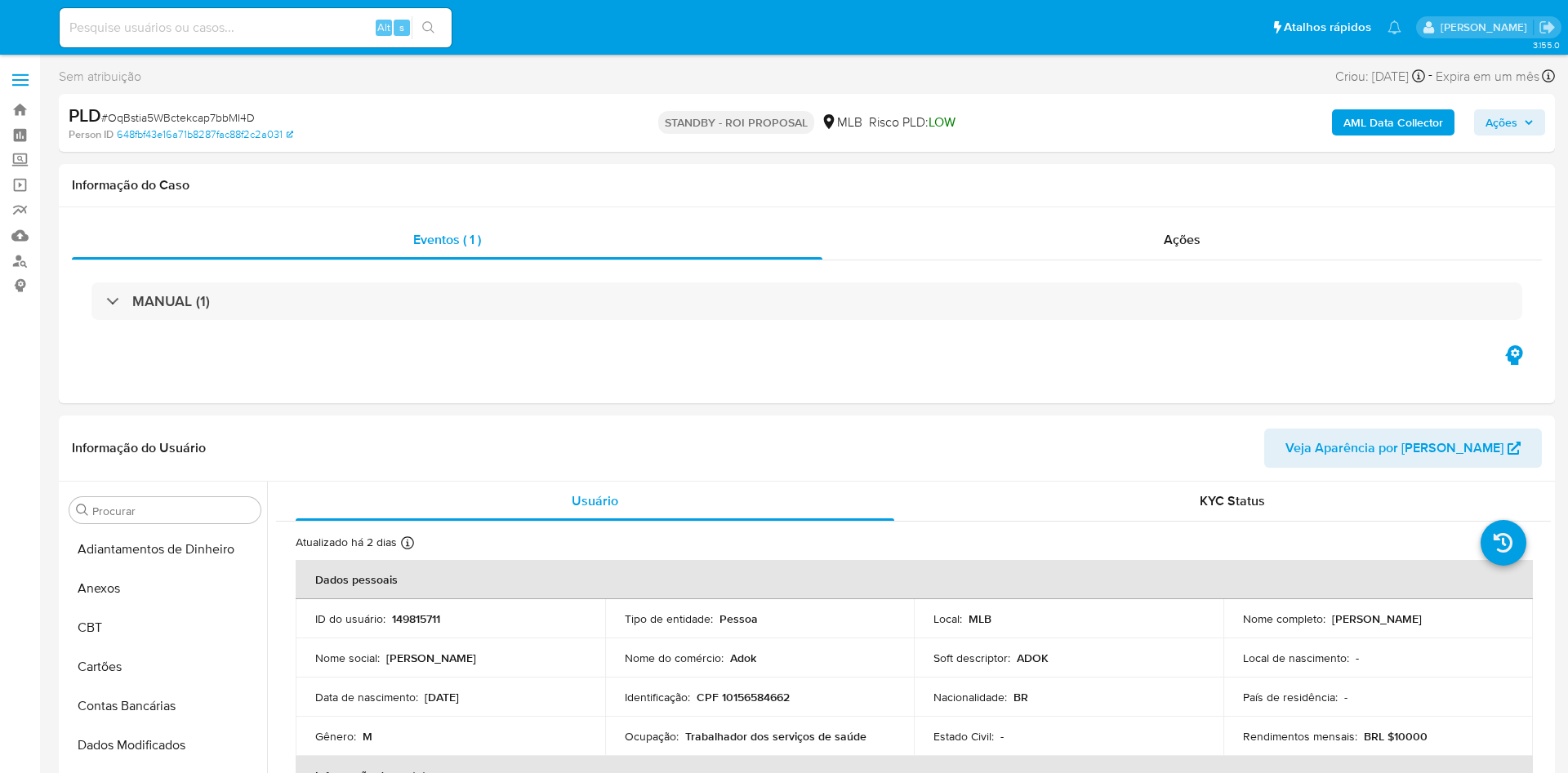
select select "10"
click at [1015, 244] on div "Ações" at bounding box center [1183, 240] width 720 height 39
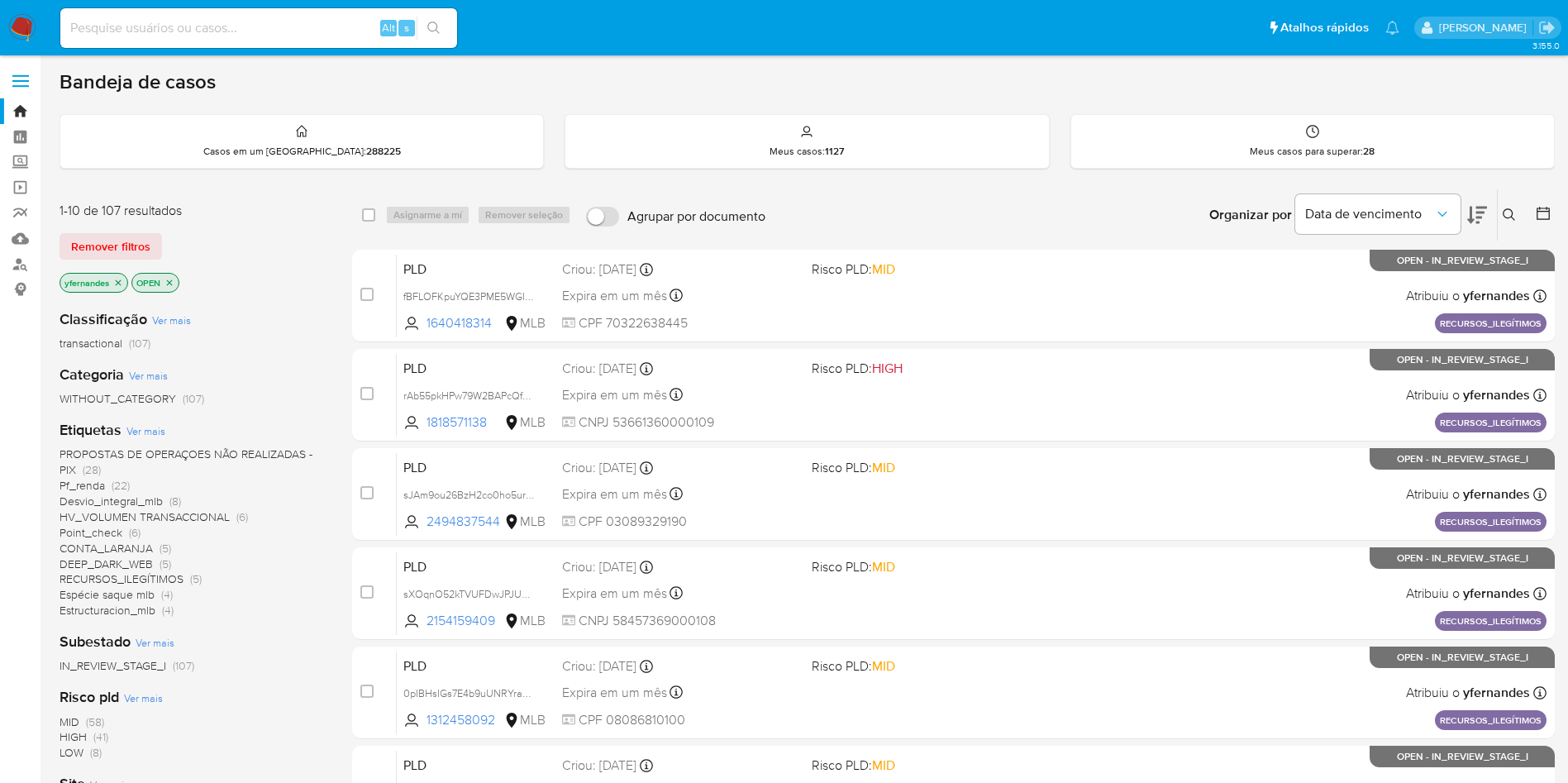
click at [351, 25] on input at bounding box center [259, 28] width 397 height 22
paste input "ysSTk6Lkzj9Ot391dETW5GjI"
type input "ysSTk6Lkzj9Ot391dETW5GjI"
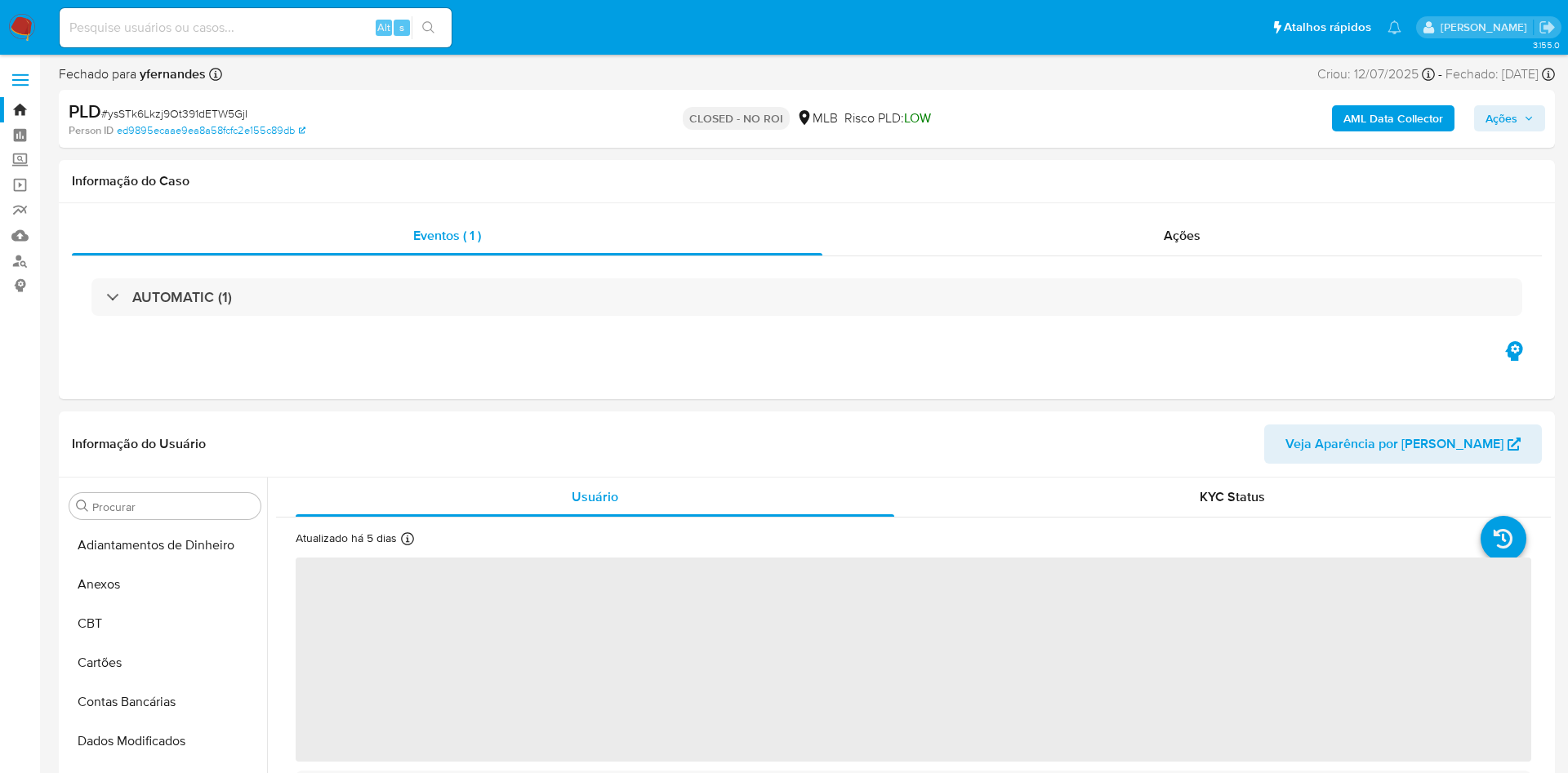
select select "10"
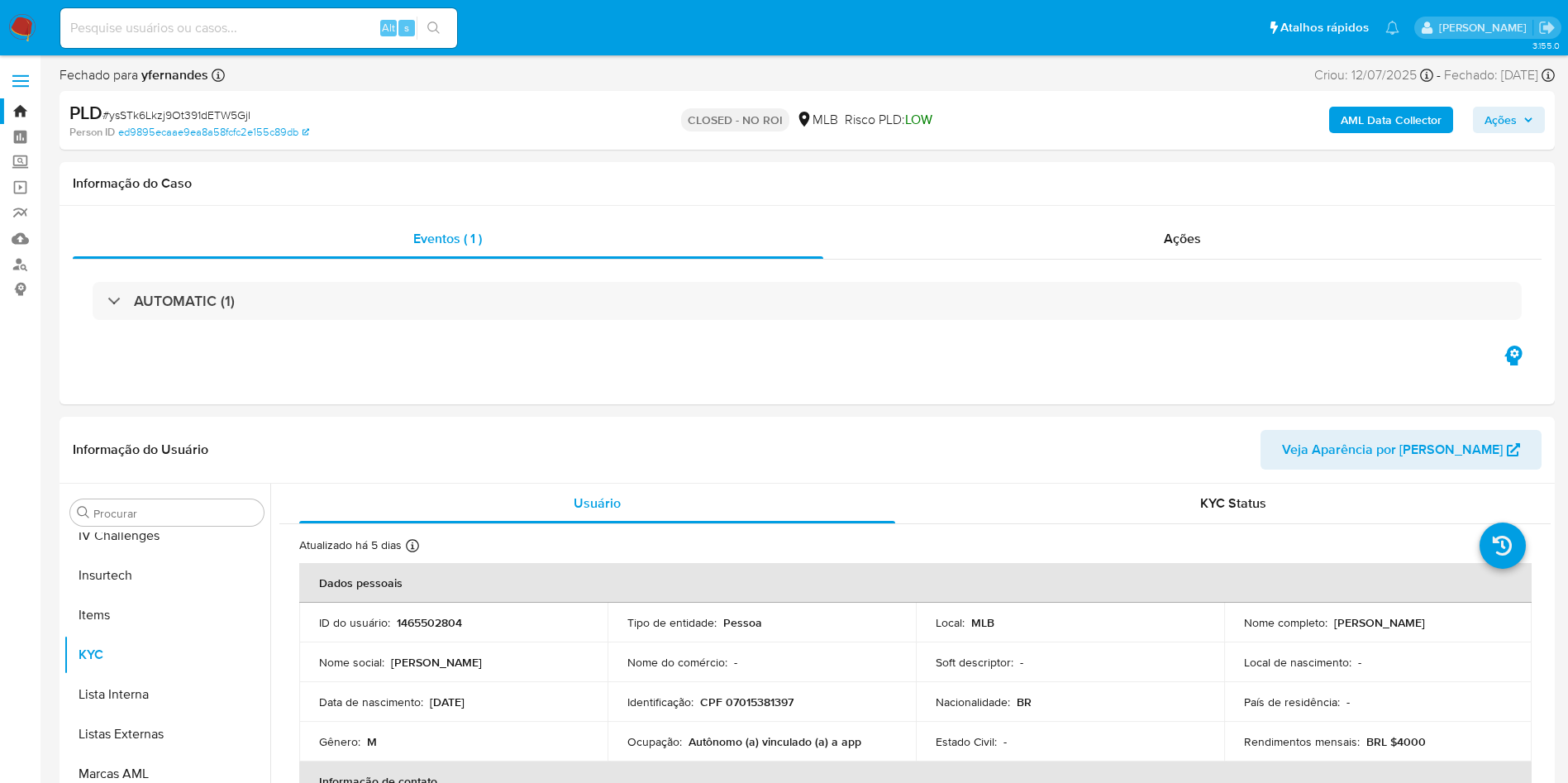
scroll to position [738, 0]
click at [1173, 249] on div "Ações" at bounding box center [1182, 239] width 719 height 40
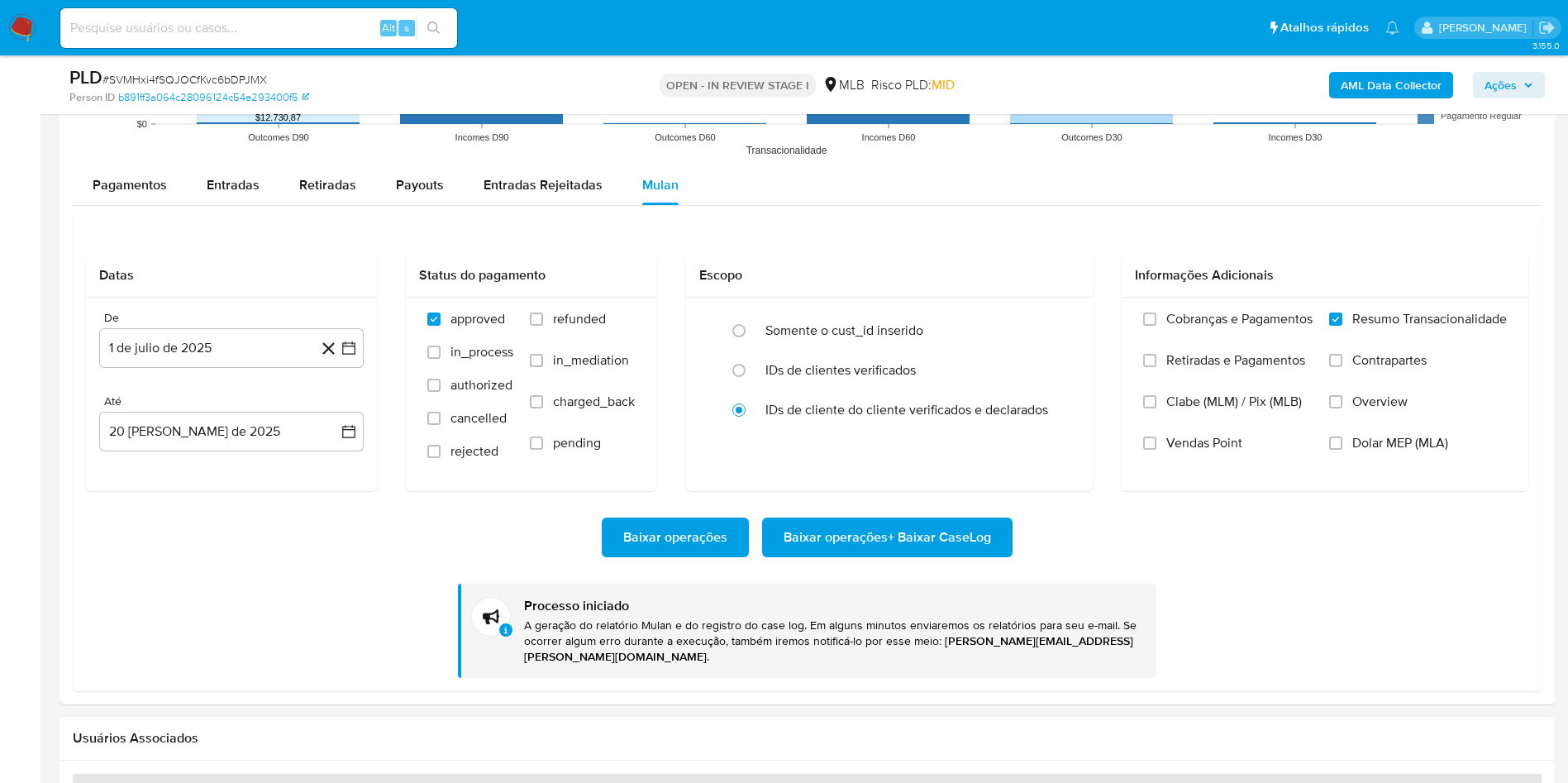
scroll to position [738, 0]
click at [188, 85] on span "# SVMHxi4fSQJOCfKvc6bDPJMX" at bounding box center [185, 79] width 165 height 16
copy span "SVMHxi4fSQJOCfKvc6bDPJMX"
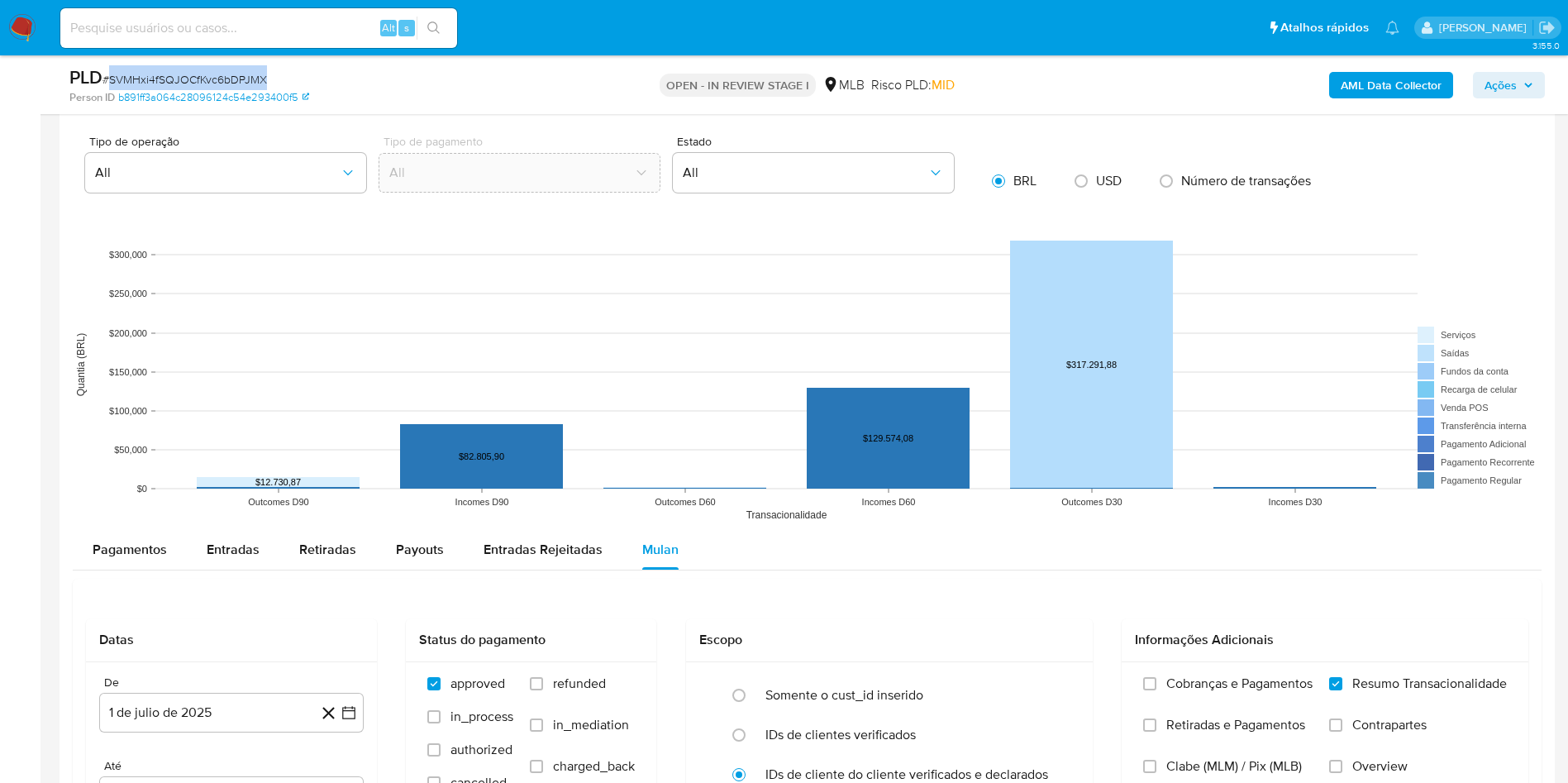
scroll to position [1170, 0]
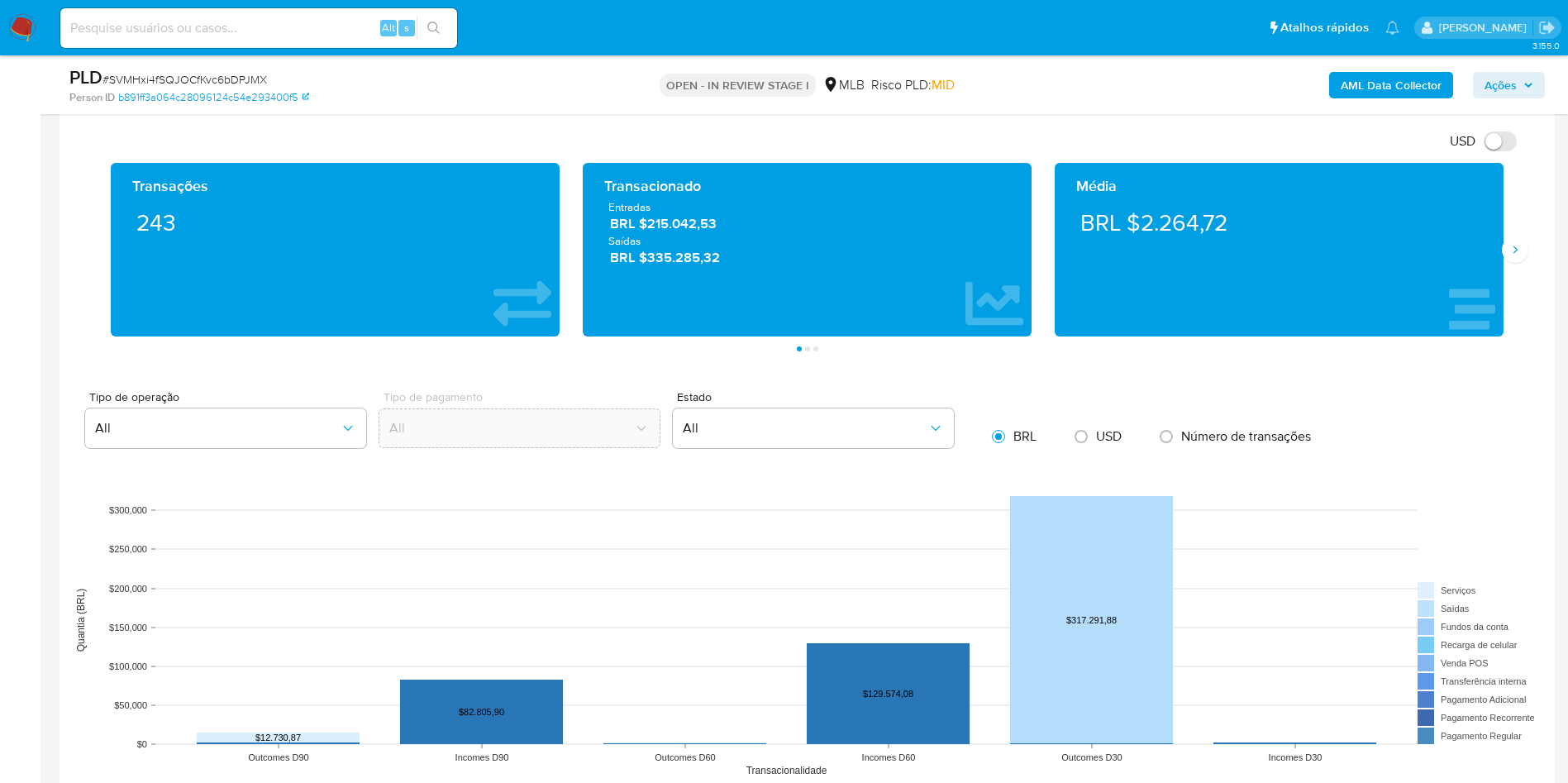
click at [1510, 264] on div "Média BRL $2.264,72" at bounding box center [1279, 249] width 472 height 174
click at [1508, 243] on button "Siguiente" at bounding box center [1514, 249] width 27 height 27
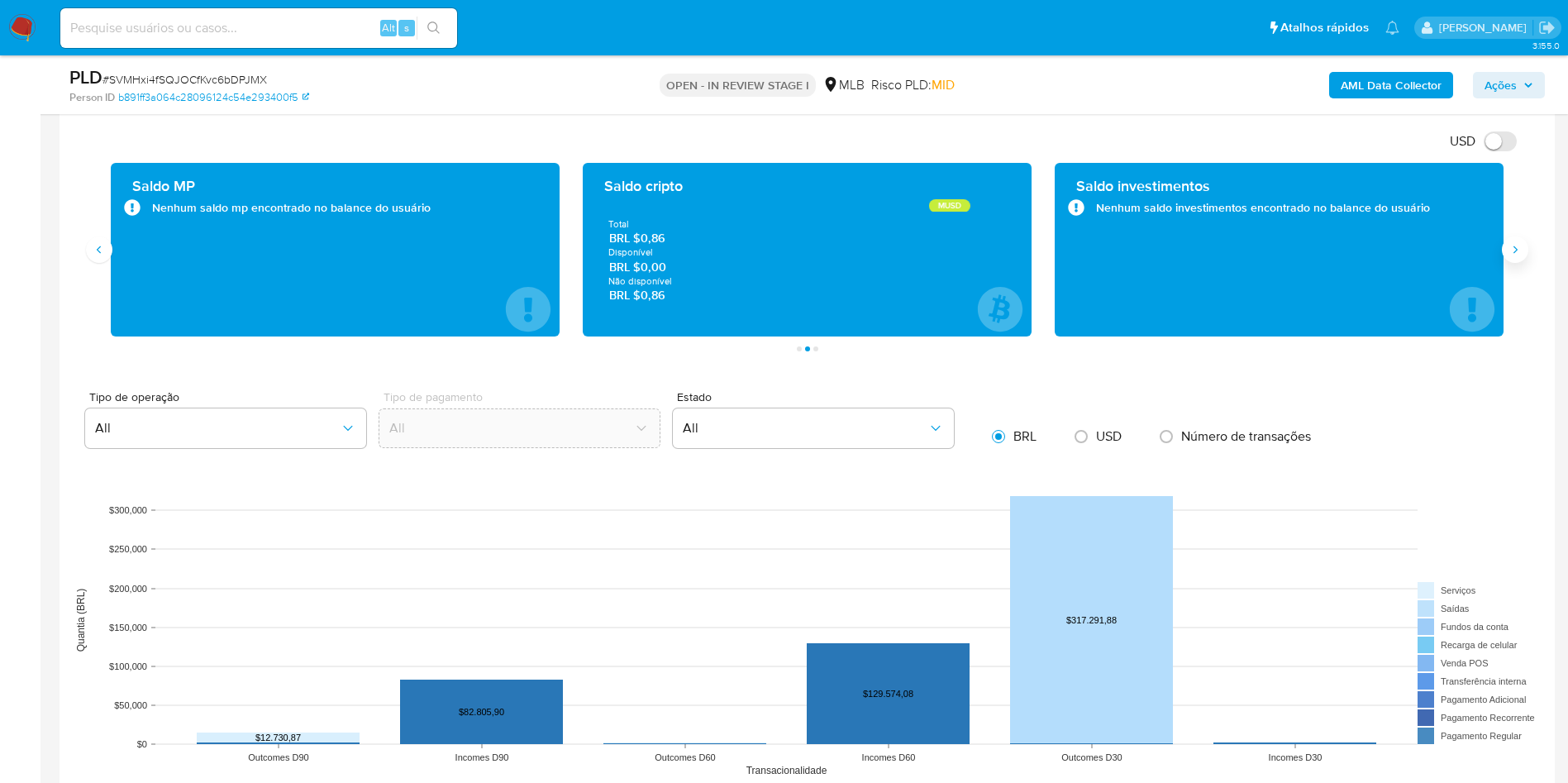
click at [1507, 243] on button "Siguiente" at bounding box center [1514, 249] width 27 height 27
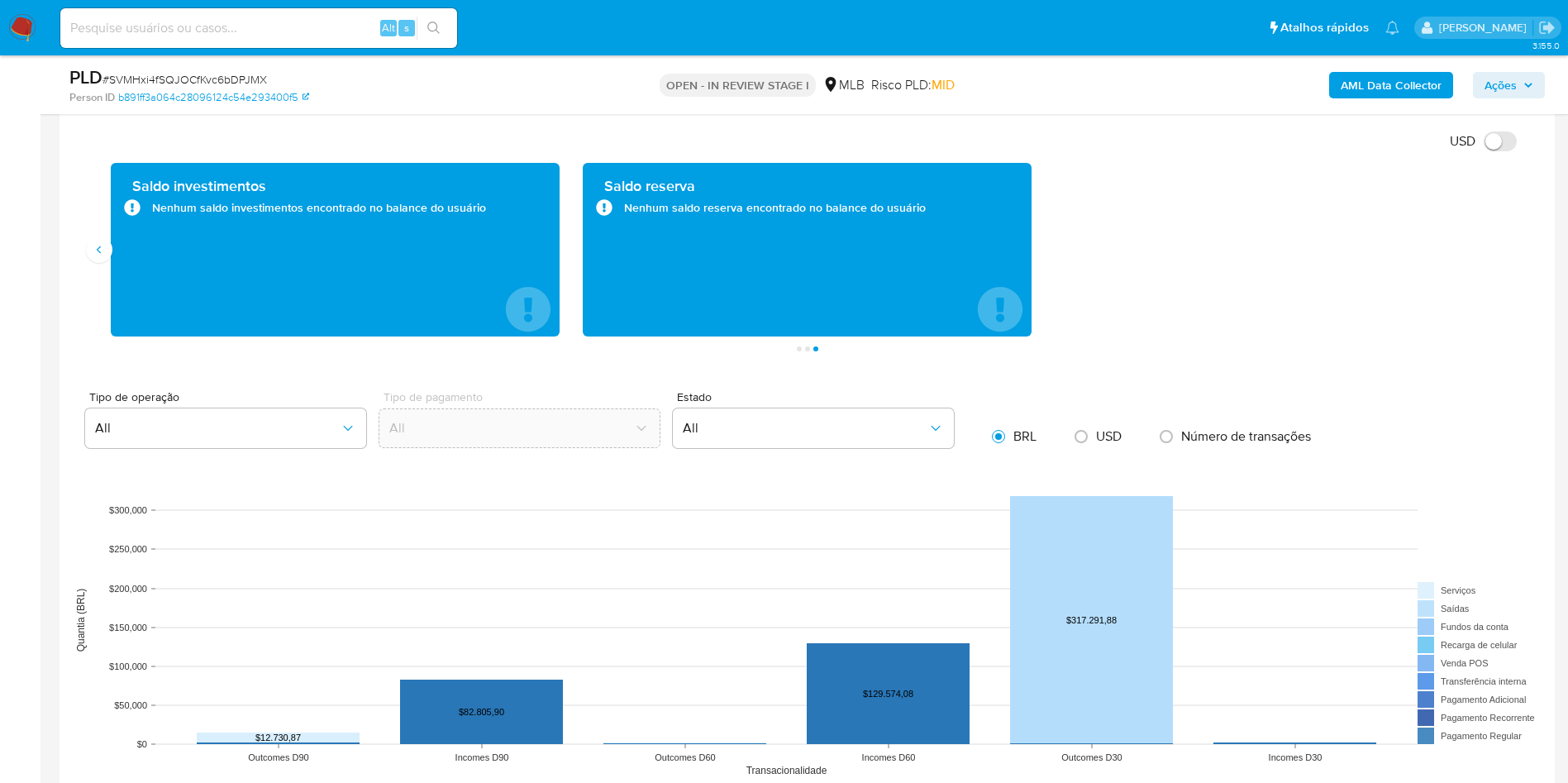
click at [112, 254] on div "Saldo investimentos Nenhum saldo investimentos encontrado no balance do usuário" at bounding box center [335, 249] width 449 height 174
click at [105, 251] on icon "Anterior" at bounding box center [98, 249] width 13 height 13
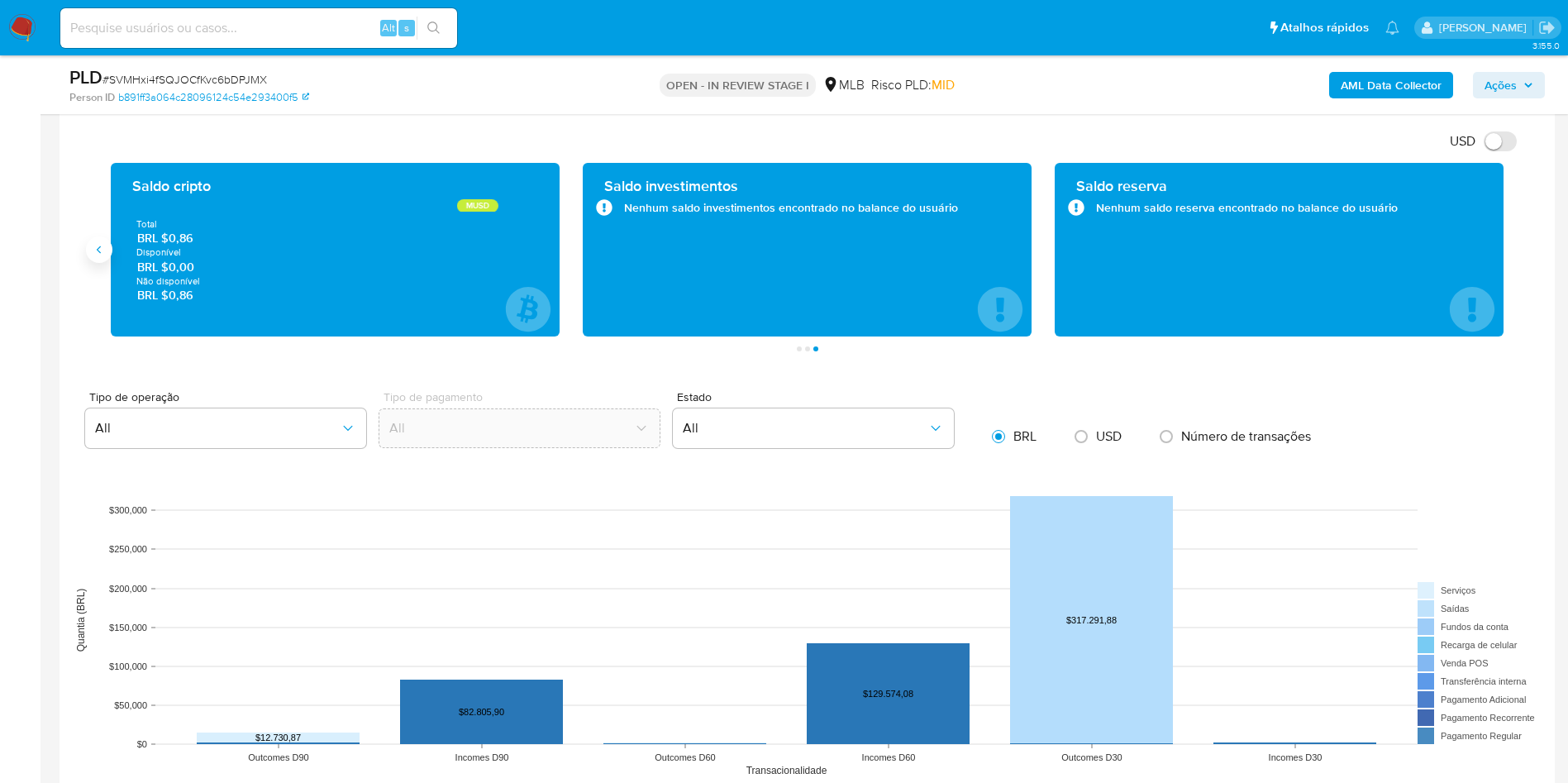
click at [105, 252] on icon "Anterior" at bounding box center [98, 249] width 13 height 13
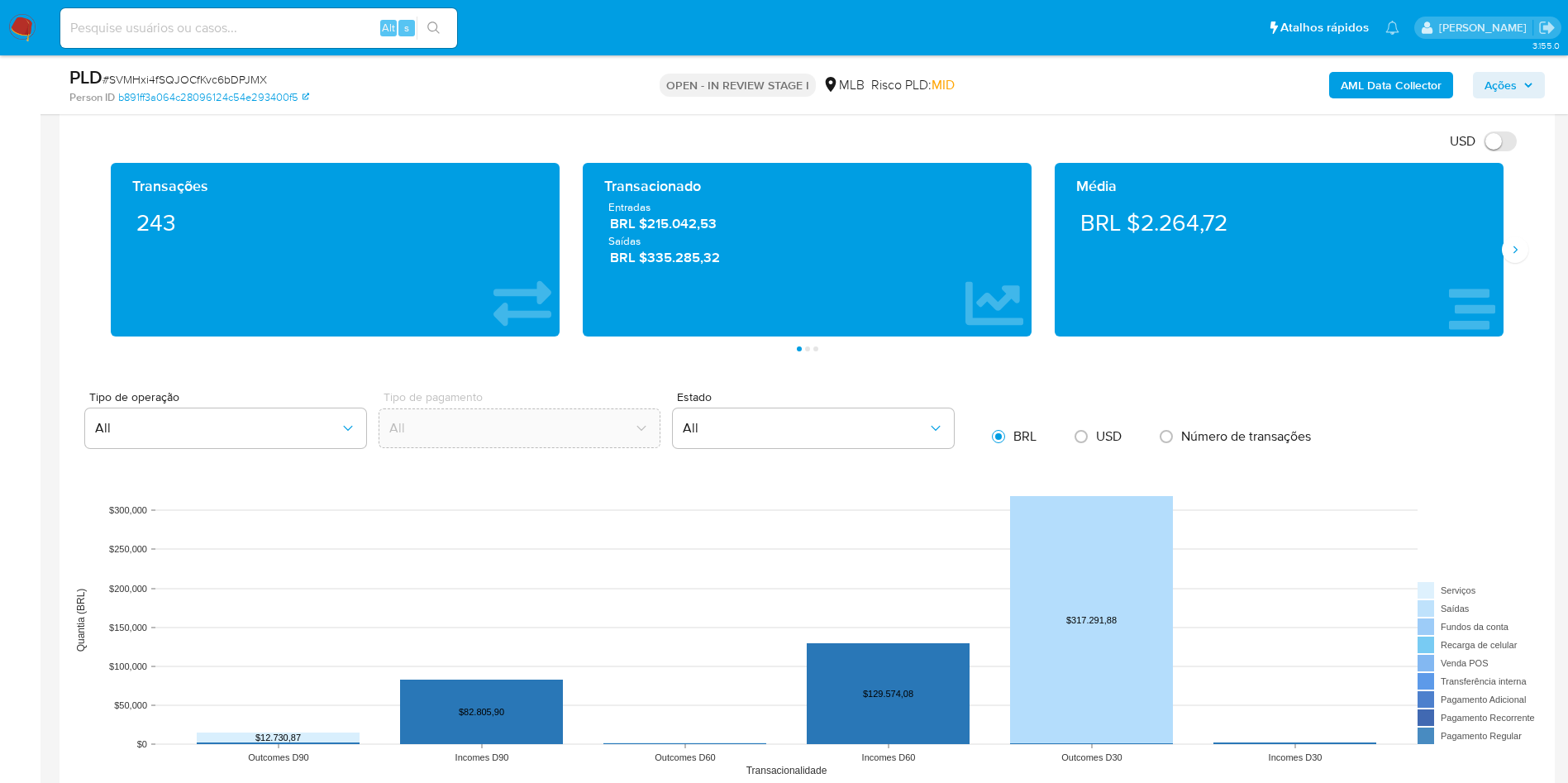
scroll to position [1046, 0]
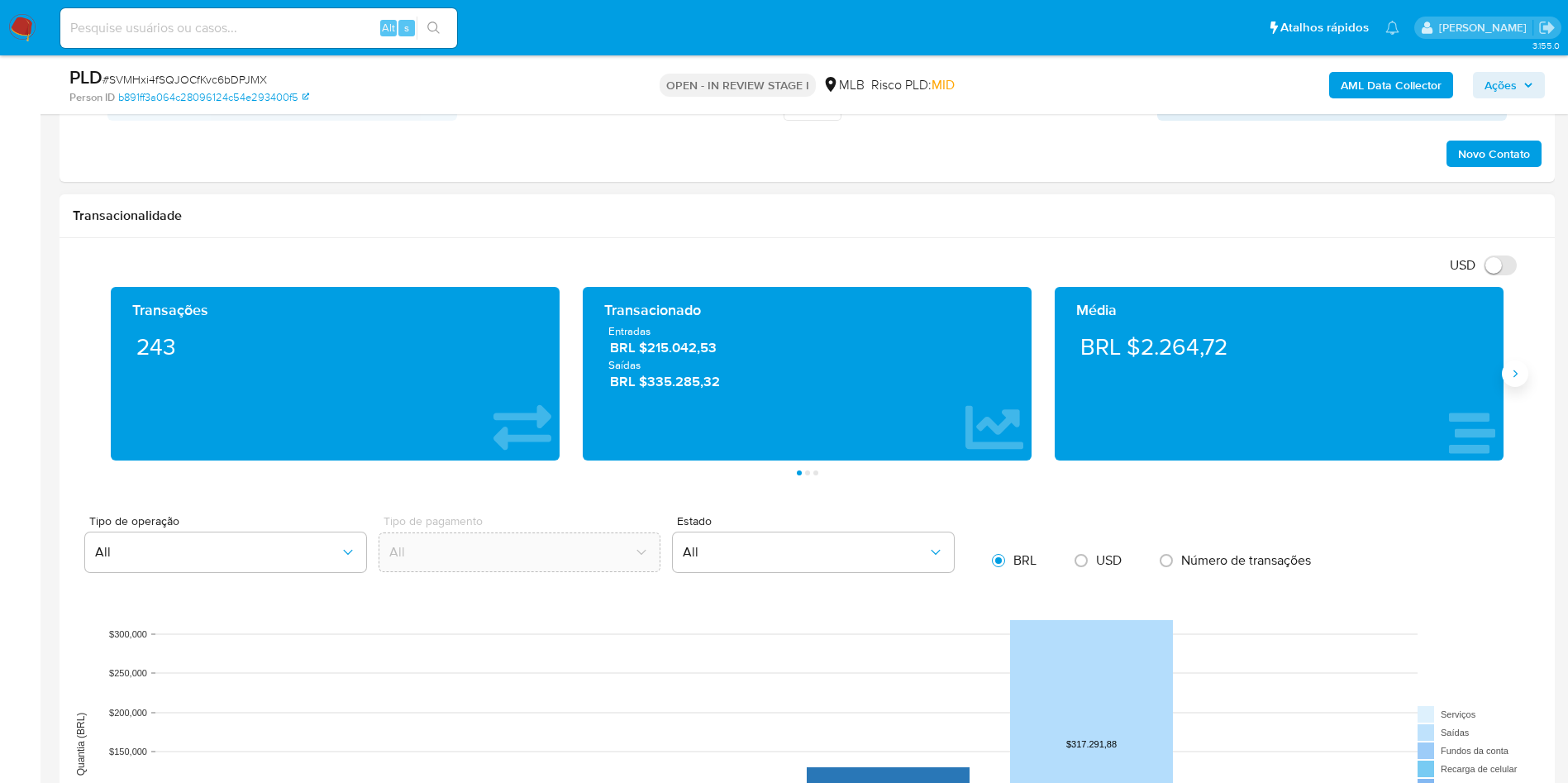
click at [1518, 373] on icon "Siguiente" at bounding box center [1515, 373] width 4 height 8
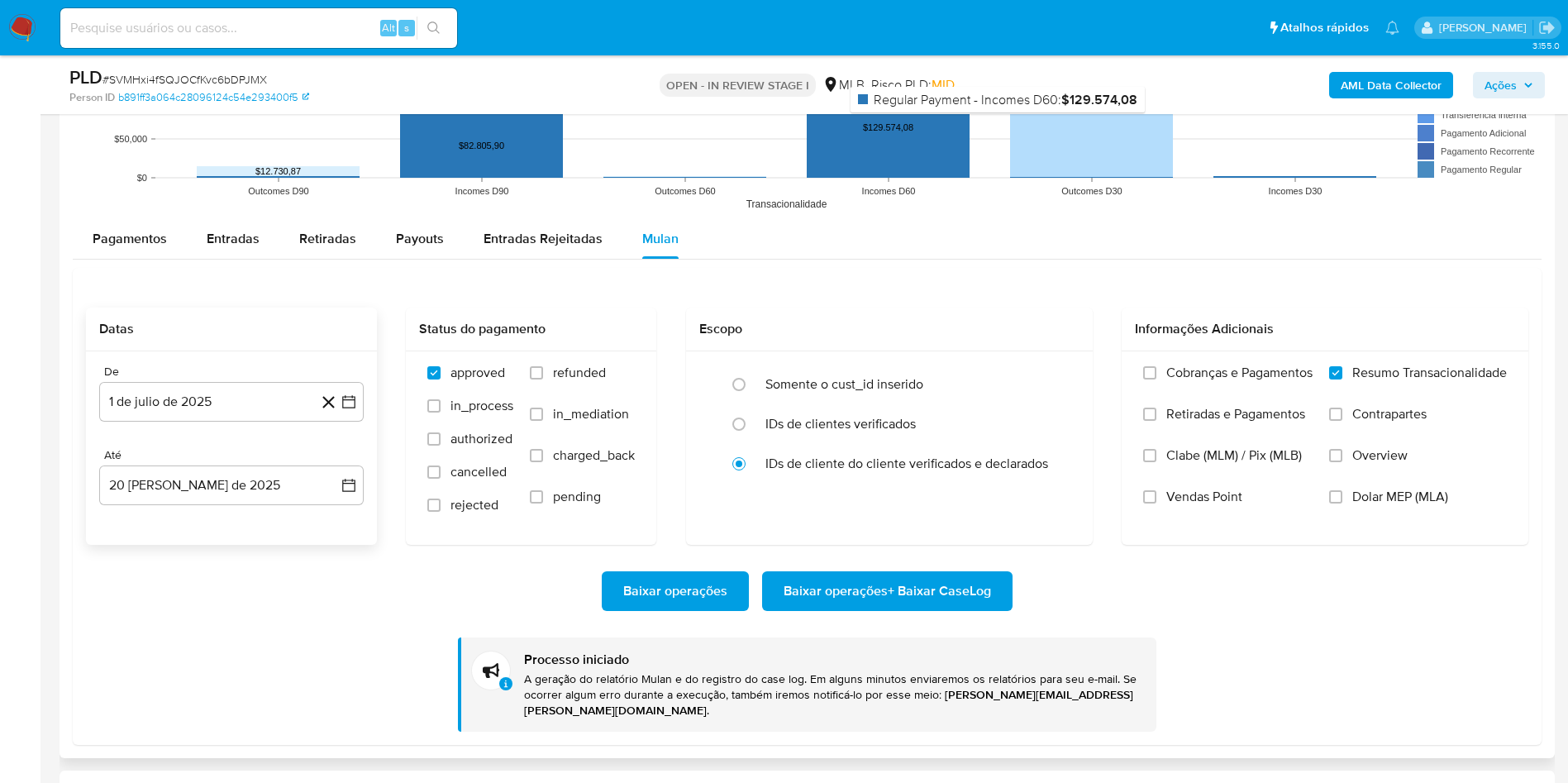
scroll to position [1914, 0]
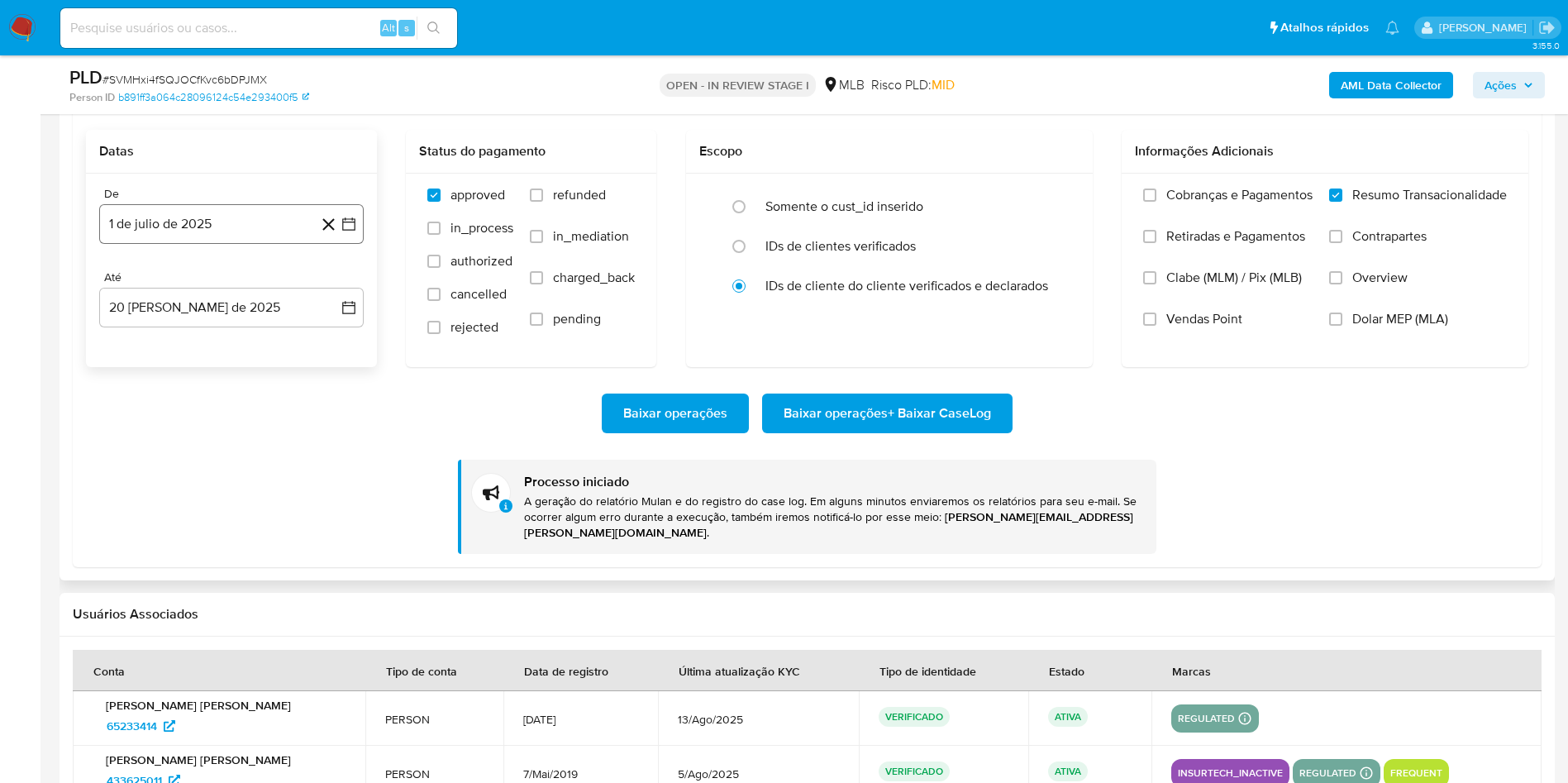
click at [204, 234] on button "1 de julio de 2025" at bounding box center [231, 224] width 264 height 40
click at [128, 286] on icon "Mes anterior" at bounding box center [129, 283] width 20 height 20
click at [217, 339] on tr "1 2 3 4" at bounding box center [231, 344] width 225 height 27
click at [242, 349] on button "1" at bounding box center [231, 344] width 27 height 27
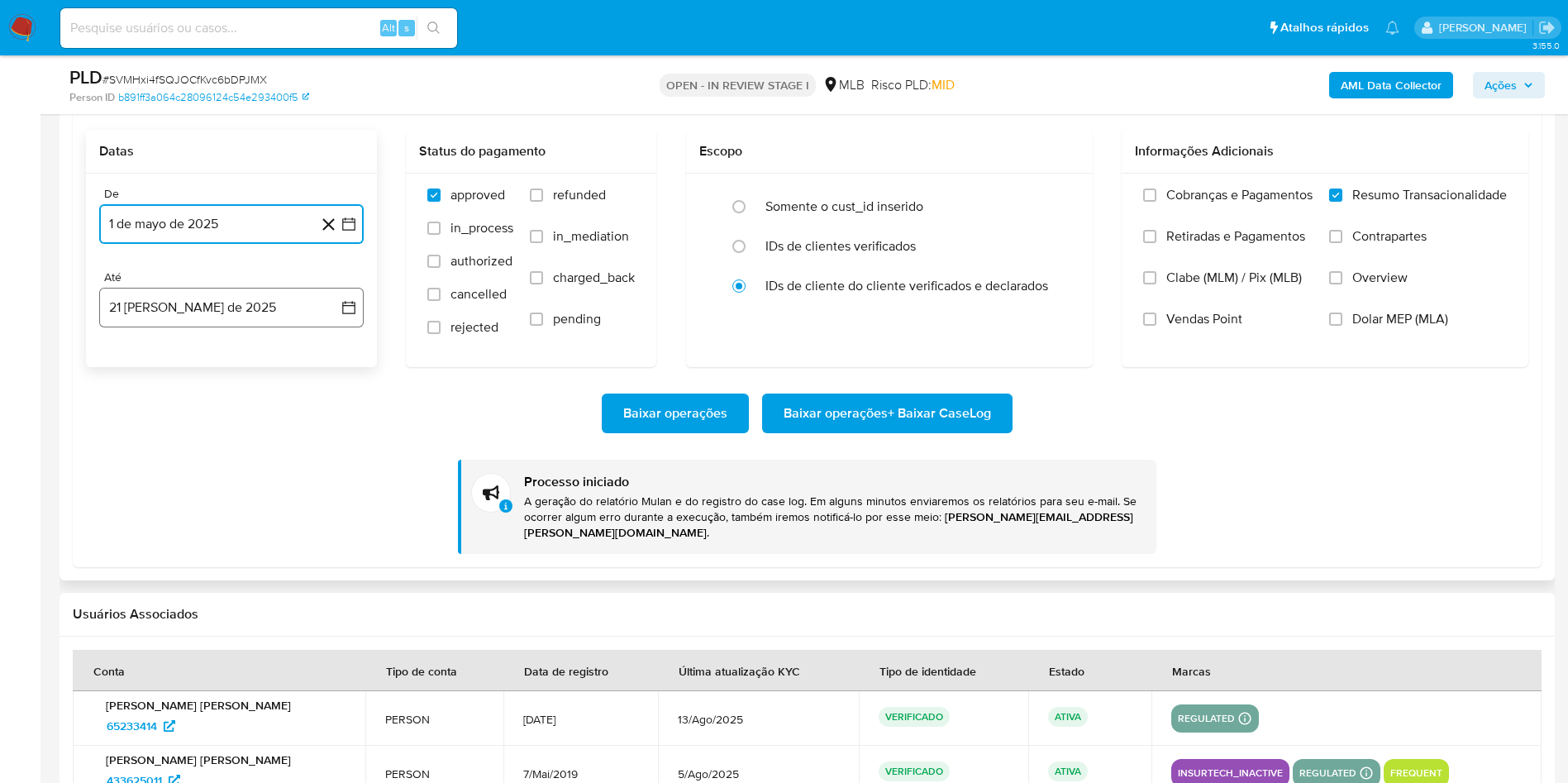
click at [211, 310] on button "21 [PERSON_NAME] de 2025" at bounding box center [231, 307] width 264 height 40
click at [197, 517] on button "20" at bounding box center [198, 527] width 27 height 27
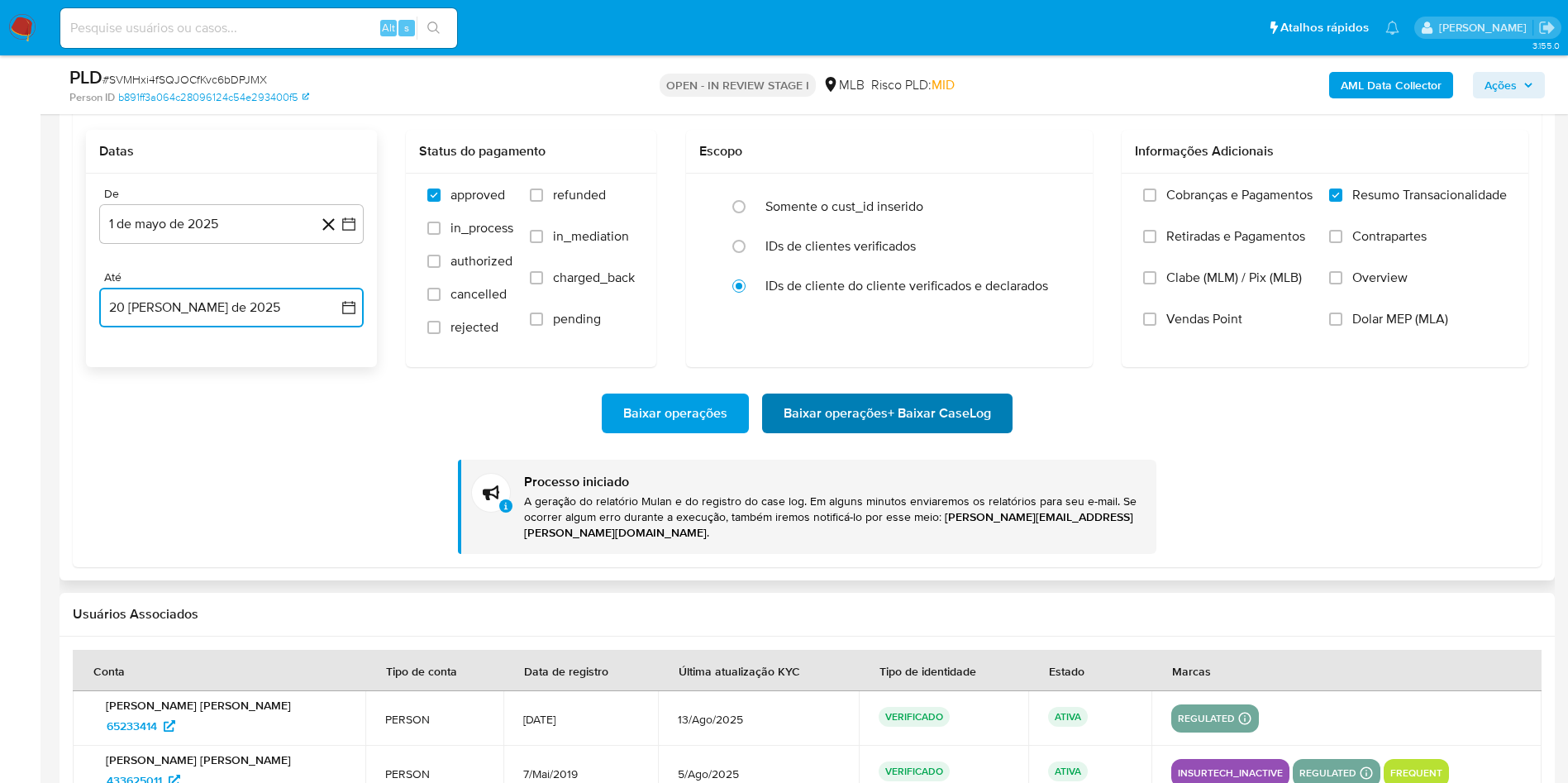
click at [829, 420] on span "Baixar operações + Baixar CaseLog" at bounding box center [887, 414] width 207 height 36
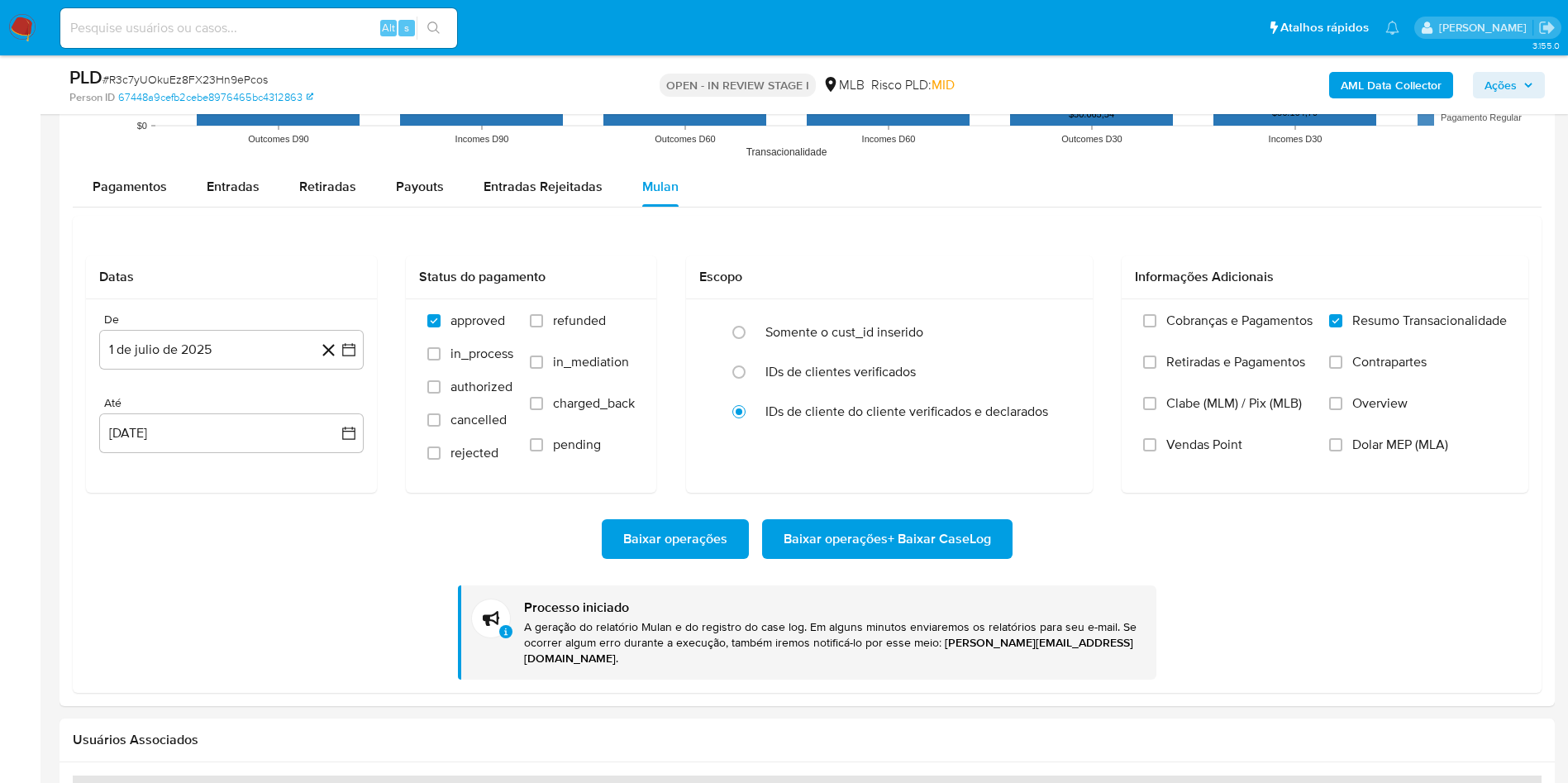
scroll to position [738, 0]
click at [205, 66] on div "PLD # R3c7yUOkuEz8FX23Hn9ePcos" at bounding box center [312, 78] width 486 height 25
copy span "R3c7yUOkuEz8FX23Hn9ePcos"
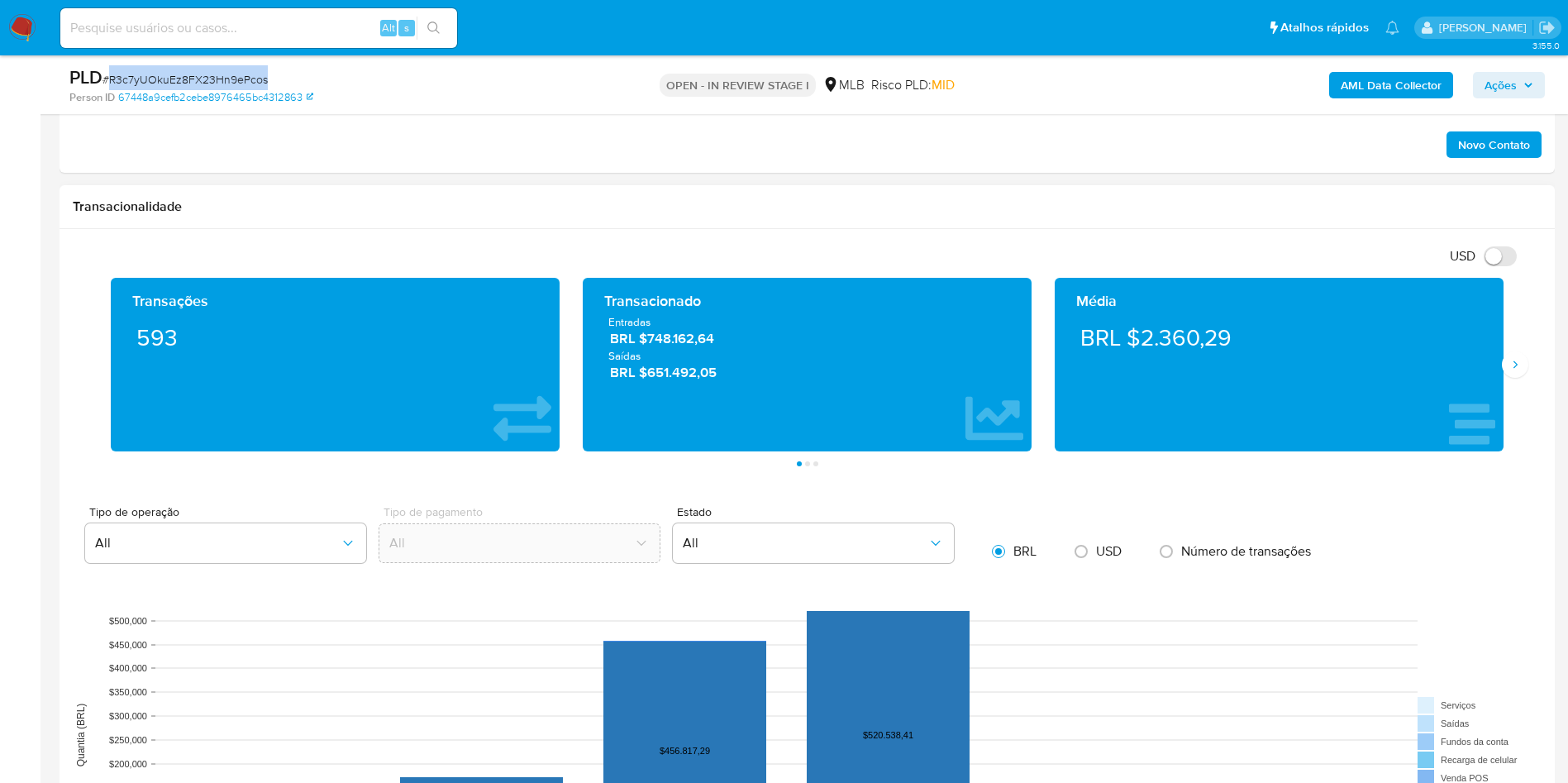
scroll to position [1045, 0]
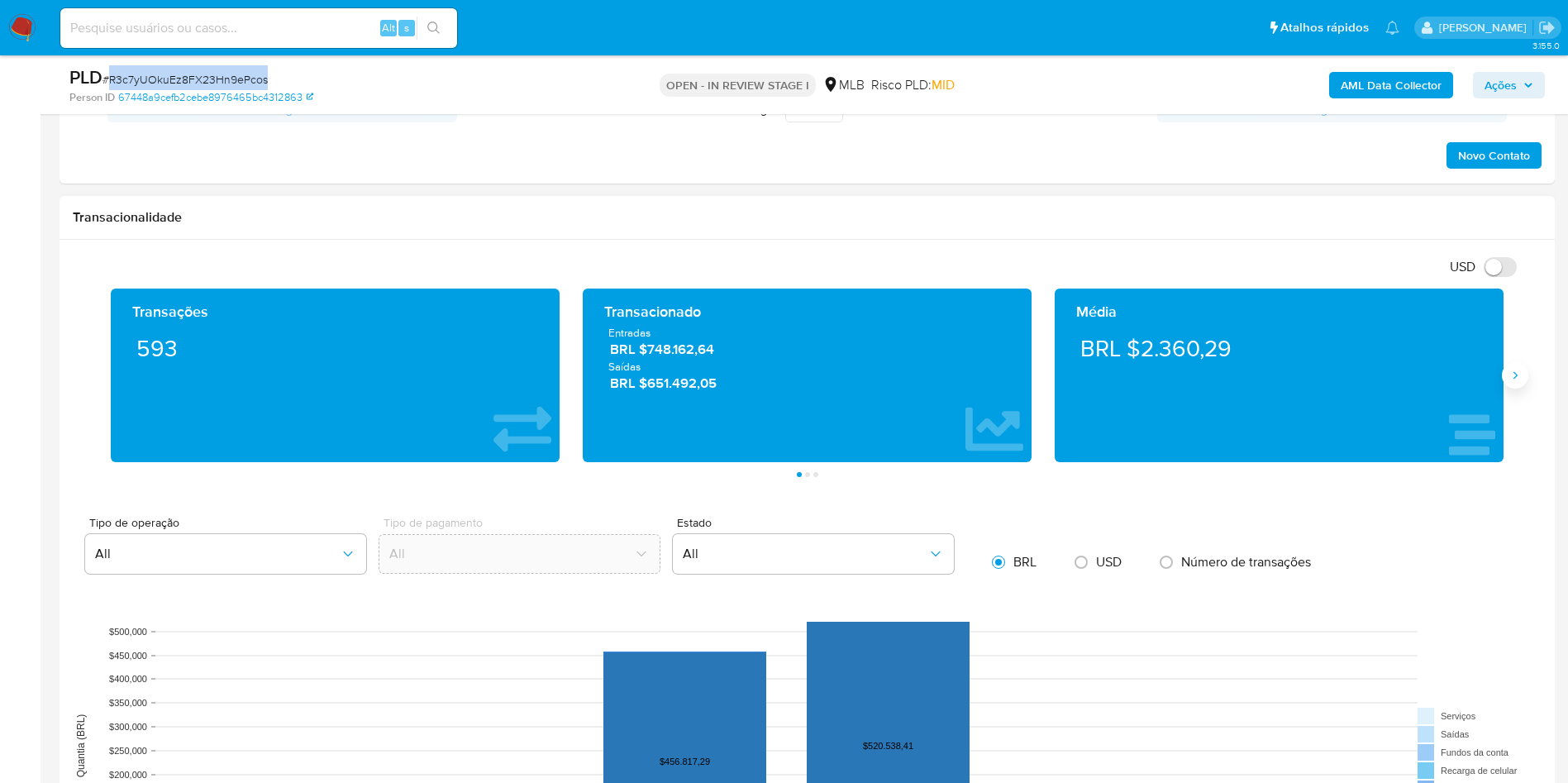
click at [1517, 386] on button "Siguiente" at bounding box center [1514, 376] width 27 height 27
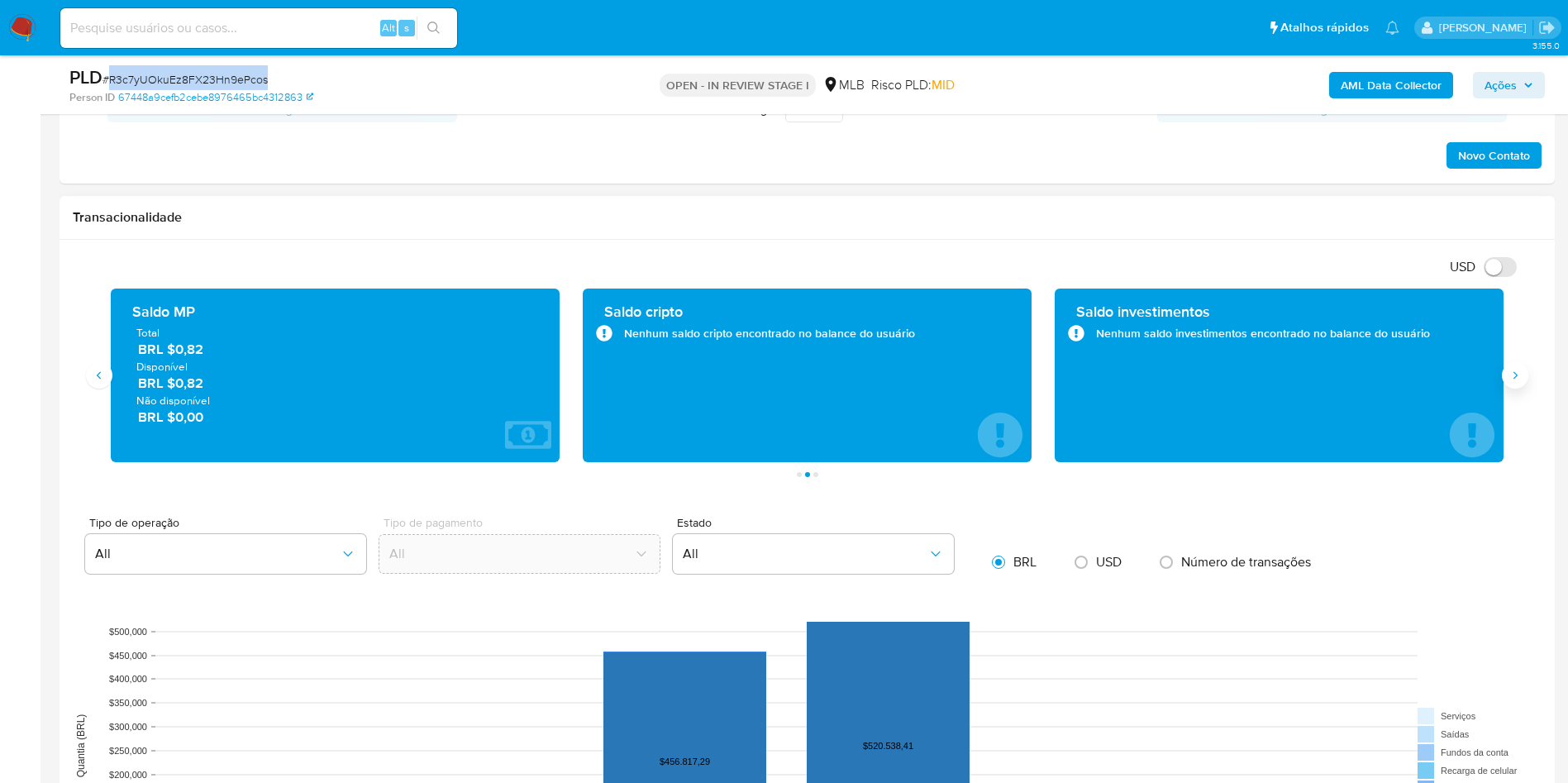
click at [1517, 386] on button "Siguiente" at bounding box center [1514, 376] width 27 height 27
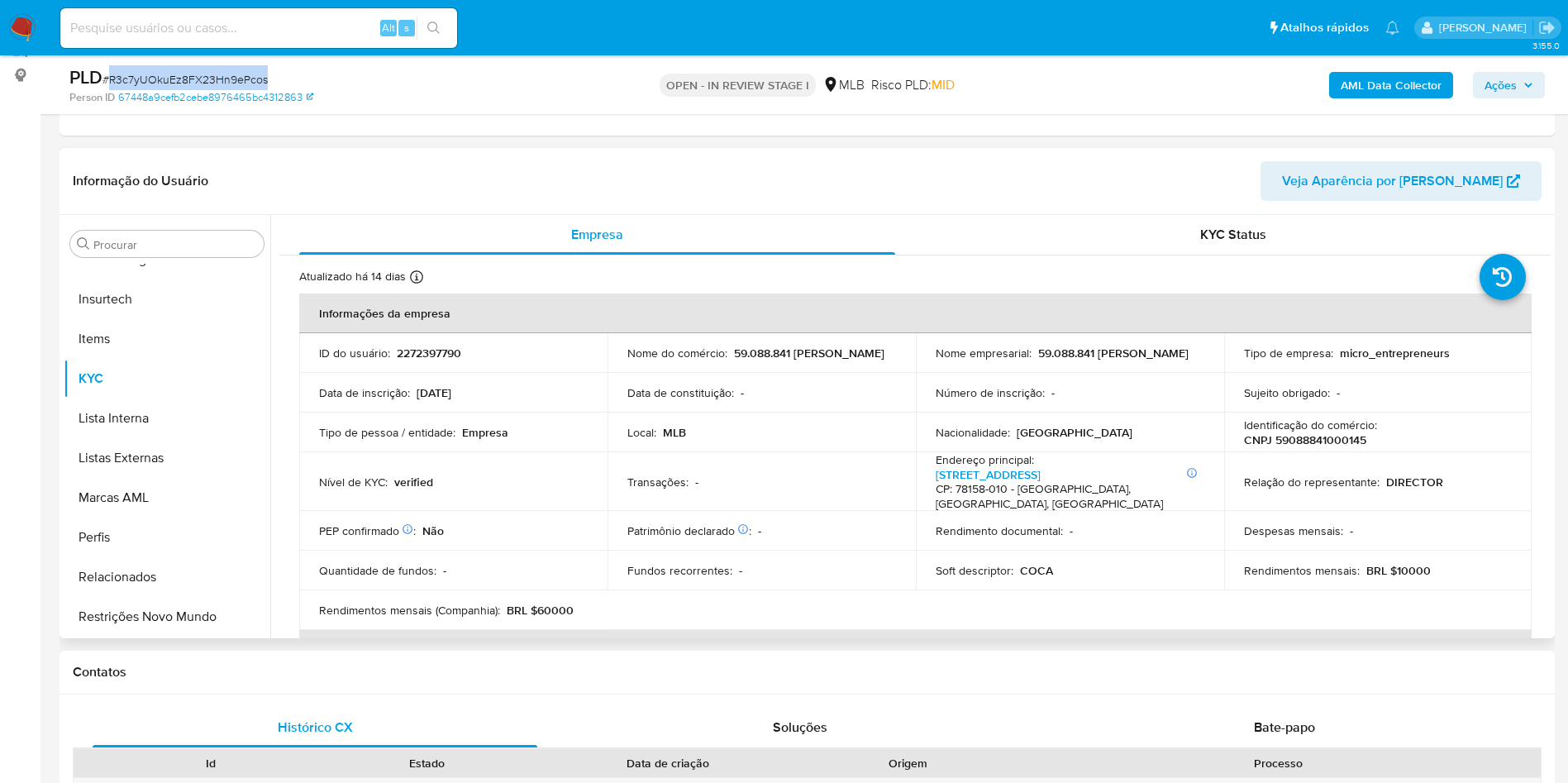
scroll to position [176, 0]
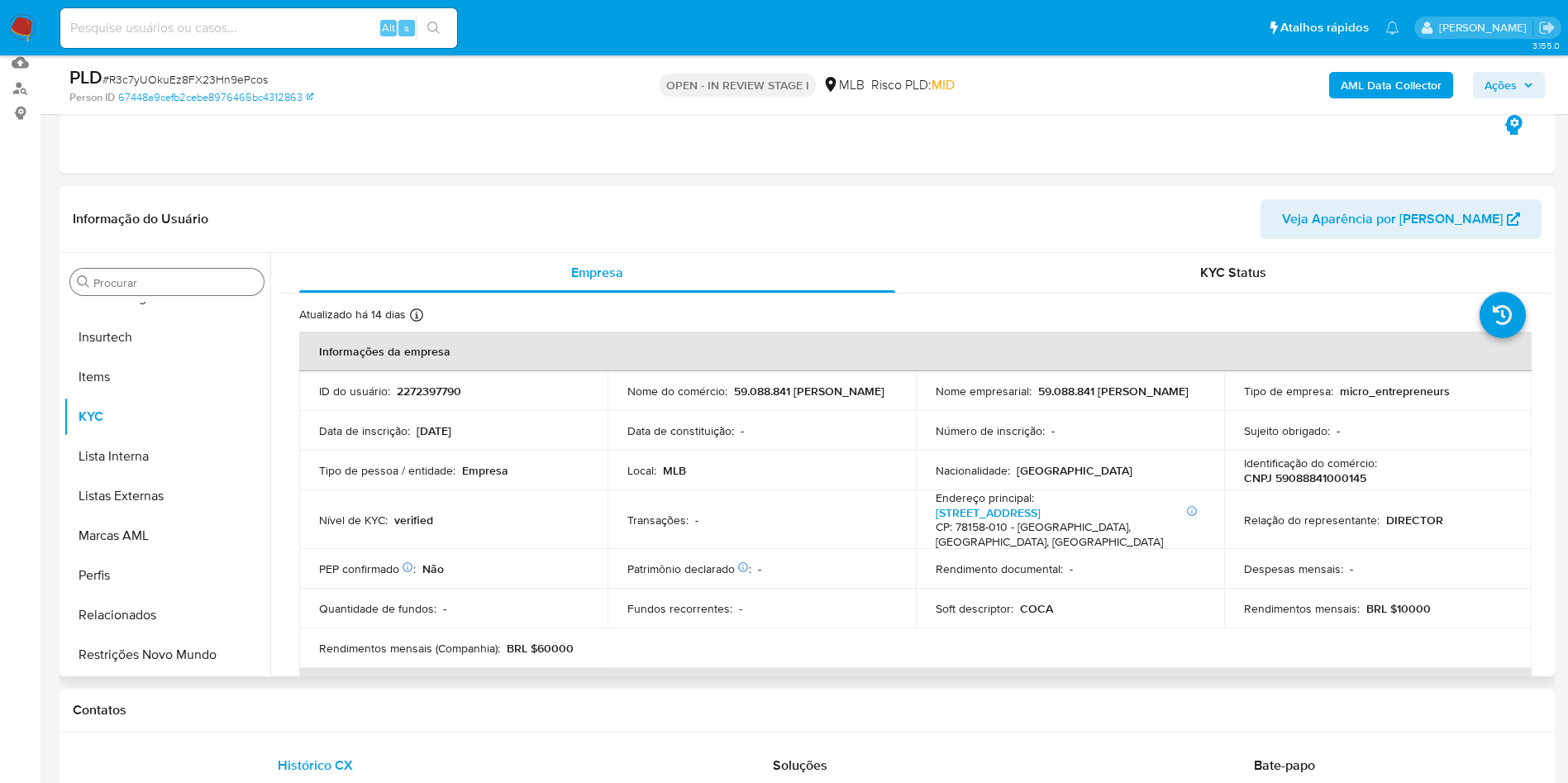
click at [122, 281] on input "Procurar" at bounding box center [175, 282] width 164 height 15
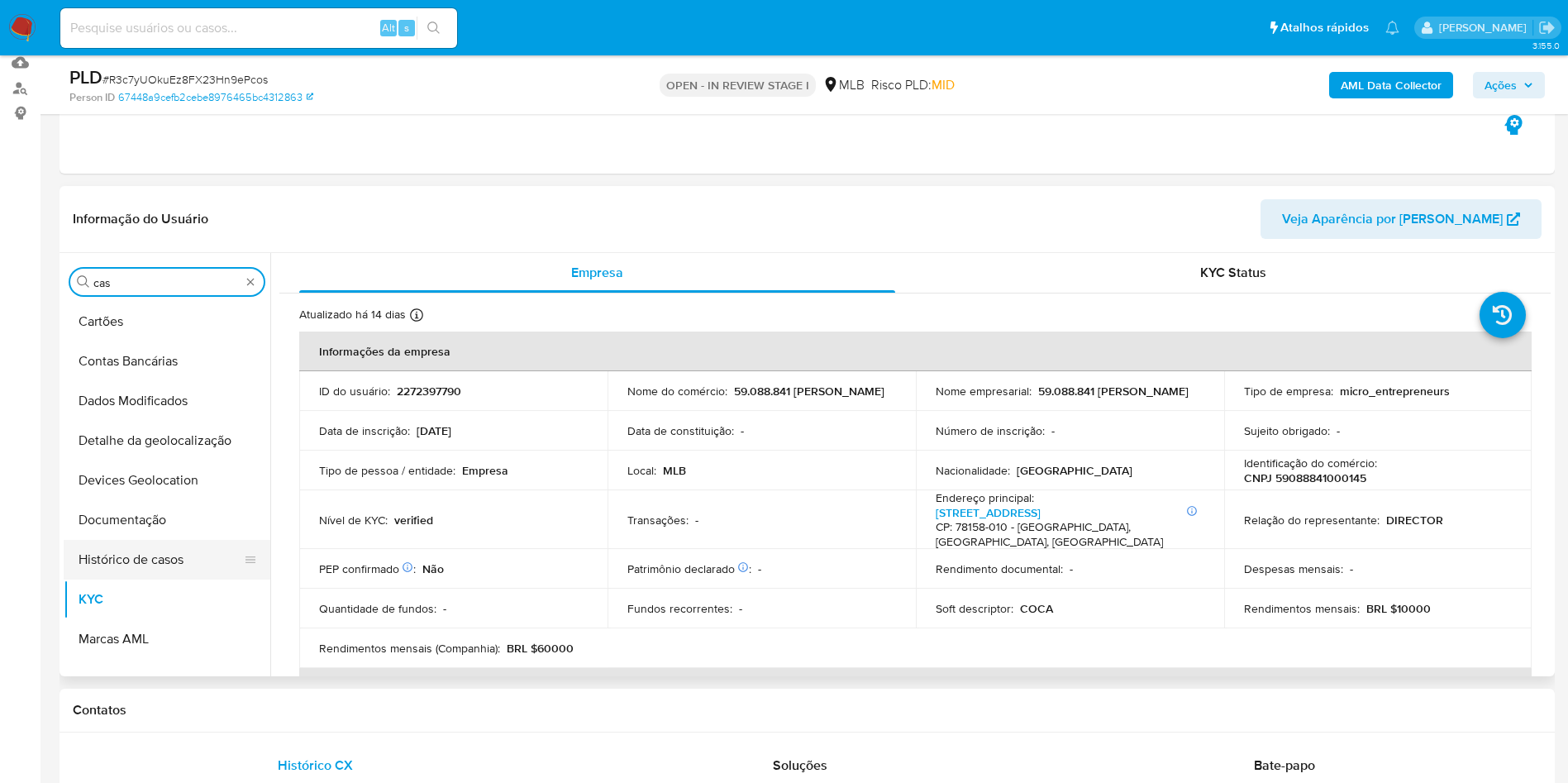
scroll to position [0, 0]
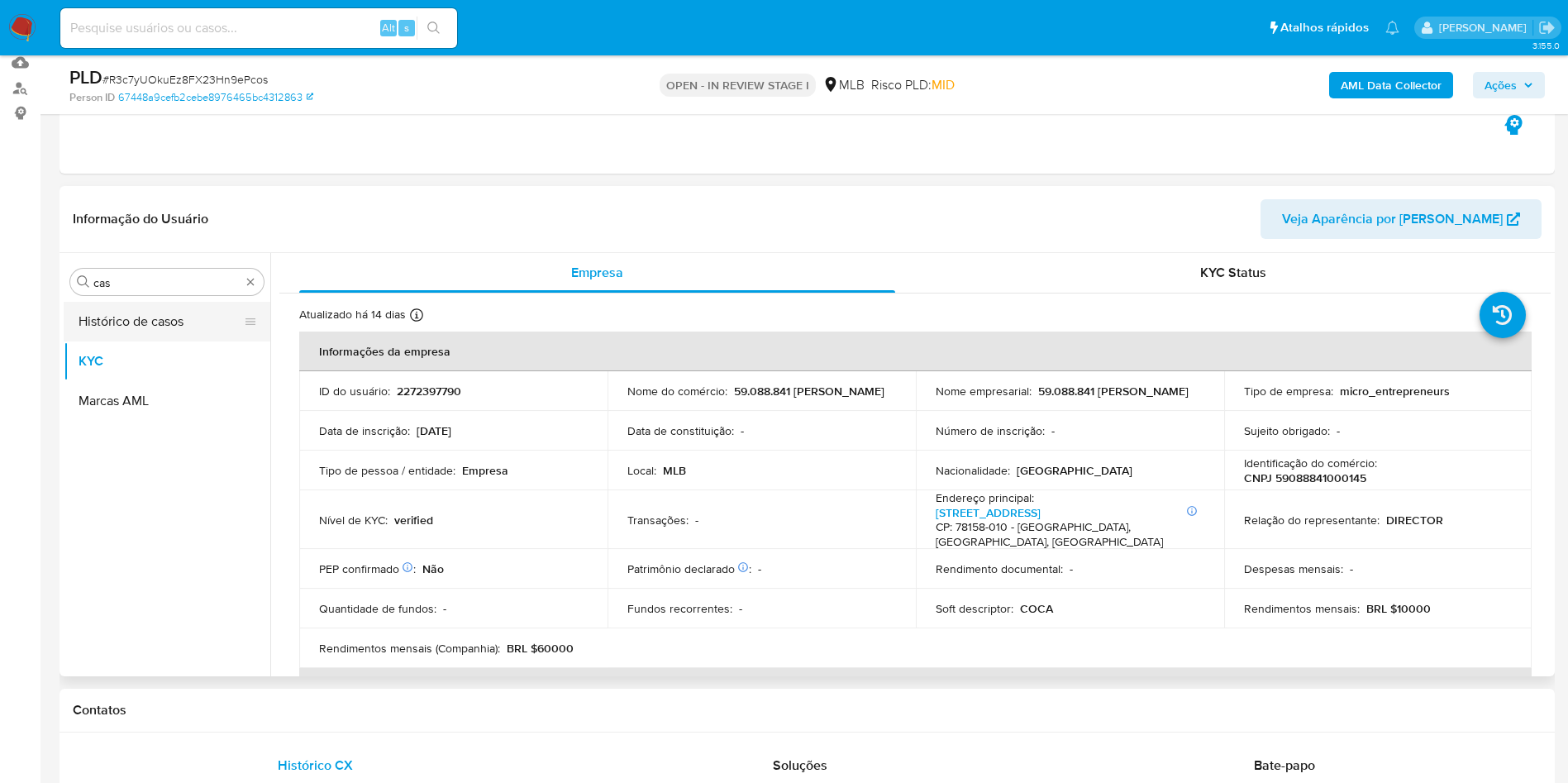
click at [126, 334] on button "Histórico de casos" at bounding box center [161, 322] width 193 height 40
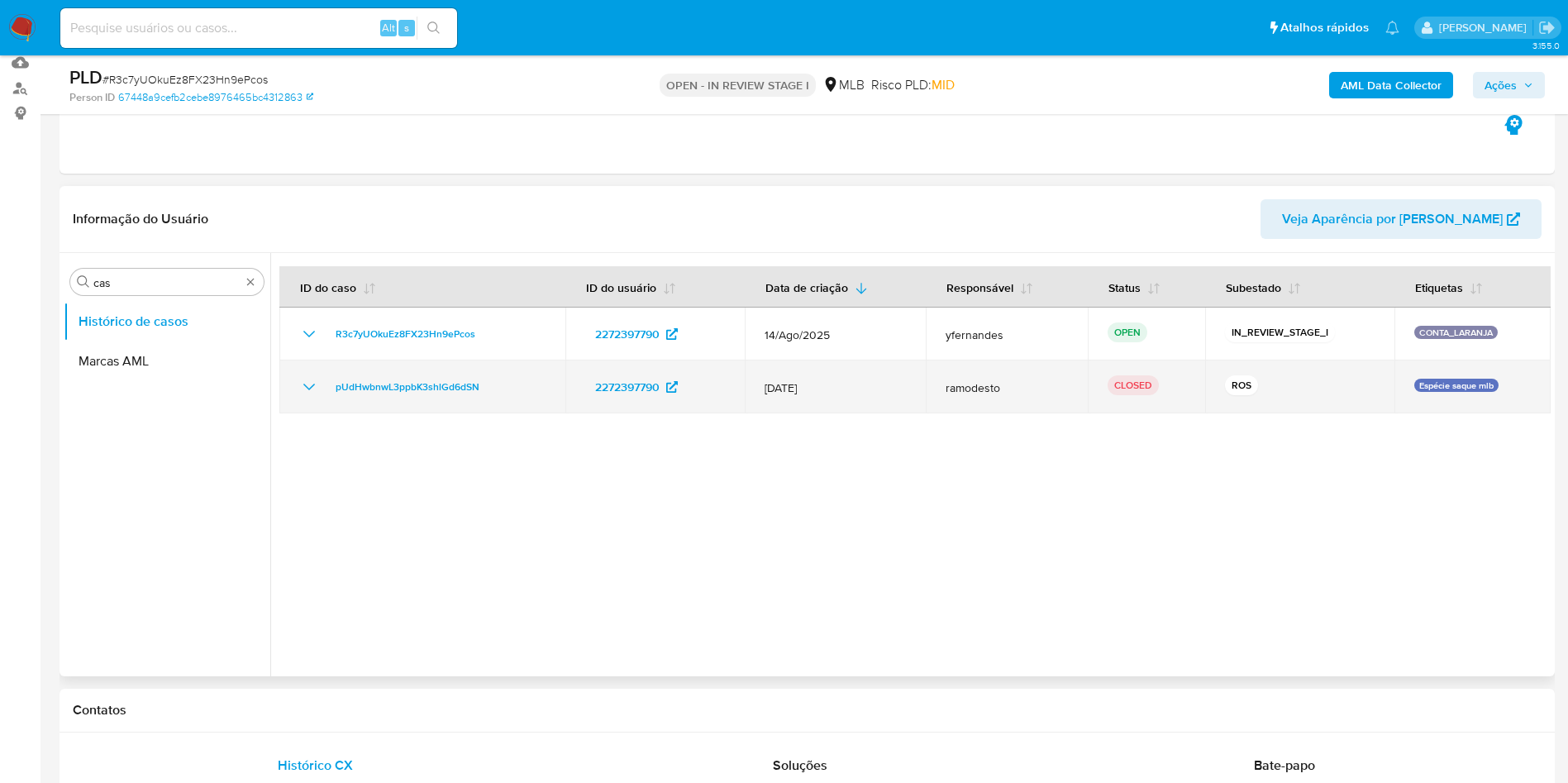
click at [878, 385] on span "[DATE]" at bounding box center [835, 388] width 142 height 15
click at [878, 384] on span "[DATE]" at bounding box center [835, 388] width 142 height 15
click at [304, 389] on icon "Mostrar/Ocultar" at bounding box center [309, 387] width 20 height 20
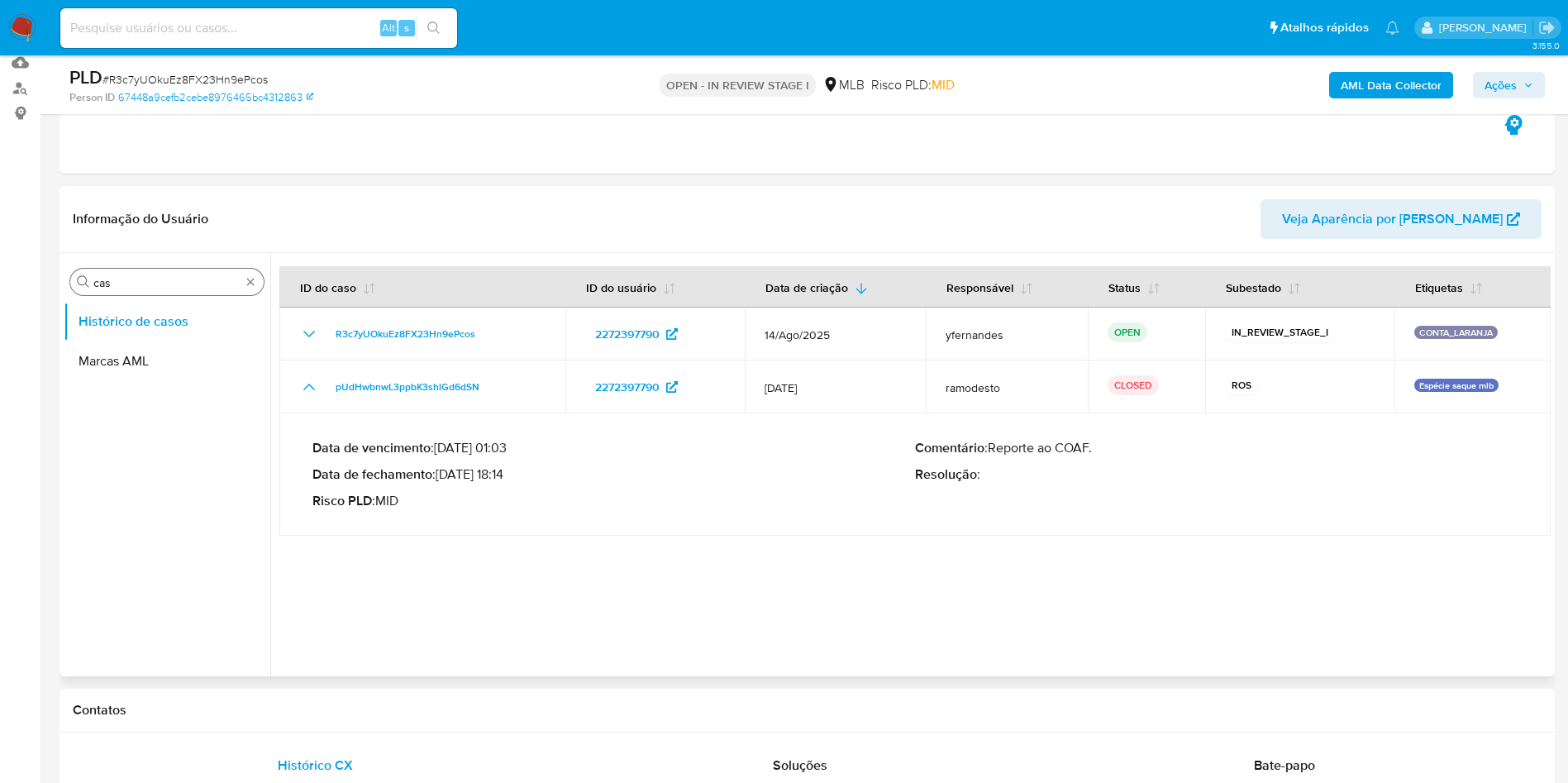
click at [180, 284] on input "cas" at bounding box center [167, 282] width 147 height 15
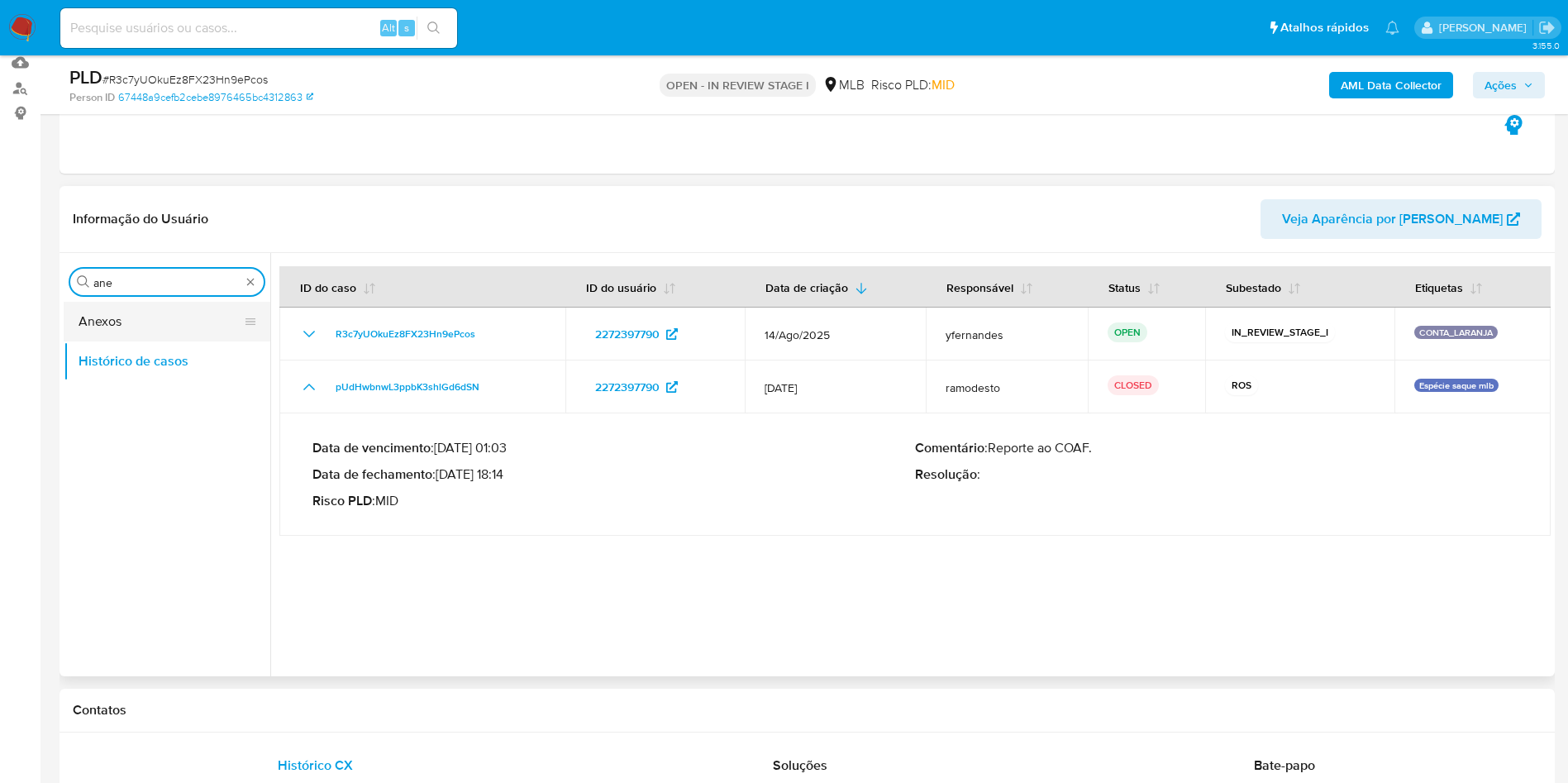
type input "ane"
click at [172, 329] on button "Anexos" at bounding box center [161, 322] width 193 height 40
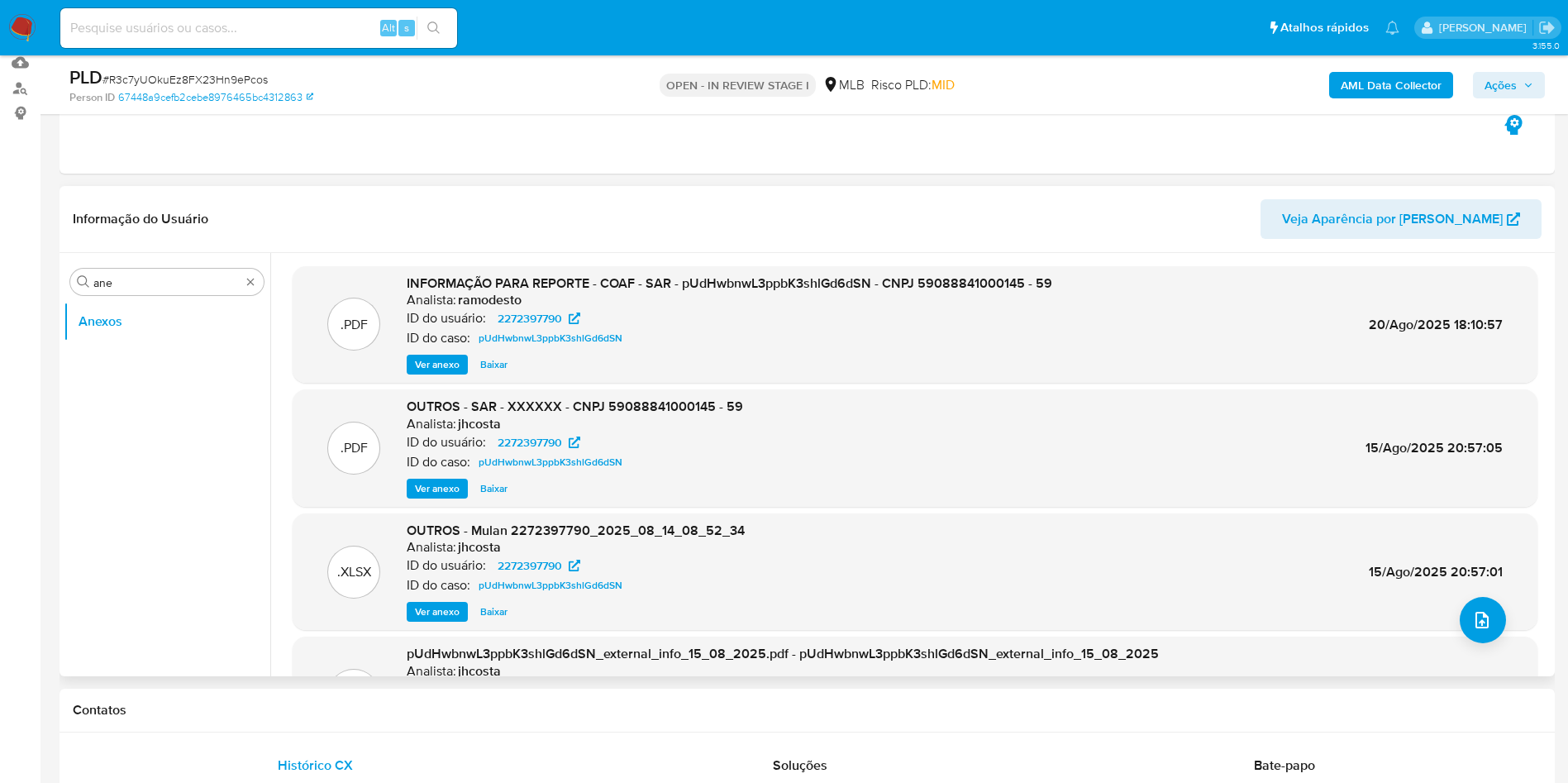
click at [443, 362] on span "Ver anexo" at bounding box center [438, 364] width 45 height 16
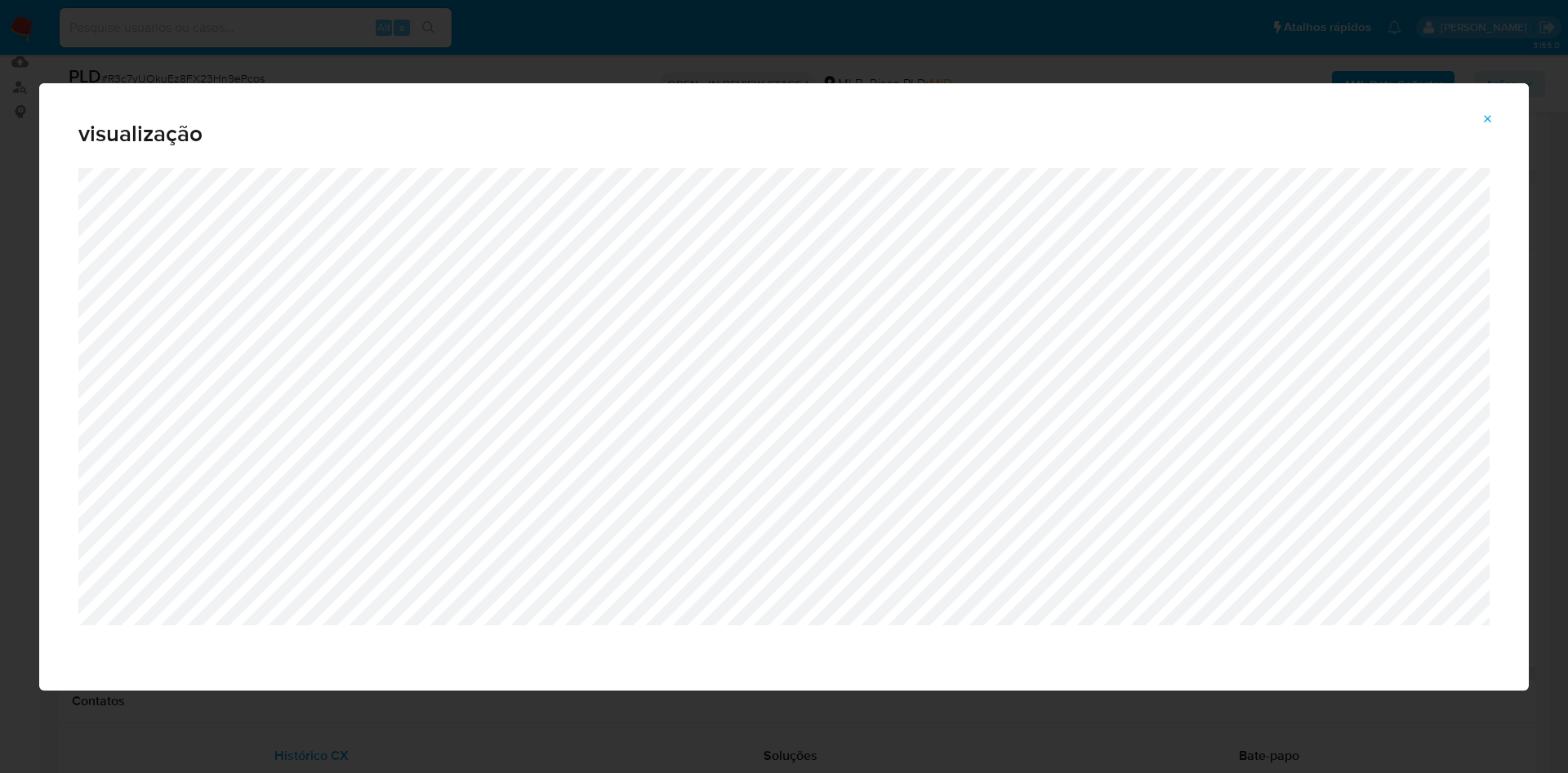
click at [1487, 124] on icon "Attachment preview" at bounding box center [1487, 118] width 13 height 13
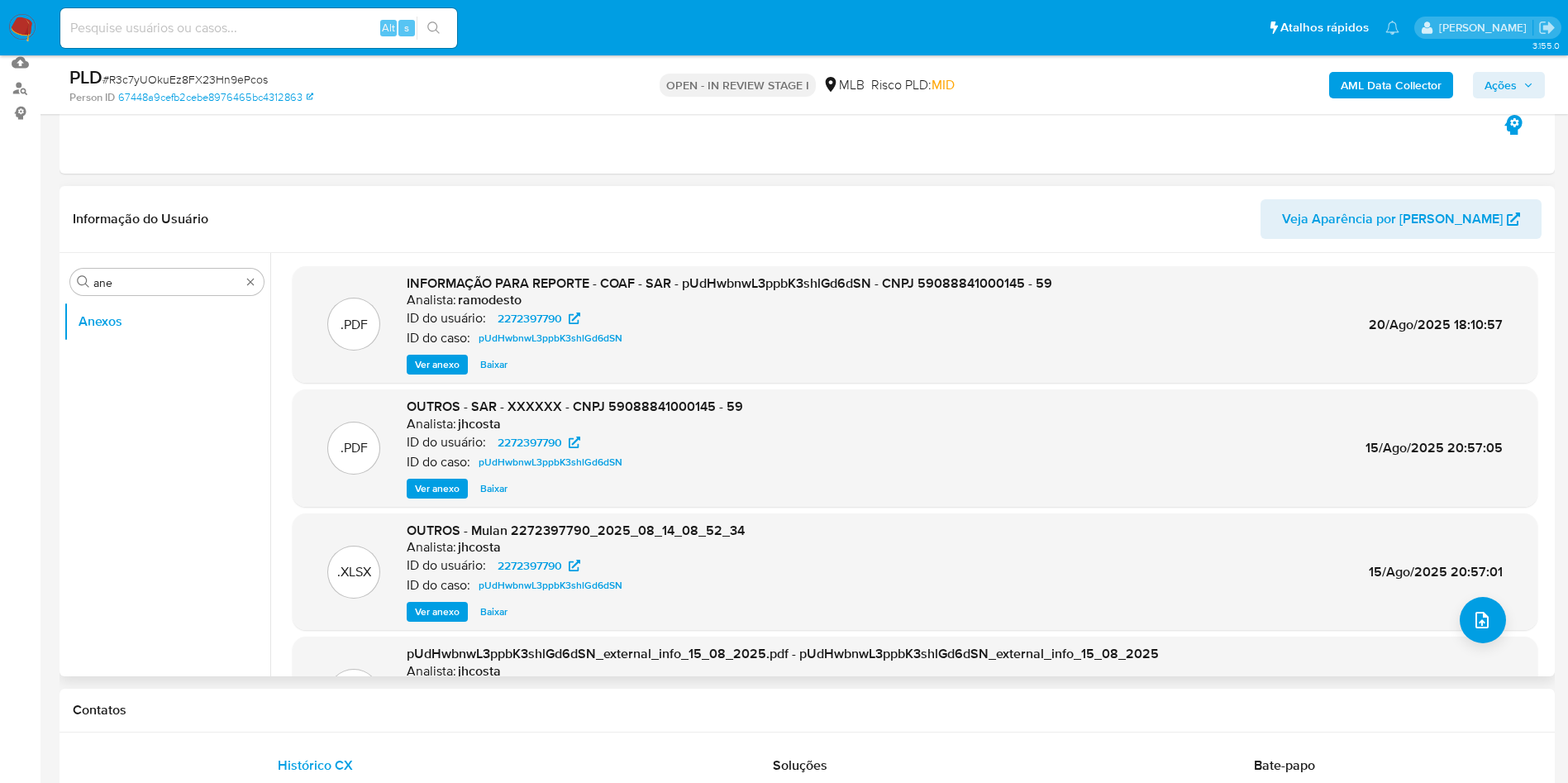
click at [494, 492] on span "Baixar" at bounding box center [494, 488] width 28 height 16
click at [492, 604] on span "Baixar" at bounding box center [494, 611] width 28 height 16
click at [424, 491] on span "Ver anexo" at bounding box center [438, 488] width 45 height 16
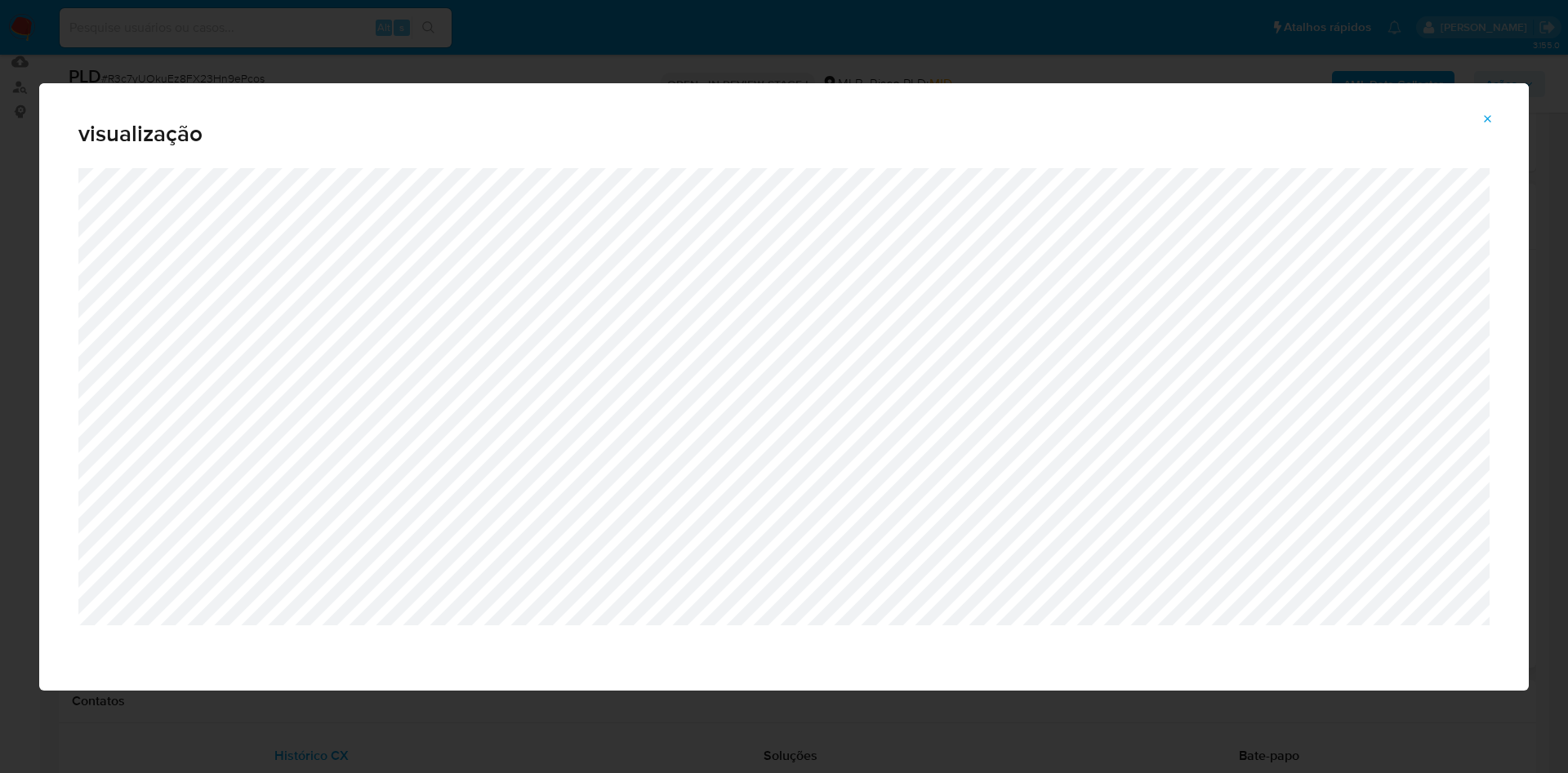
click at [1486, 114] on icon "Attachment preview" at bounding box center [1487, 118] width 13 height 13
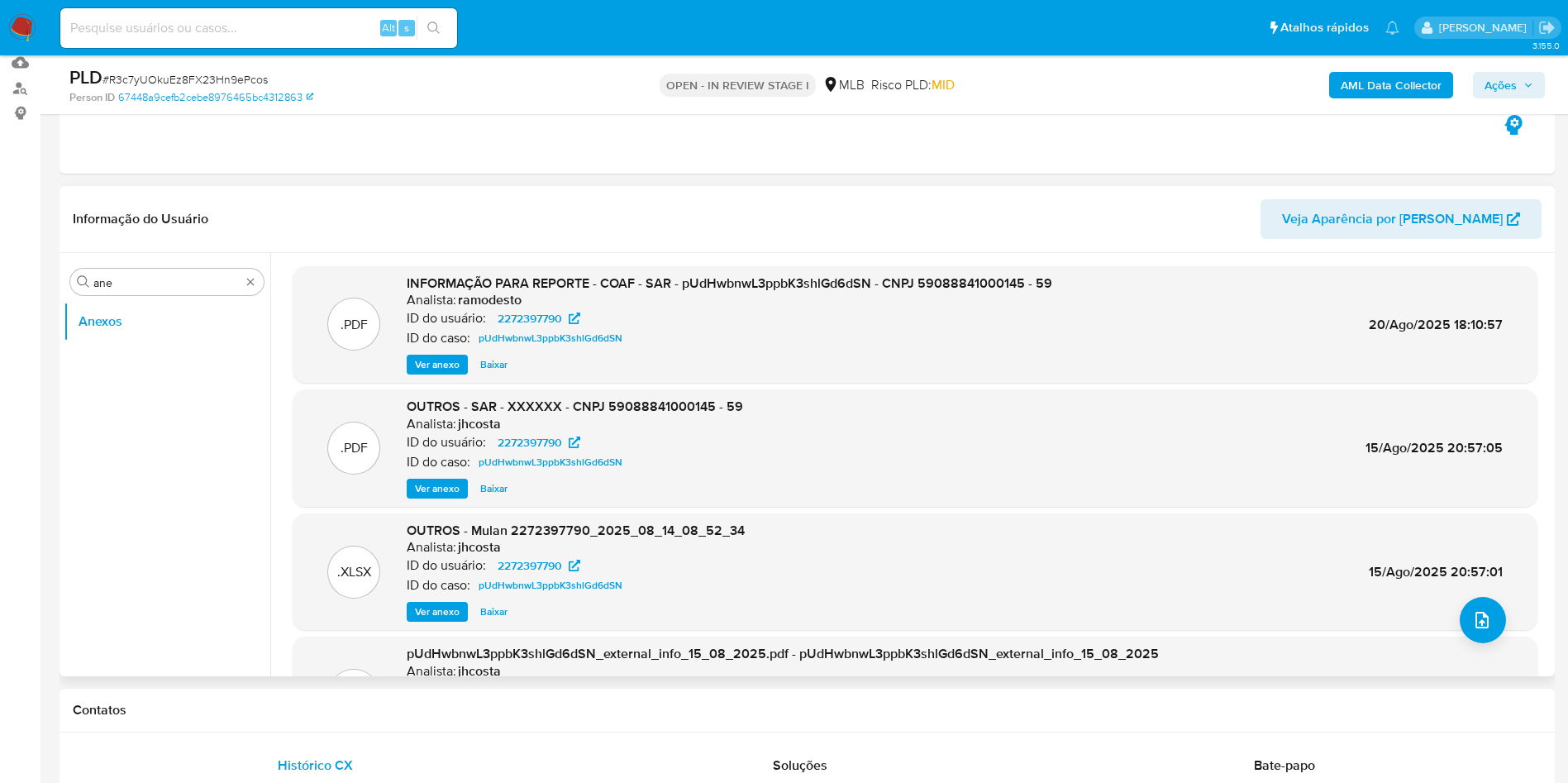
click at [130, 75] on span "# R3c7yUOkuEz8FX23Hn9ePcos" at bounding box center [186, 79] width 166 height 16
copy span "R3c7yUOkuEz8FX23Hn9ePcos"
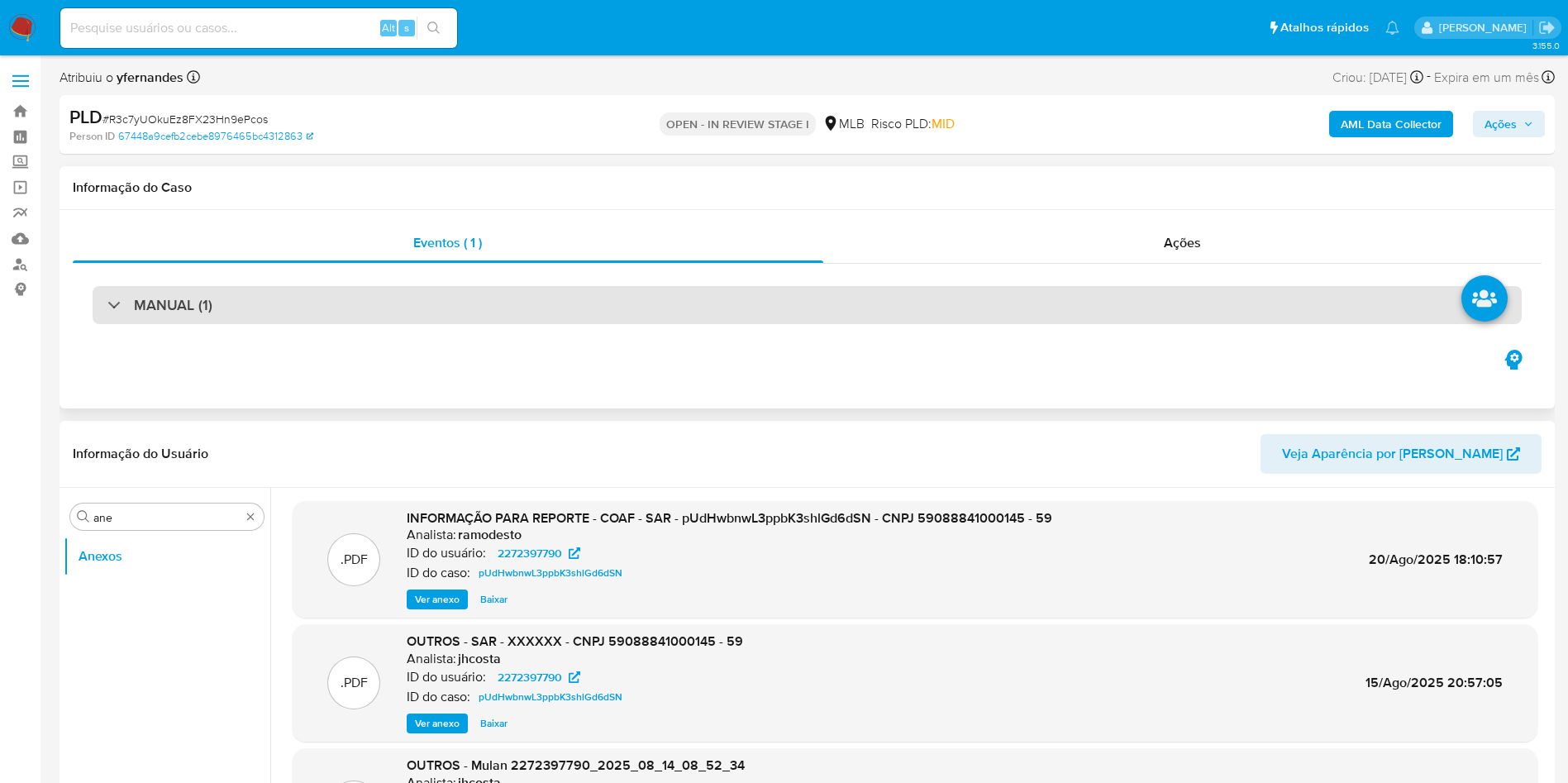
click at [211, 291] on div "MANUAL (1)" at bounding box center [807, 305] width 1429 height 38
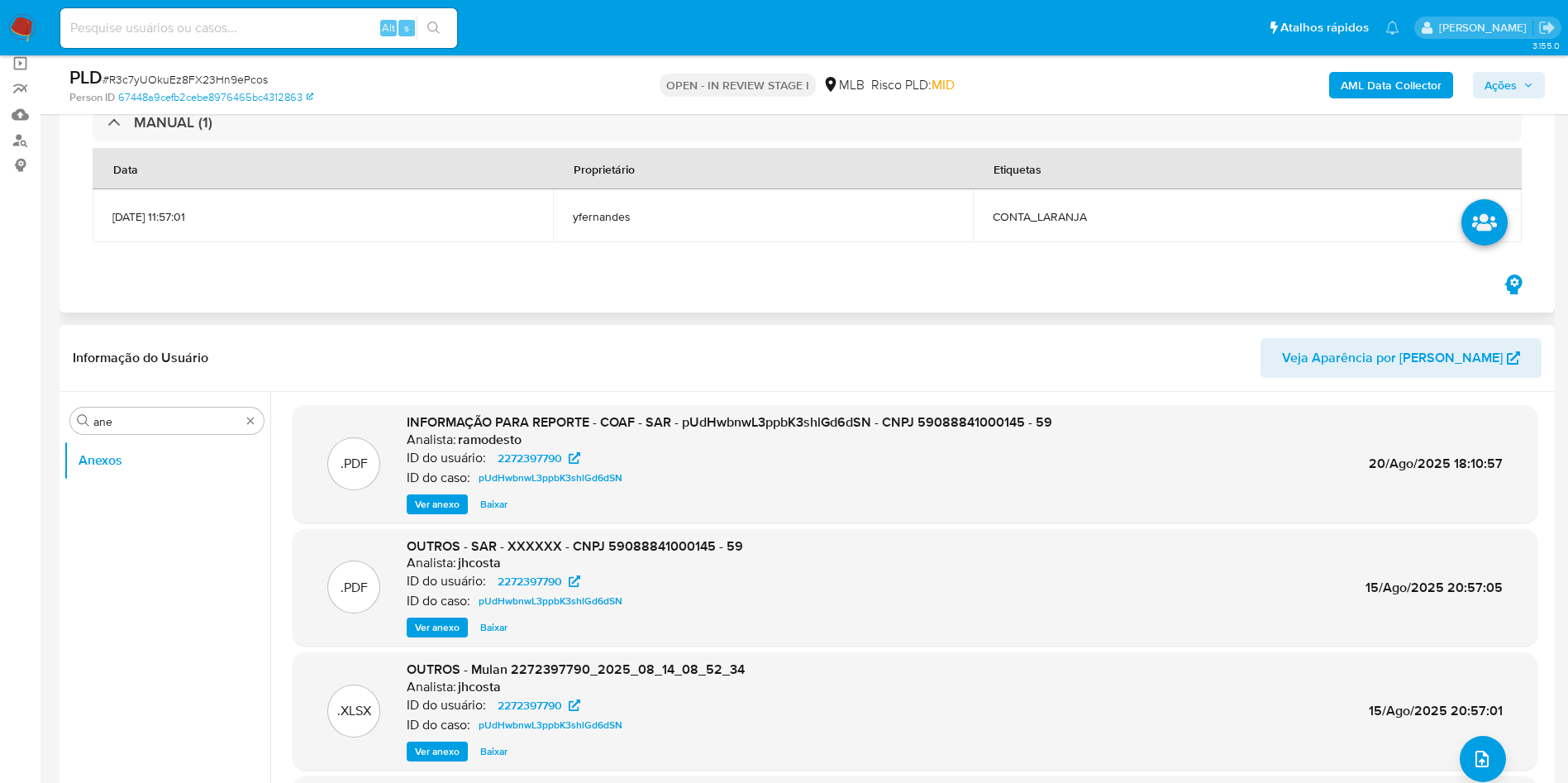
scroll to position [248, 0]
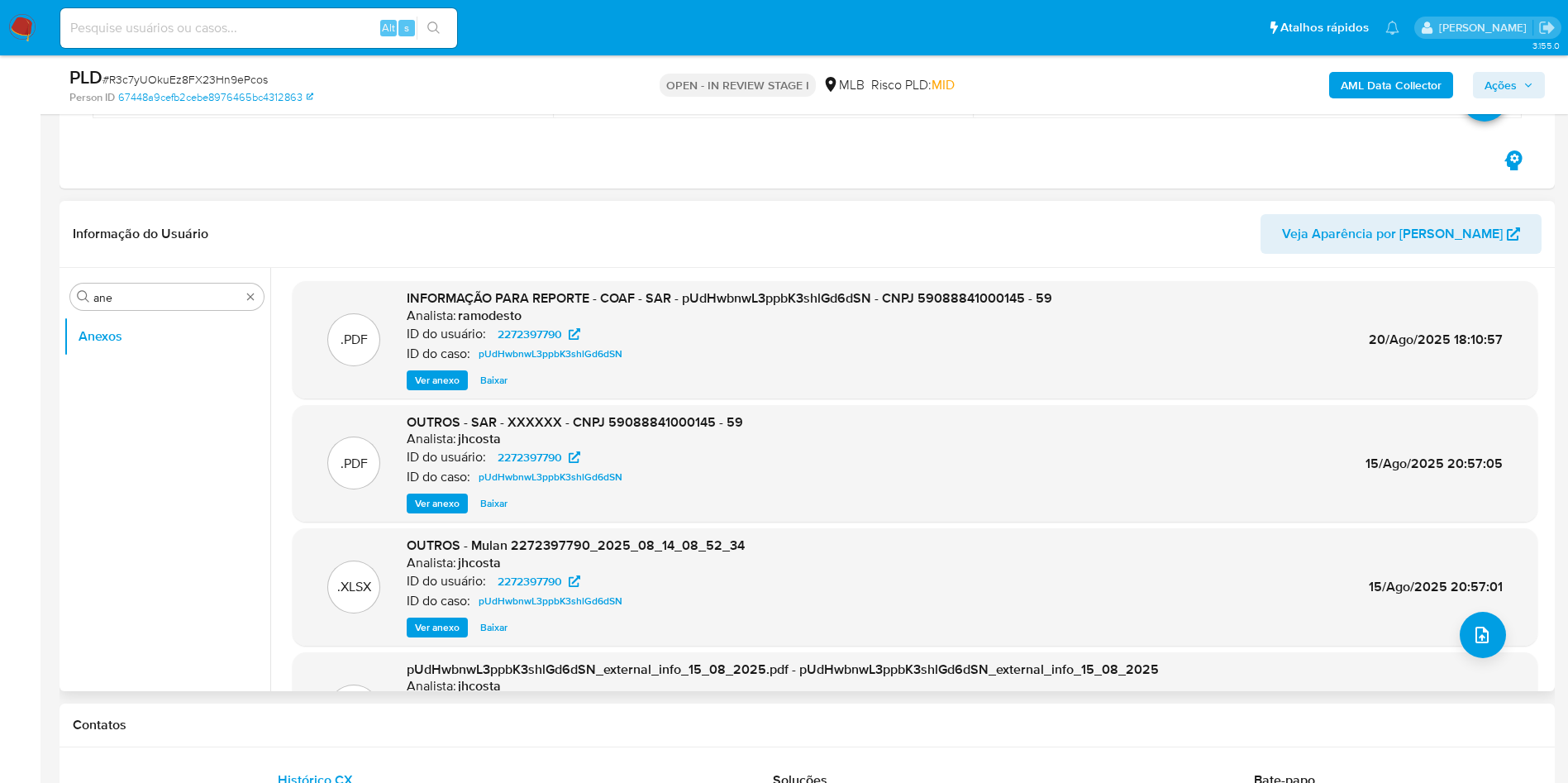
click at [1379, 88] on b "AML Data Collector" at bounding box center [1391, 85] width 101 height 27
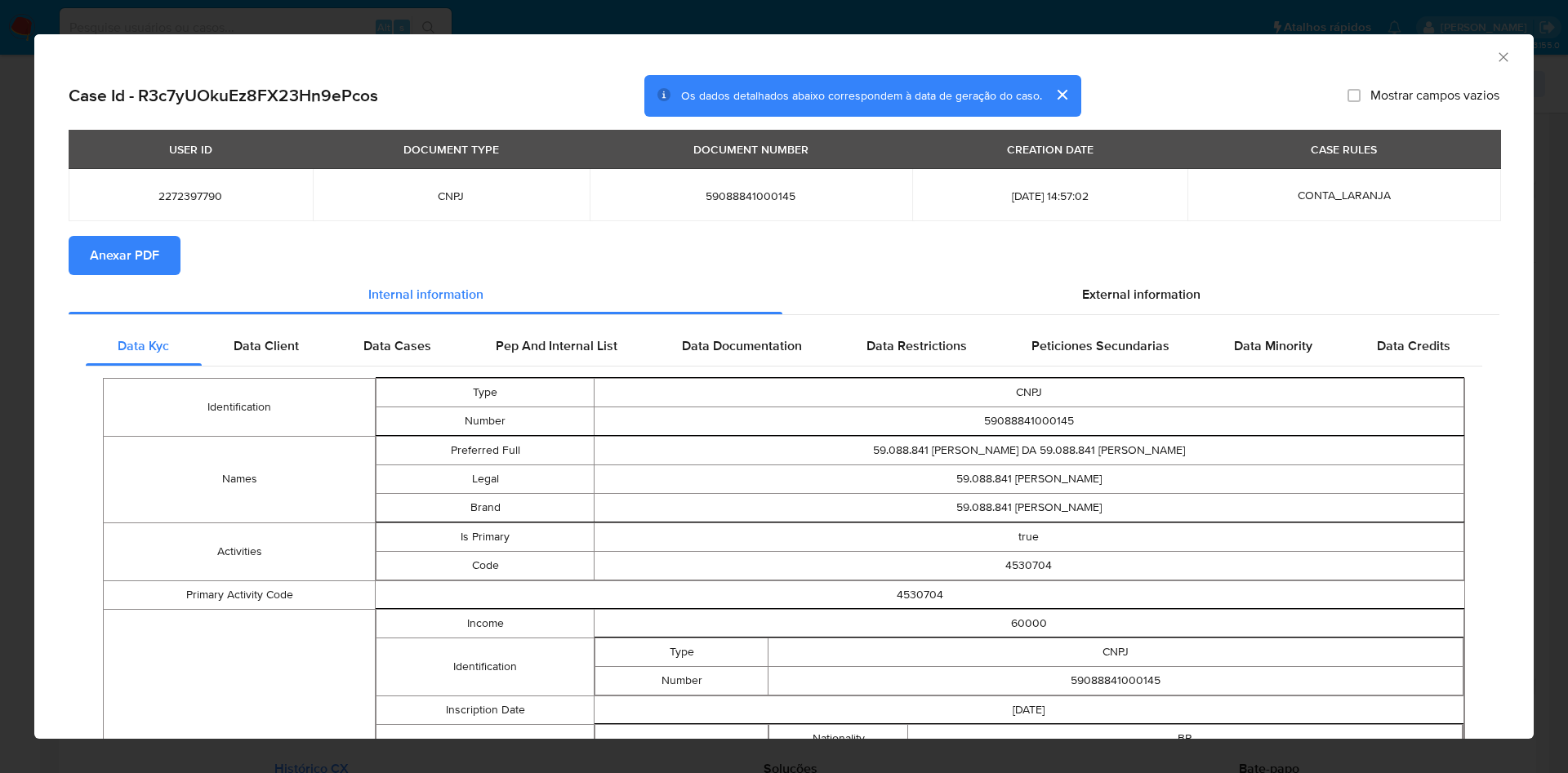
click at [12, 364] on div "AML Data Collector Case Id - R3c7yUOkuEz8FX23Hn9ePcos Os dados detalhados abaix…" at bounding box center [784, 386] width 1568 height 773
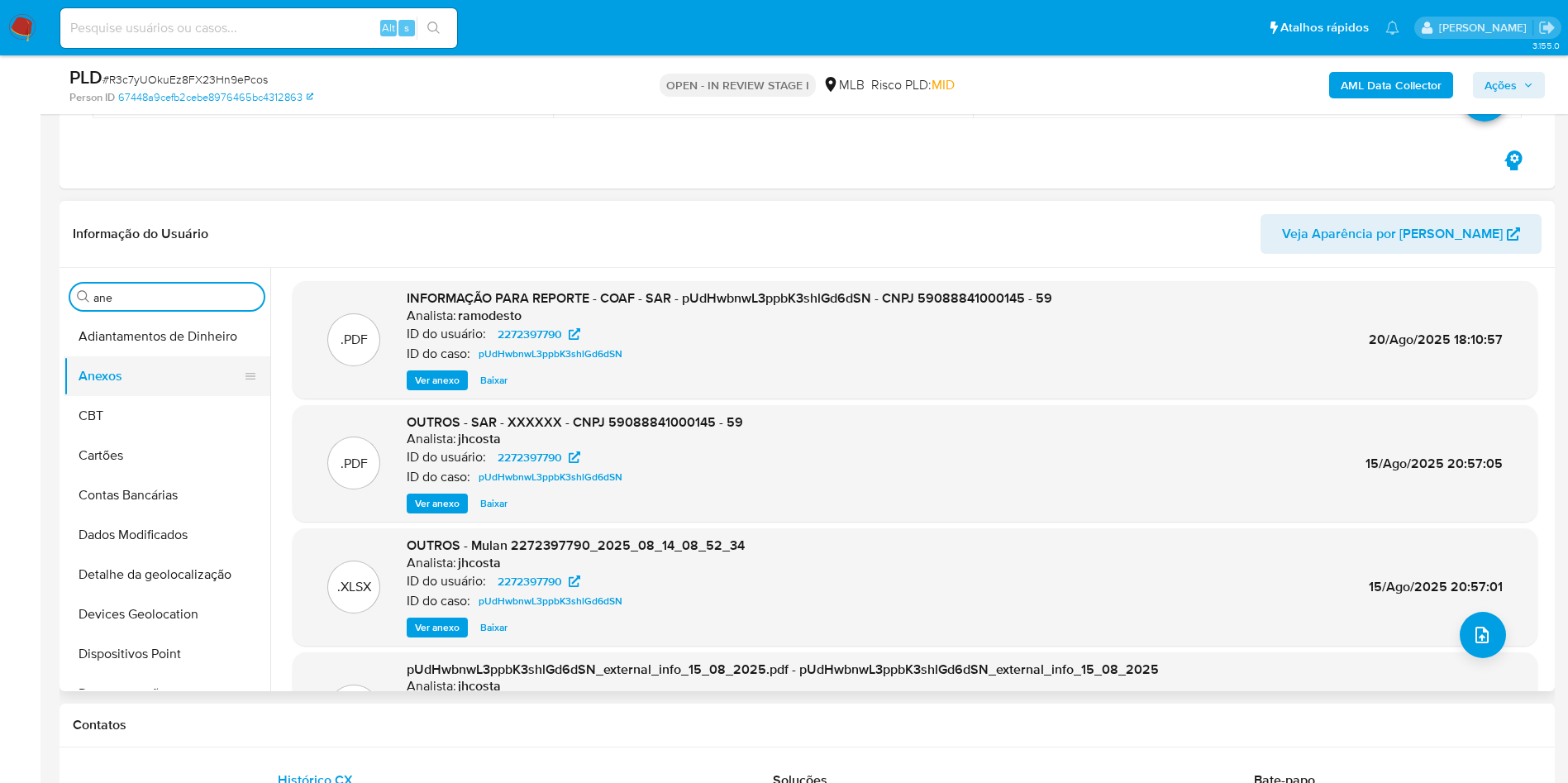
drag, startPoint x: 141, startPoint y: 406, endPoint x: 122, endPoint y: 386, distance: 27.6
click at [141, 405] on button "CBT" at bounding box center [167, 416] width 206 height 40
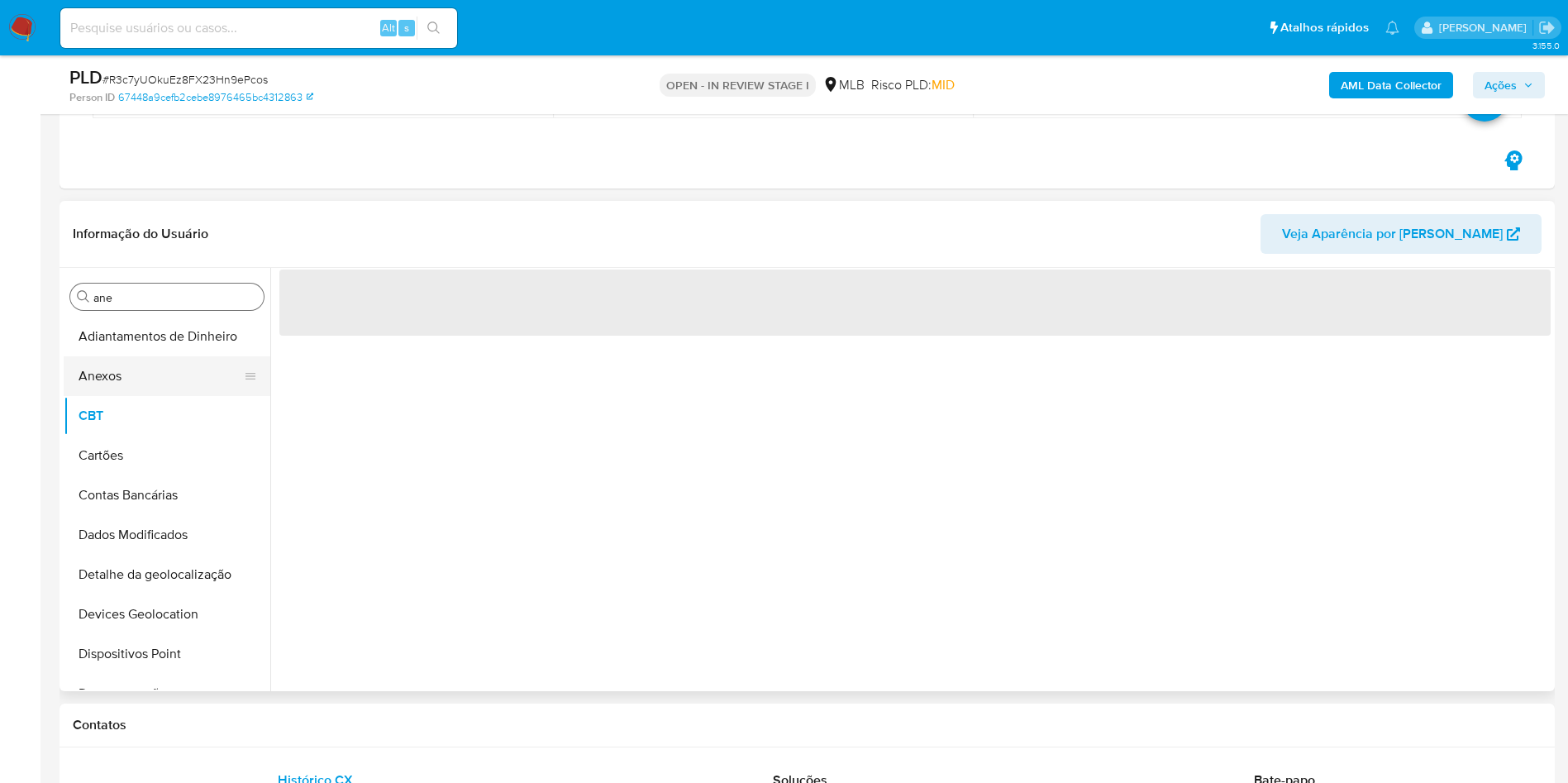
click at [116, 381] on button "Anexos" at bounding box center [161, 376] width 193 height 40
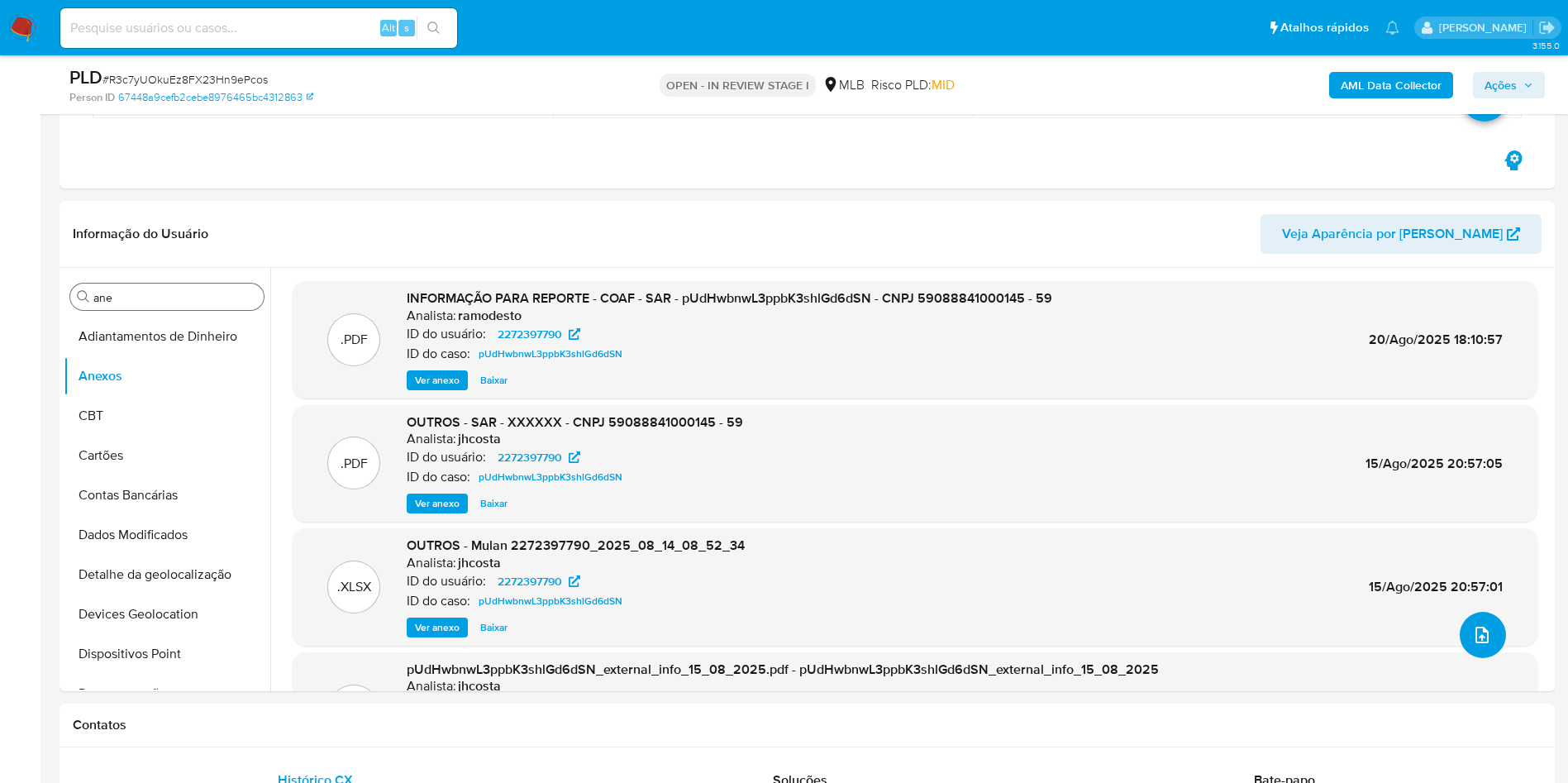
click at [1488, 640] on button "upload-file" at bounding box center [1483, 635] width 47 height 47
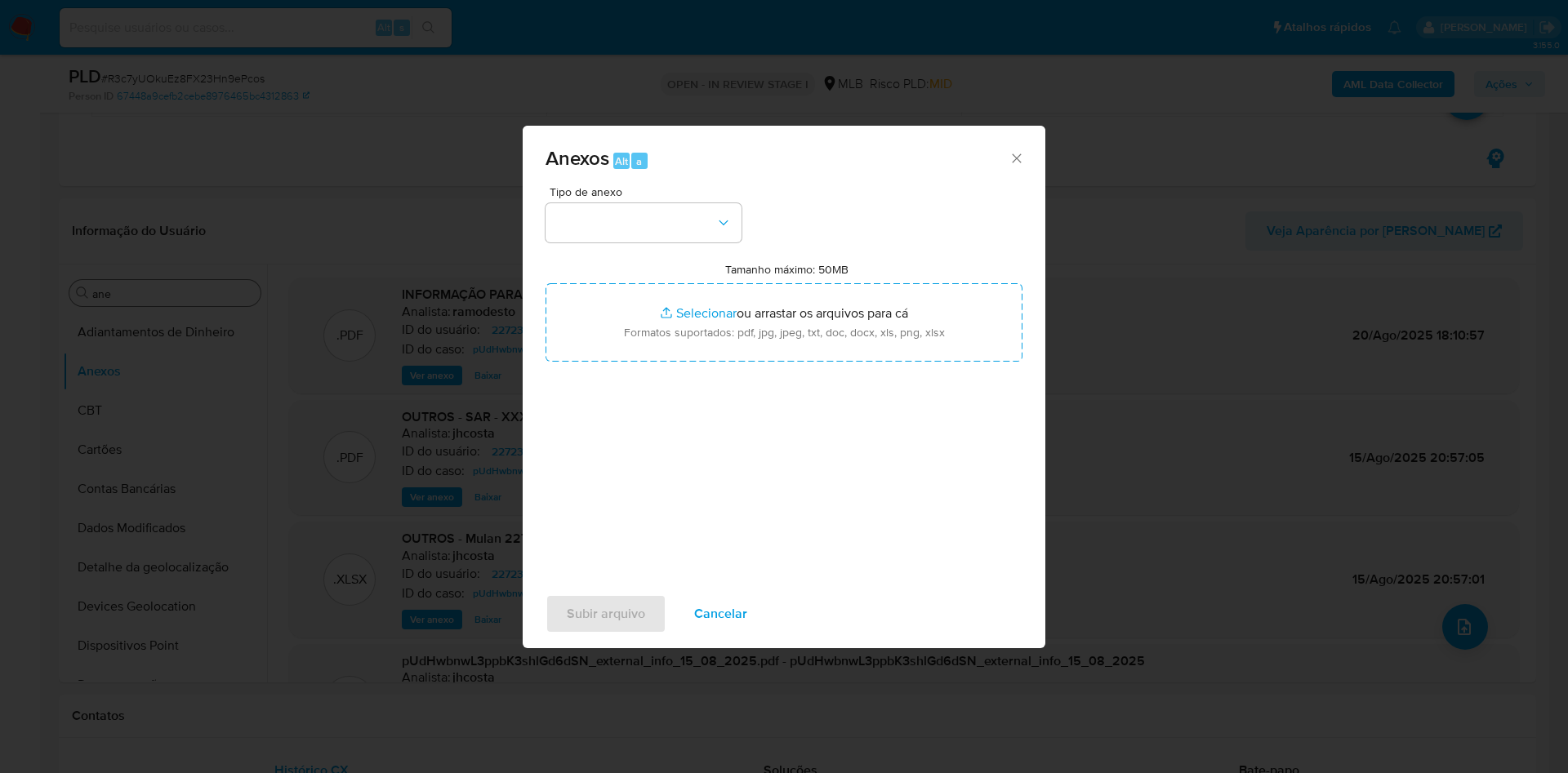
click at [454, 188] on div "Anexos Alt a Tipo de anexo Tamanho máximo: 50MB Selecionar arquivos Selecionar …" at bounding box center [784, 386] width 1568 height 773
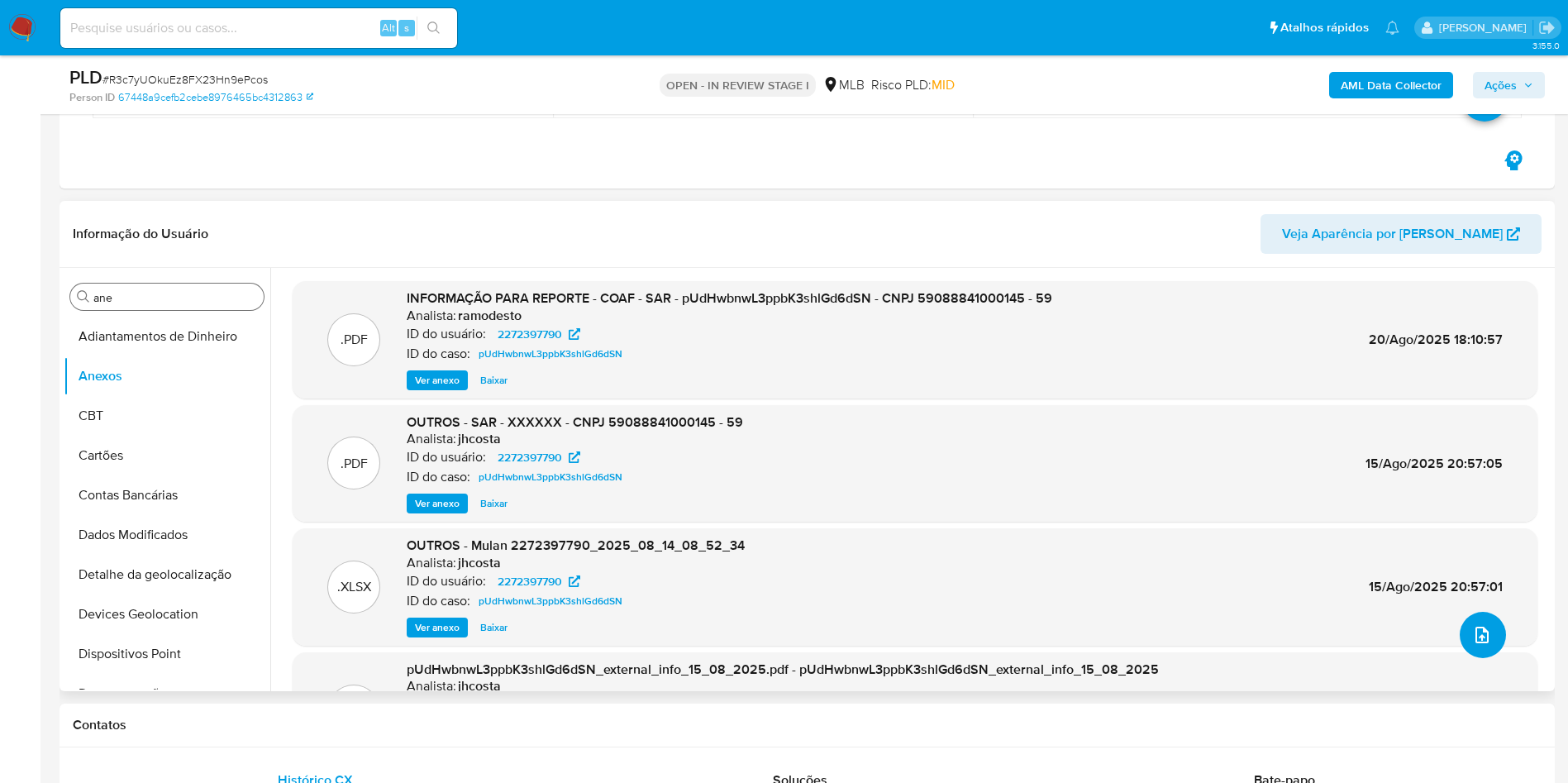
scroll to position [124, 0]
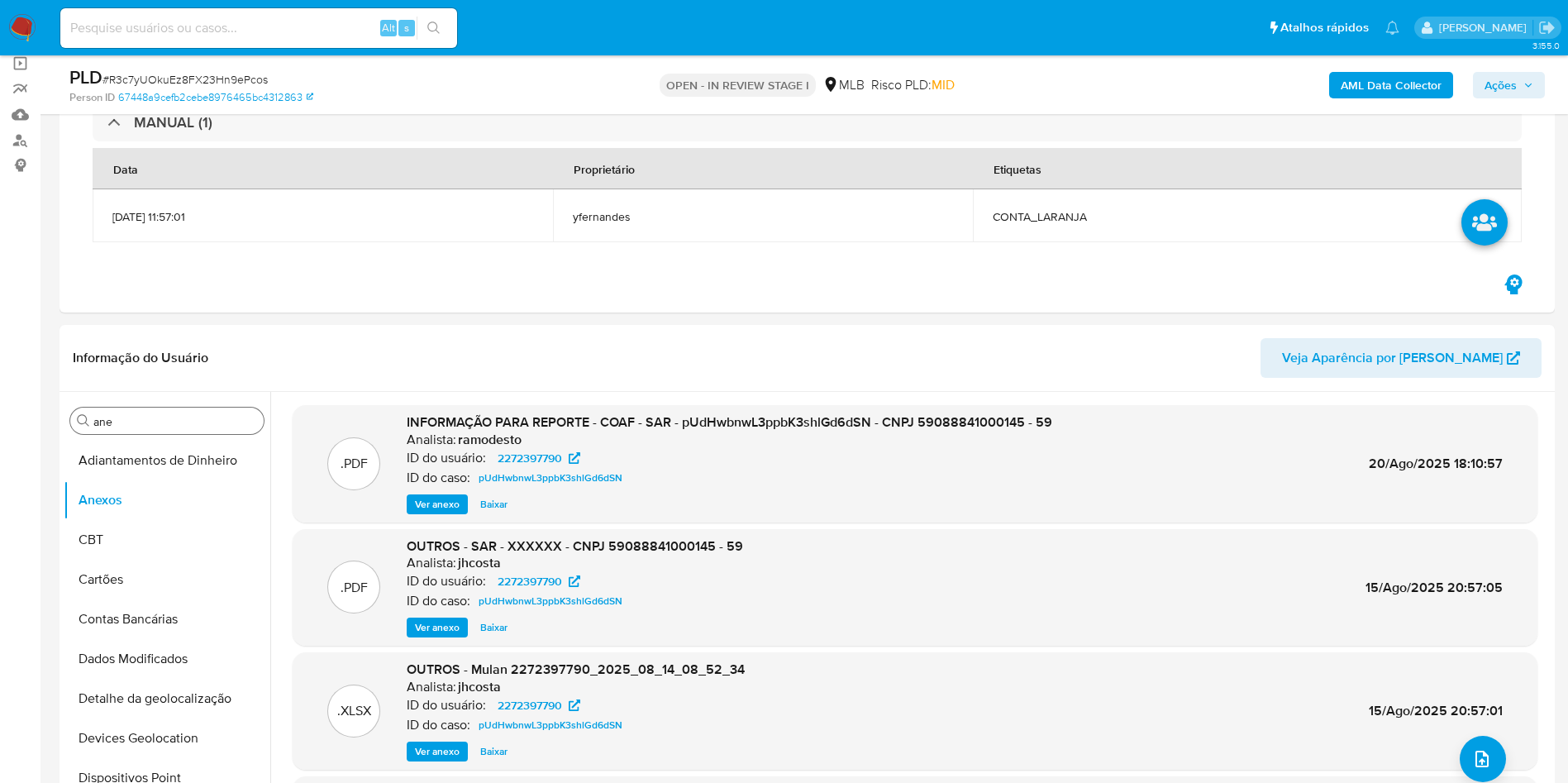
click at [1386, 86] on b "AML Data Collector" at bounding box center [1391, 85] width 101 height 27
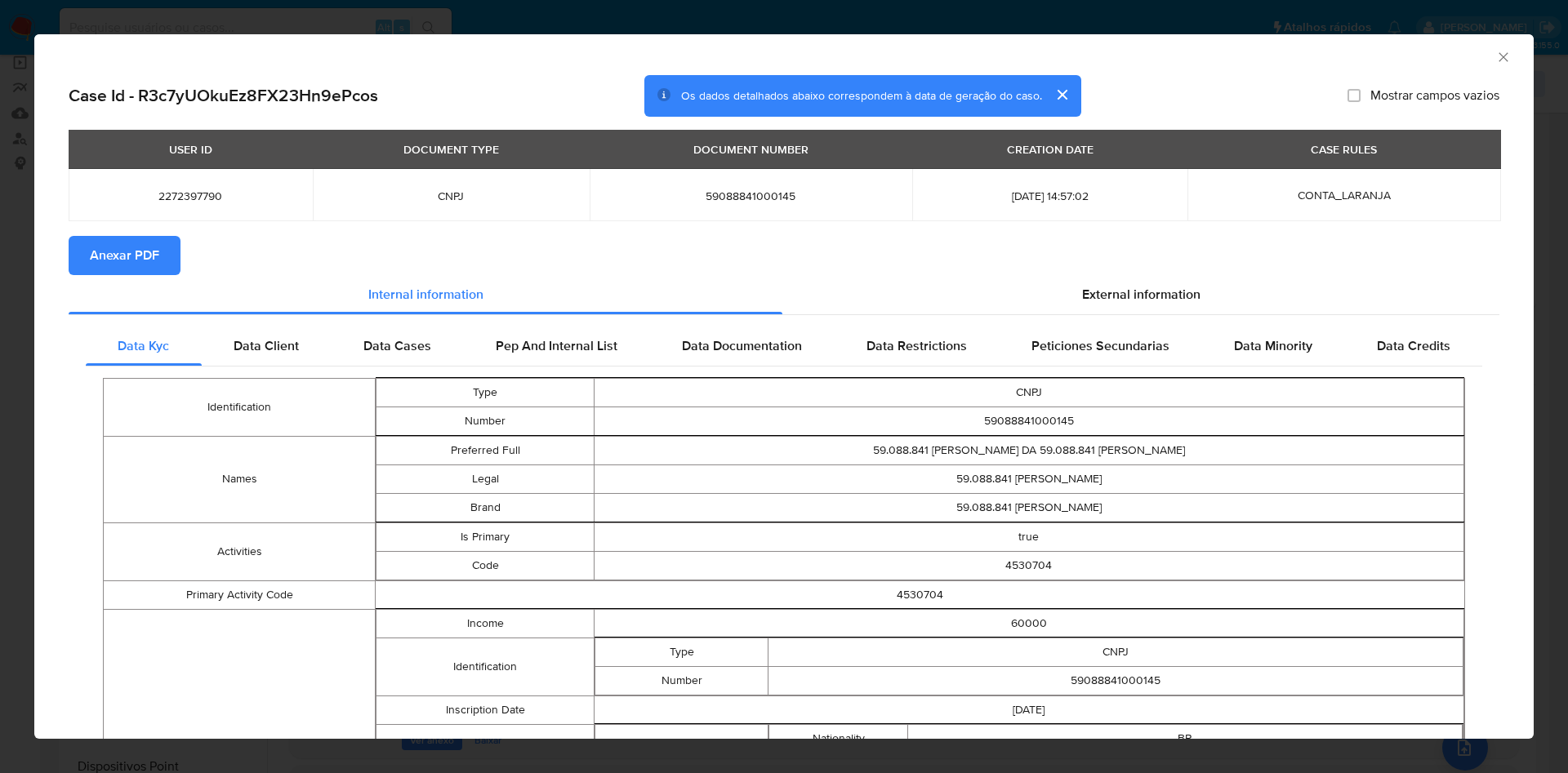
click at [126, 254] on span "Anexar PDF" at bounding box center [124, 256] width 69 height 36
click at [24, 258] on div "AML Data Collector Case Id - R3c7yUOkuEz8FX23Hn9ePcos Os dados detalhados abaix…" at bounding box center [784, 386] width 1568 height 773
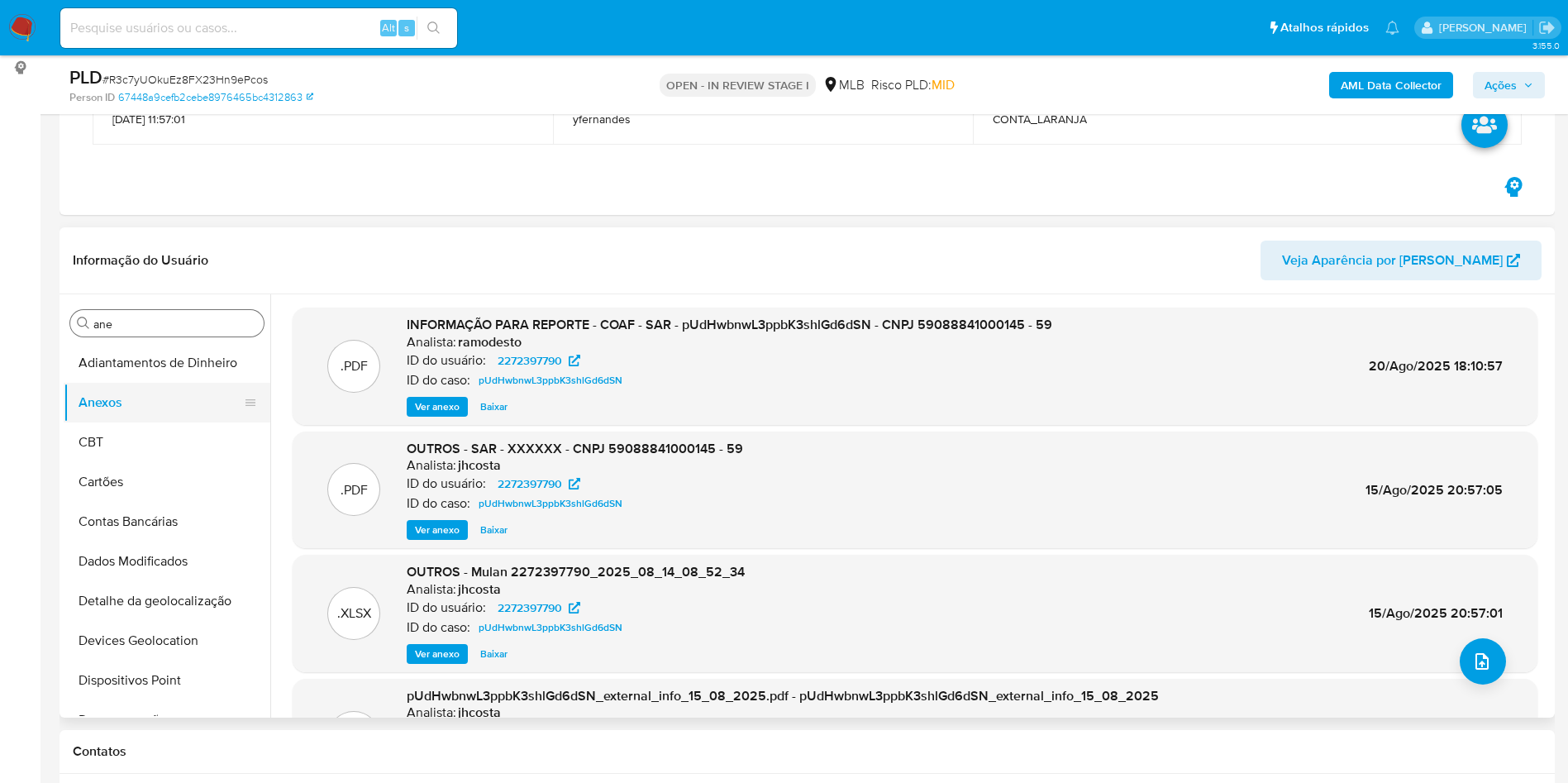
scroll to position [248, 0]
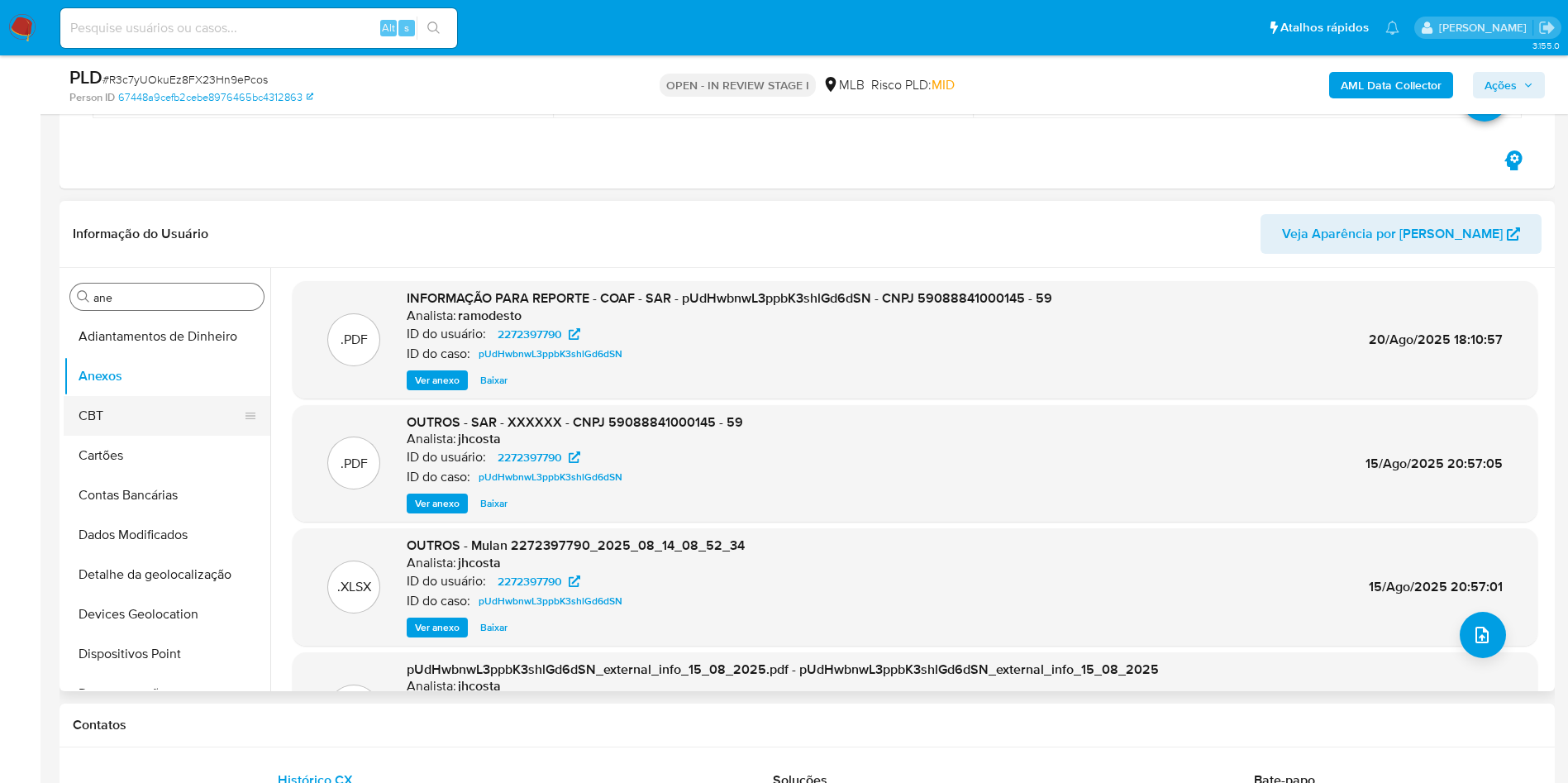
click at [140, 397] on button "CBT" at bounding box center [161, 416] width 193 height 40
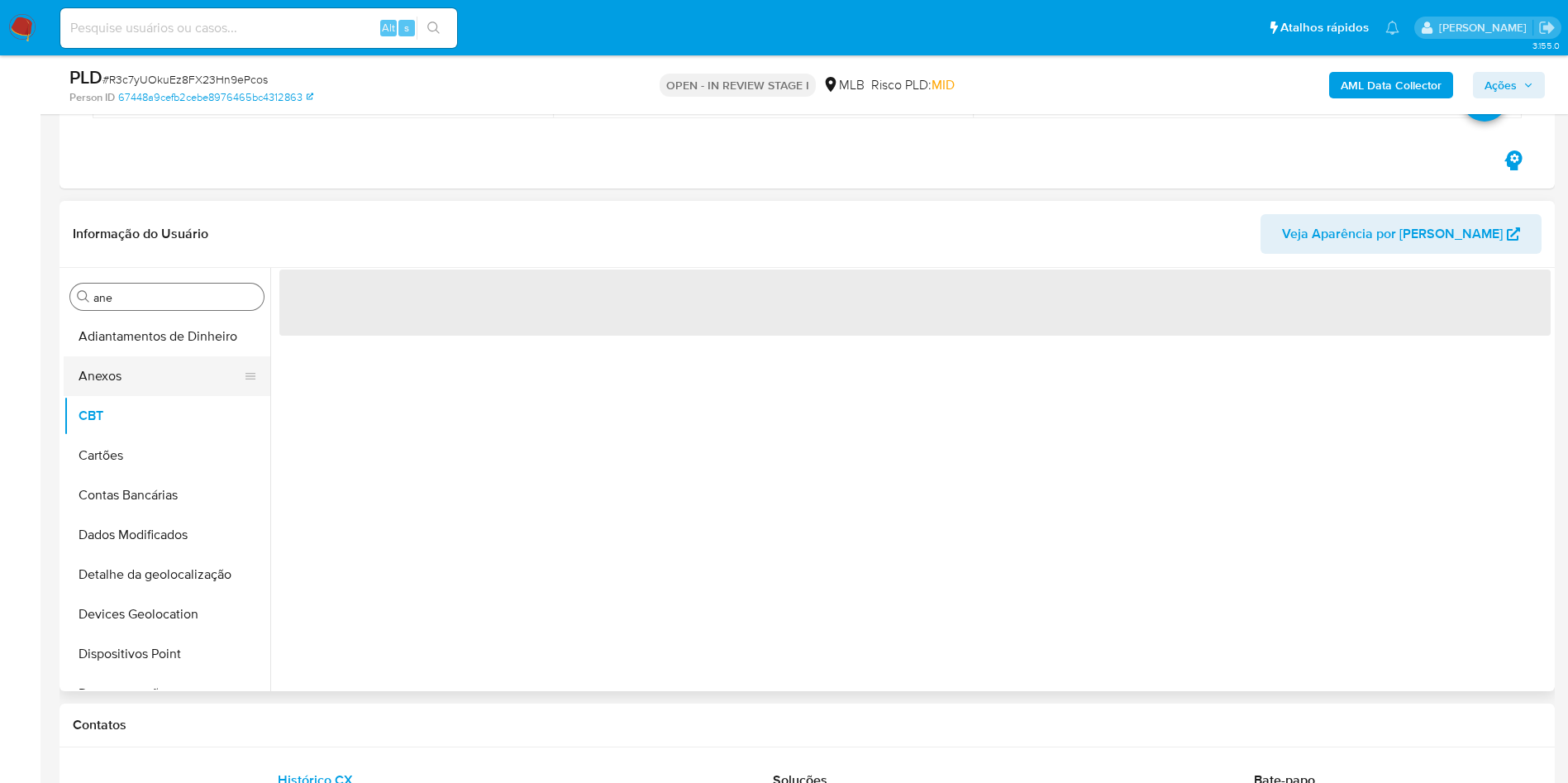
click at [133, 376] on button "Anexos" at bounding box center [161, 376] width 193 height 40
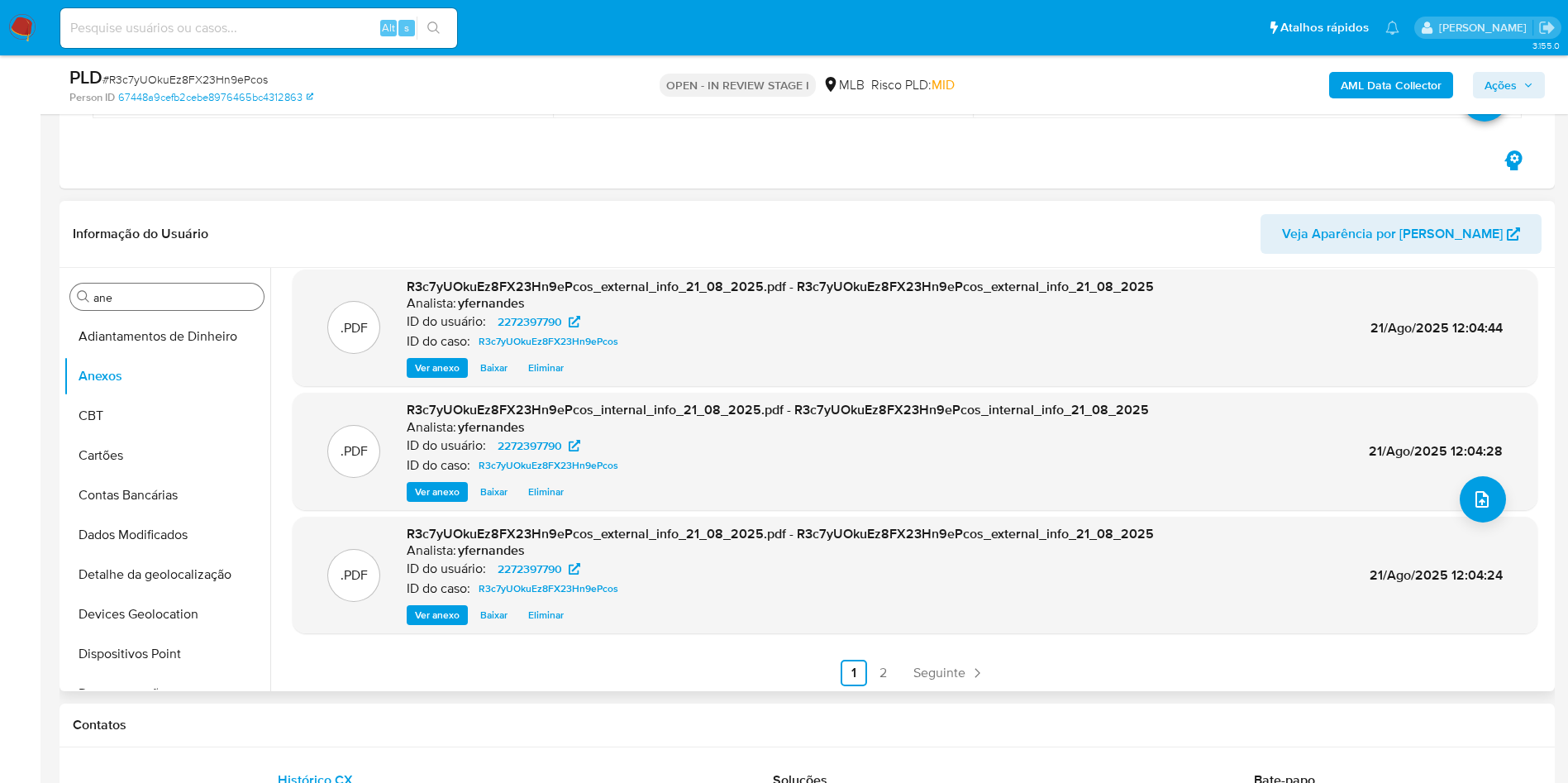
scroll to position [139, 0]
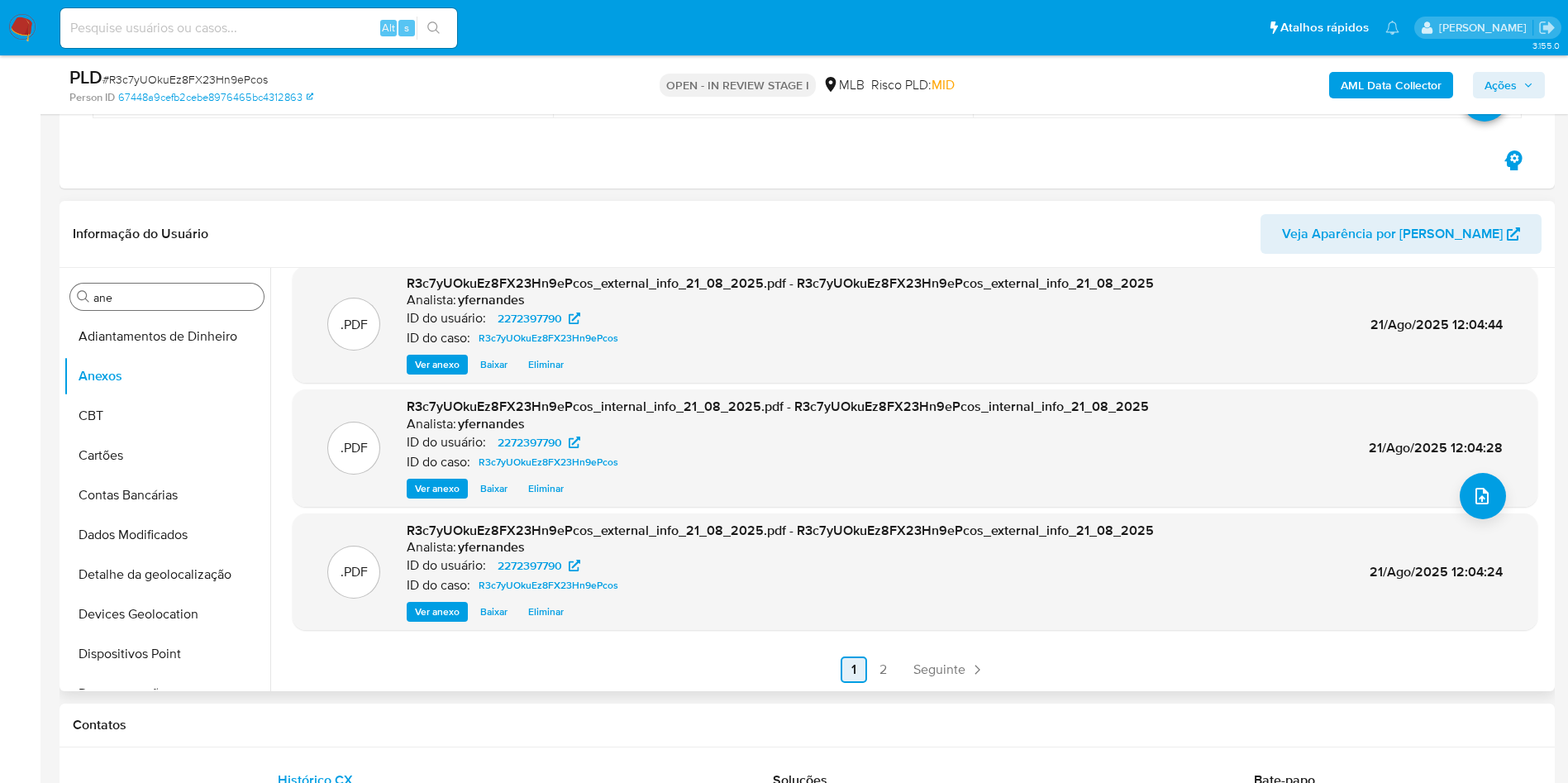
click at [954, 668] on span "Seguinte" at bounding box center [939, 669] width 52 height 13
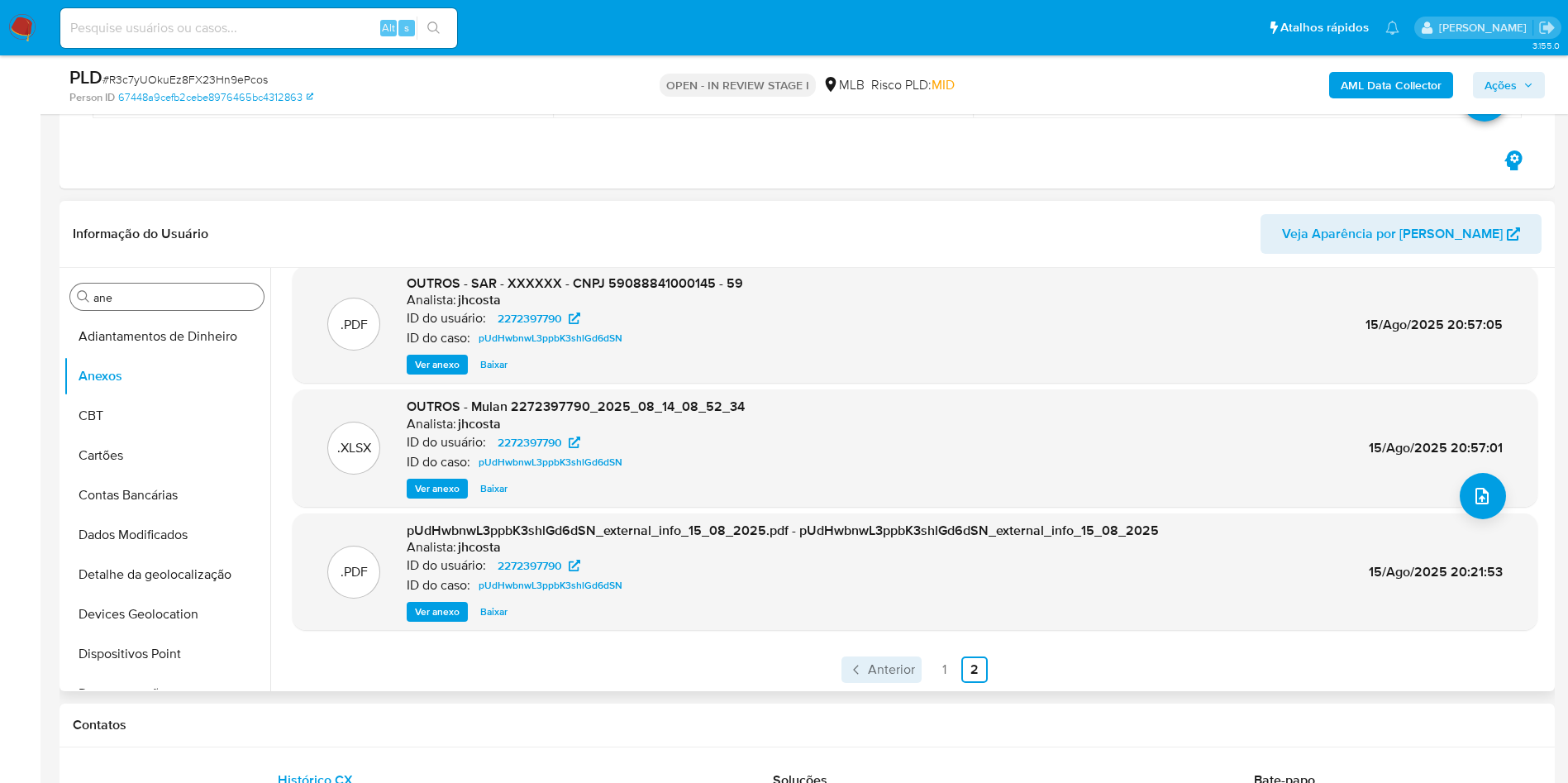
click at [876, 669] on span "Anterior" at bounding box center [891, 669] width 47 height 13
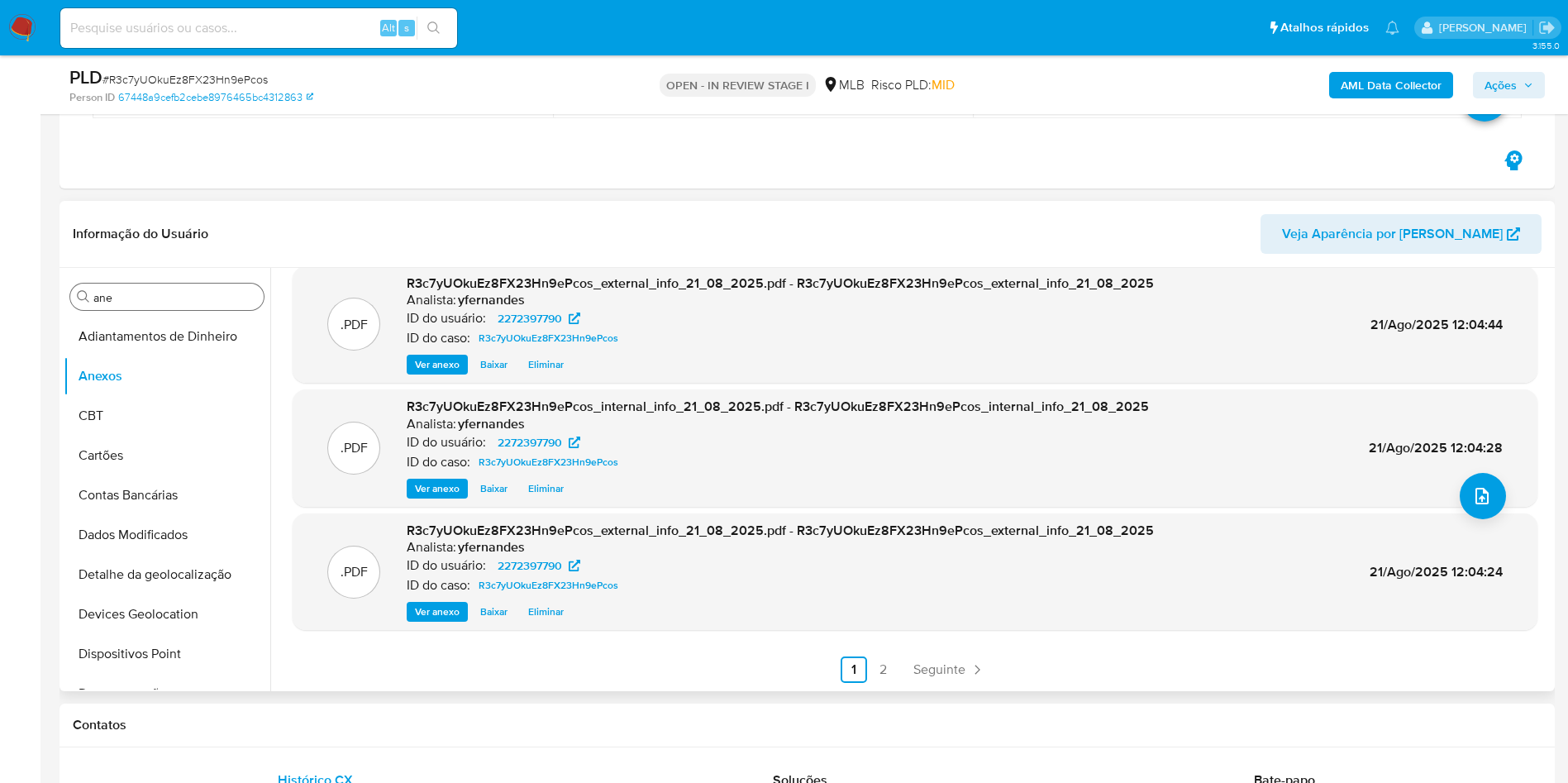
click at [532, 492] on span "Eliminar" at bounding box center [545, 488] width 35 height 16
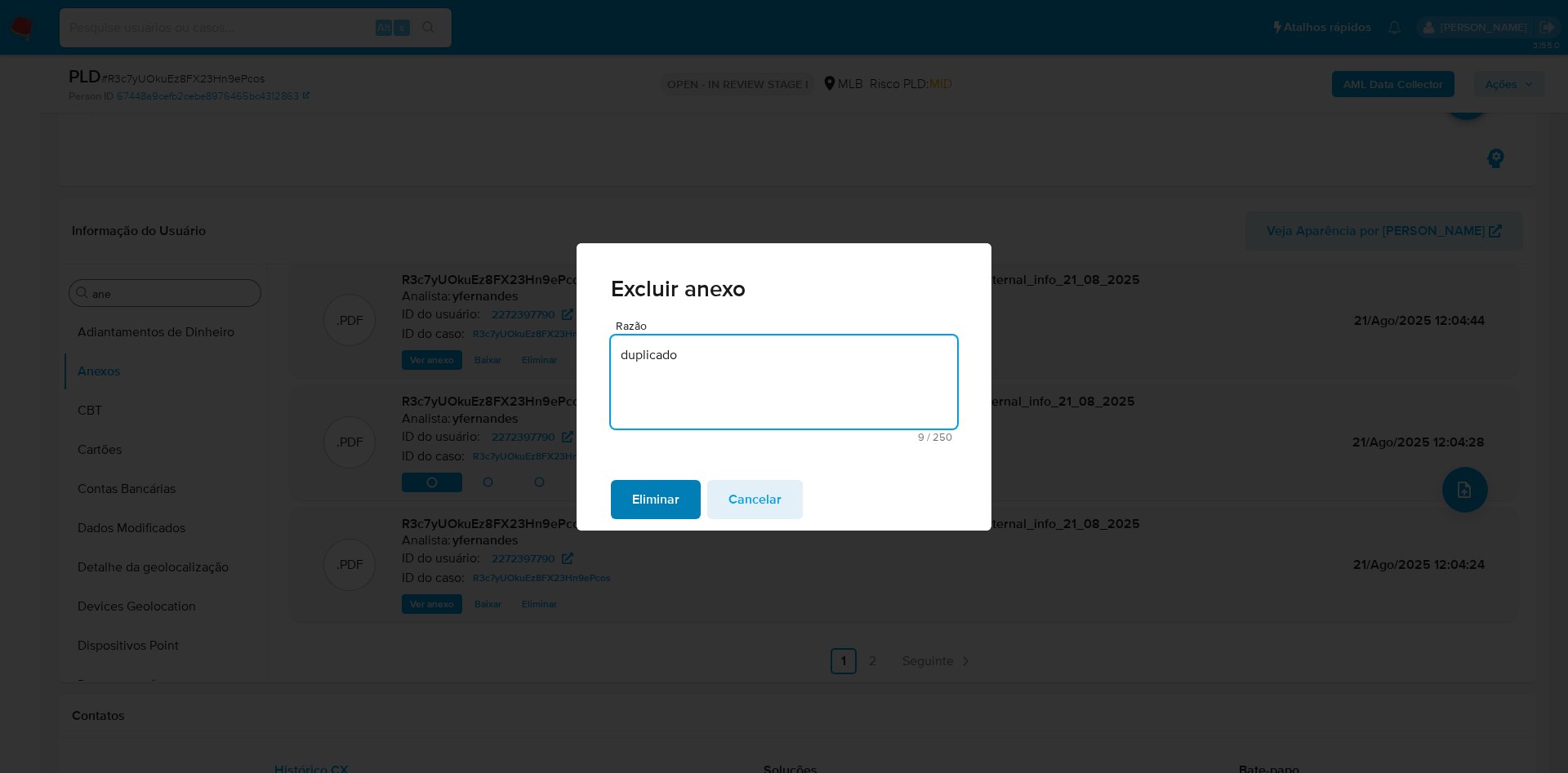
type textarea "duplicado"
click at [637, 506] on span "Eliminar" at bounding box center [656, 499] width 48 height 36
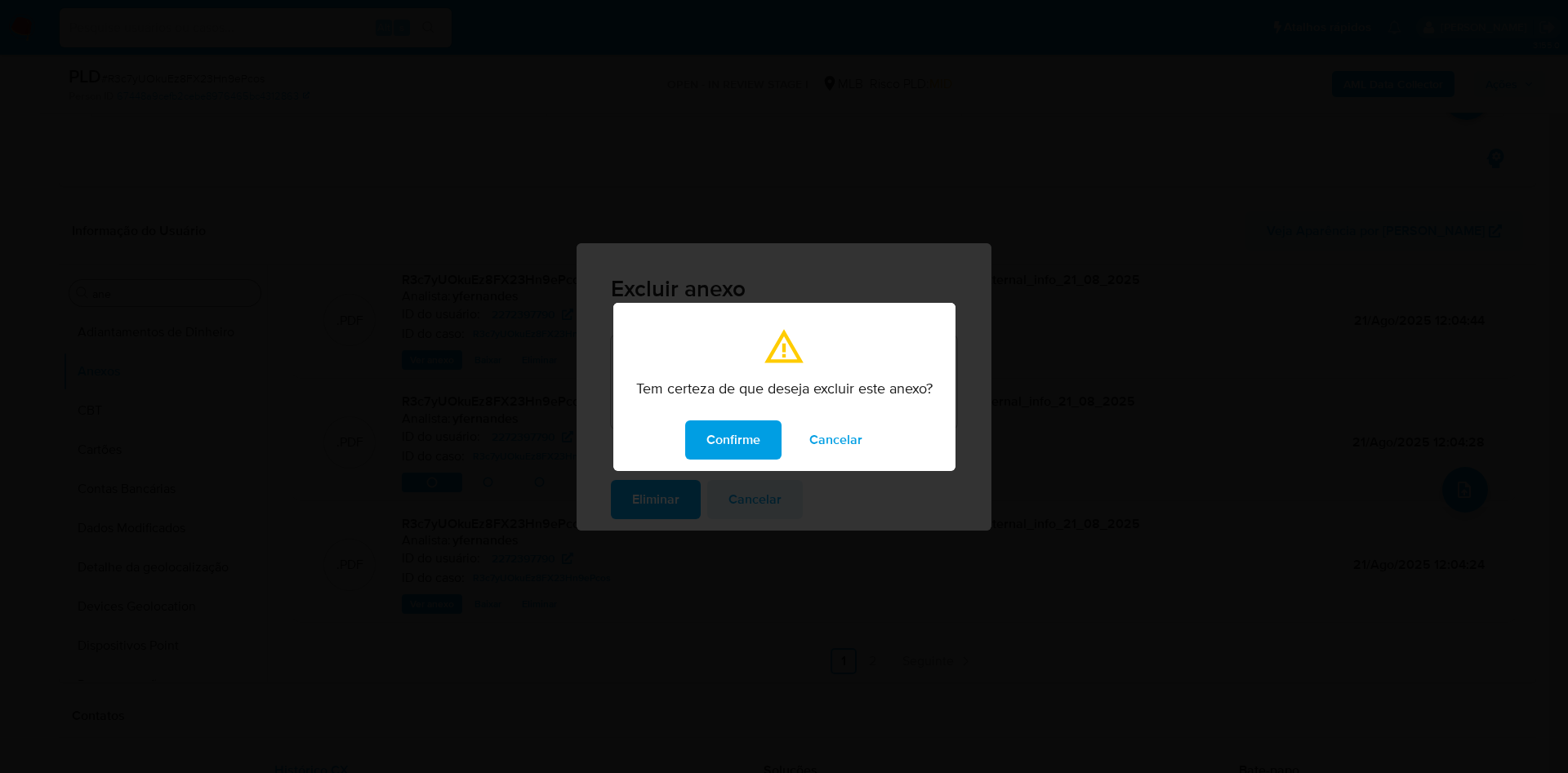
click at [730, 438] on span "Confirme" at bounding box center [732, 440] width 54 height 36
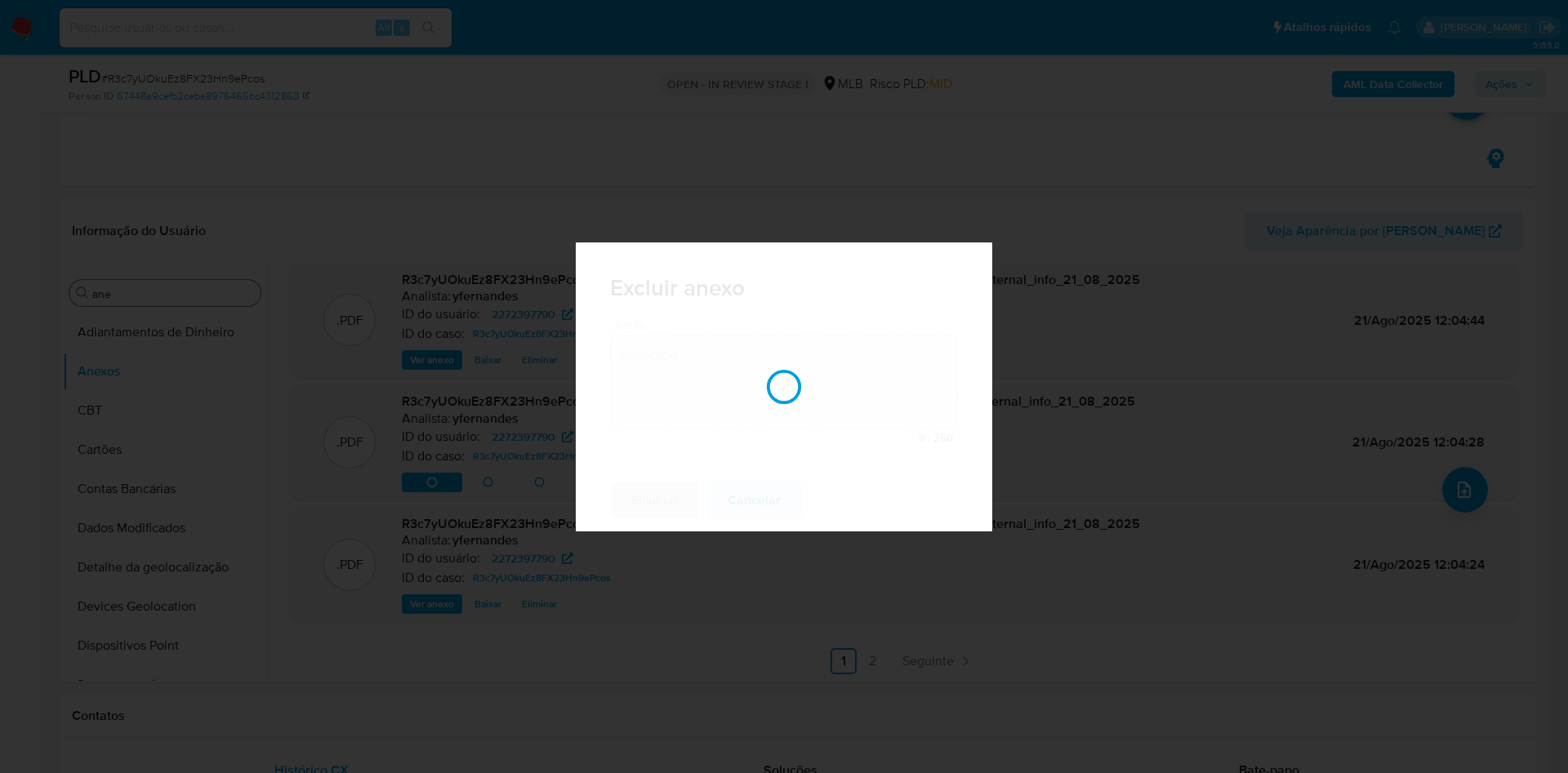
scroll to position [136, 0]
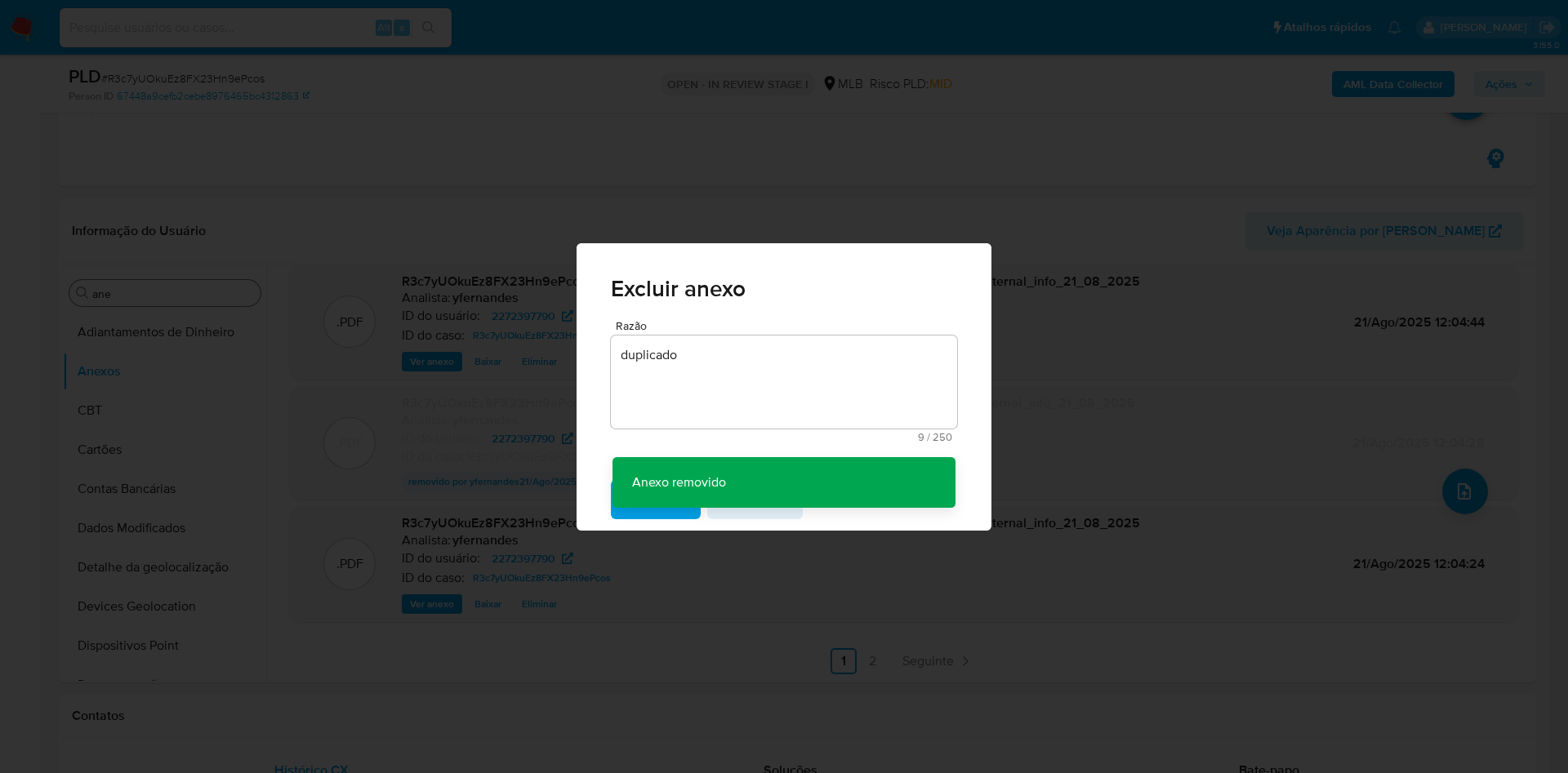
click at [545, 609] on div "Excluir anexo Razão duplicado 9 / 250 241 caracteres restantes Anexo removido A…" at bounding box center [784, 386] width 1568 height 773
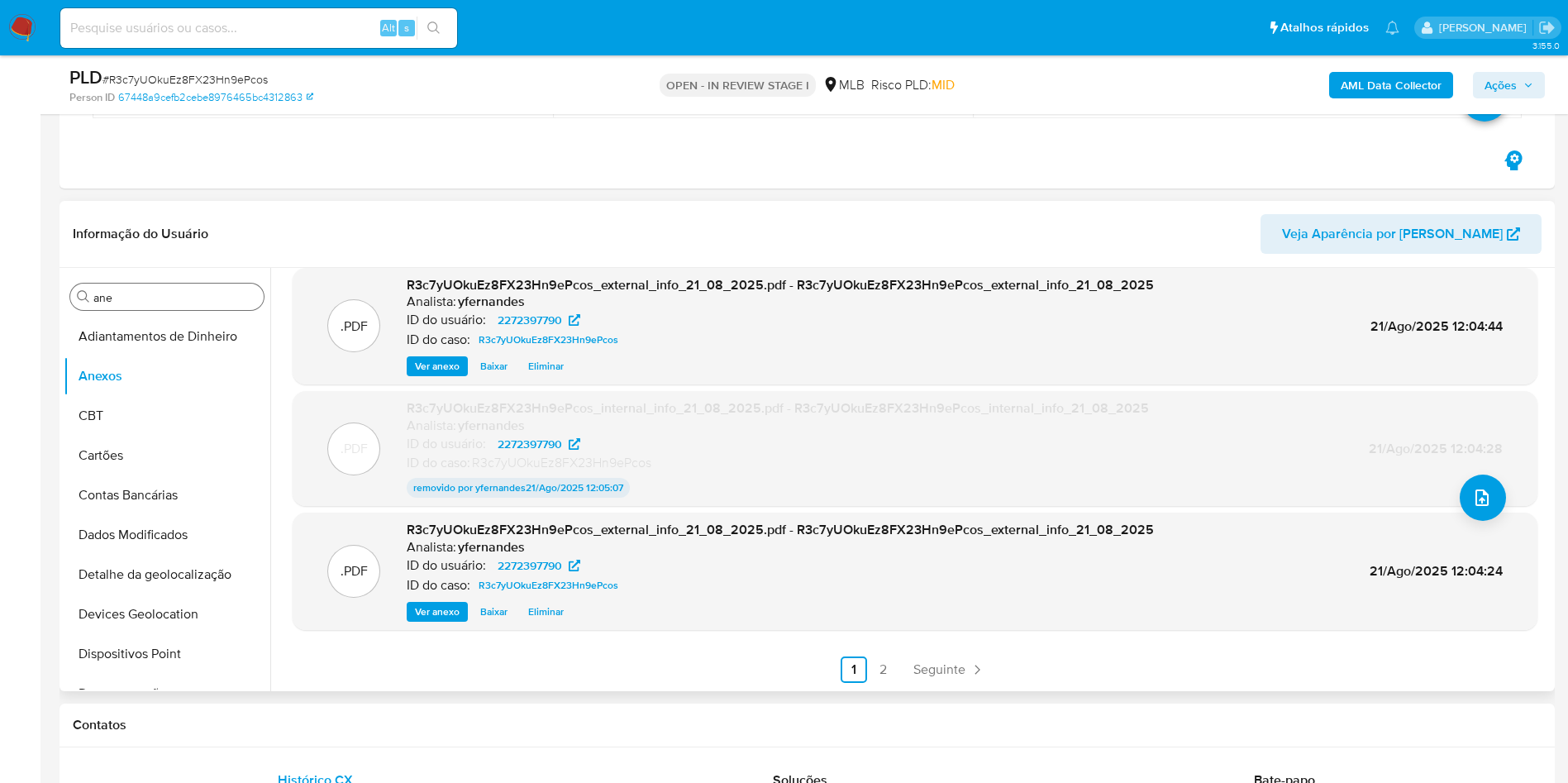
click at [550, 616] on span "Eliminar" at bounding box center [545, 611] width 35 height 16
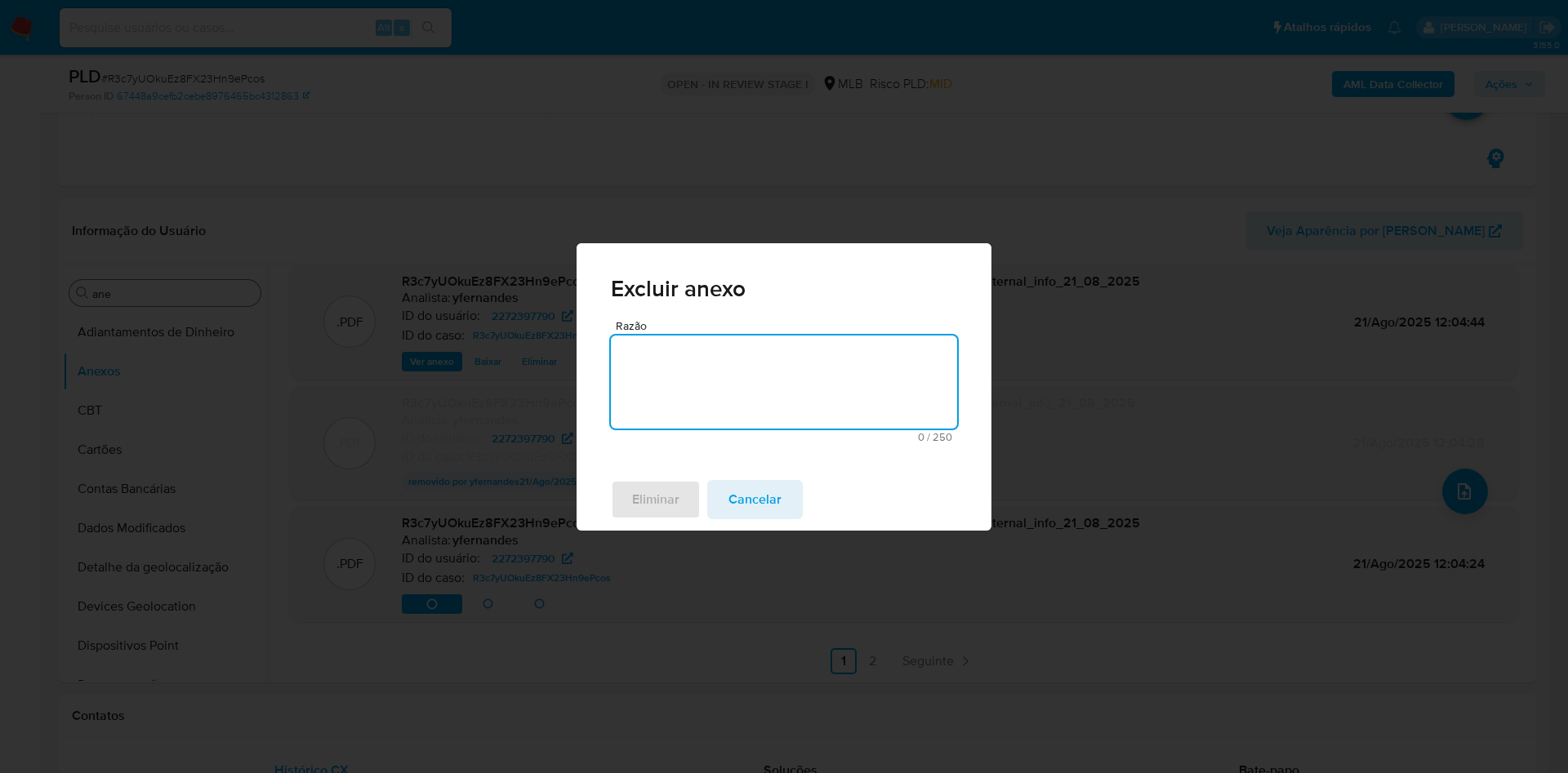
click at [663, 394] on textarea "Razão" at bounding box center [784, 382] width 346 height 93
type textarea "duplicado"
click at [634, 505] on span "Eliminar" at bounding box center [656, 499] width 48 height 36
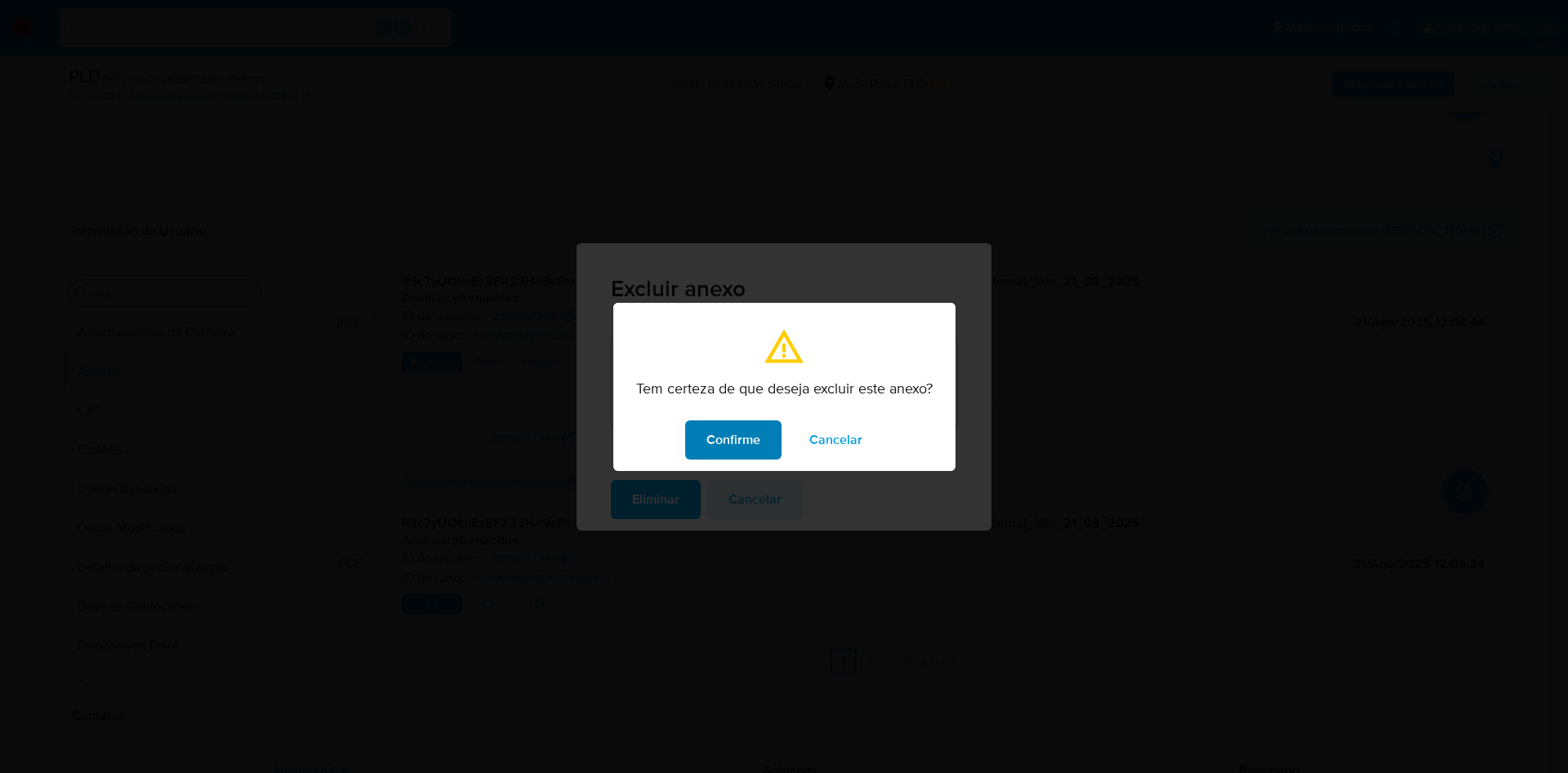
click at [711, 441] on span "Confirme" at bounding box center [732, 440] width 54 height 36
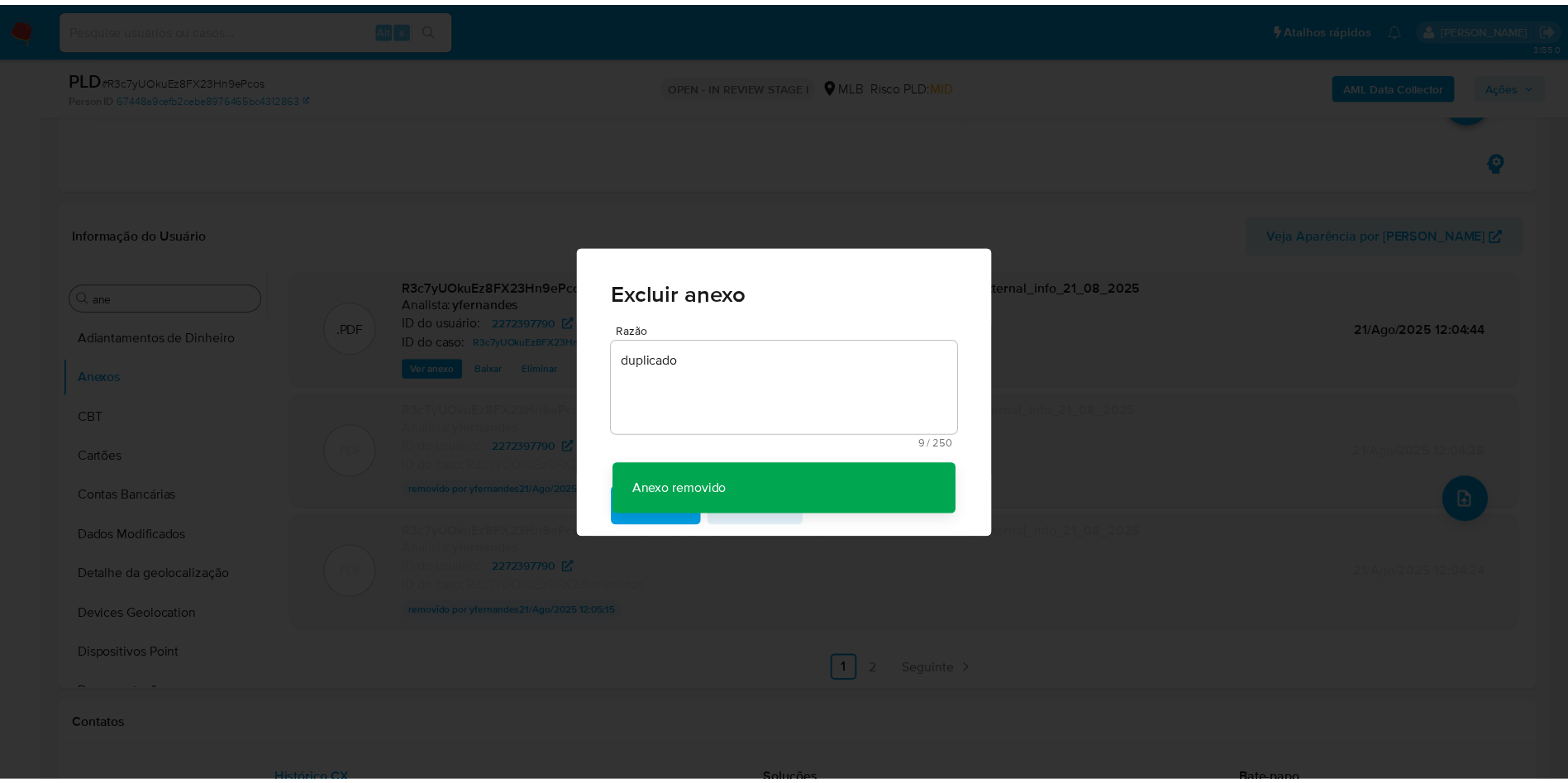
scroll to position [136, 0]
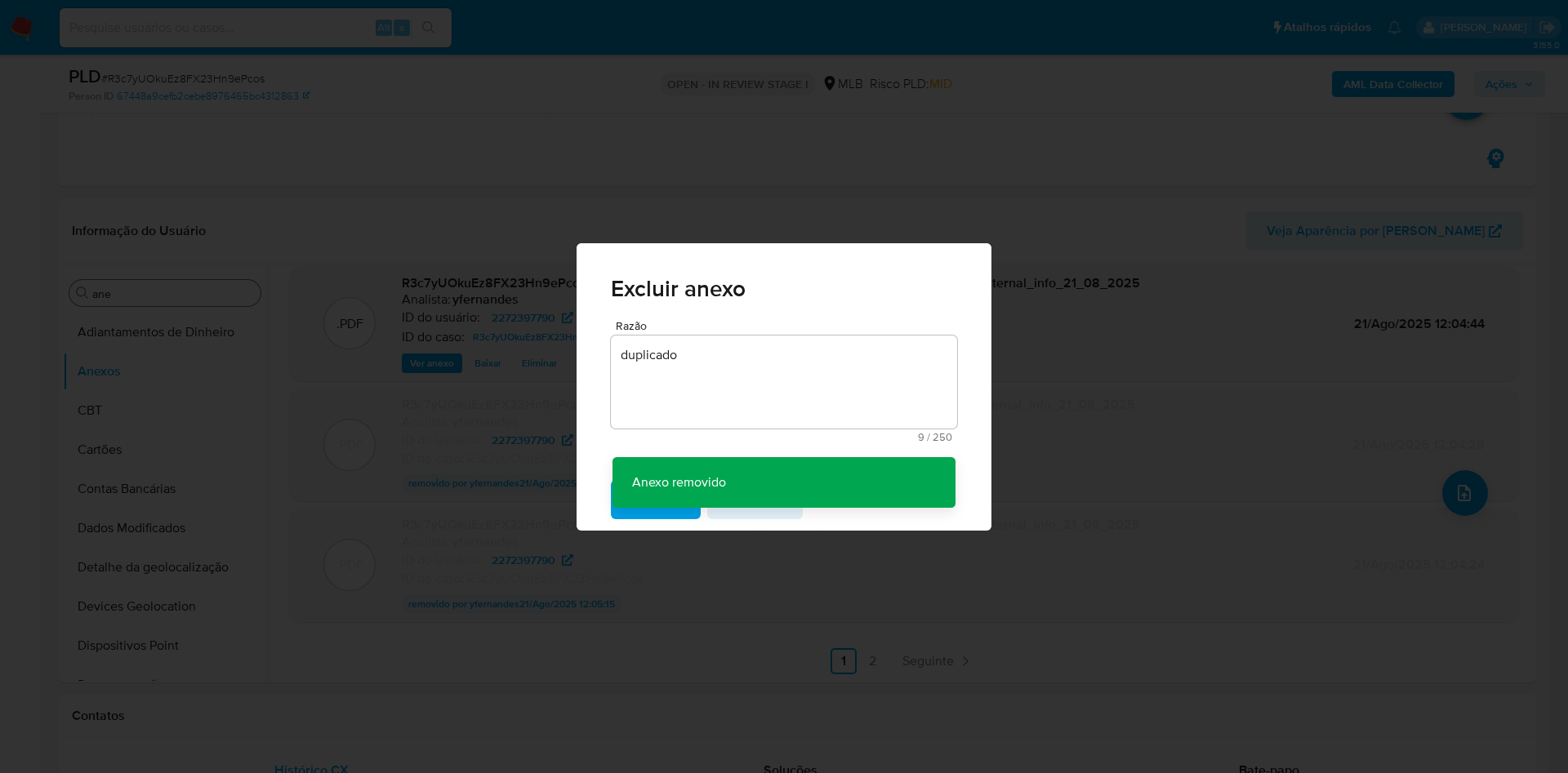
click at [58, 404] on div "Excluir anexo Razão duplicado 9 / 250 241 caracteres restantes Anexo removido A…" at bounding box center [784, 386] width 1568 height 773
click at [100, 411] on div "Excluir anexo Razão duplicado 9 / 250 241 caracteres restantes Anexo removido A…" at bounding box center [784, 386] width 1568 height 773
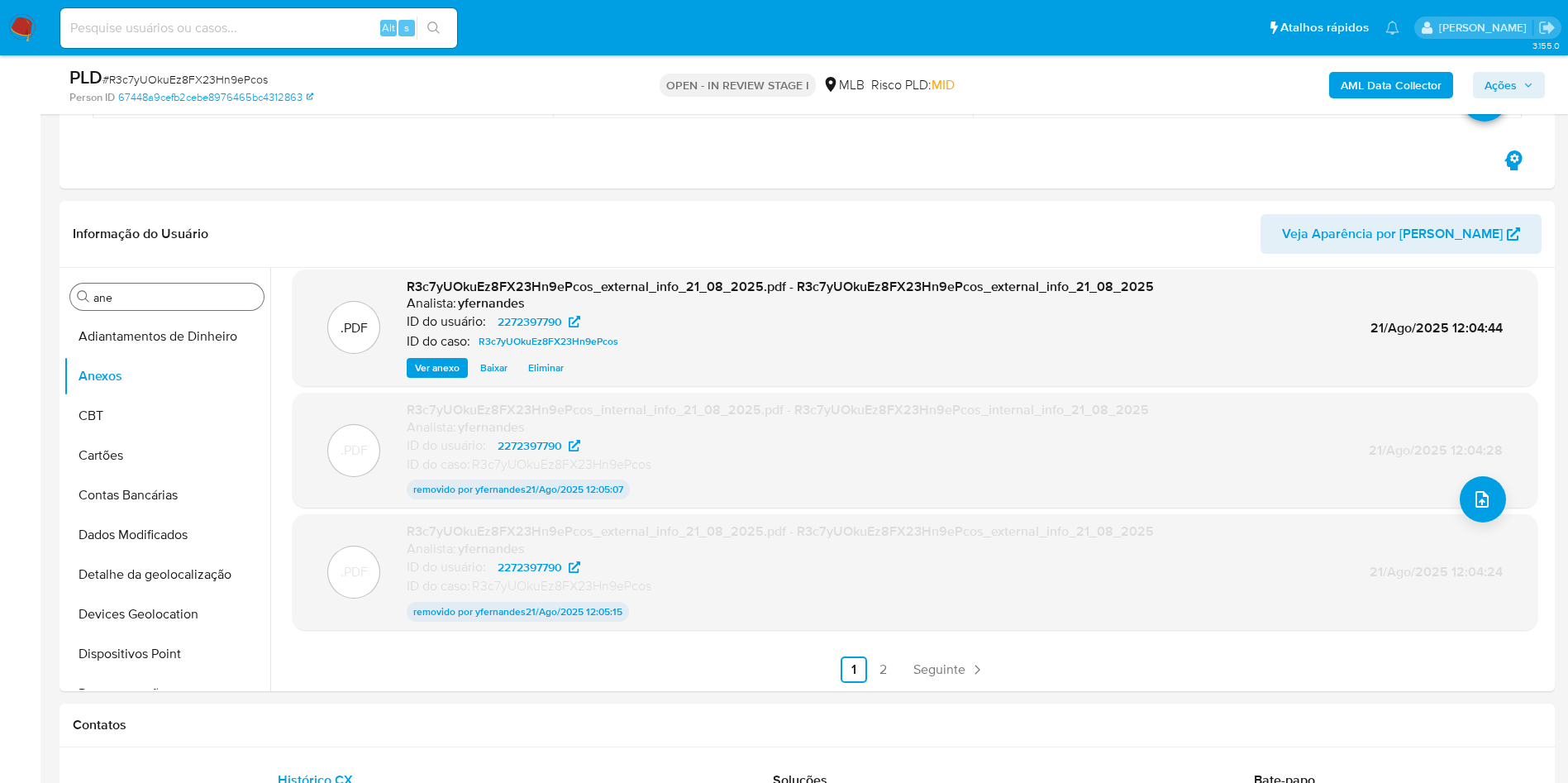
click at [116, 419] on button "CBT" at bounding box center [167, 416] width 206 height 40
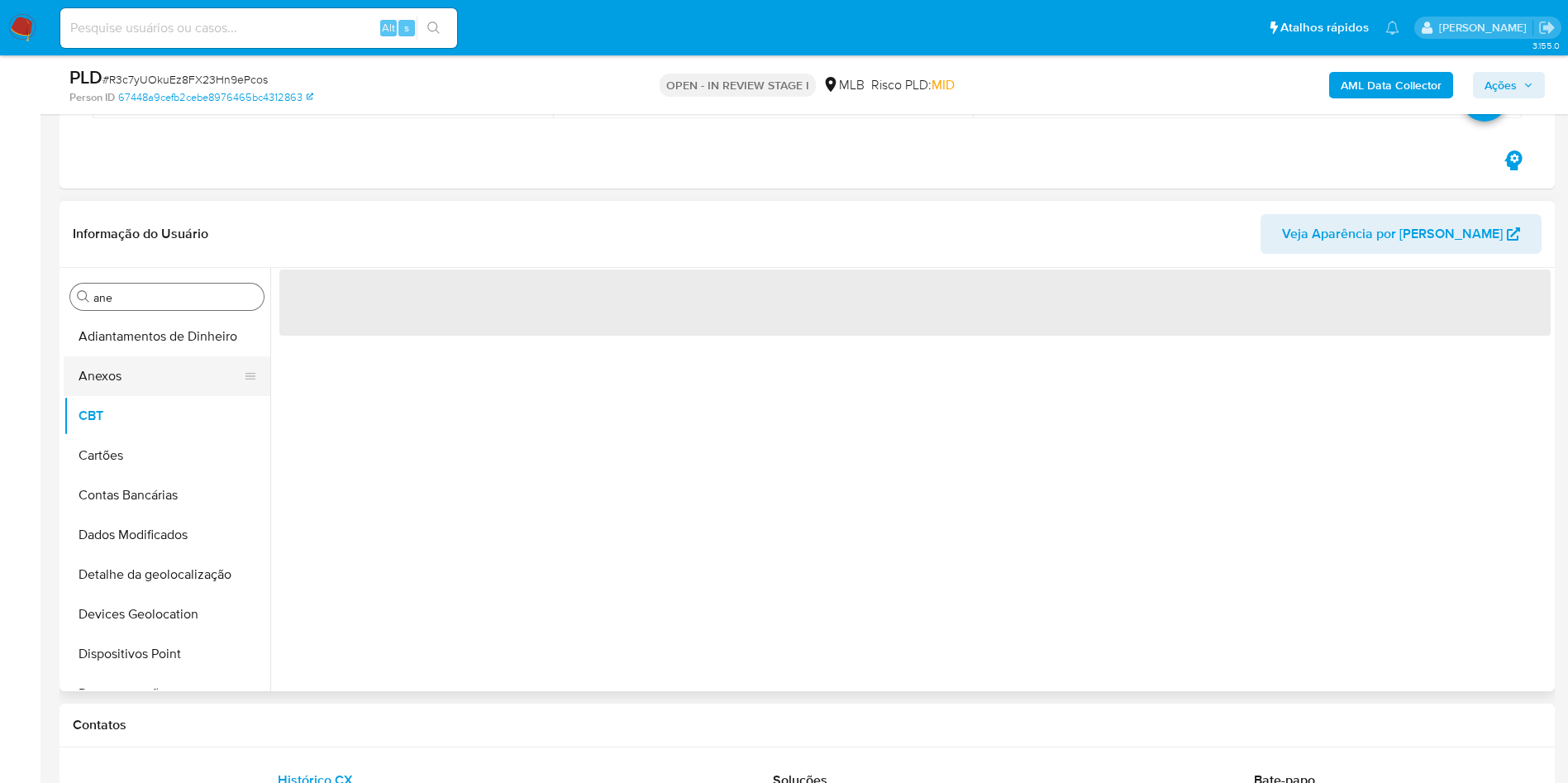
scroll to position [0, 0]
click at [114, 389] on button "Anexos" at bounding box center [161, 376] width 193 height 40
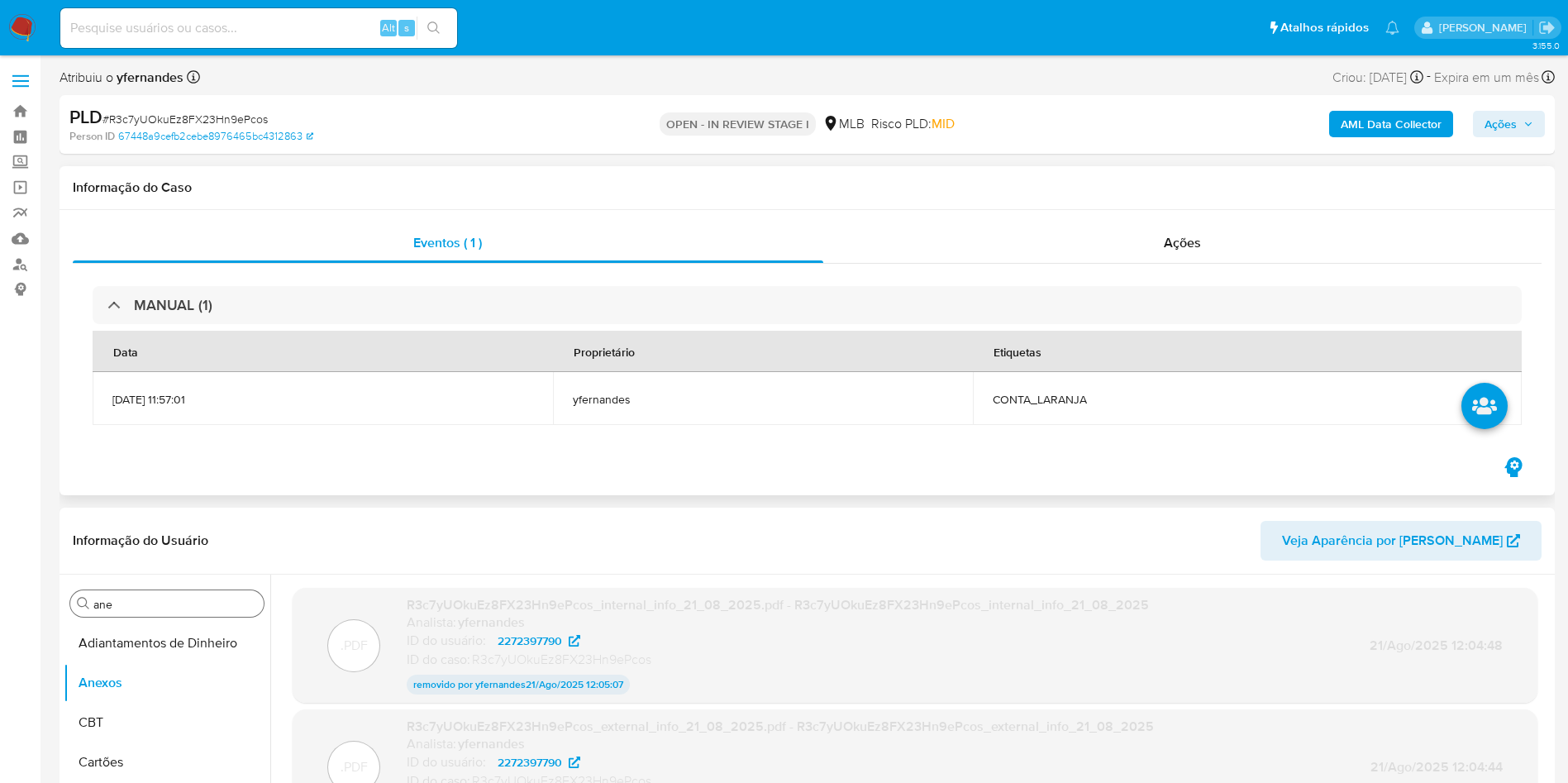
click at [1067, 264] on div "MANUAL (1) Data Proprietário Etiquetas [DATE] 11:57:01 yfernandes CONTA_LARANJA" at bounding box center [807, 359] width 1469 height 190
click at [1067, 253] on div "Ações" at bounding box center [1182, 243] width 719 height 40
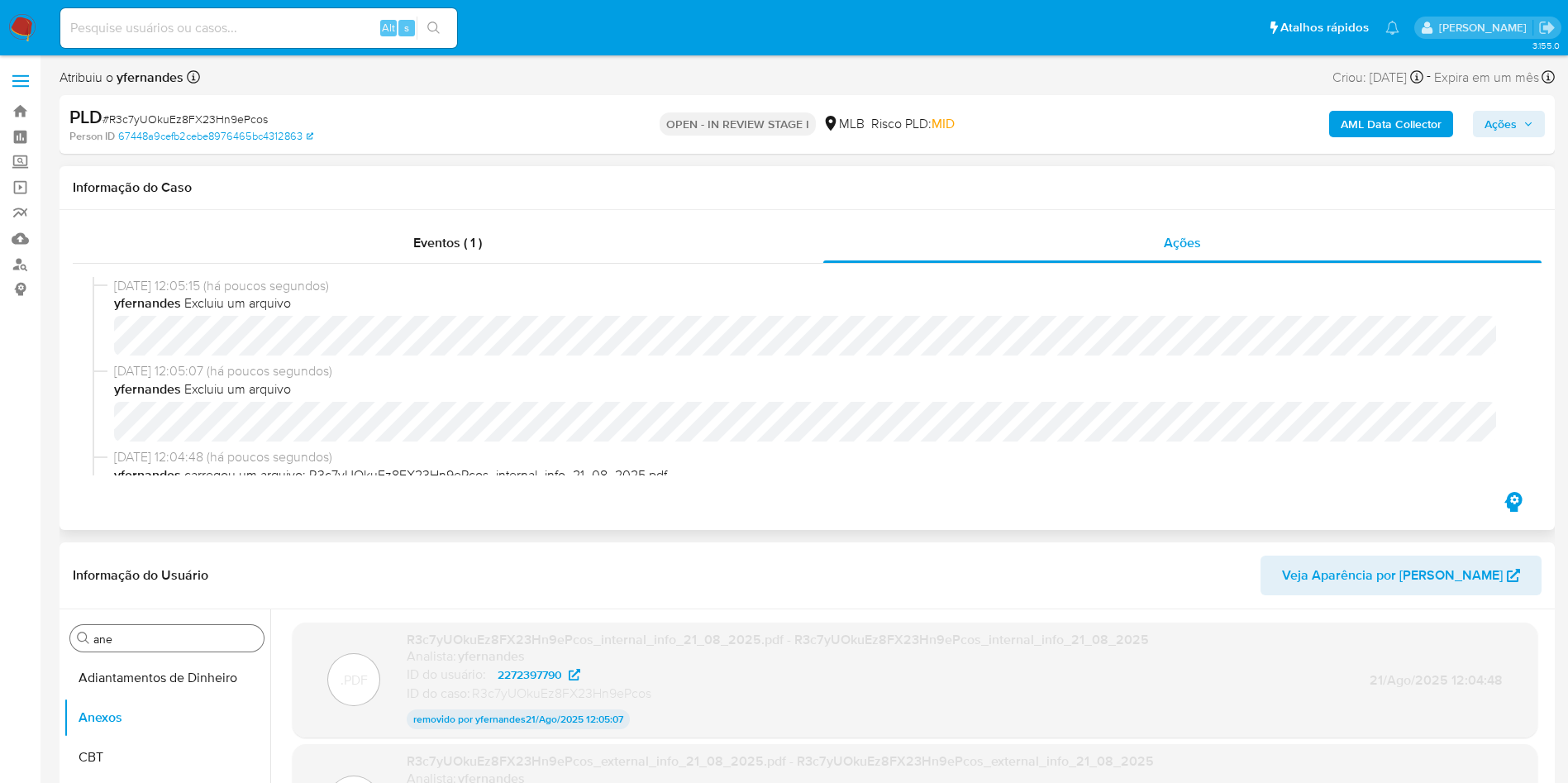
click at [539, 264] on div "21/08/2025 12:05:15 (há poucos segundos) yfernandes Excluiu um arquivo 21/08/20…" at bounding box center [807, 376] width 1469 height 225
click at [528, 243] on div "Eventos ( 1 )" at bounding box center [448, 243] width 751 height 40
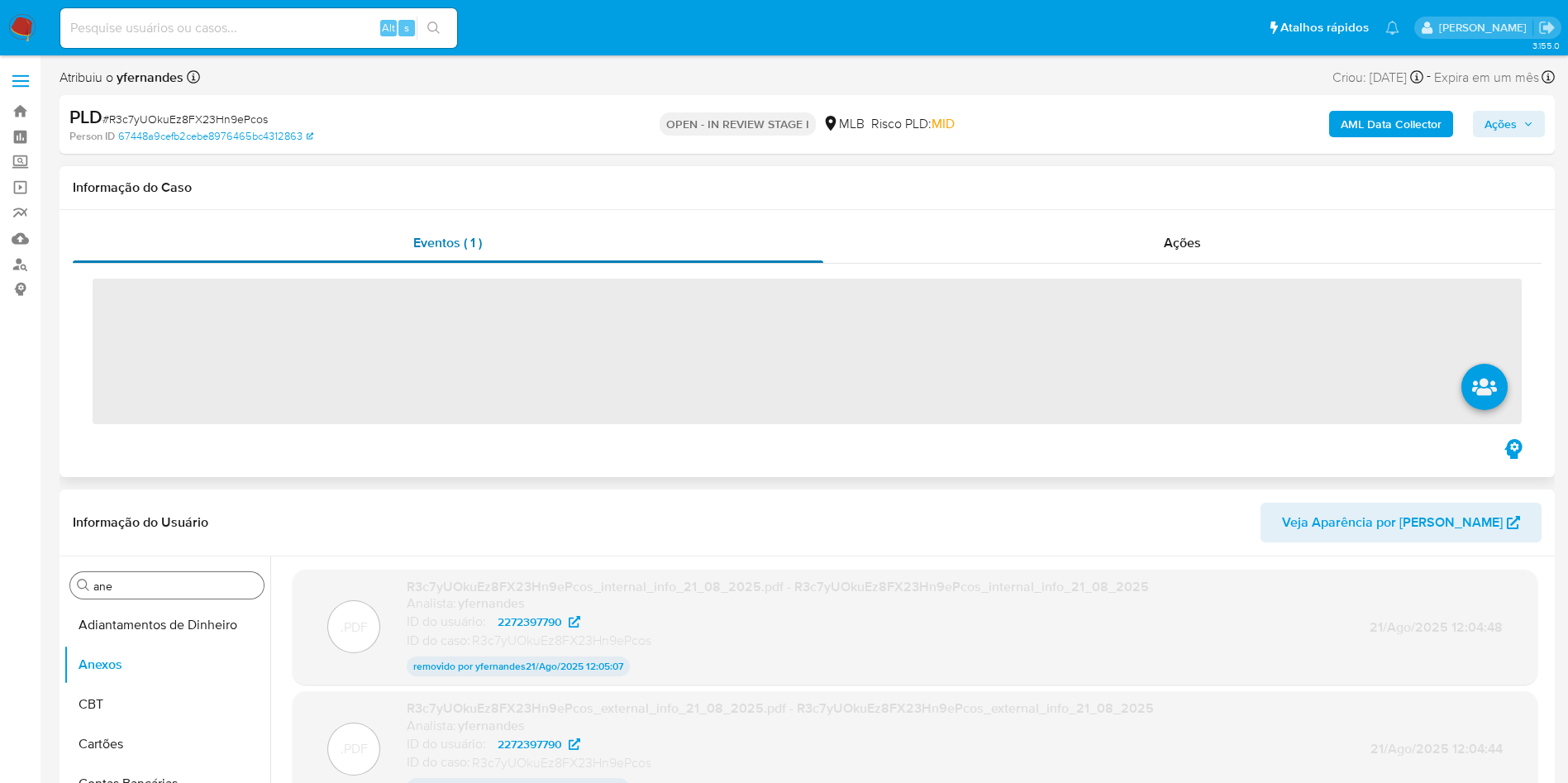
scroll to position [248, 0]
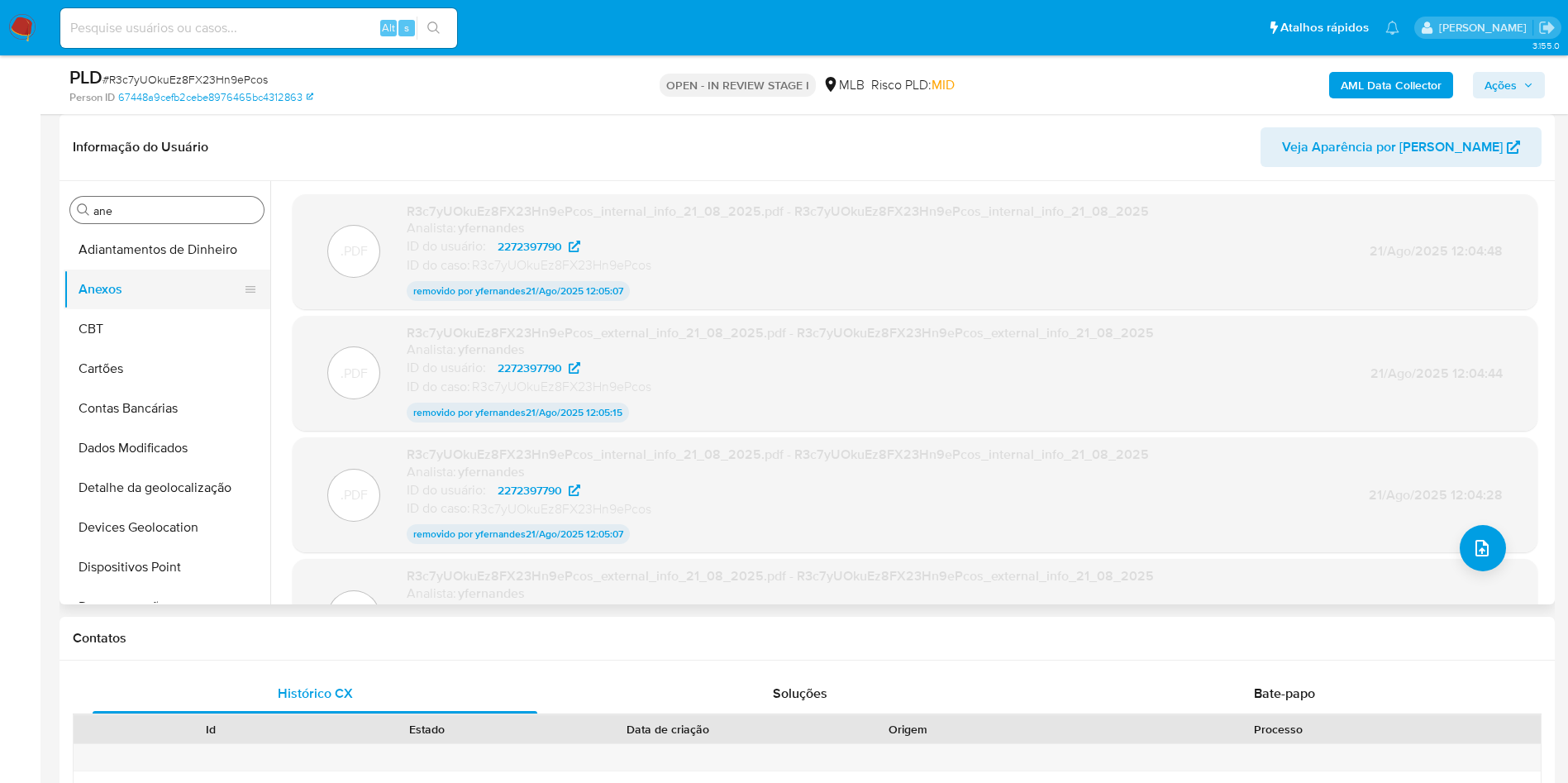
click at [111, 307] on button "Anexos" at bounding box center [161, 289] width 193 height 40
click at [140, 319] on button "CBT" at bounding box center [161, 329] width 193 height 40
click at [131, 294] on button "Anexos" at bounding box center [161, 289] width 193 height 40
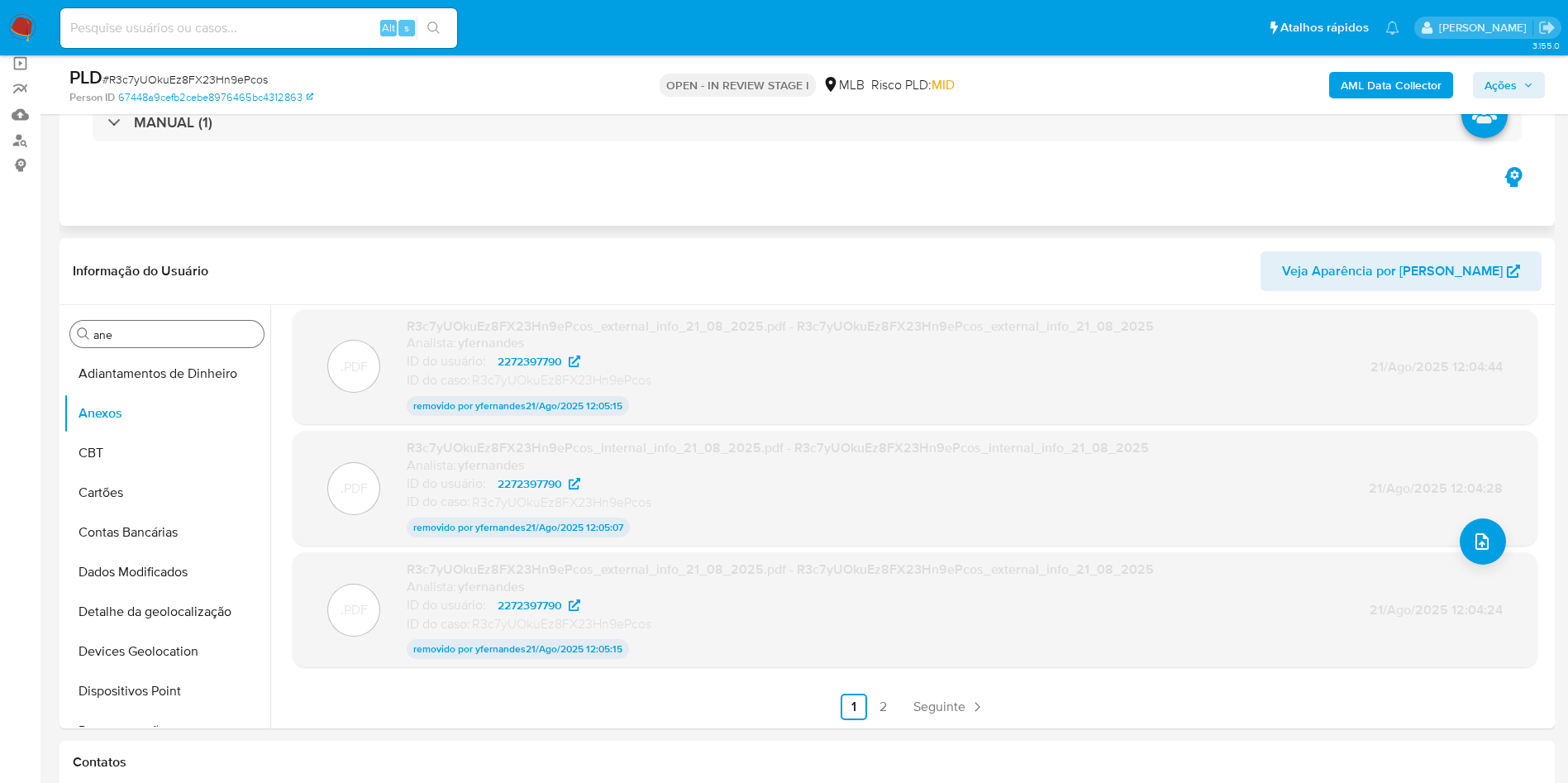
scroll to position [0, 0]
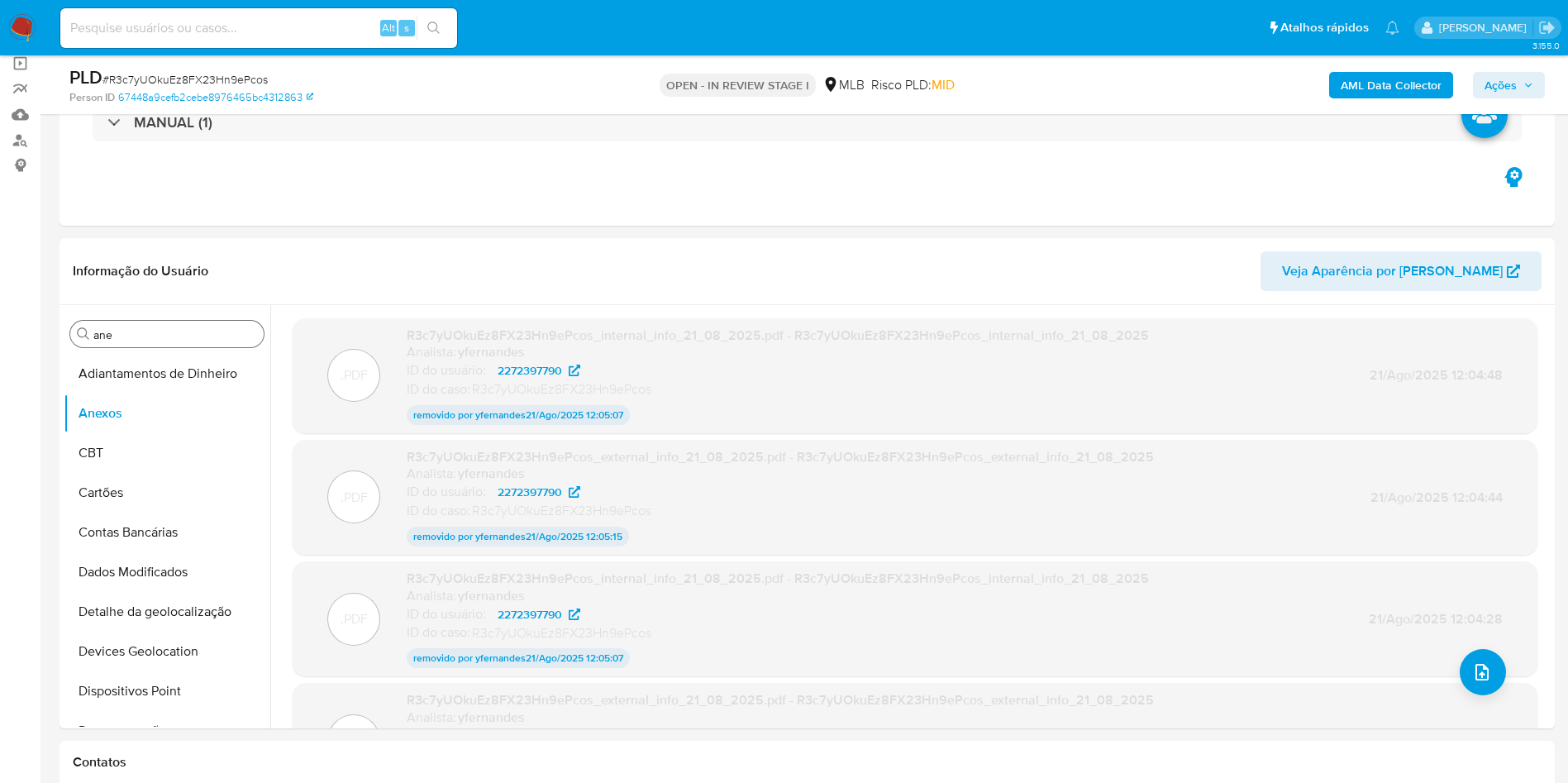
click at [1539, 85] on button "Ações" at bounding box center [1508, 85] width 72 height 27
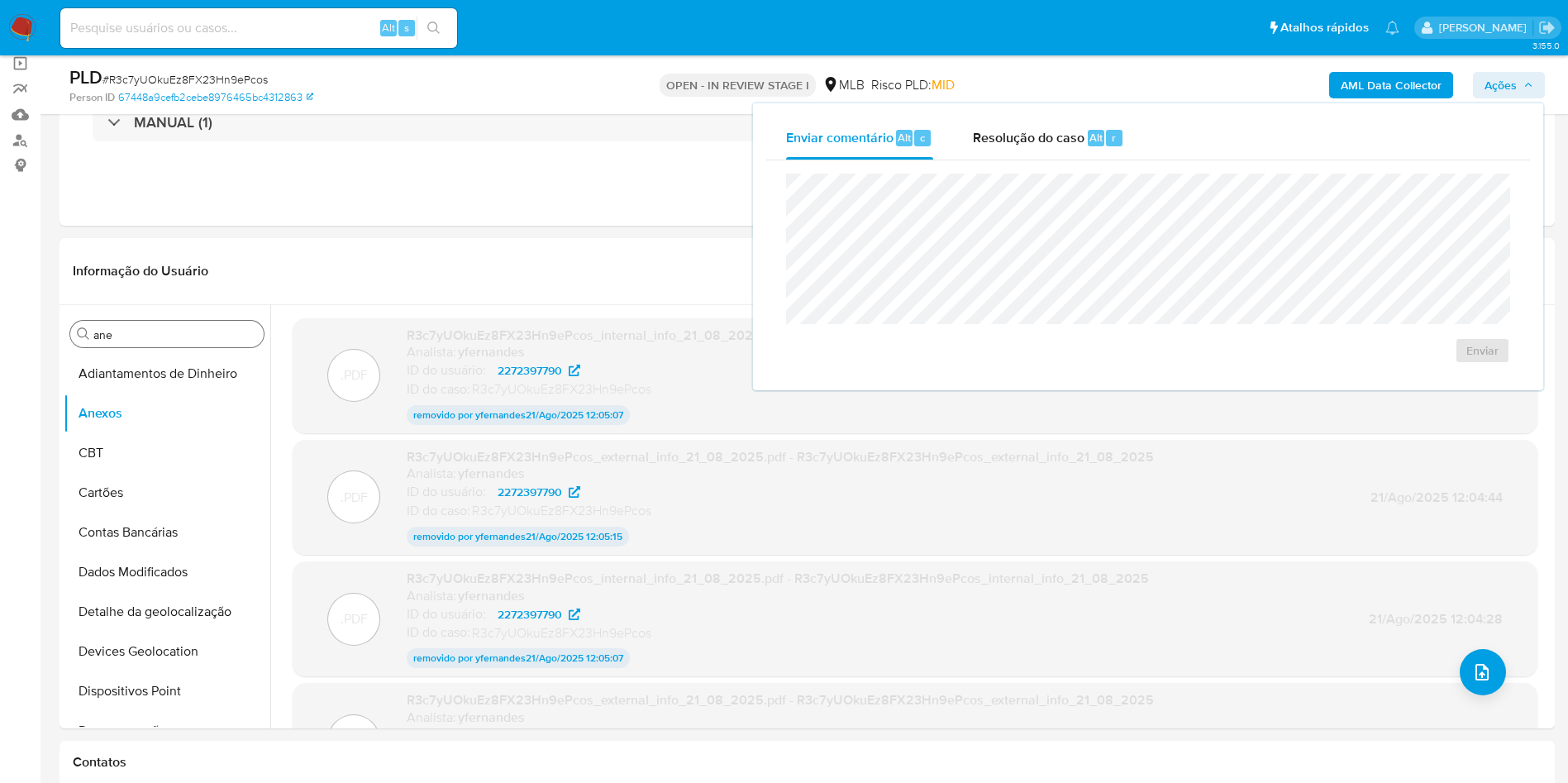
click at [1342, 92] on b "AML Data Collector" at bounding box center [1391, 85] width 101 height 27
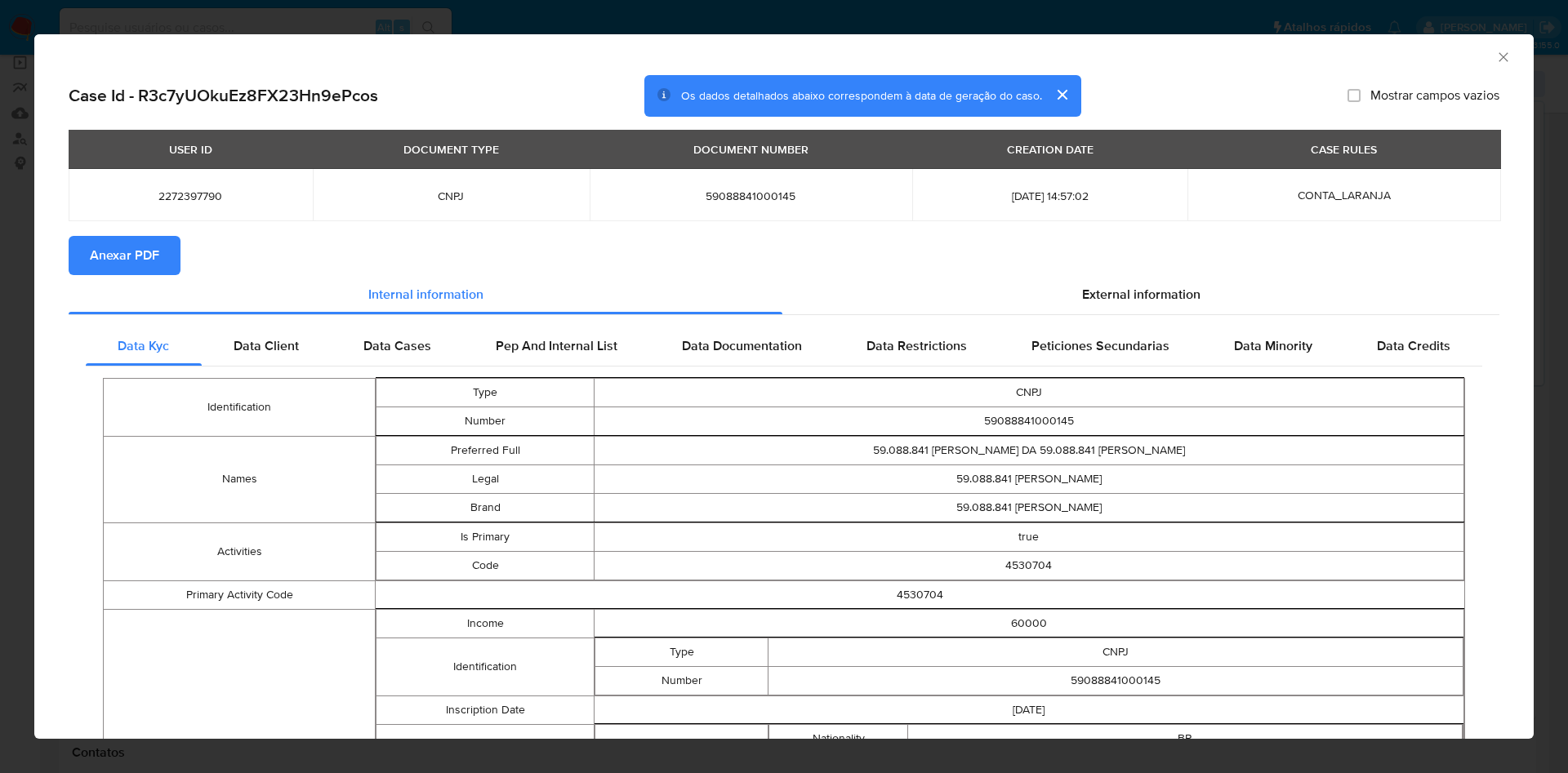
click at [159, 252] on span "Anexar PDF" at bounding box center [124, 256] width 69 height 36
click at [26, 334] on div "AML Data Collector Case Id - R3c7yUOkuEz8FX23Hn9ePcos Os dados detalhados abaix…" at bounding box center [784, 386] width 1568 height 773
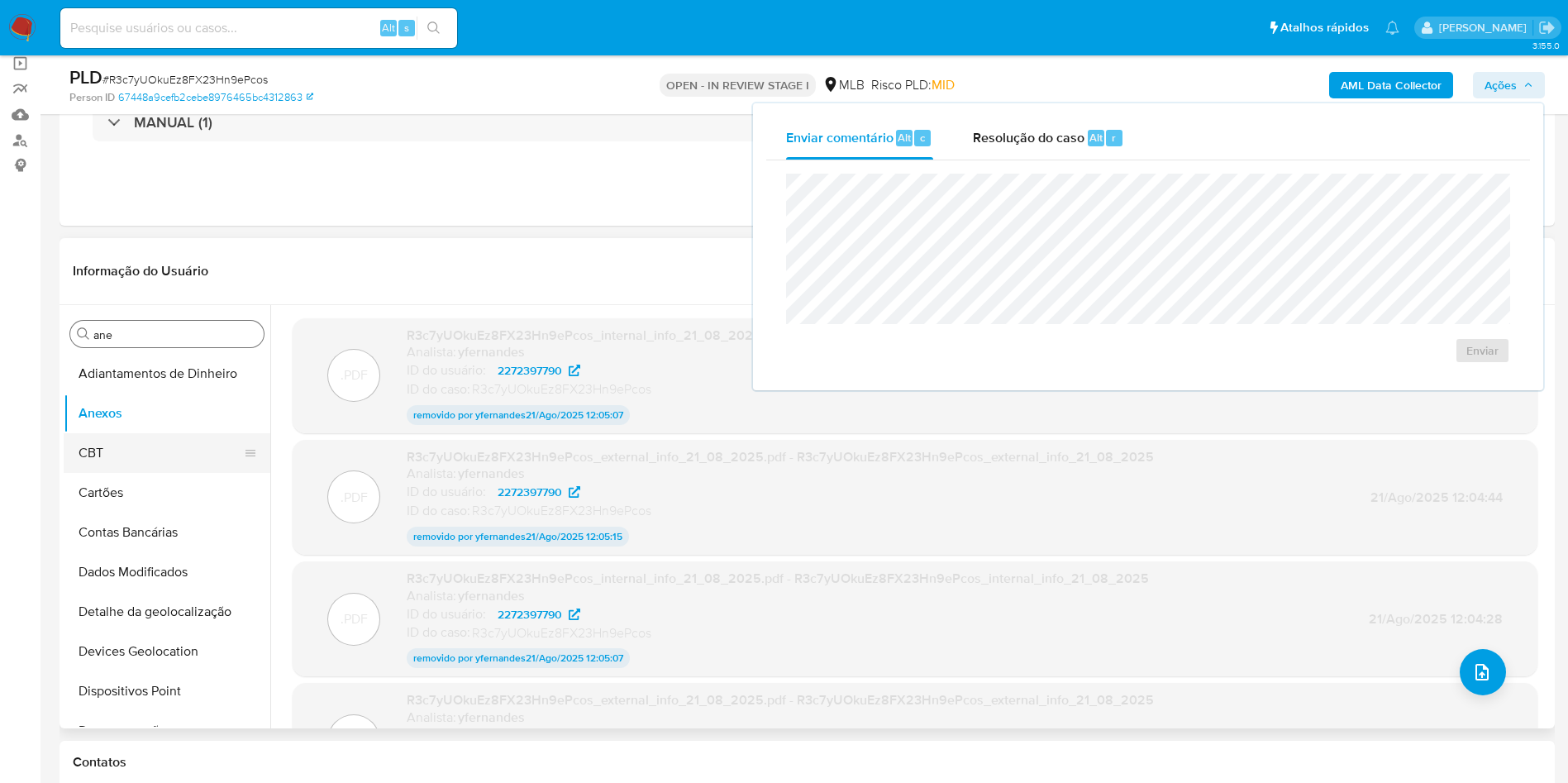
click at [148, 439] on button "CBT" at bounding box center [161, 453] width 193 height 40
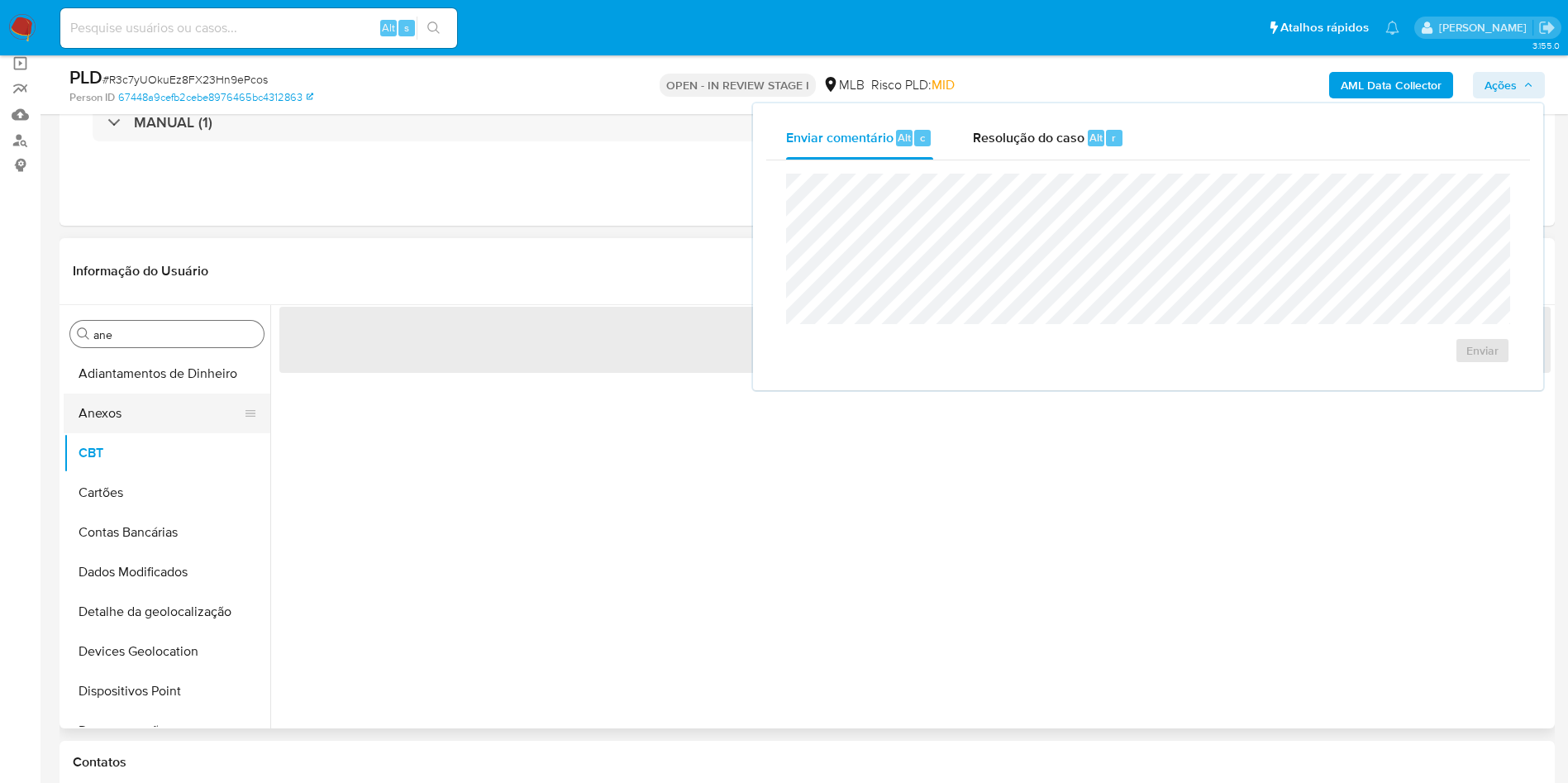
click at [113, 420] on button "Anexos" at bounding box center [161, 414] width 193 height 40
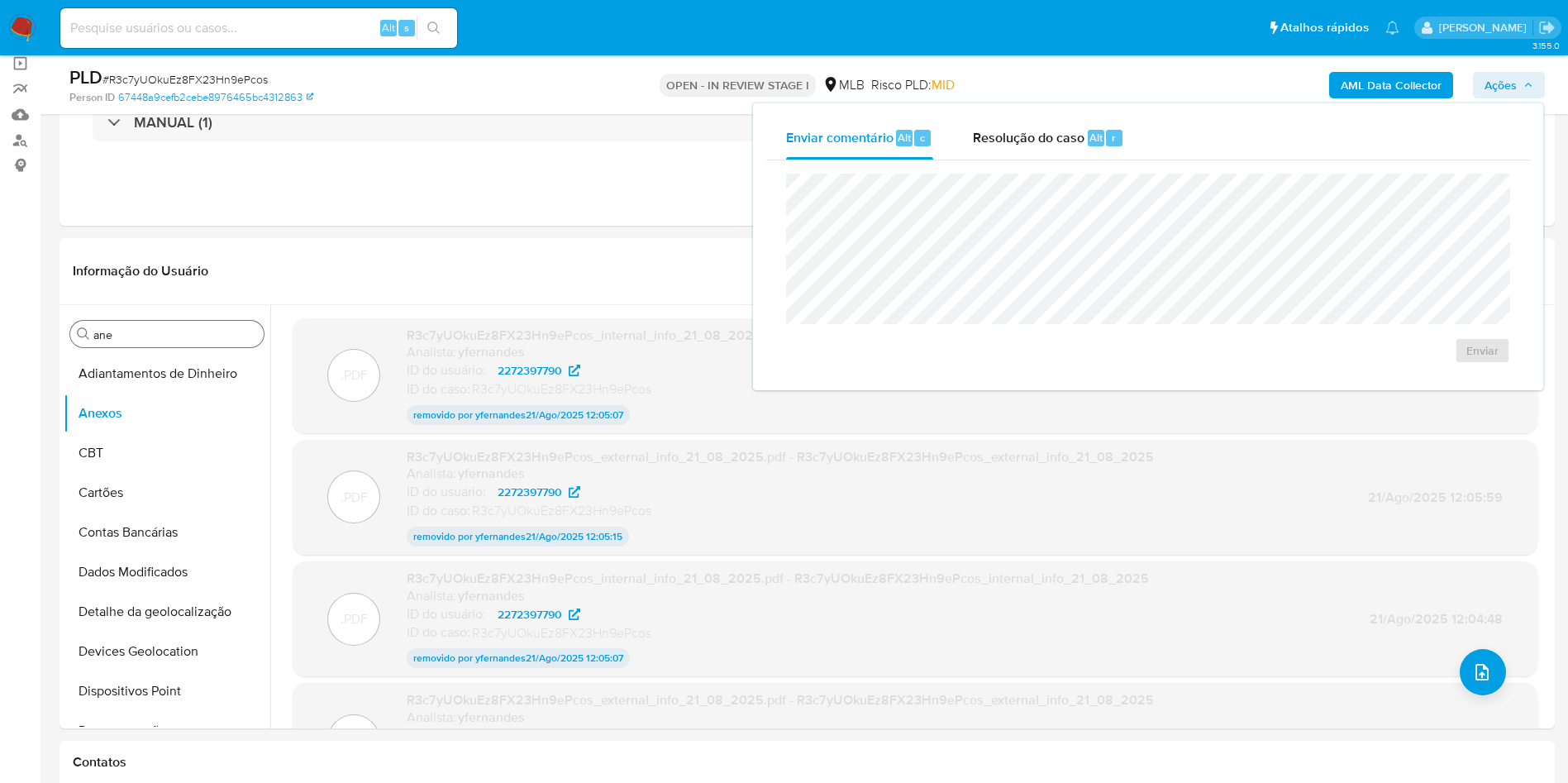
click at [1253, 73] on div "AML Data Collector Ações Enviar comentário Alt c Resolução do caso Alt r Enviar" at bounding box center [1300, 85] width 488 height 39
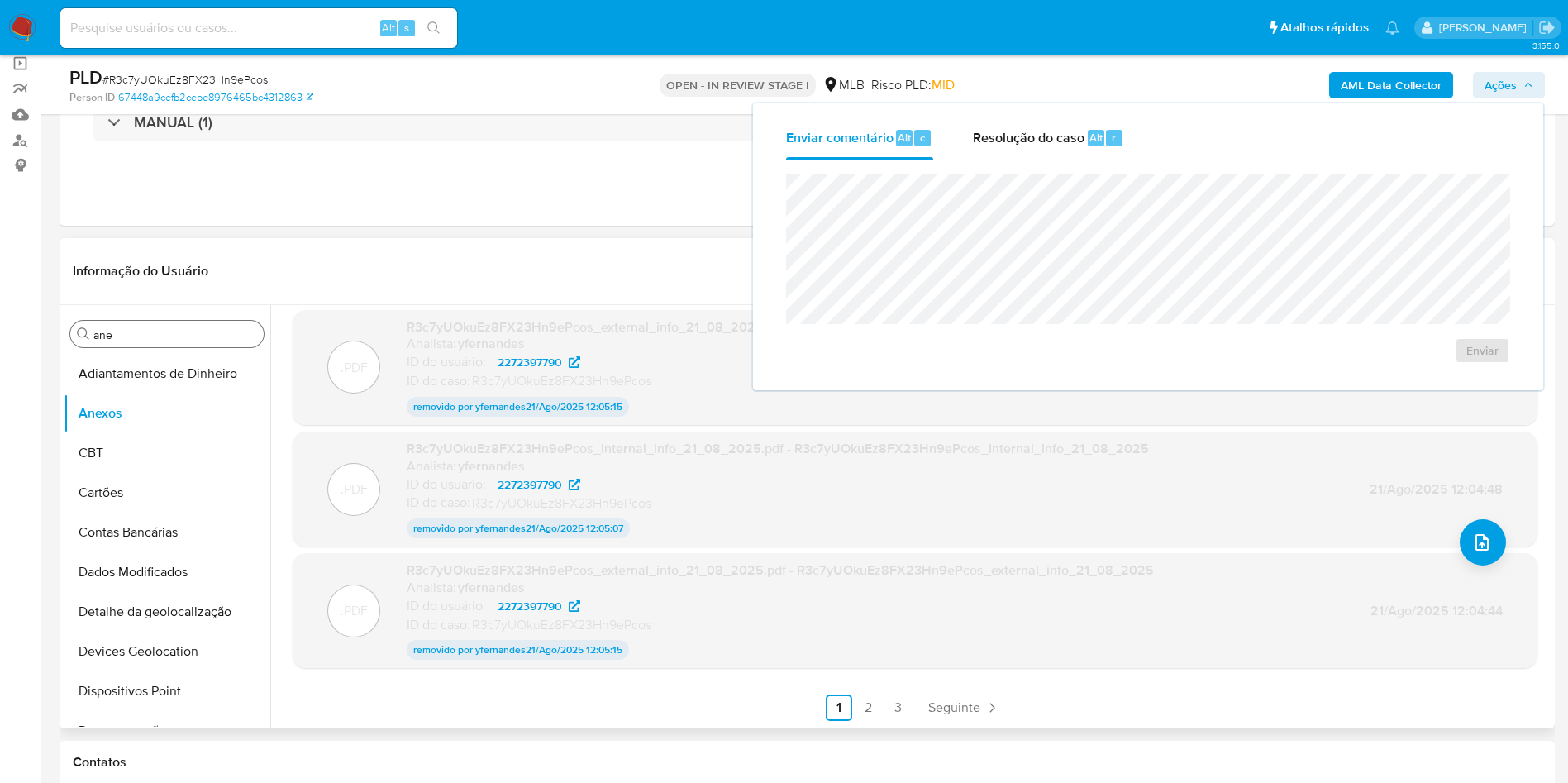
scroll to position [130, 0]
click at [866, 716] on link "2" at bounding box center [868, 707] width 27 height 27
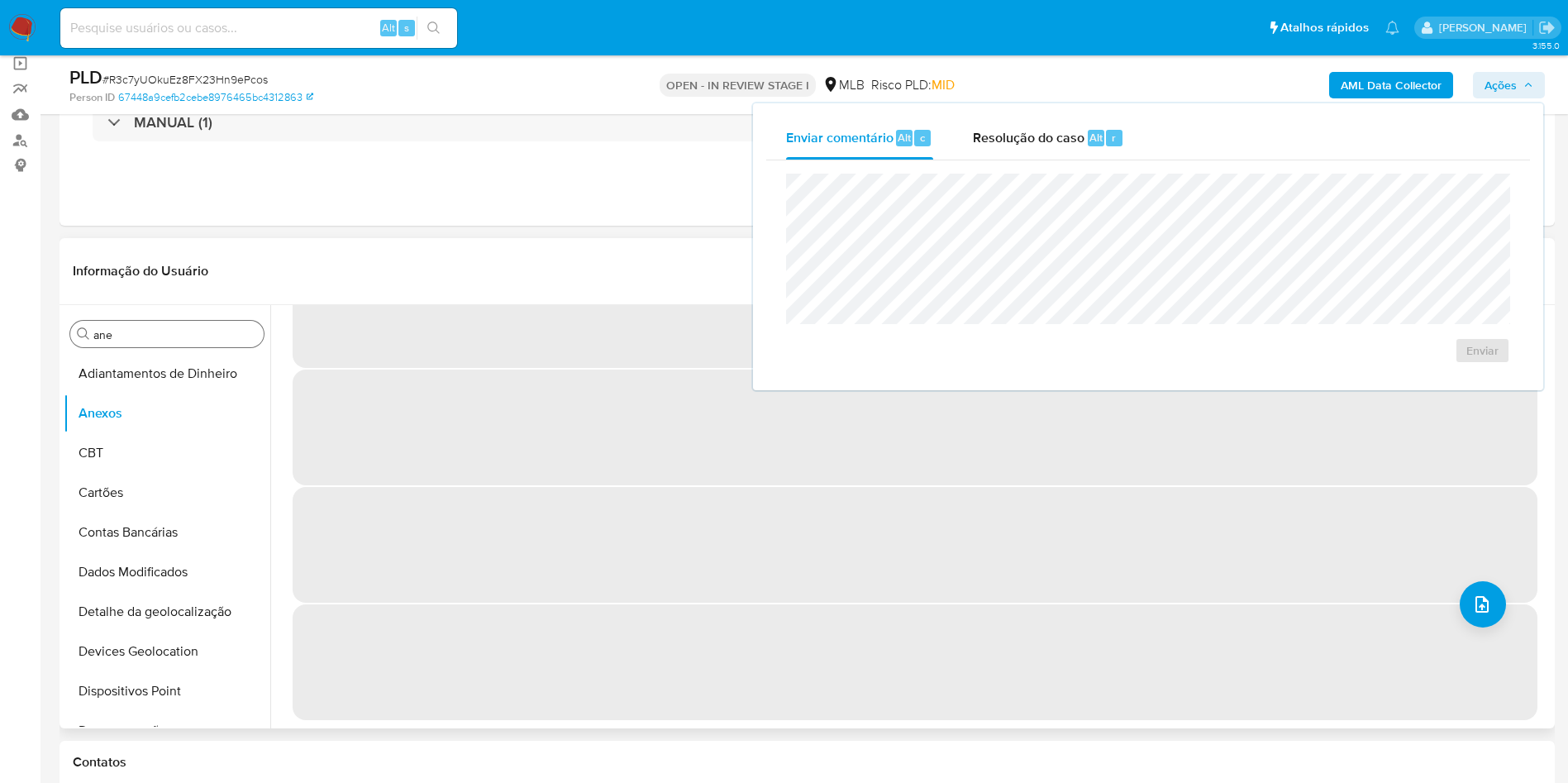
scroll to position [0, 0]
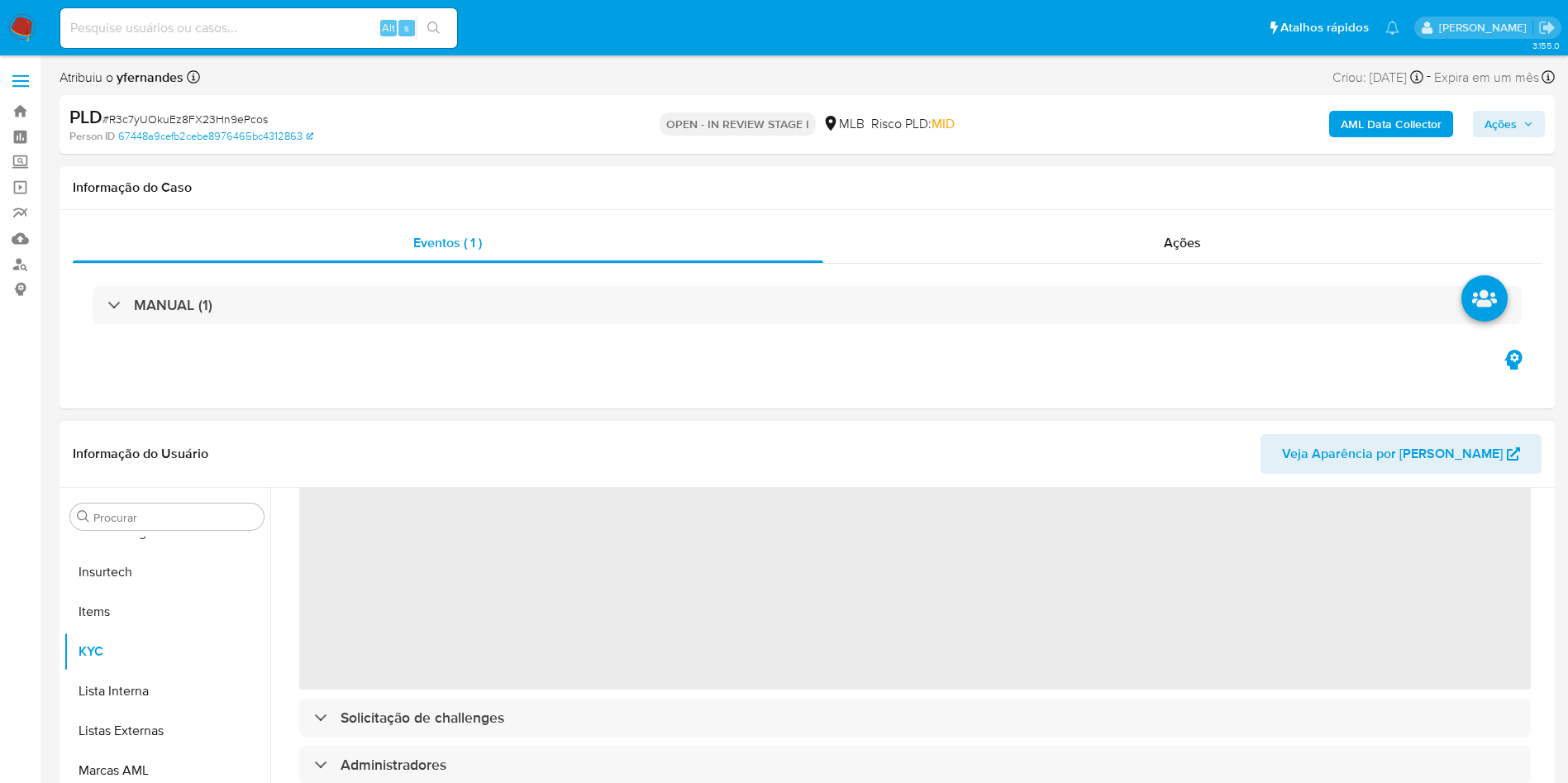
scroll to position [124, 0]
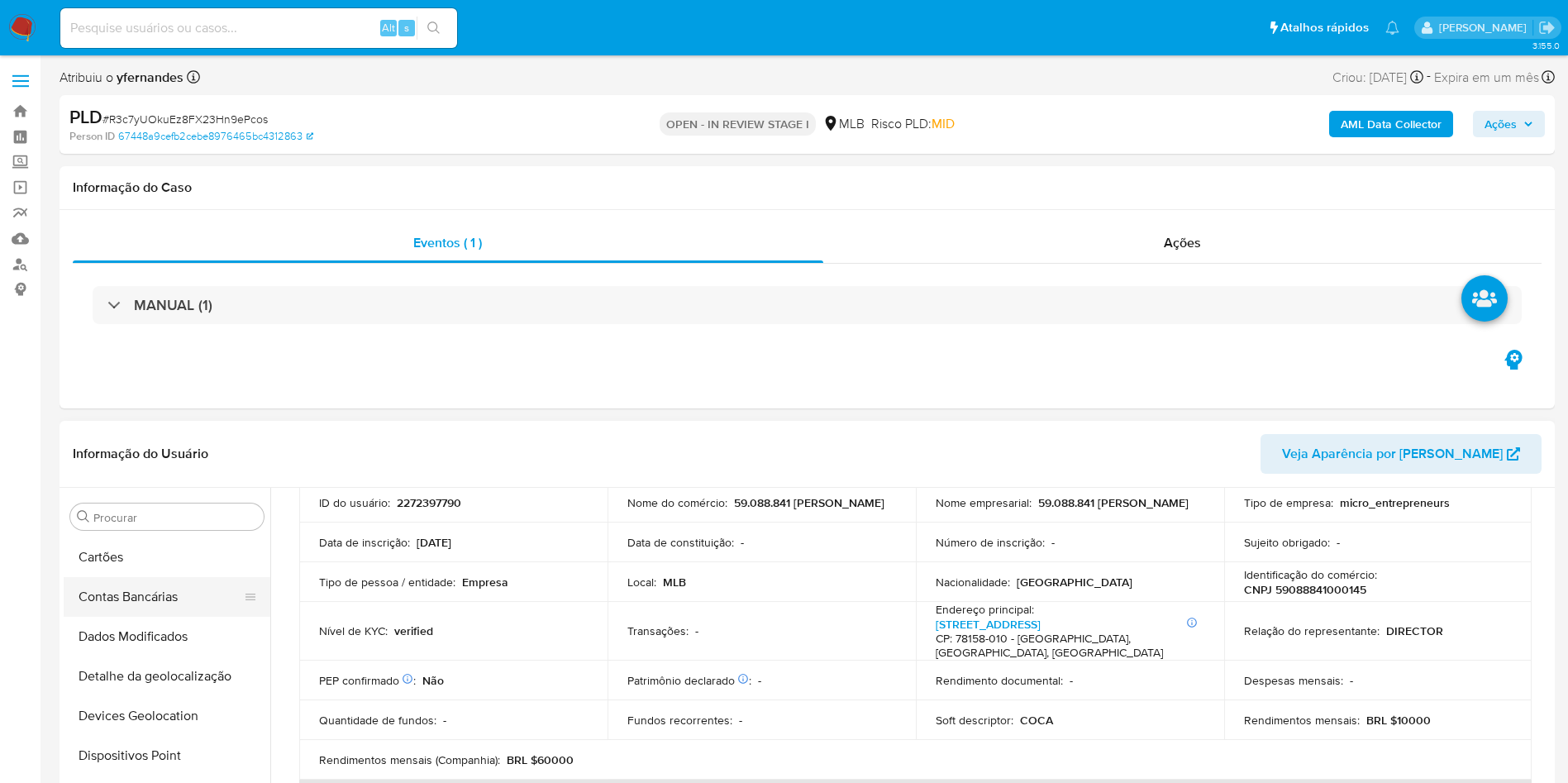
select select "10"
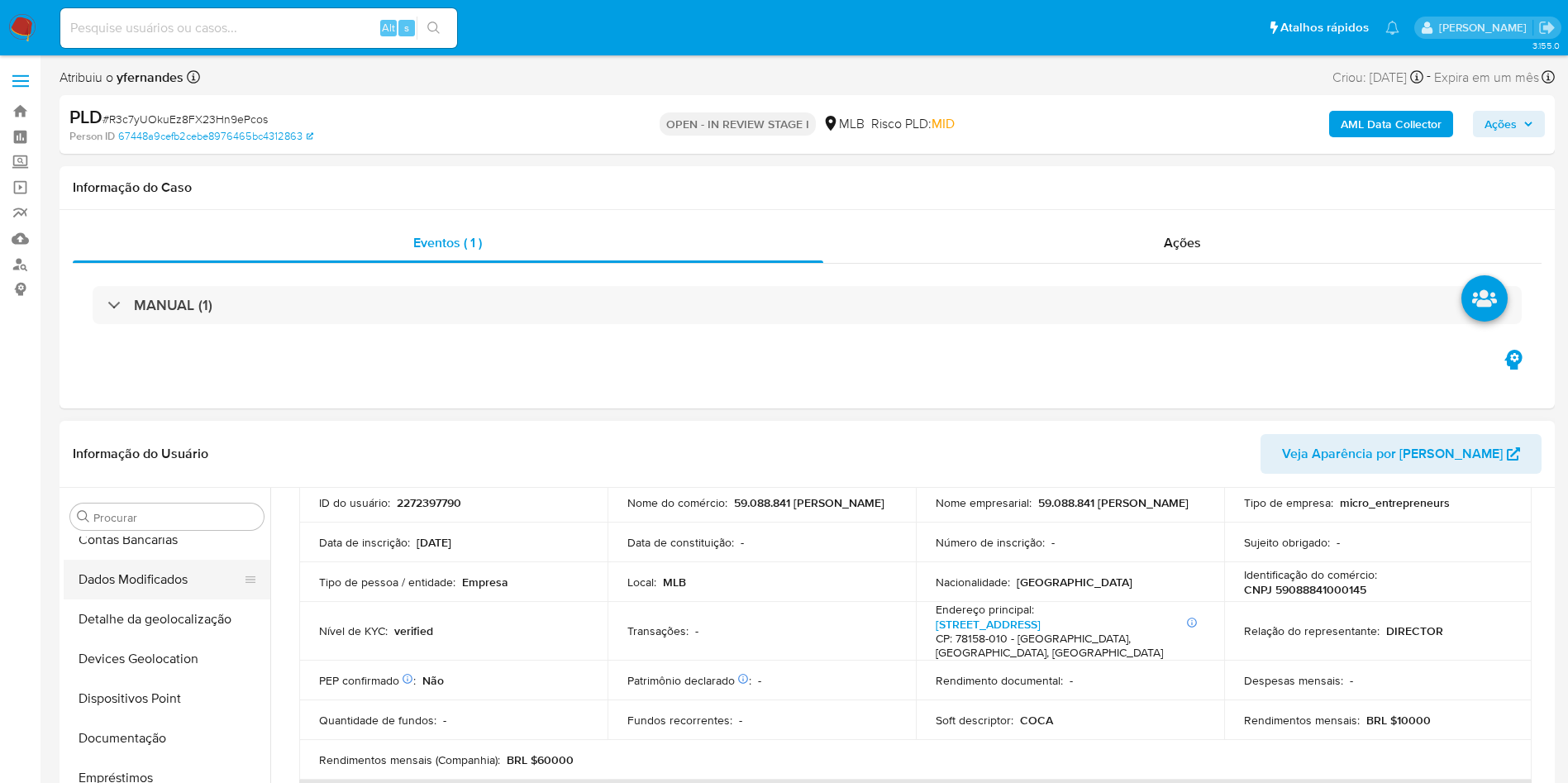
scroll to position [0, 0]
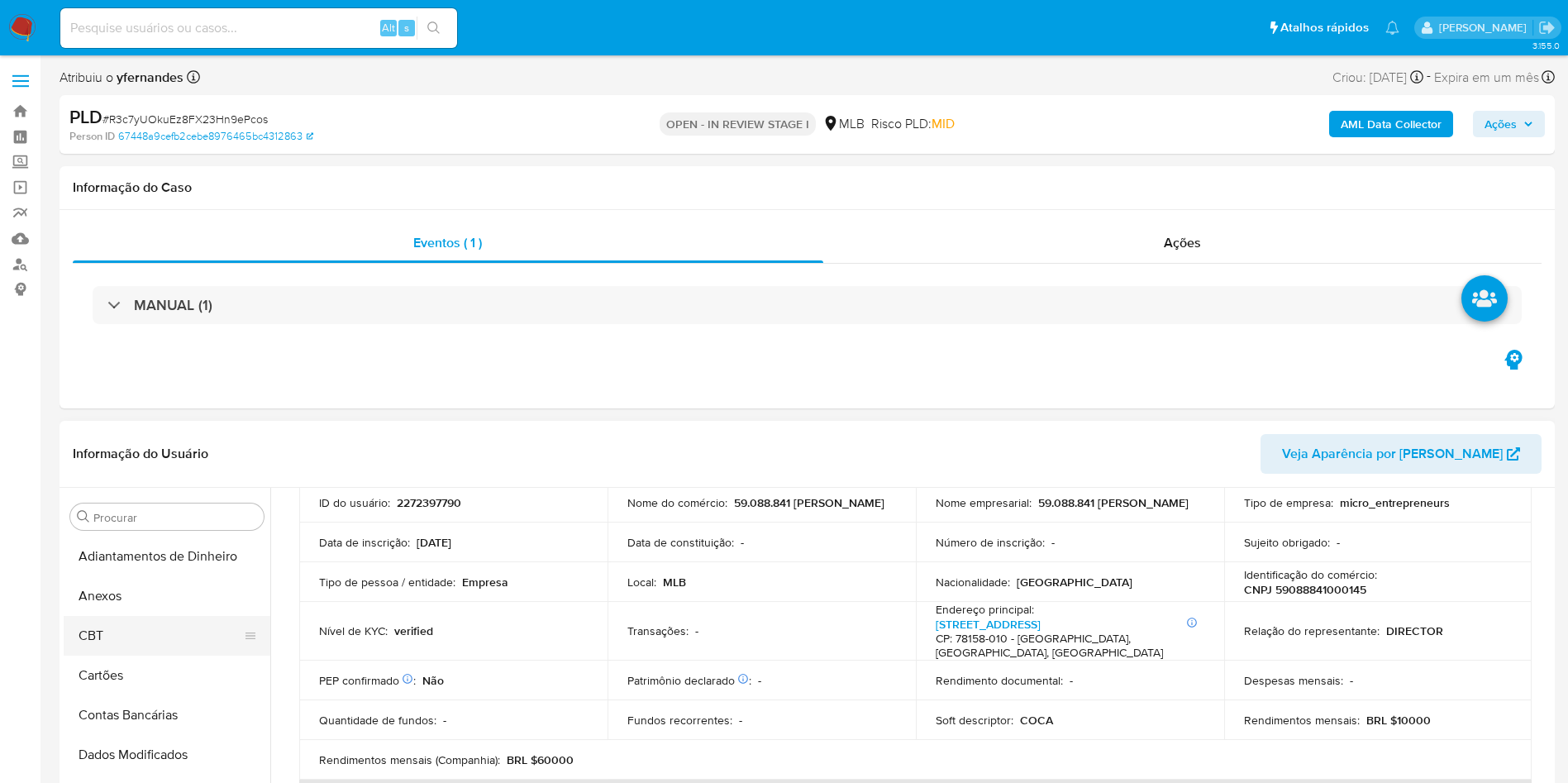
click at [148, 621] on button "CBT" at bounding box center [161, 636] width 193 height 40
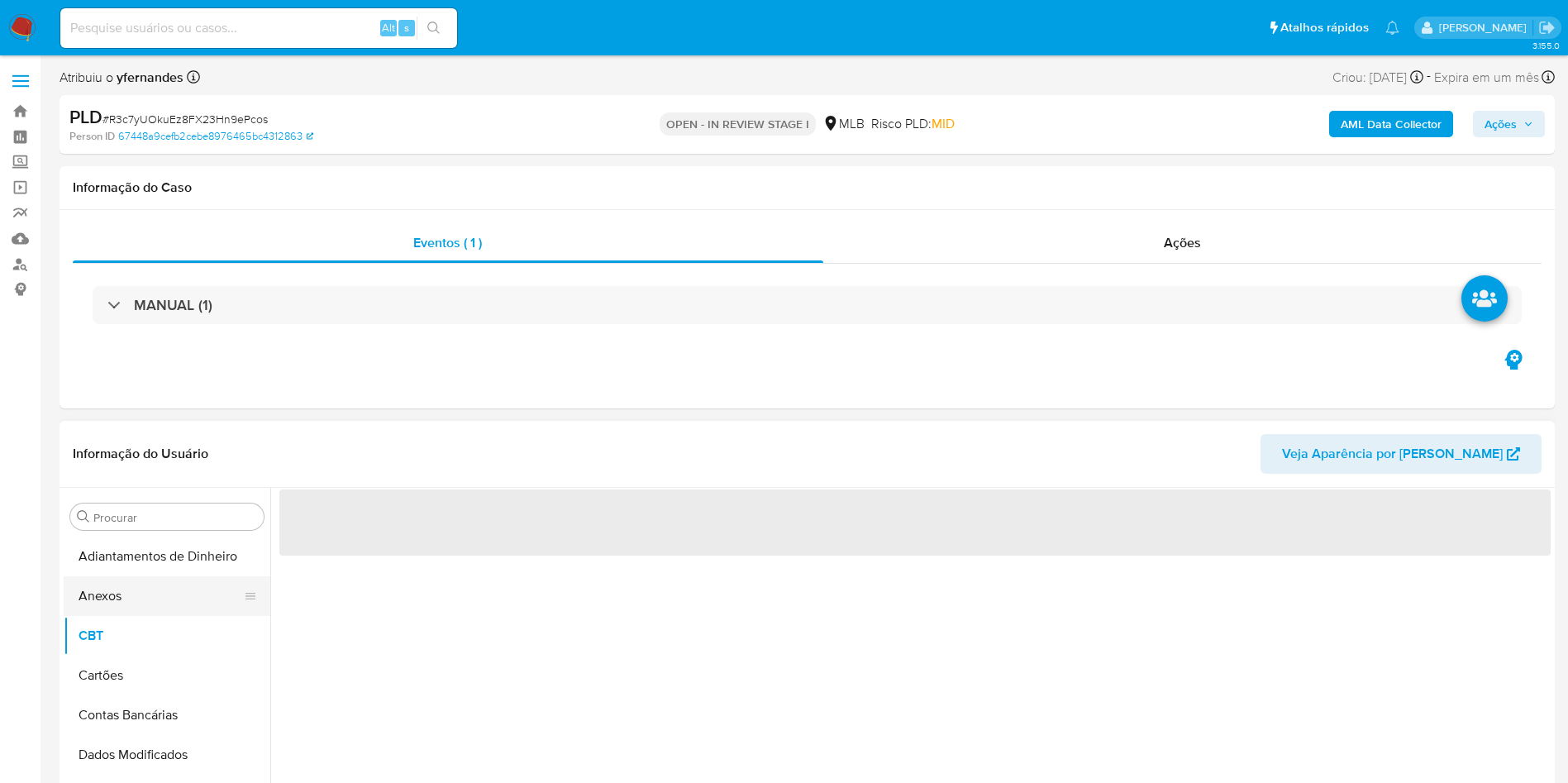
click at [129, 597] on button "Anexos" at bounding box center [161, 597] width 193 height 40
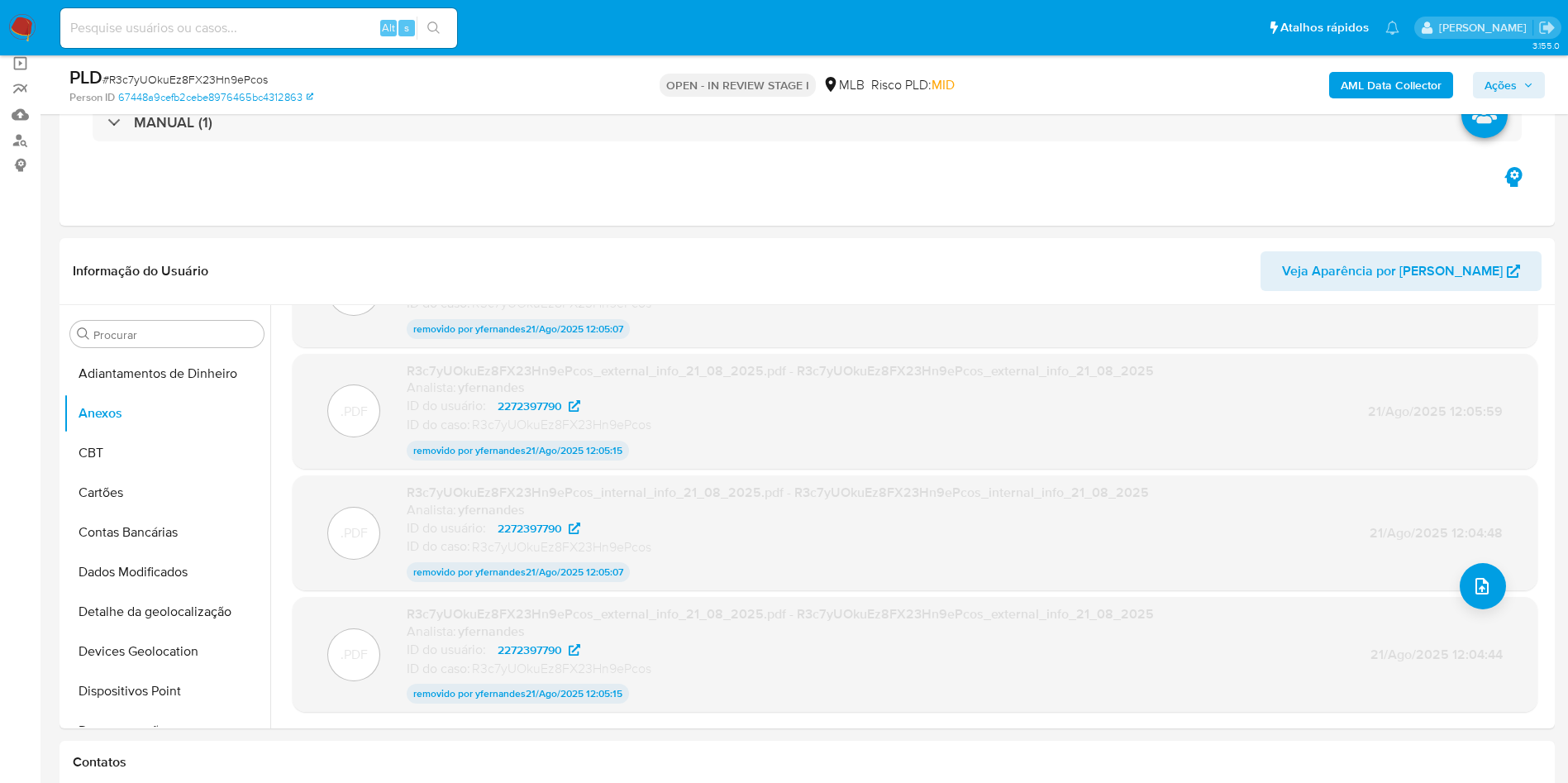
scroll to position [130, 0]
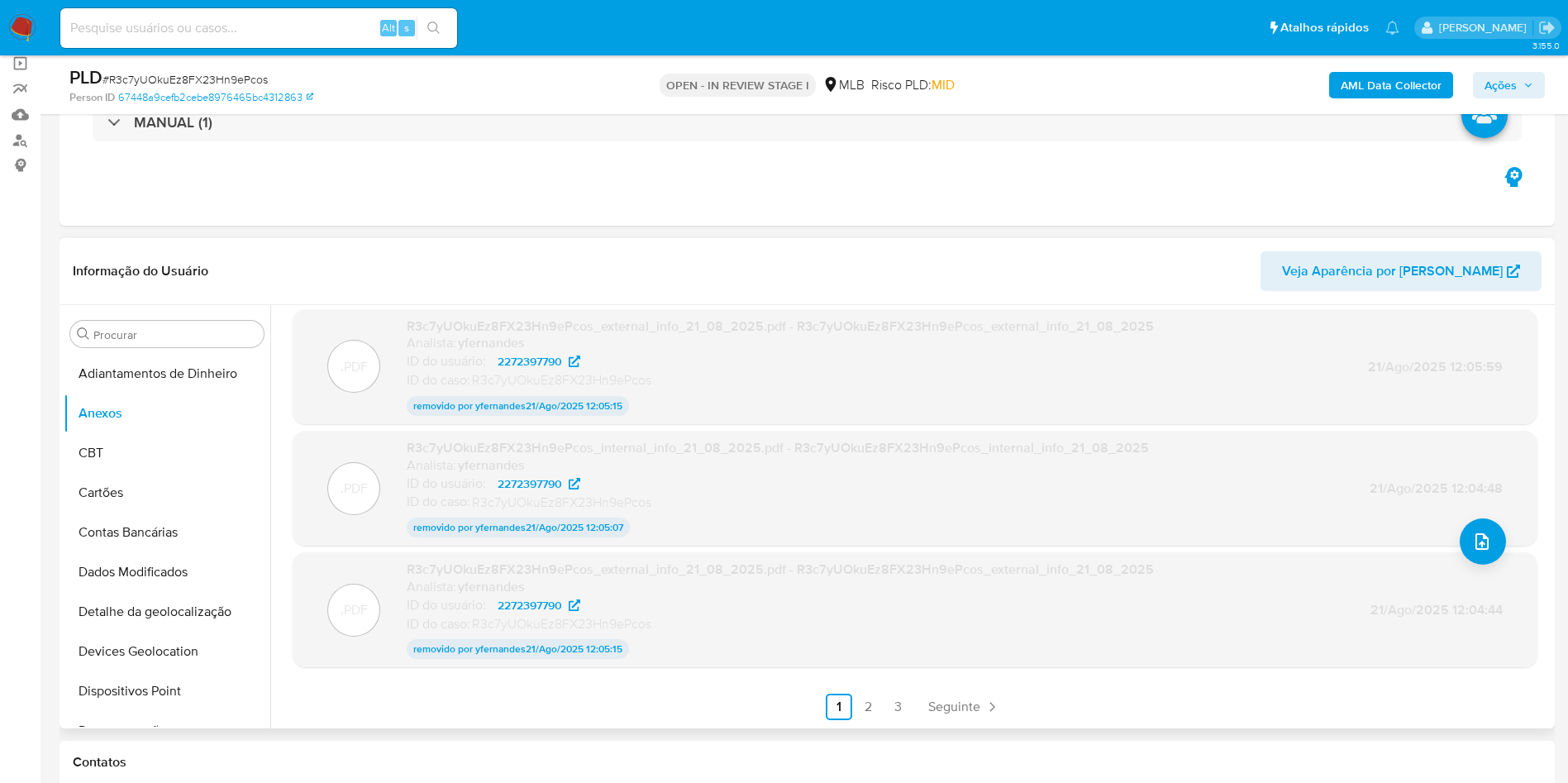
click at [518, 540] on div ".PDF R3c7yUOkuEz8FX23Hn9ePcos_internal_info_21_08_2025.pdf - R3c7yUOkuEz8FX23Hn…" at bounding box center [915, 488] width 1244 height 115
click at [604, 530] on p "removido por yfernandes 21/Ago/2025 12:05:07" at bounding box center [518, 527] width 224 height 20
click at [874, 718] on link "2" at bounding box center [868, 707] width 27 height 27
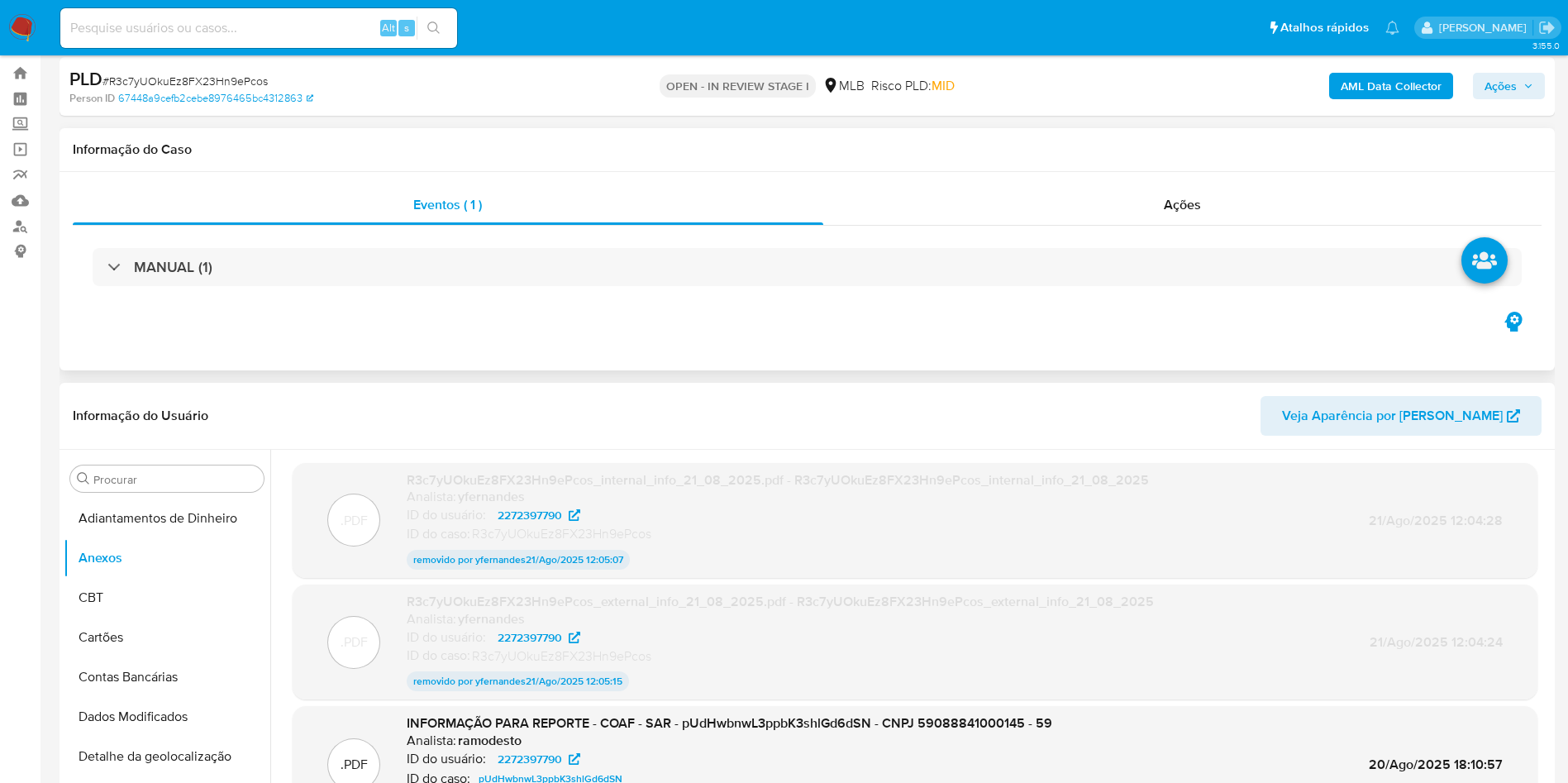
scroll to position [0, 0]
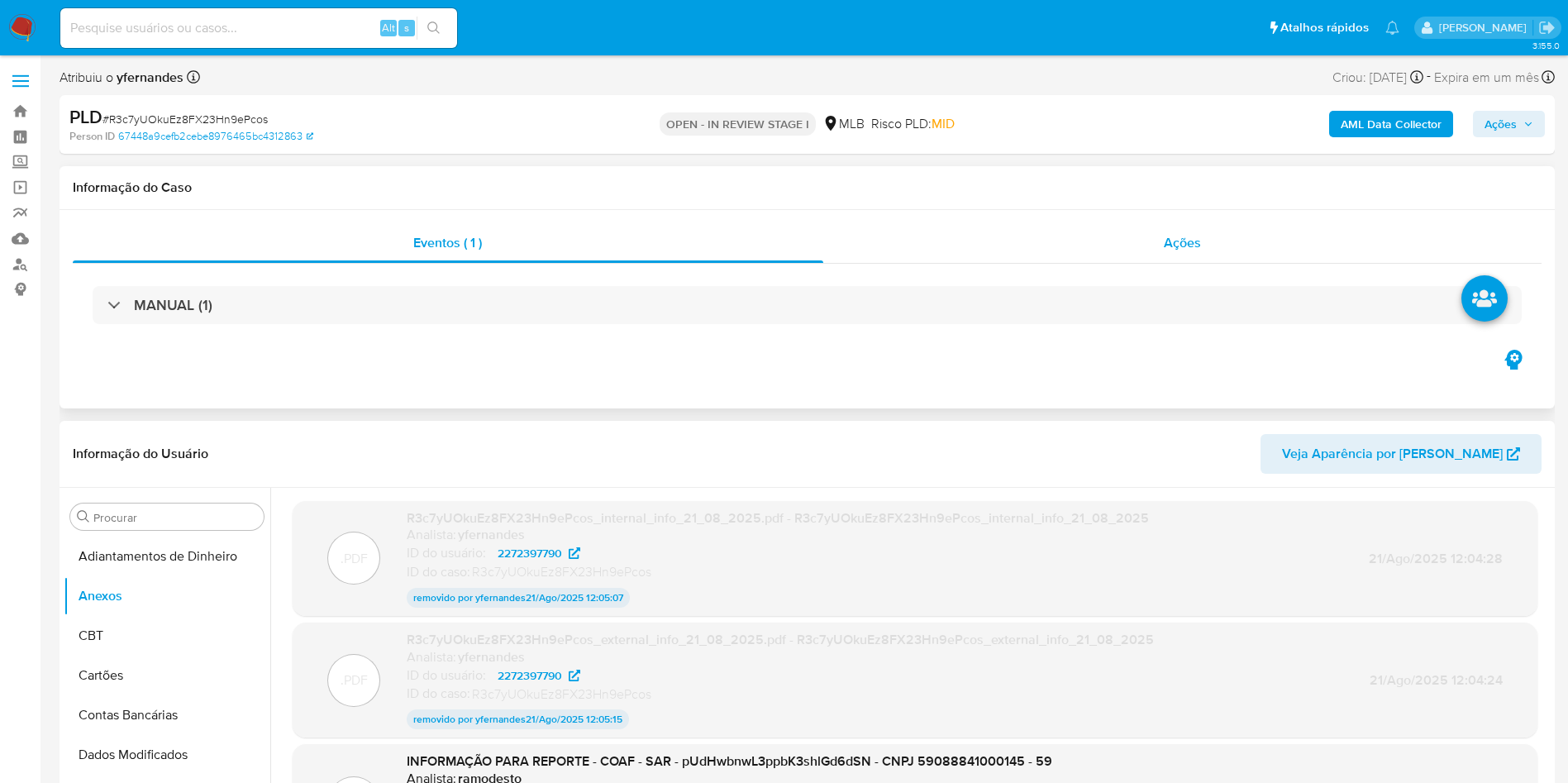
click at [995, 253] on div "Ações" at bounding box center [1182, 243] width 719 height 40
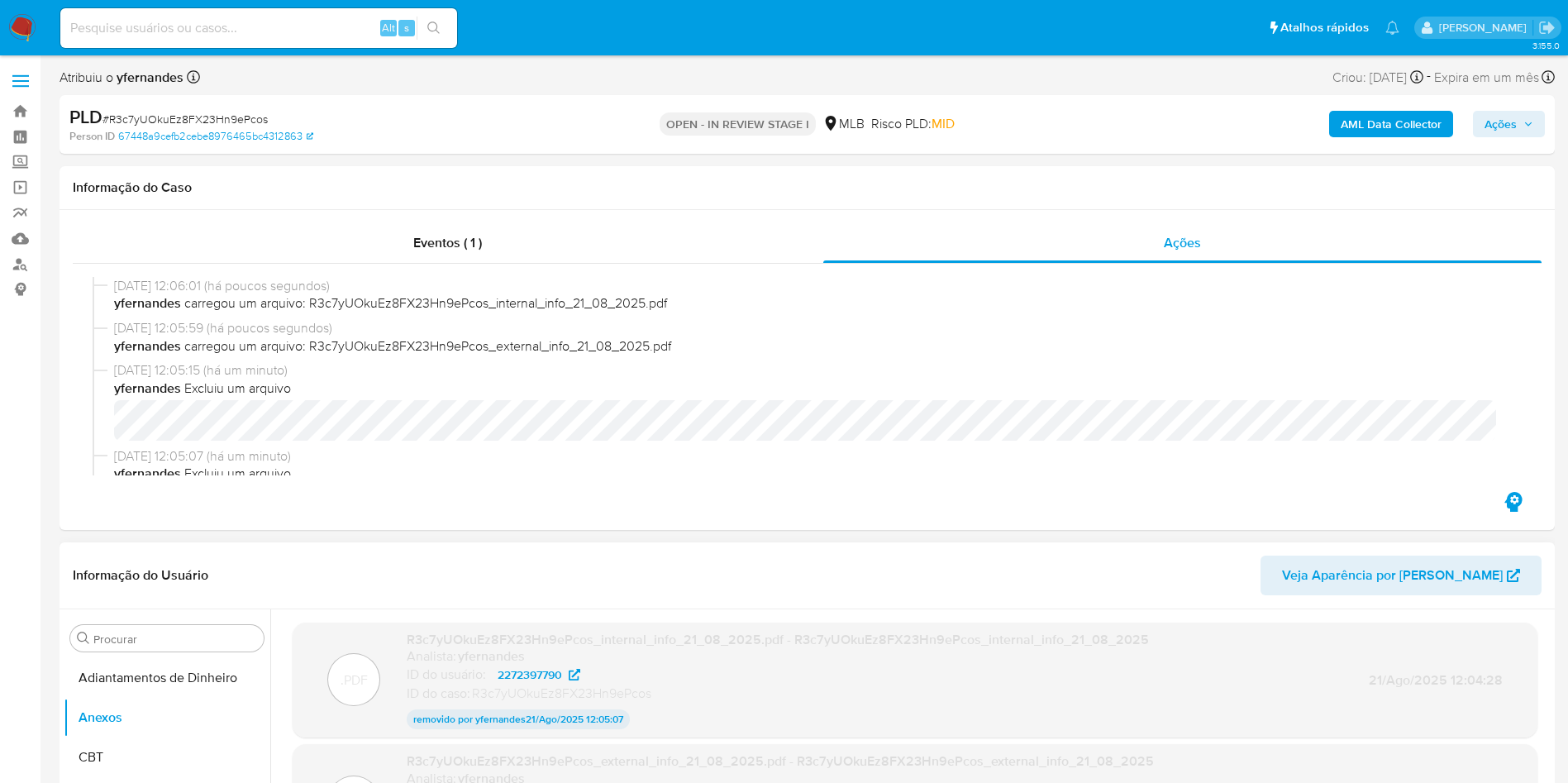
click at [193, 126] on span "# R3c7yUOkuEz8FX23Hn9ePcos" at bounding box center [186, 118] width 166 height 16
click at [192, 126] on span "# R3c7yUOkuEz8FX23Hn9ePcos" at bounding box center [186, 118] width 166 height 16
copy span "R3c7yUOkuEz8FX23Hn9ePcos"
click at [19, 28] on img at bounding box center [22, 28] width 28 height 28
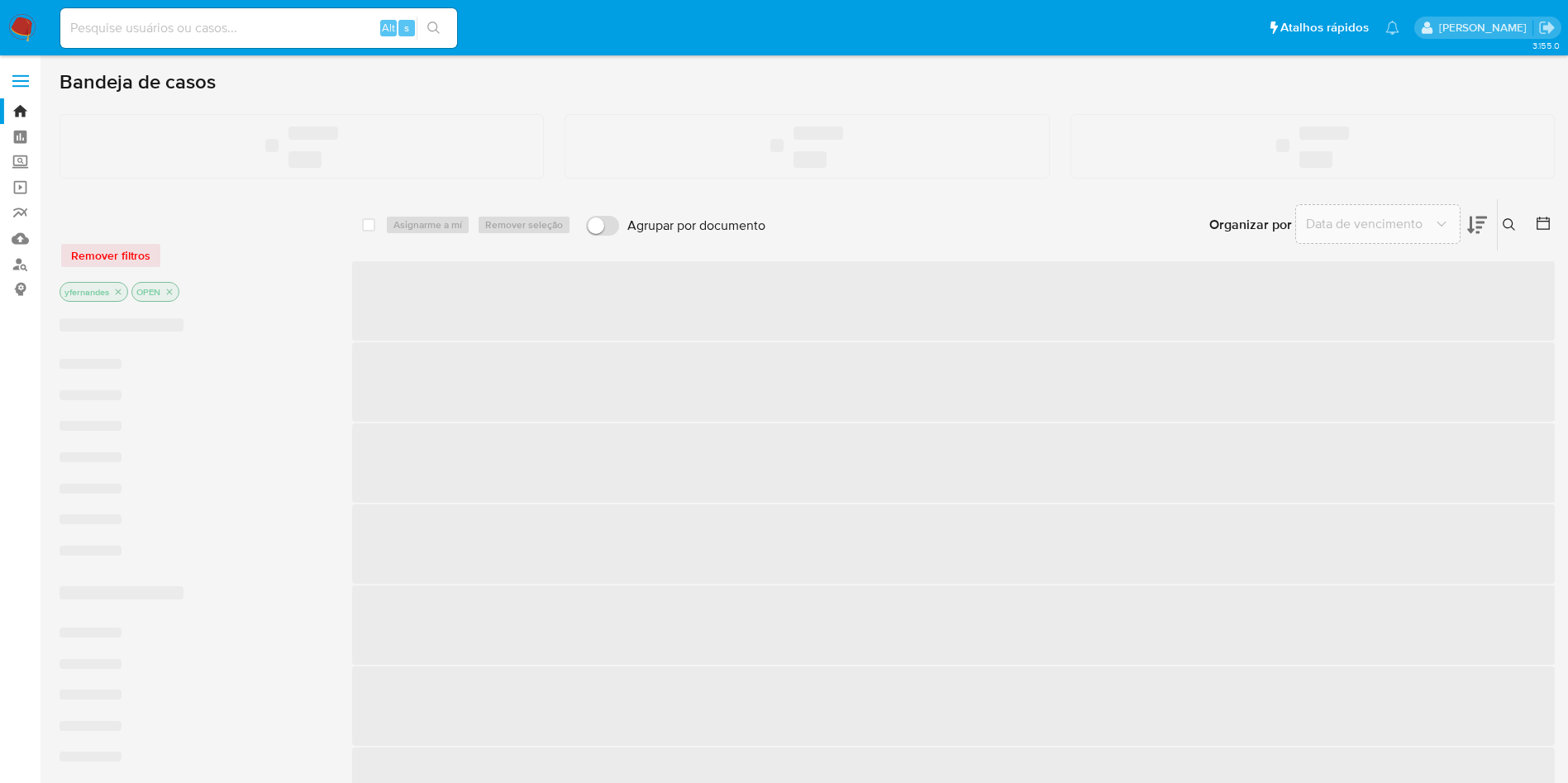
click at [296, 30] on input at bounding box center [259, 28] width 397 height 22
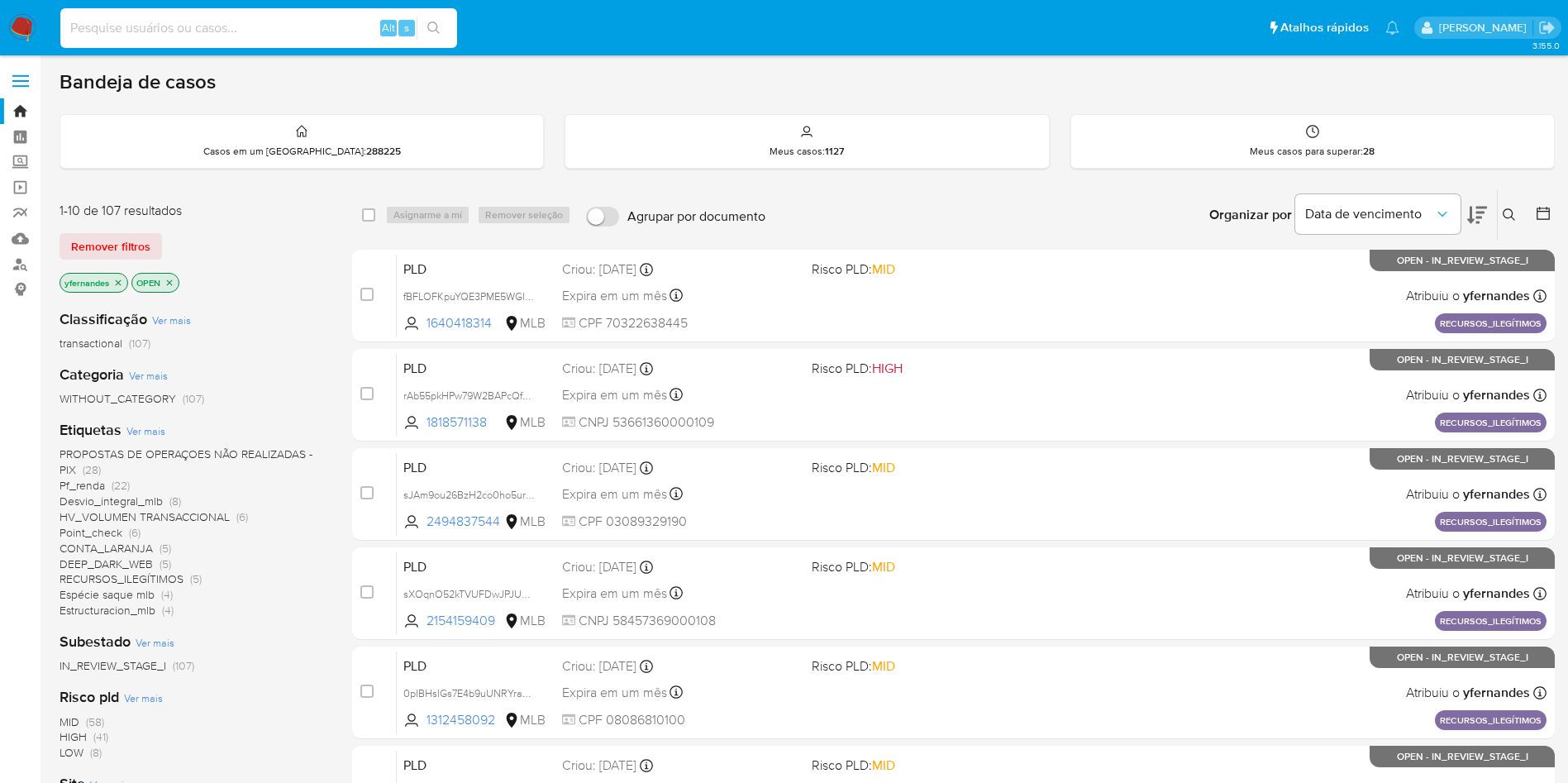
paste input "R3c7yUOkuEz8FX23Hn9ePcos"
type input "R3c7yUOkuEz8FX23Hn9ePcos"
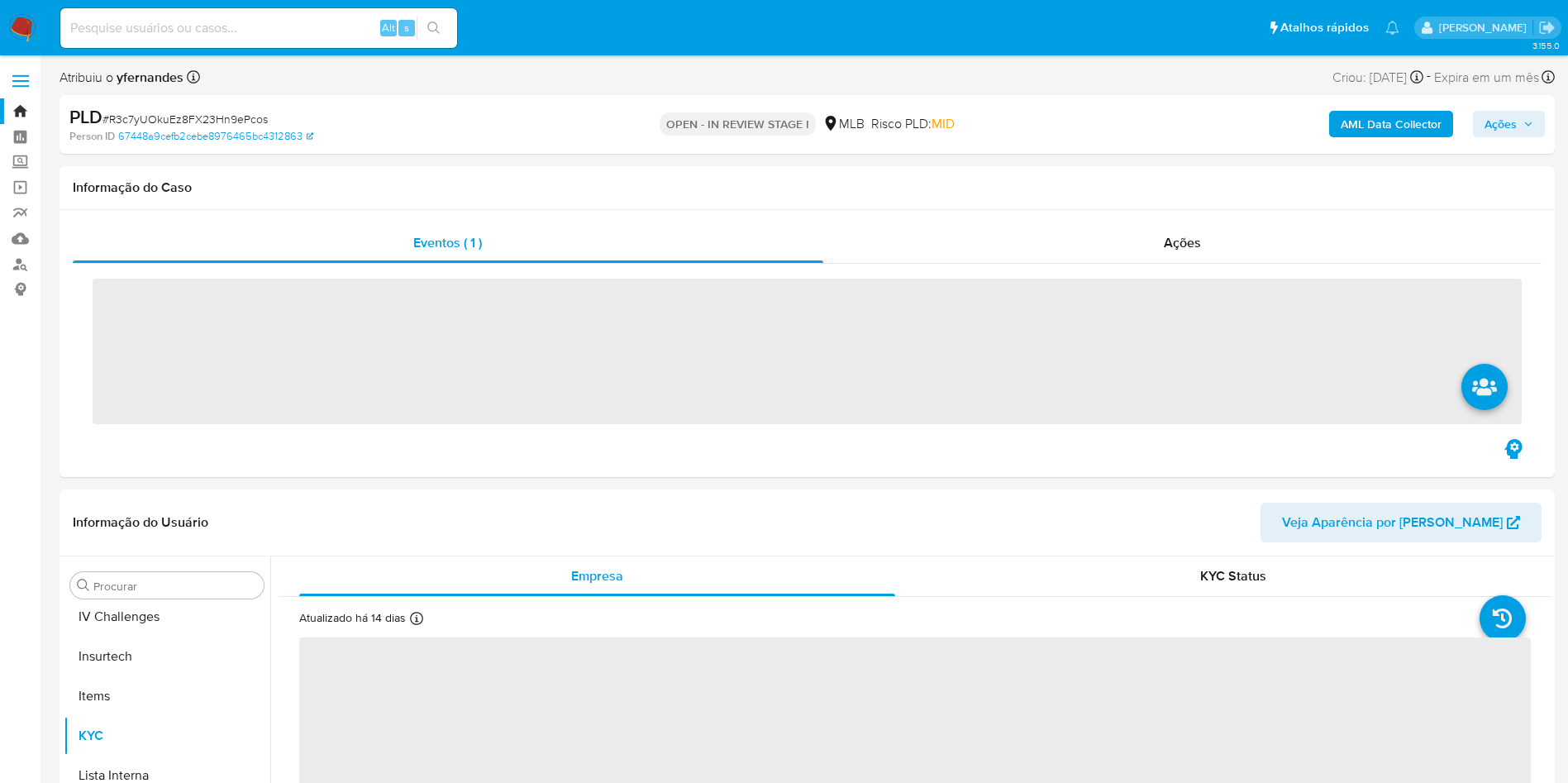
scroll to position [738, 0]
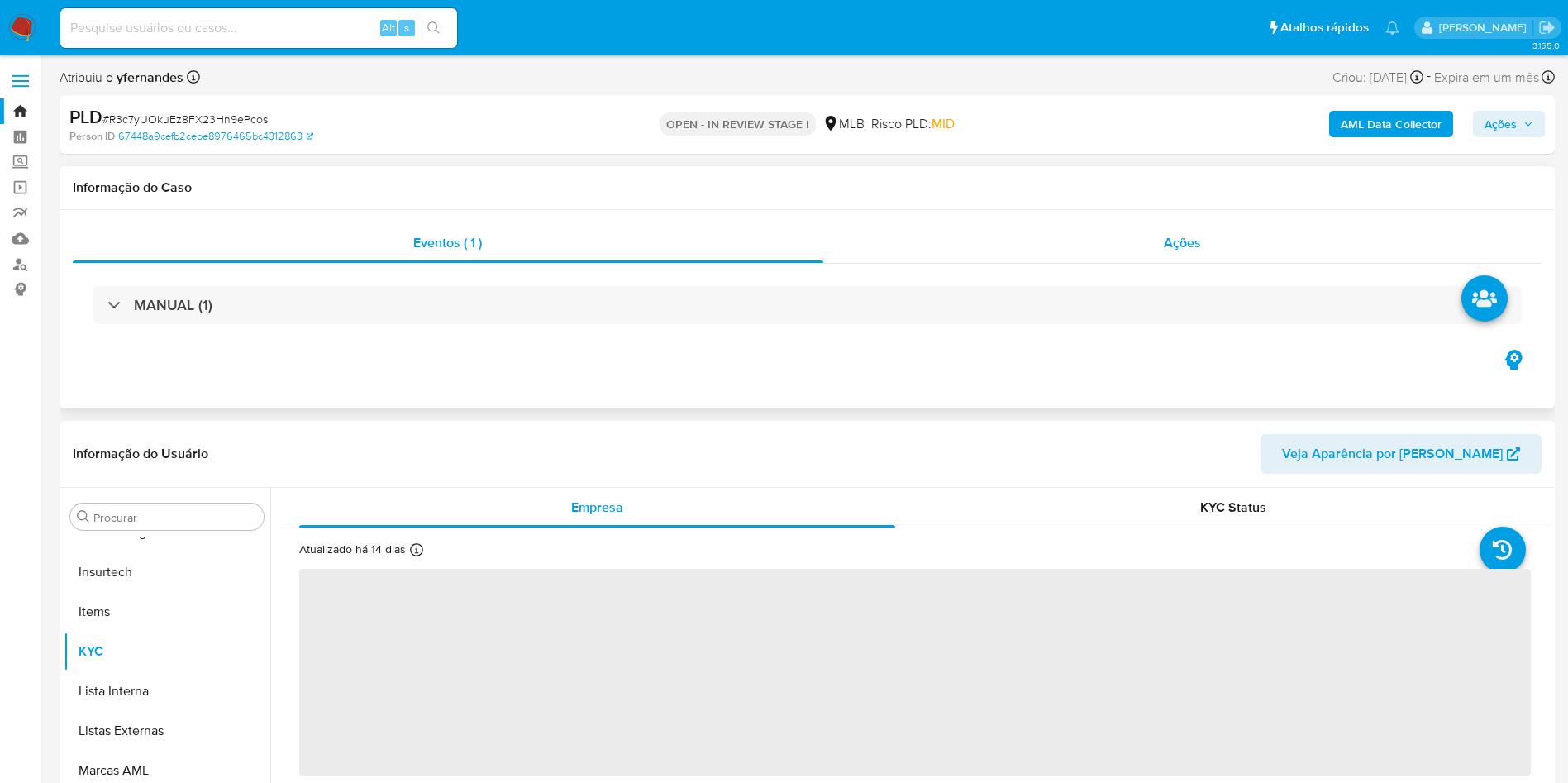
click at [1044, 238] on div "Ações" at bounding box center [1182, 243] width 719 height 40
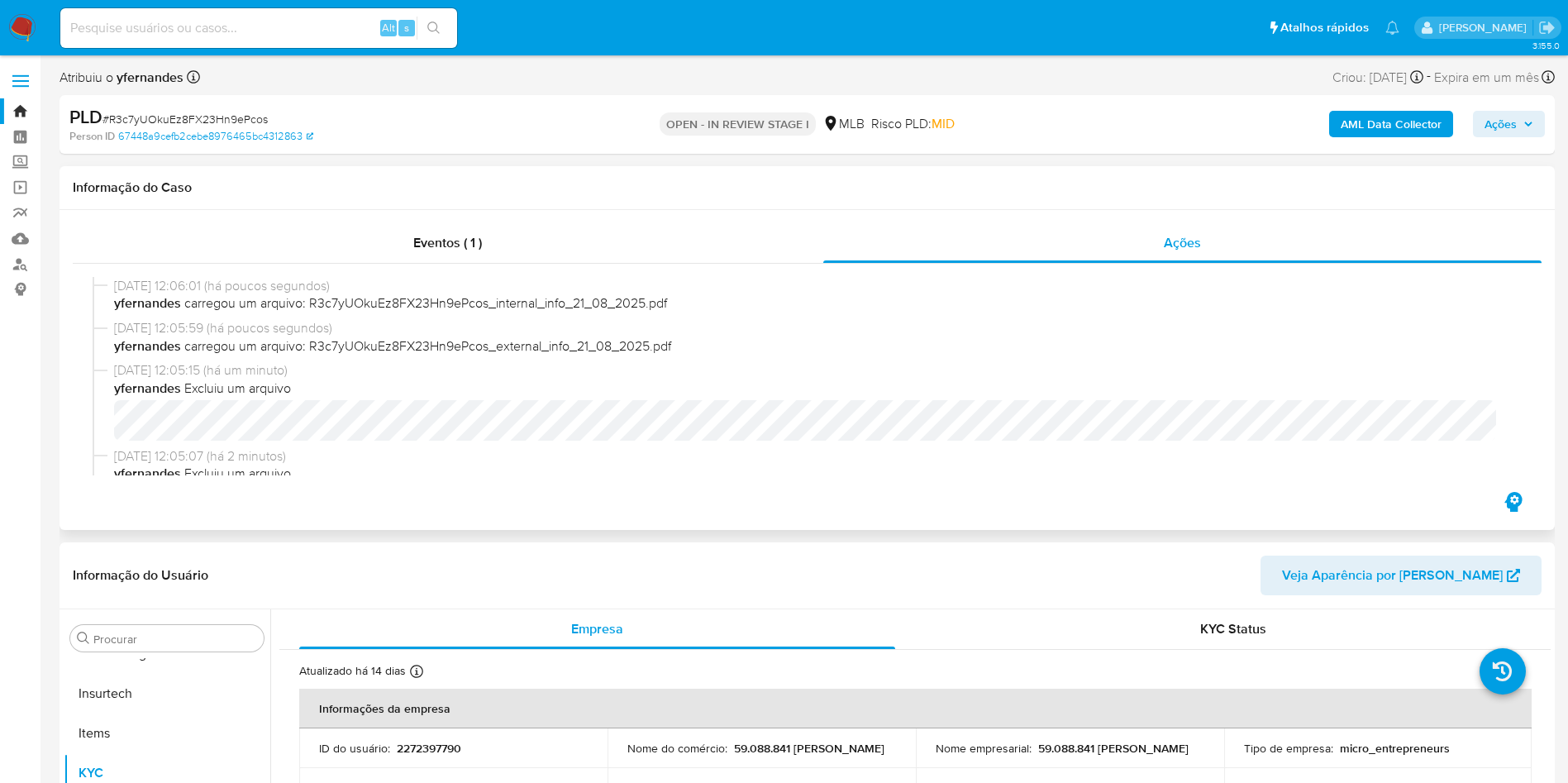
select select "10"
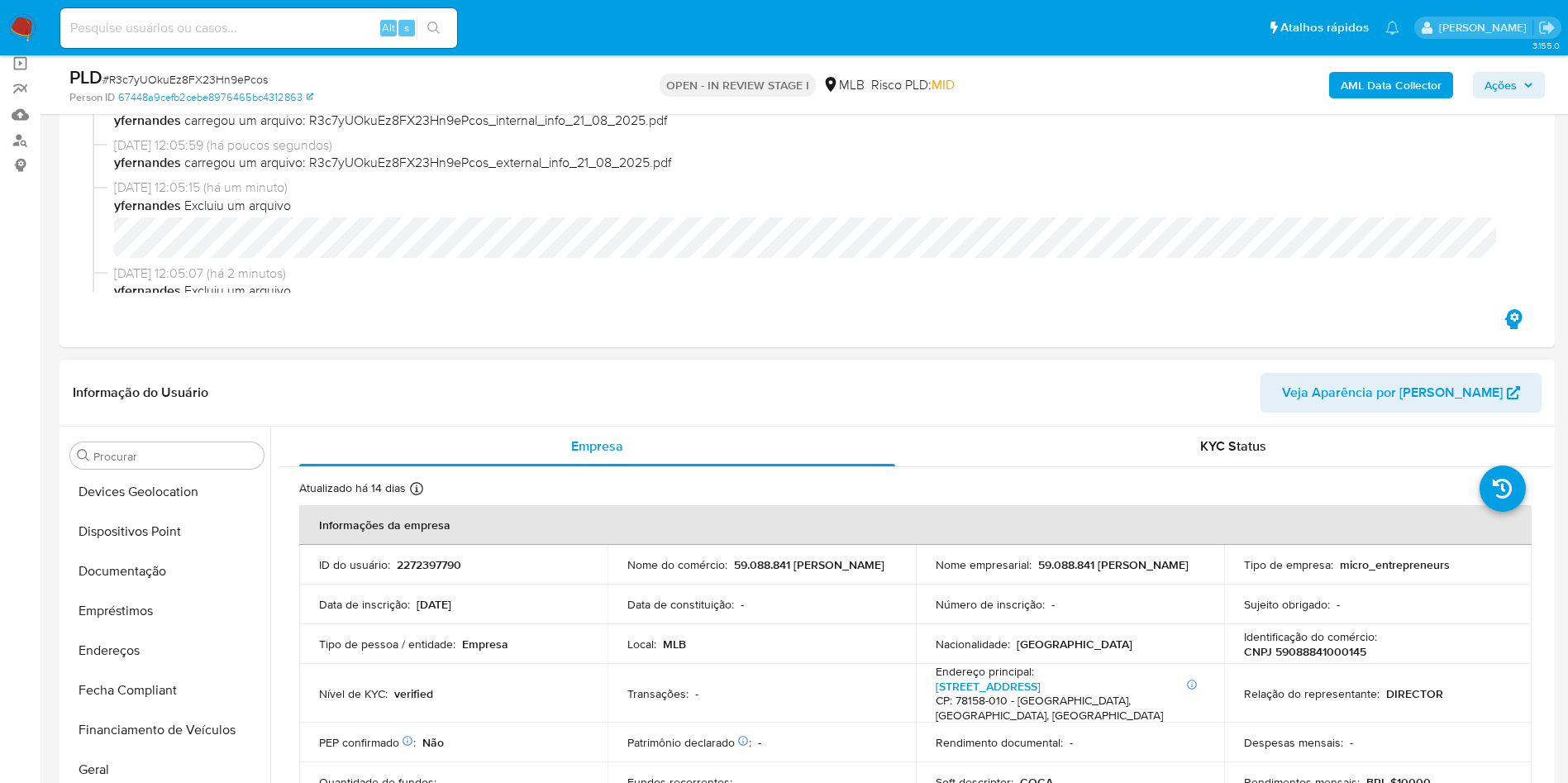
scroll to position [0, 0]
click at [144, 536] on button "Anexos" at bounding box center [161, 535] width 193 height 40
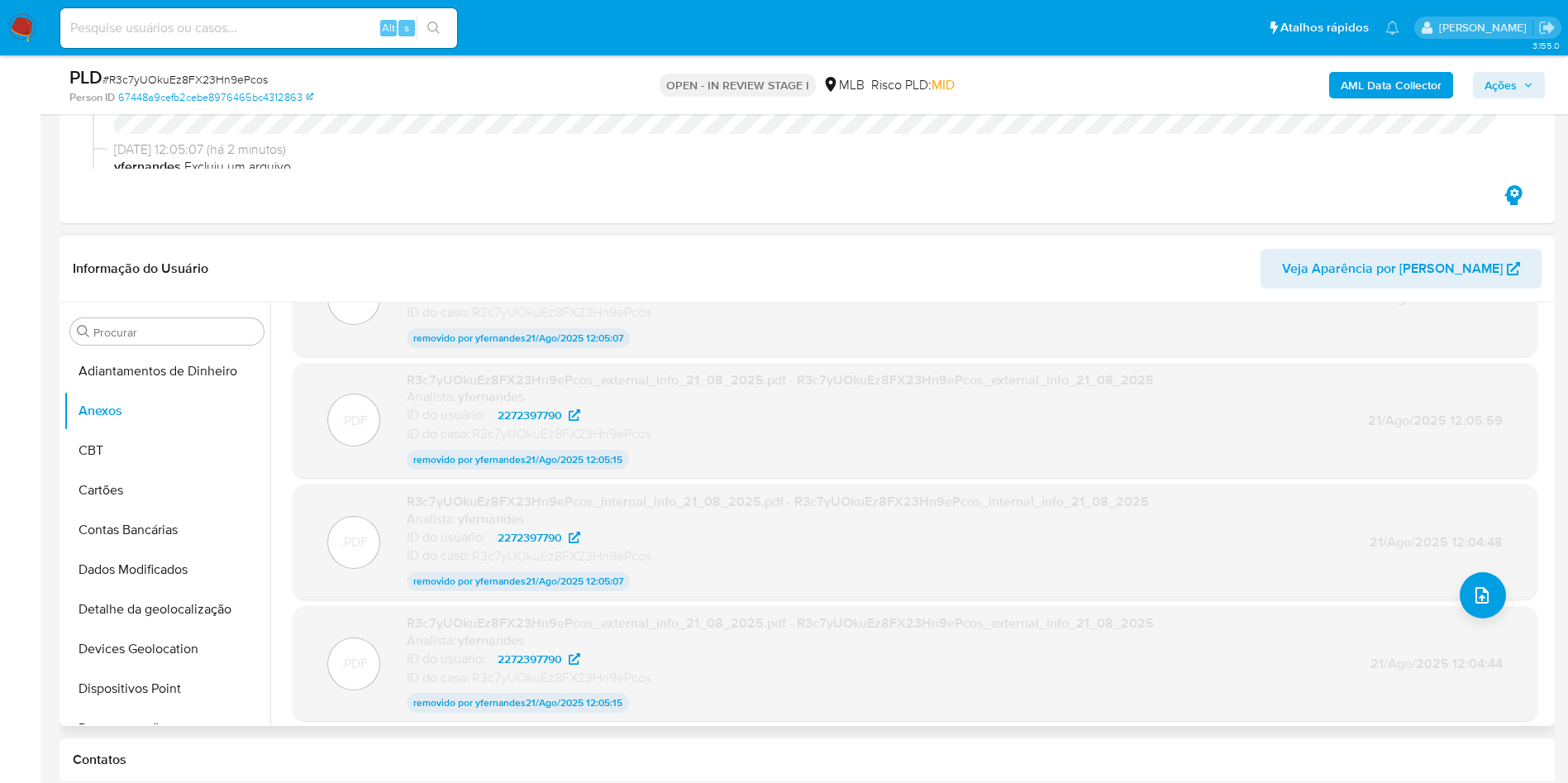
scroll to position [130, 0]
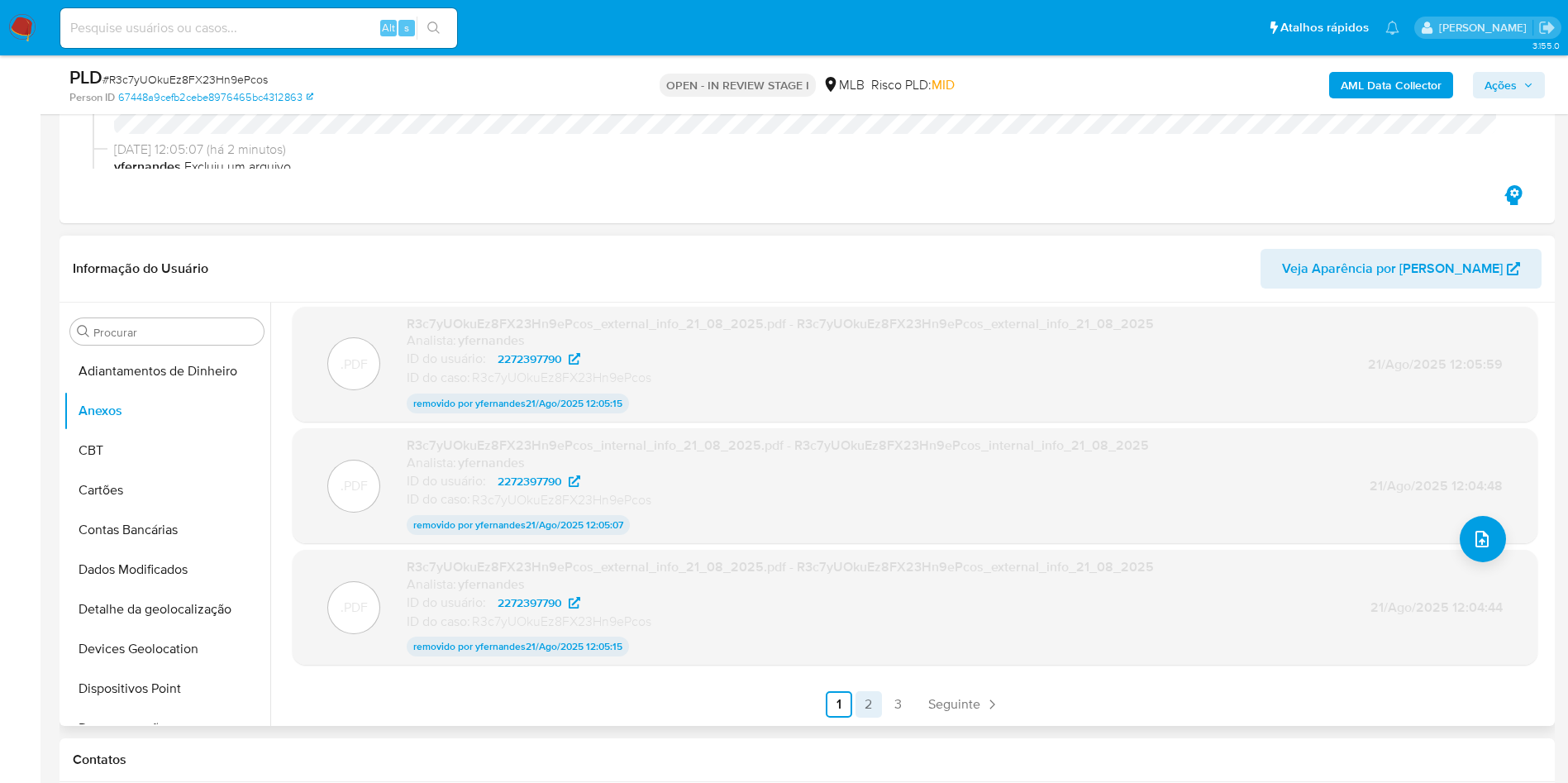
click at [860, 705] on link "2" at bounding box center [868, 704] width 27 height 27
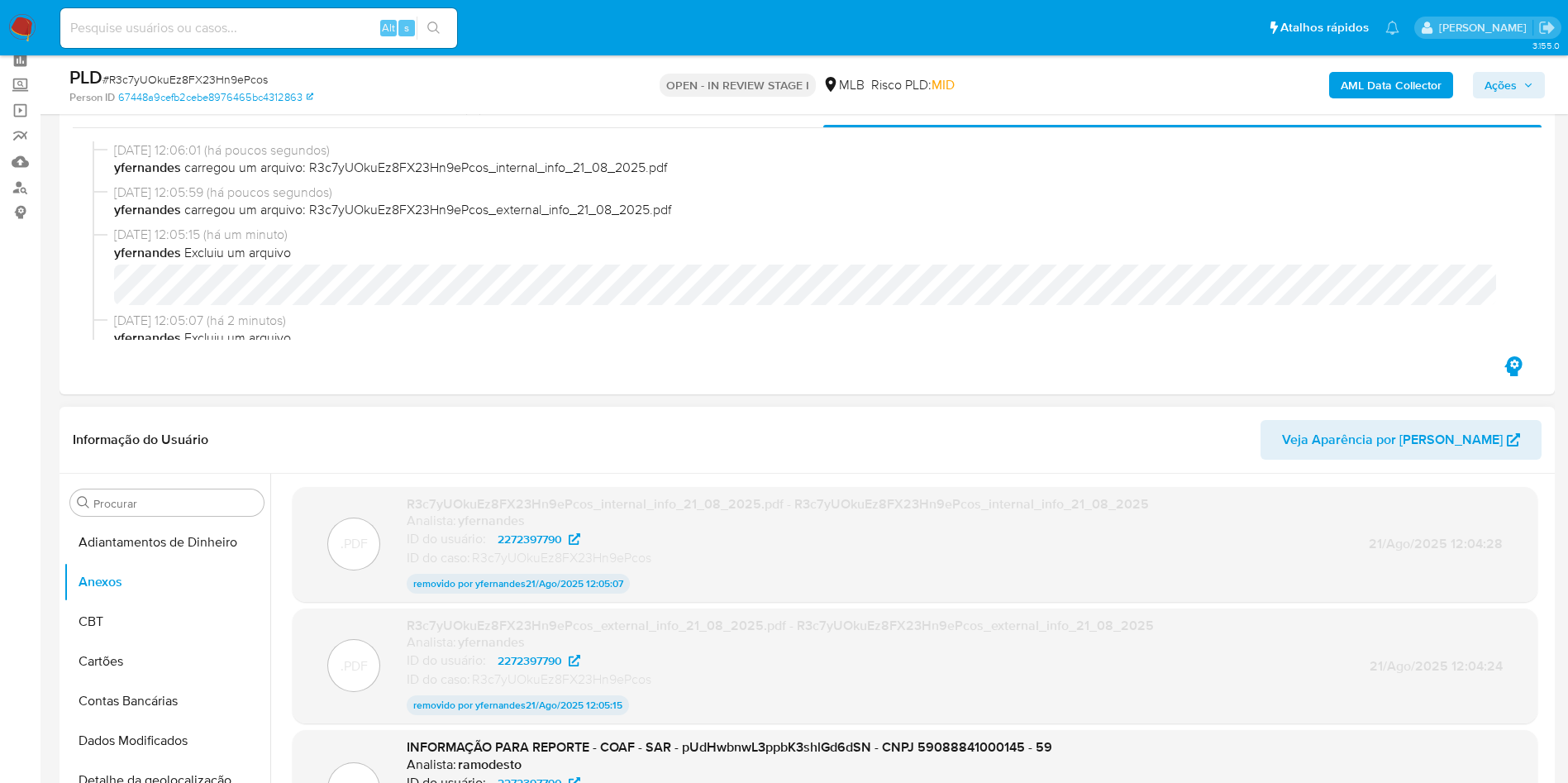
scroll to position [0, 0]
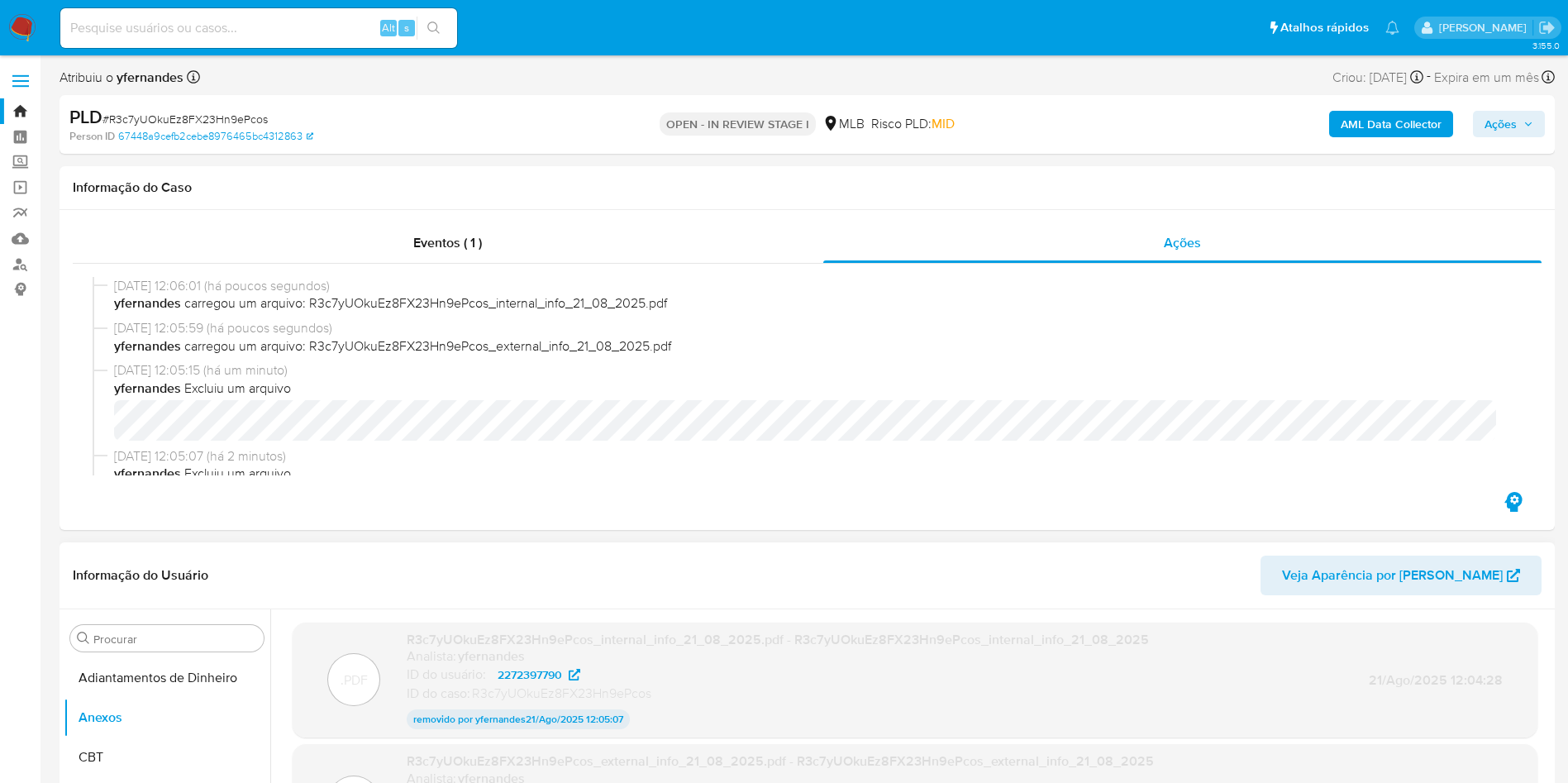
click at [1507, 129] on span "Ações" at bounding box center [1500, 123] width 32 height 27
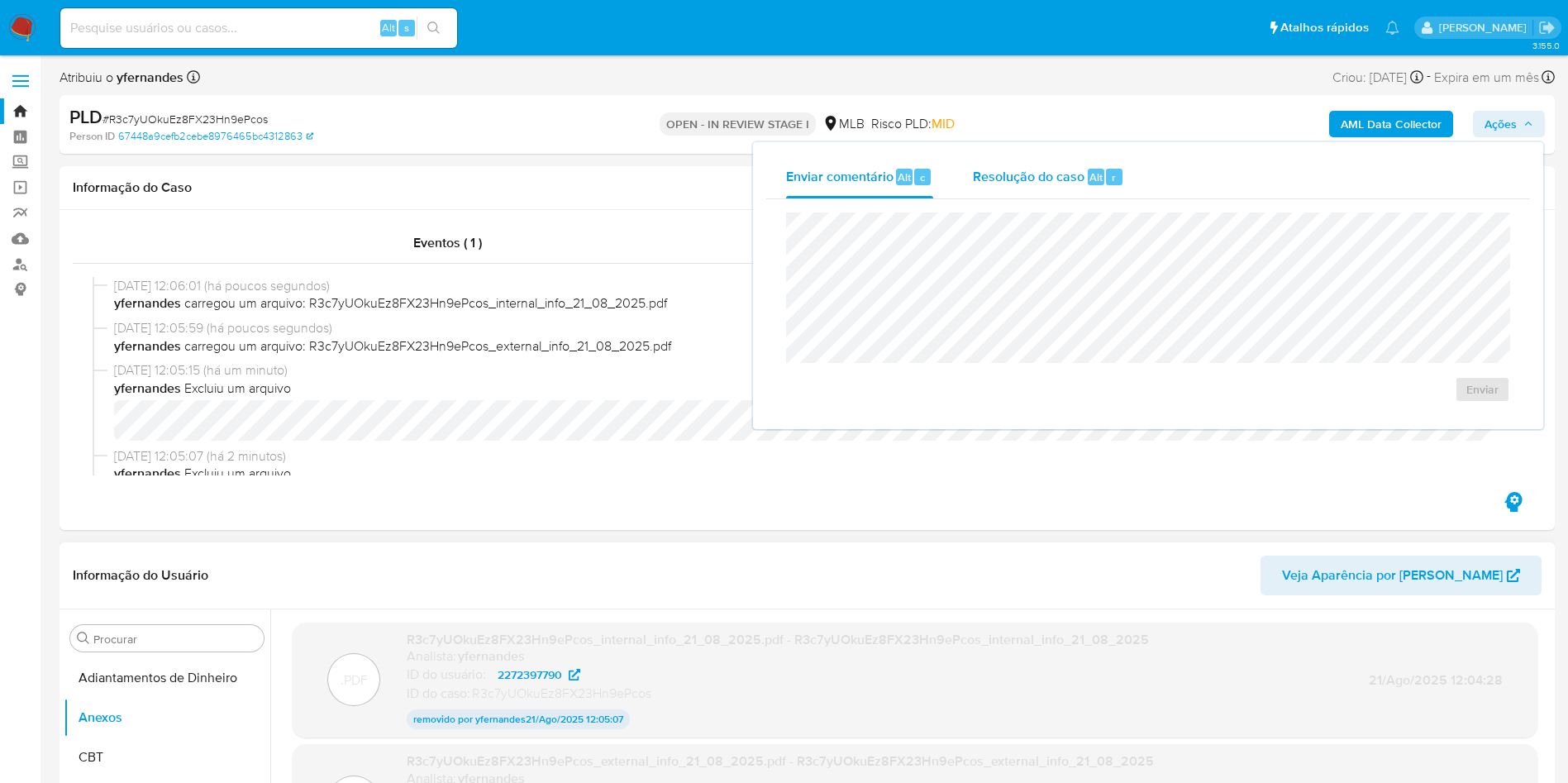
click at [976, 179] on span "Resolução do caso" at bounding box center [1028, 176] width 111 height 19
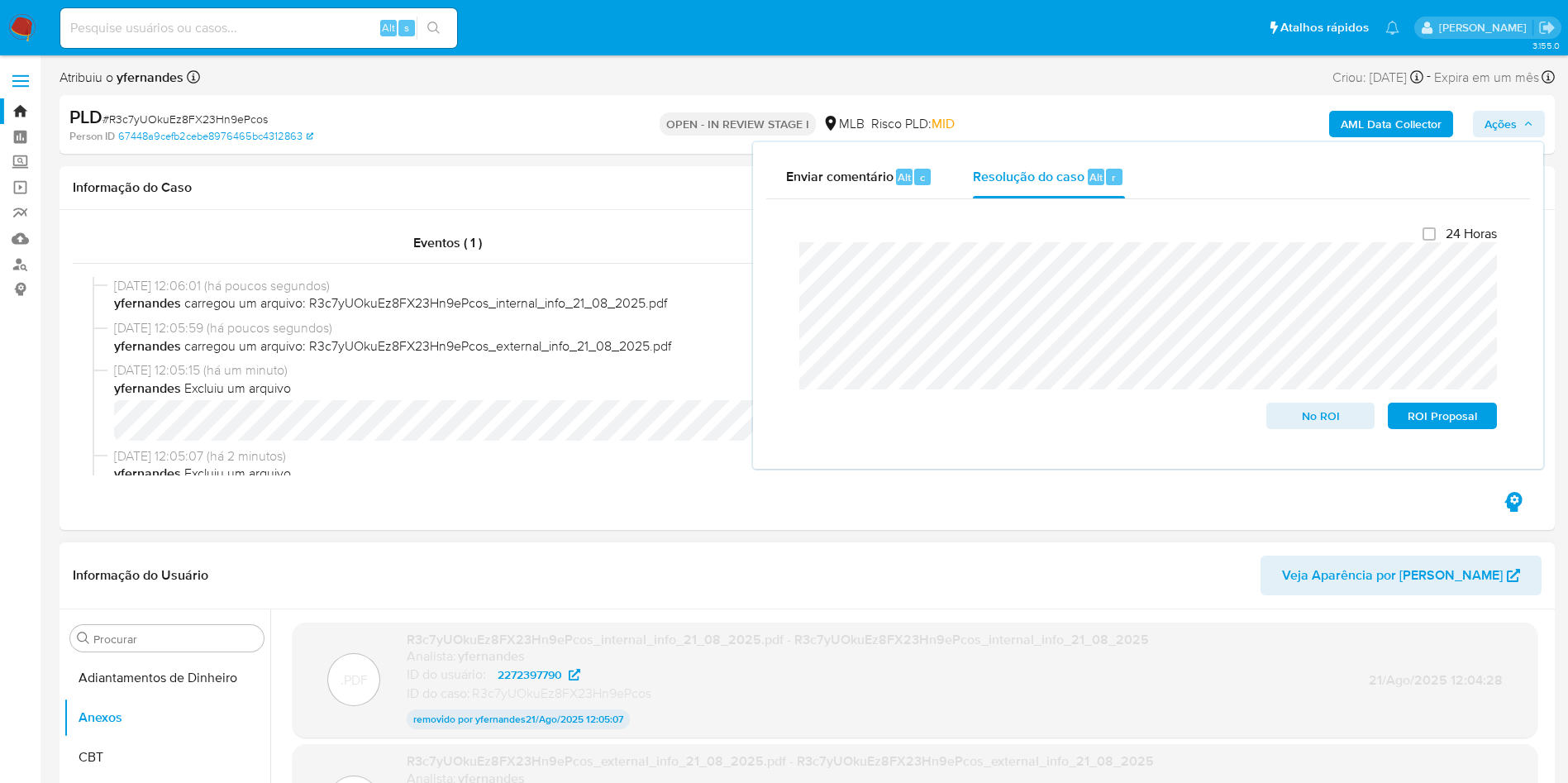
click at [222, 105] on div "PLD # R3c7yUOkuEz8FX23Hn9ePcos" at bounding box center [312, 117] width 486 height 25
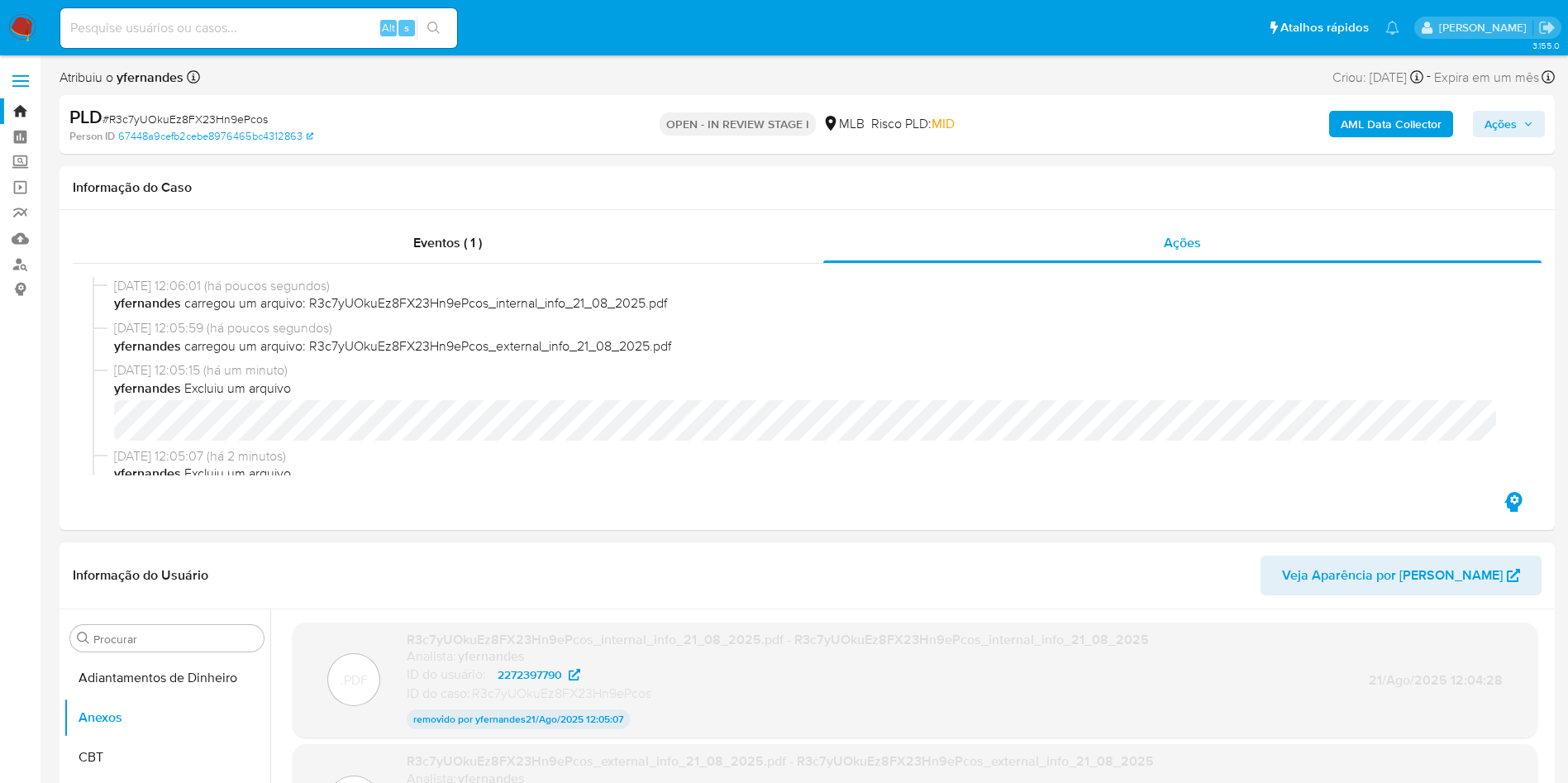
click at [237, 114] on span "# R3c7yUOkuEz8FX23Hn9ePcos" at bounding box center [186, 118] width 166 height 16
copy span "R3c7yUOkuEz8FX23Hn9ePcos"
click at [1495, 117] on span "Ações" at bounding box center [1500, 123] width 32 height 27
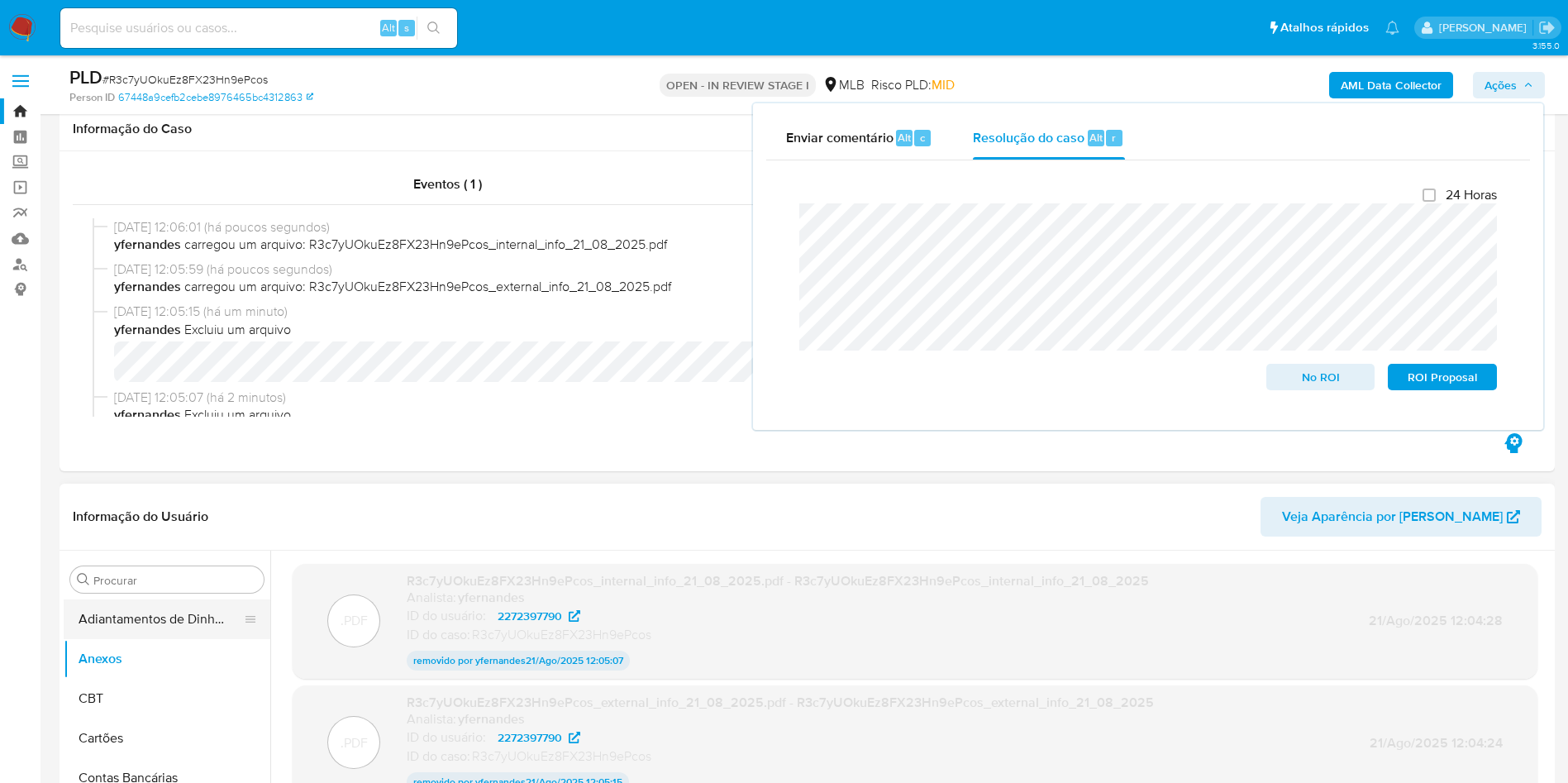
scroll to position [124, 0]
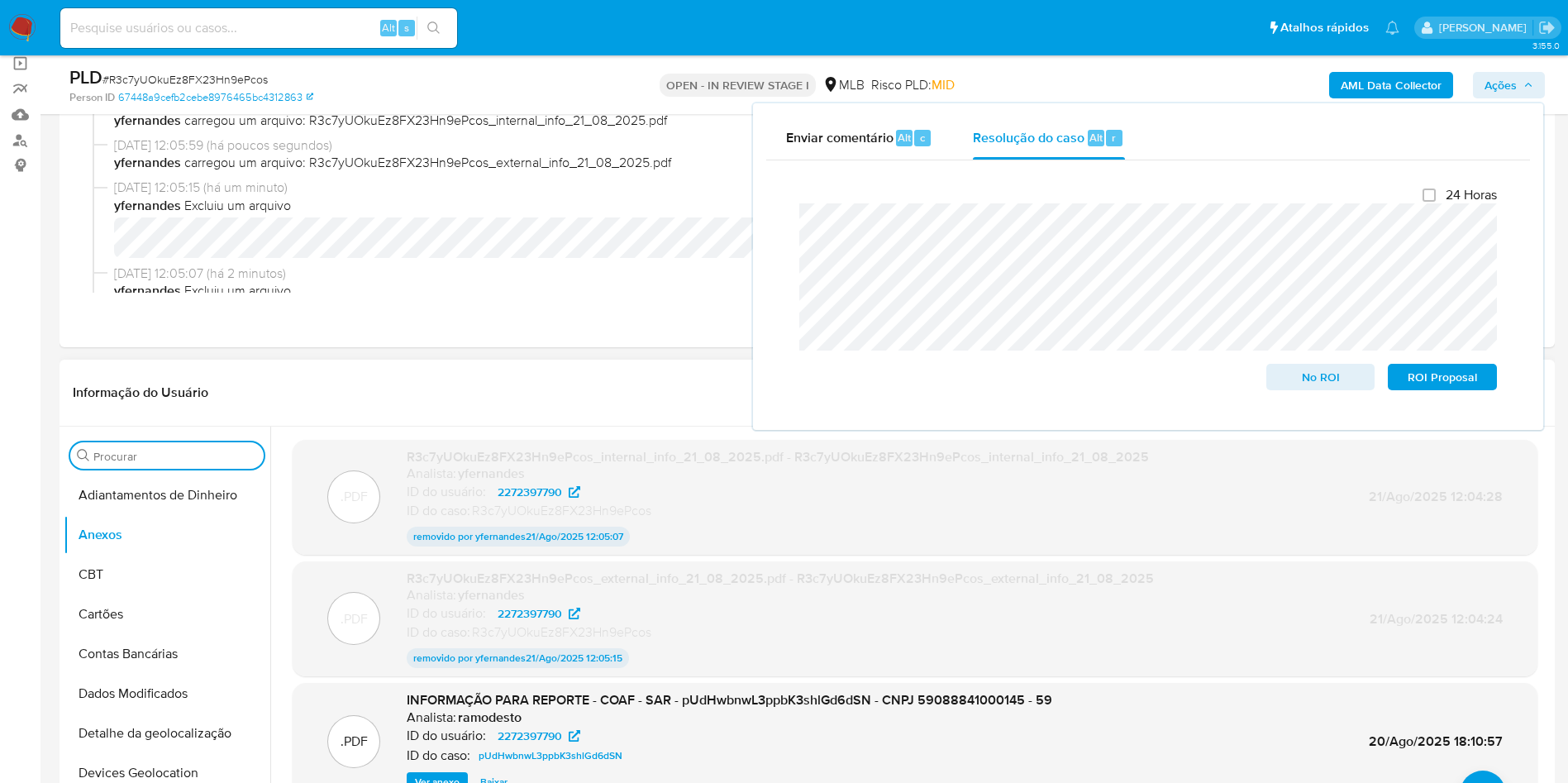
click at [116, 451] on input "Procurar" at bounding box center [175, 456] width 164 height 15
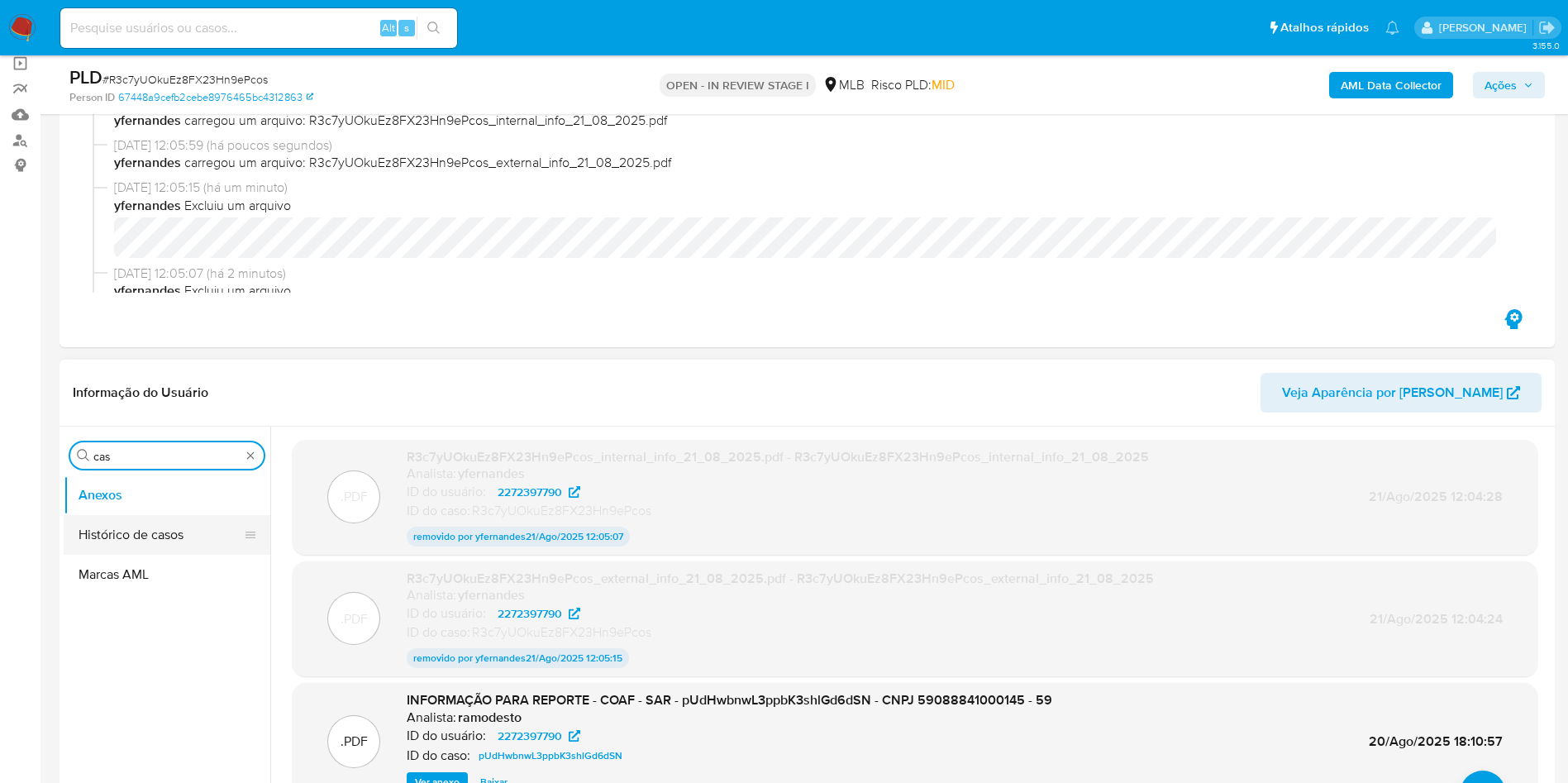
type input "cas"
click at [105, 521] on button "Histórico de casos" at bounding box center [161, 535] width 193 height 40
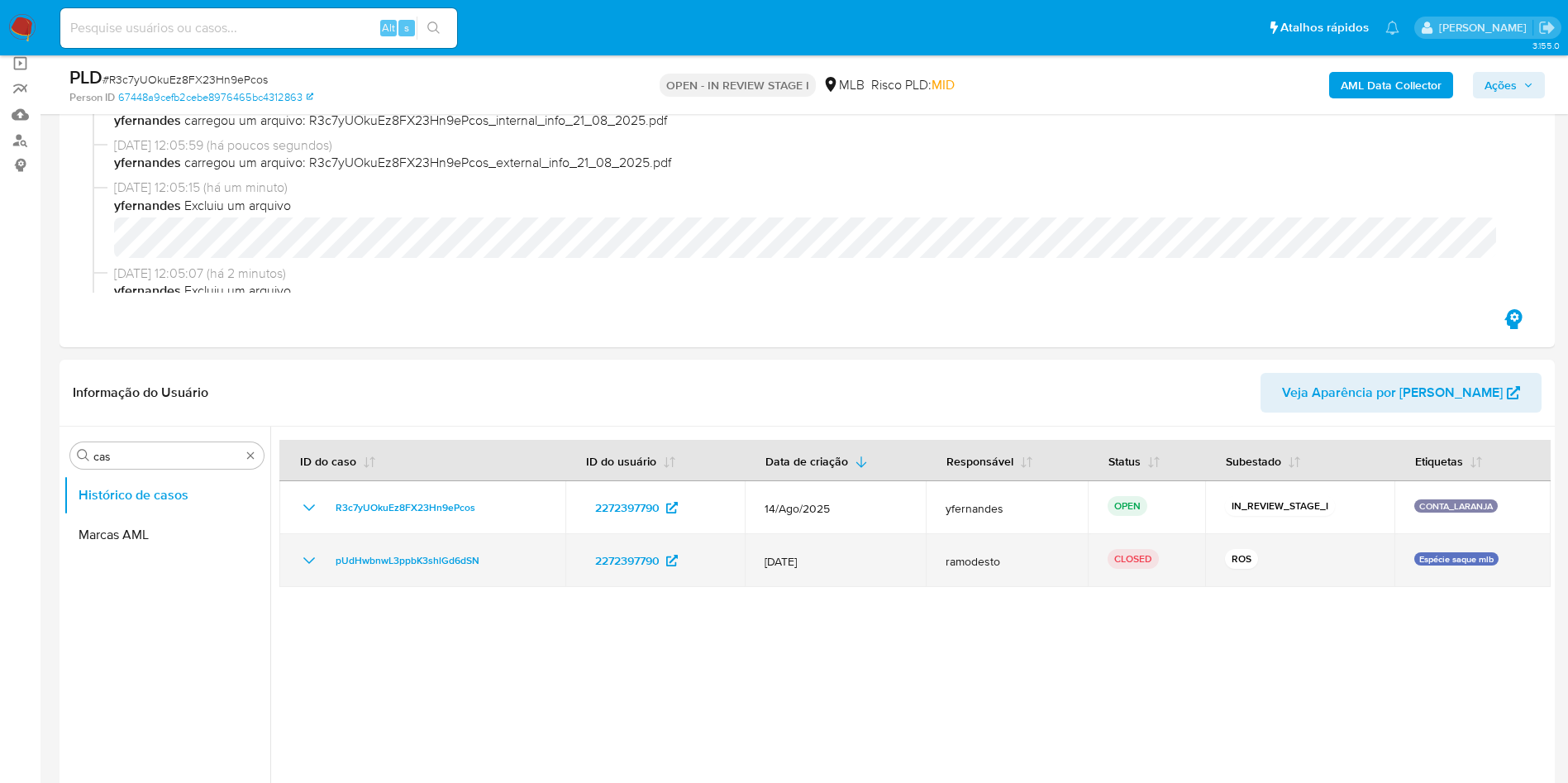
click at [300, 564] on icon "Mostrar/Ocultar" at bounding box center [309, 560] width 20 height 20
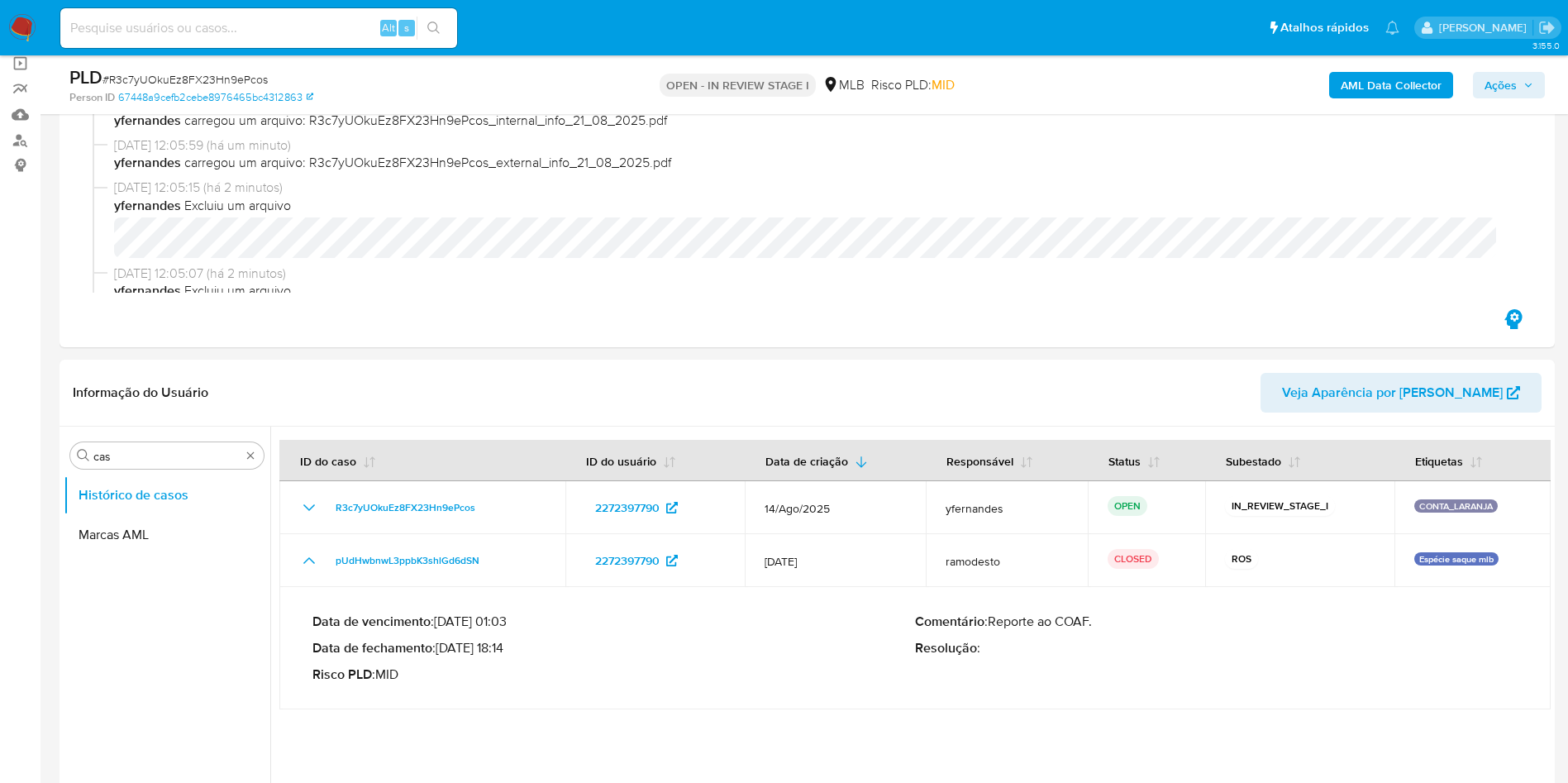
drag, startPoint x: 444, startPoint y: 652, endPoint x: 520, endPoint y: 641, distance: 76.8
click at [514, 654] on p "Data de fechamento : 20/08/2025 18:14" at bounding box center [614, 647] width 602 height 16
click at [1489, 73] on span "Ações" at bounding box center [1500, 85] width 32 height 27
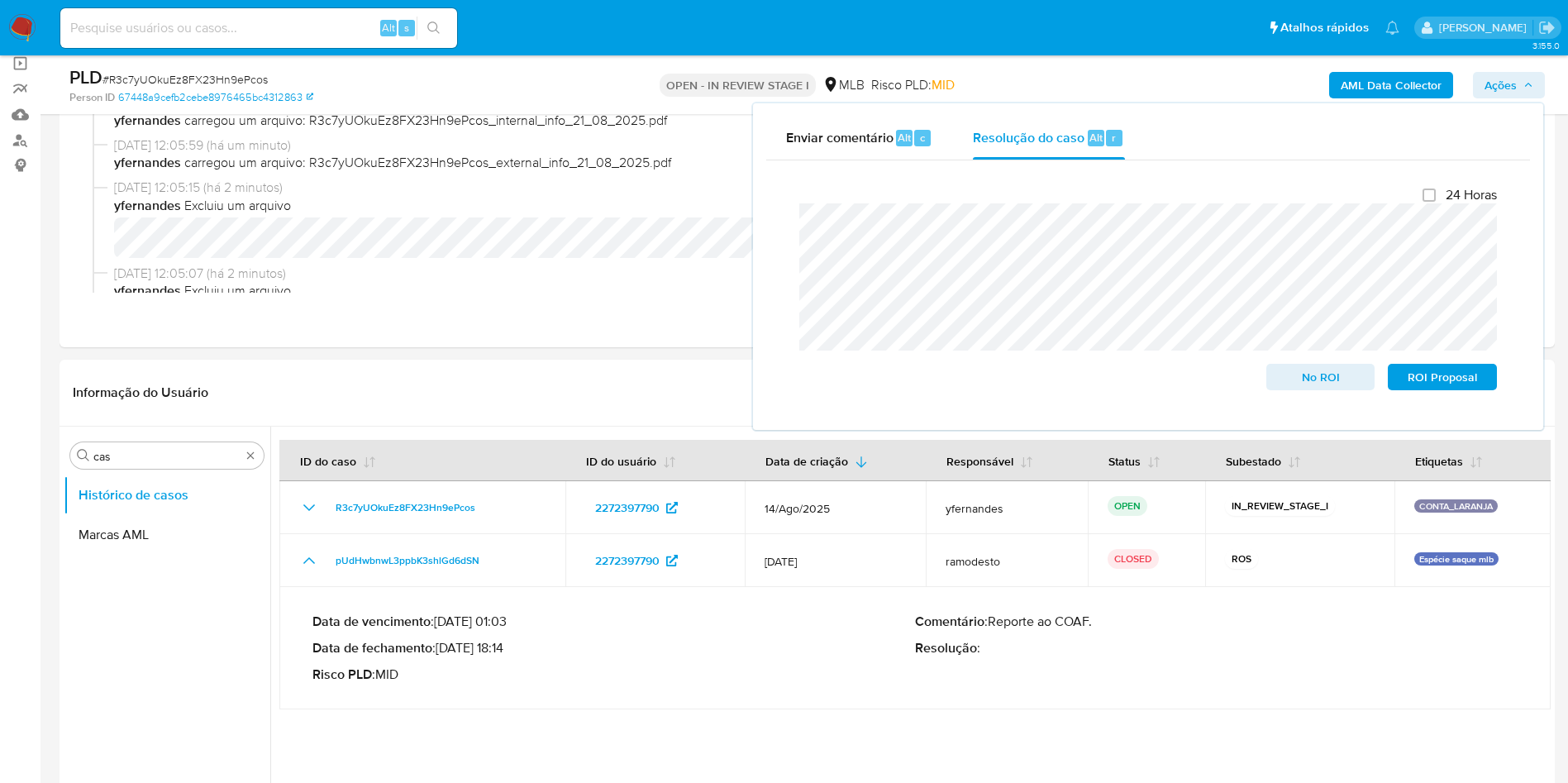
click at [0, 0] on lt-span "de an á lise" at bounding box center [0, 0] width 0 height 0
click at [1299, 377] on span "No ROI" at bounding box center [1321, 376] width 86 height 23
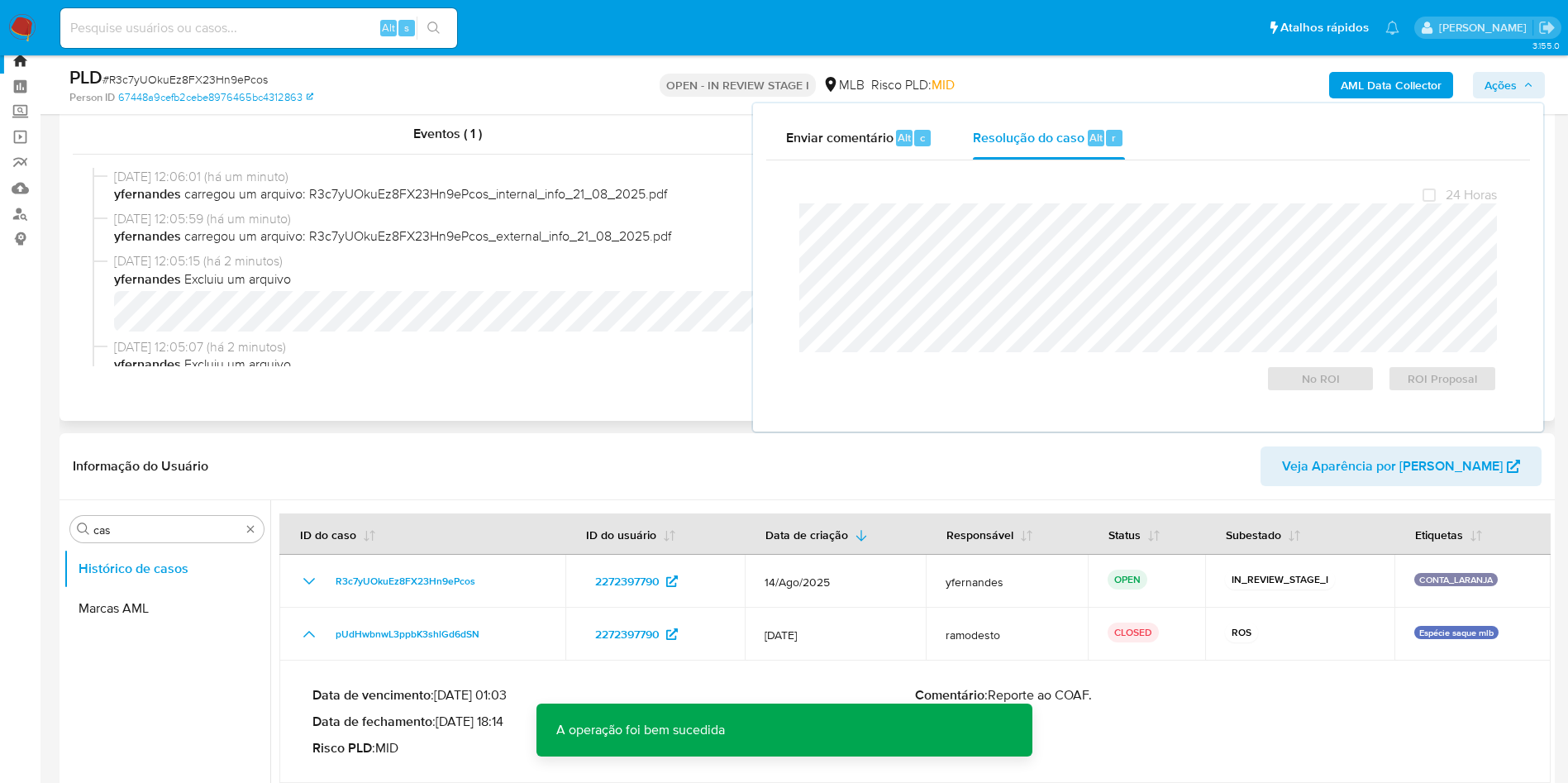
scroll to position [0, 0]
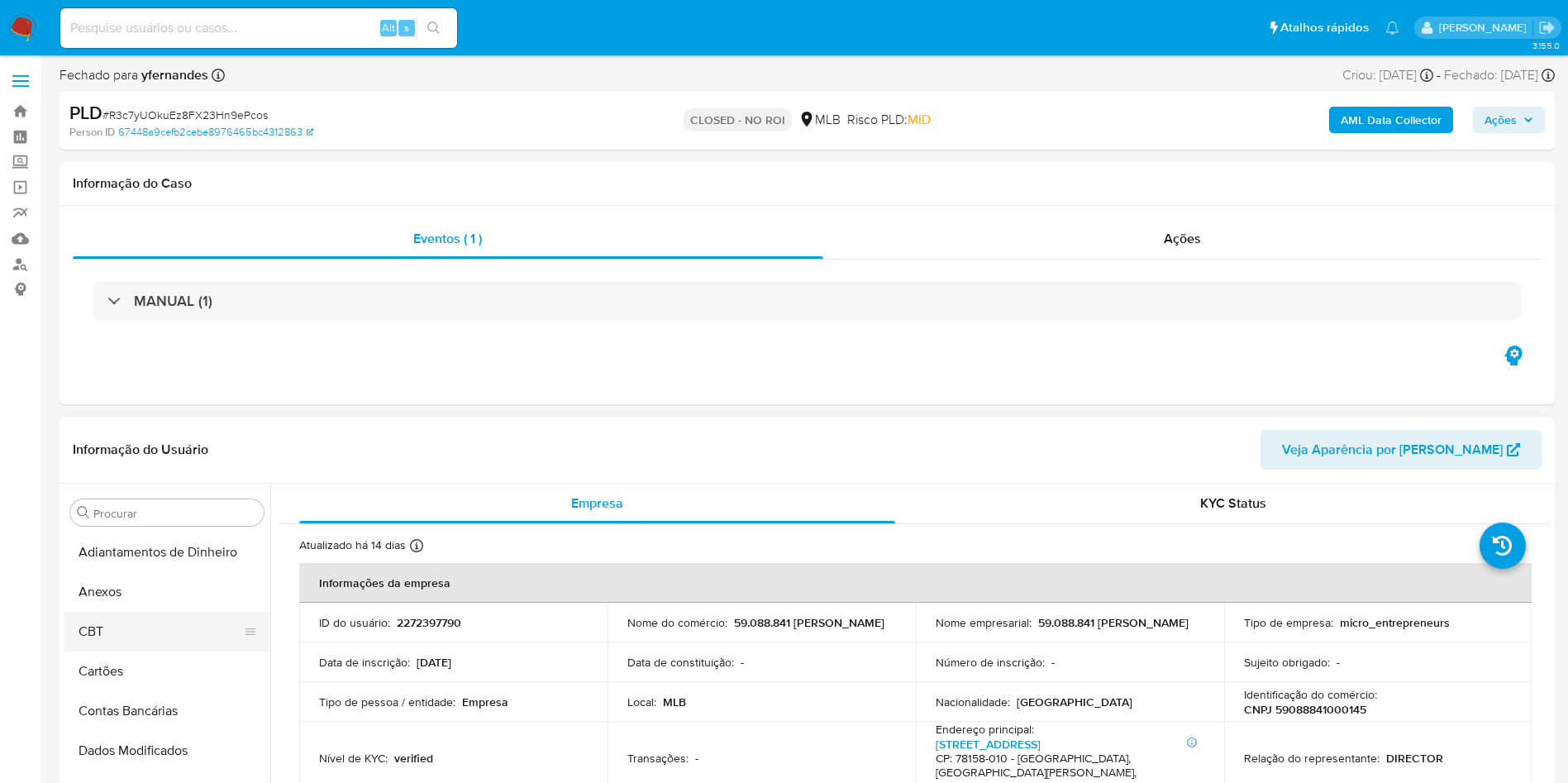
select select "10"
drag, startPoint x: 138, startPoint y: 597, endPoint x: 278, endPoint y: 508, distance: 165.9
click at [137, 597] on button "Anexos" at bounding box center [167, 592] width 206 height 40
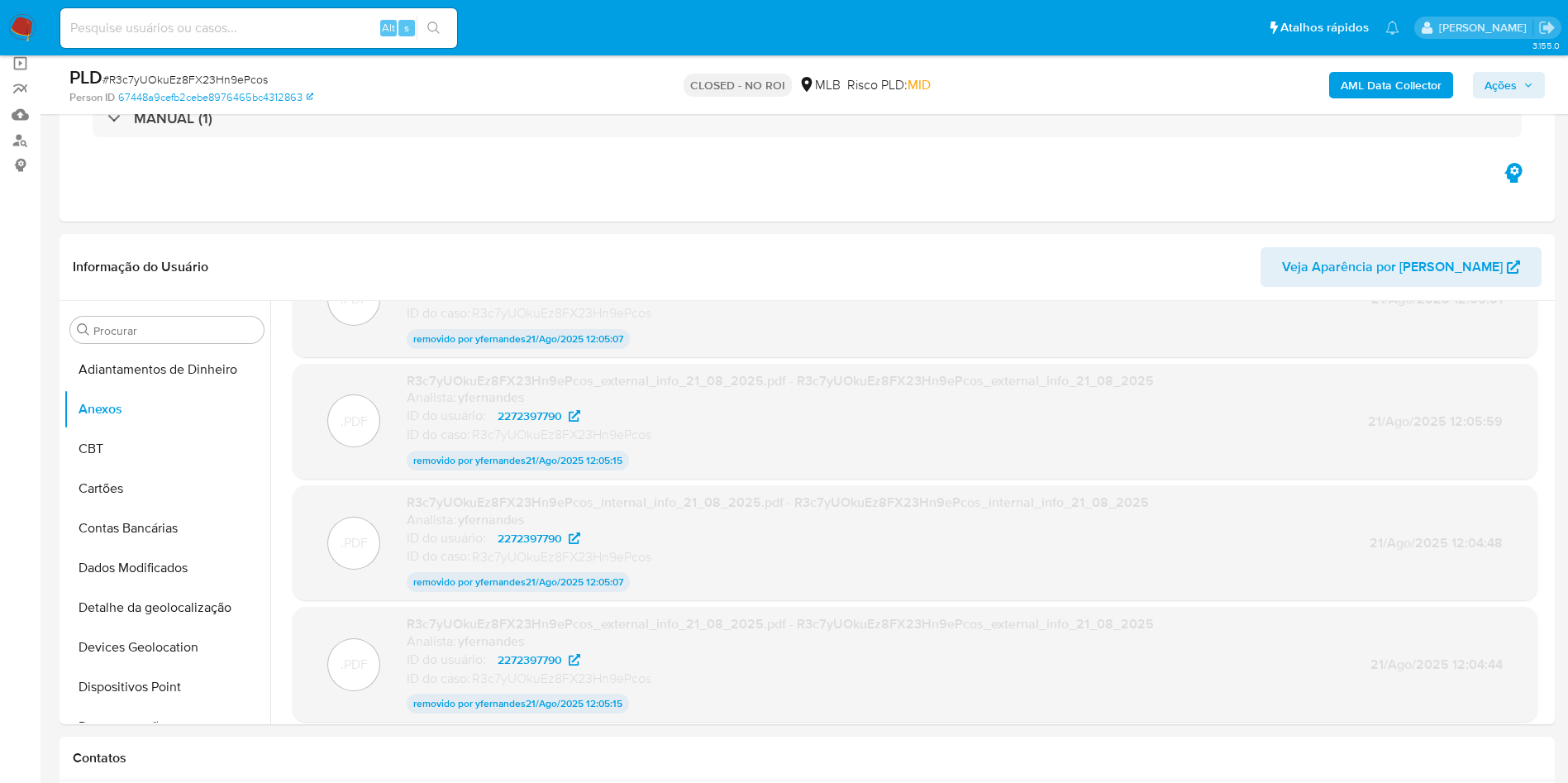
scroll to position [130, 0]
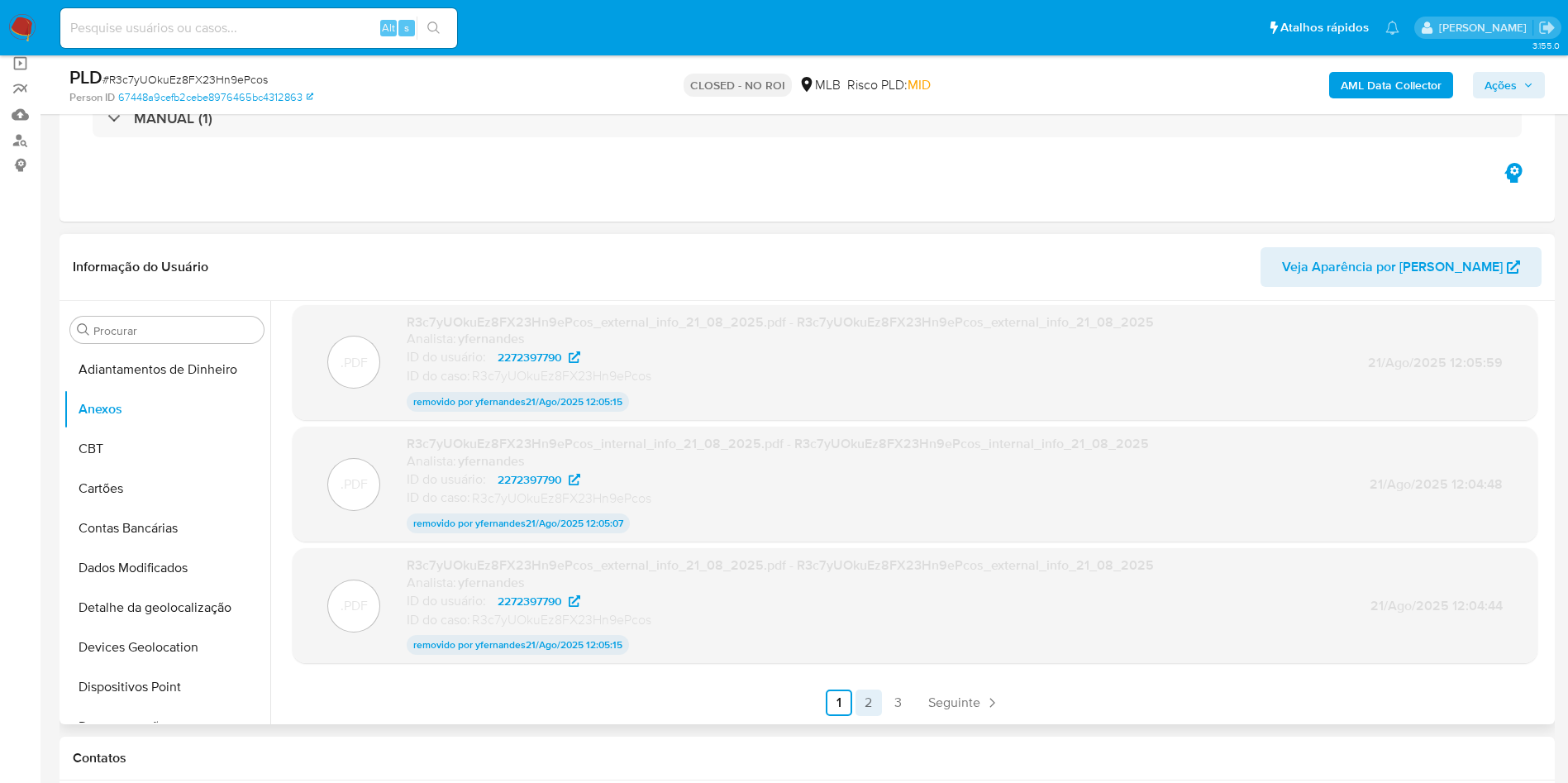
click at [856, 713] on link "2" at bounding box center [868, 703] width 27 height 27
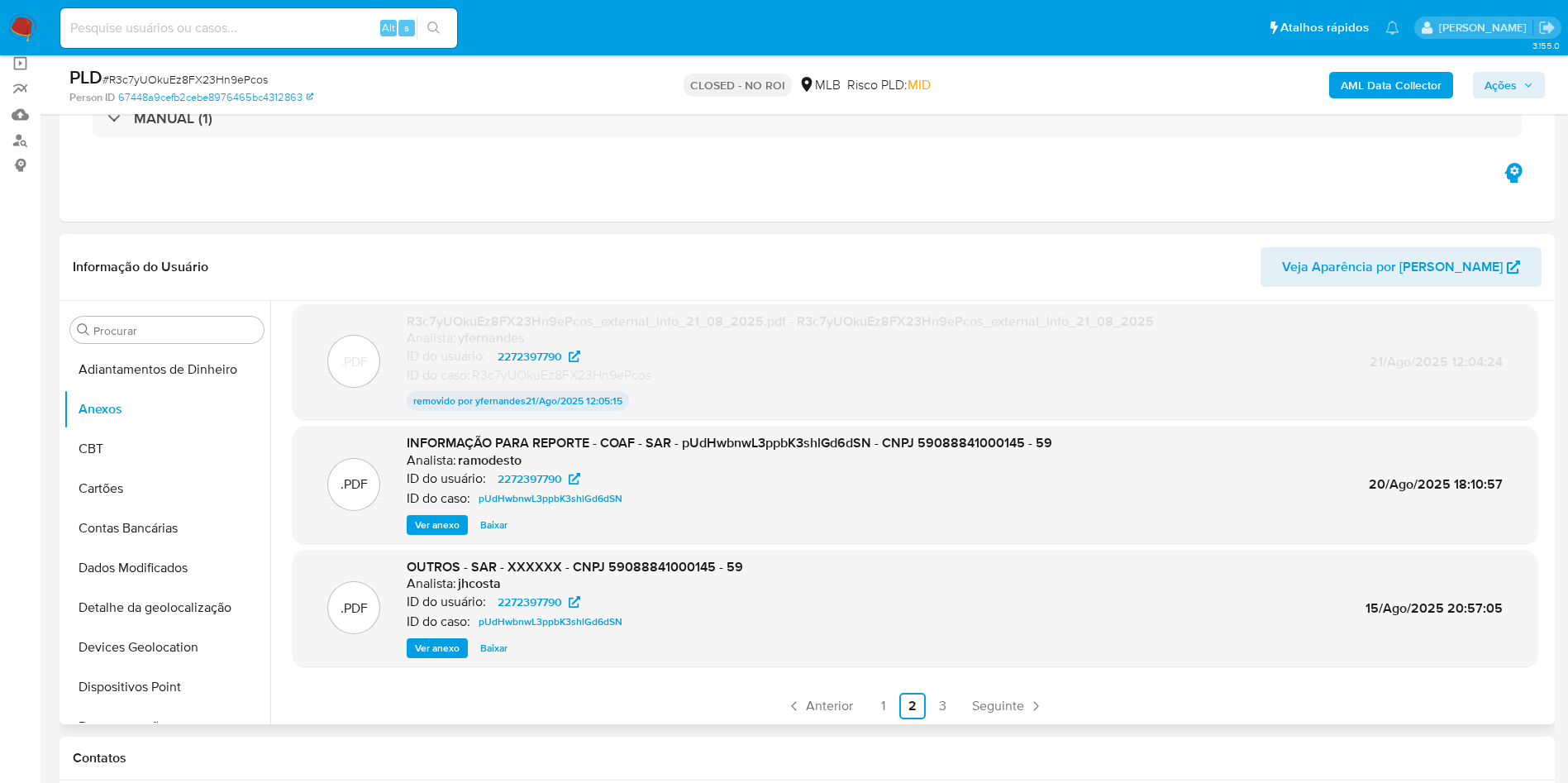
scroll to position [135, 0]
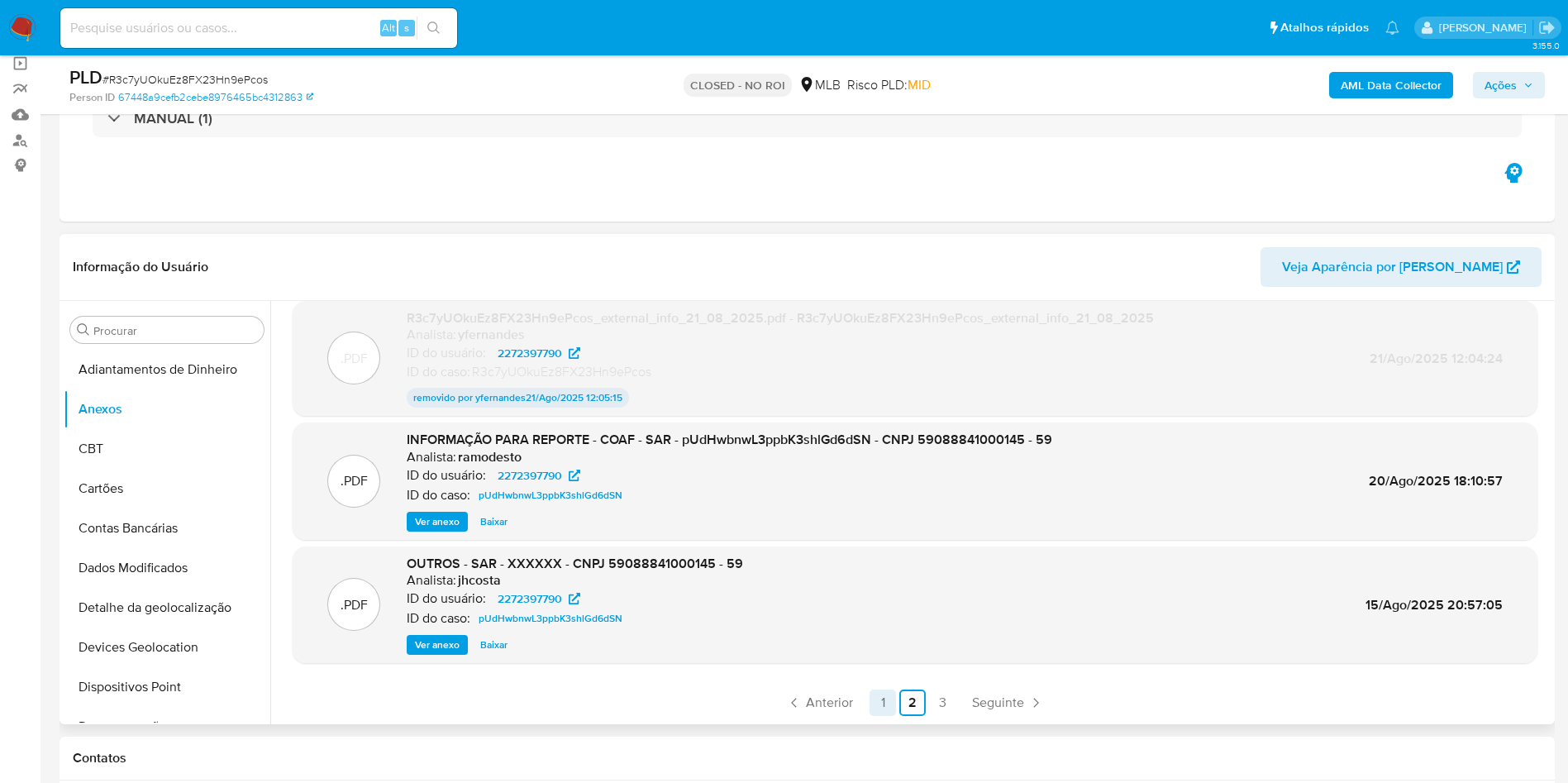
click at [880, 702] on link "1" at bounding box center [883, 703] width 27 height 27
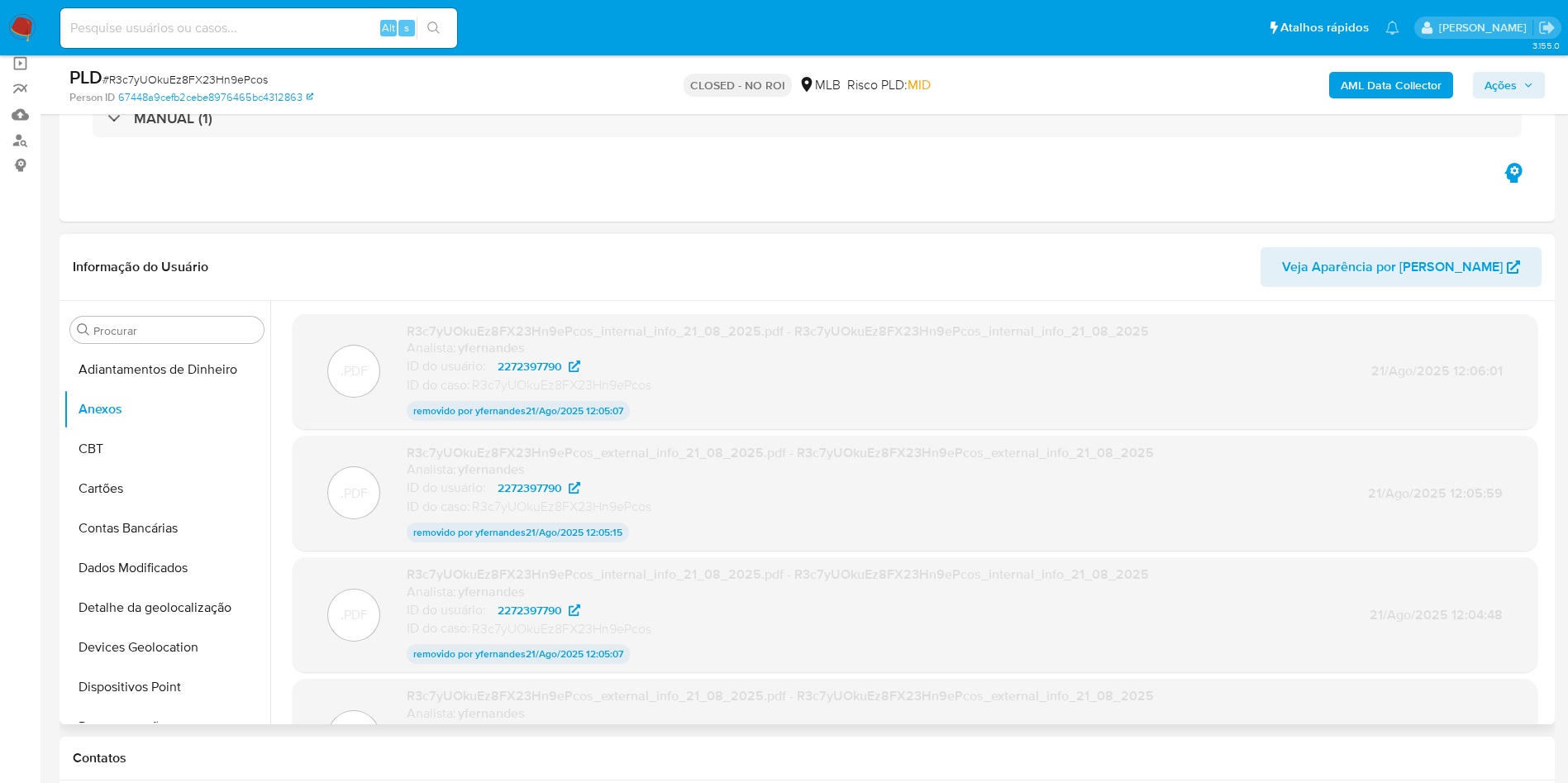
scroll to position [130, 0]
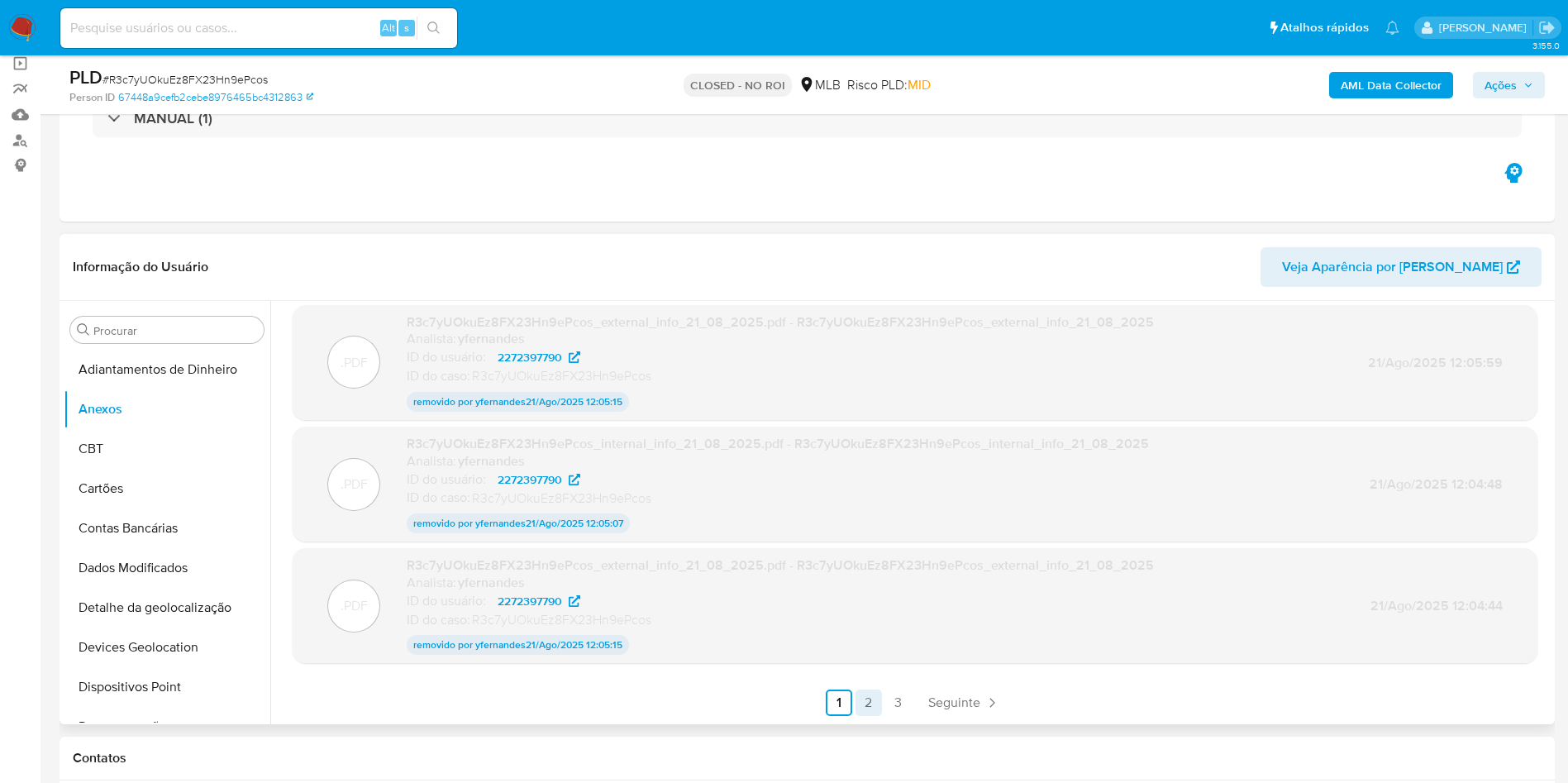
click at [872, 704] on link "2" at bounding box center [868, 703] width 27 height 27
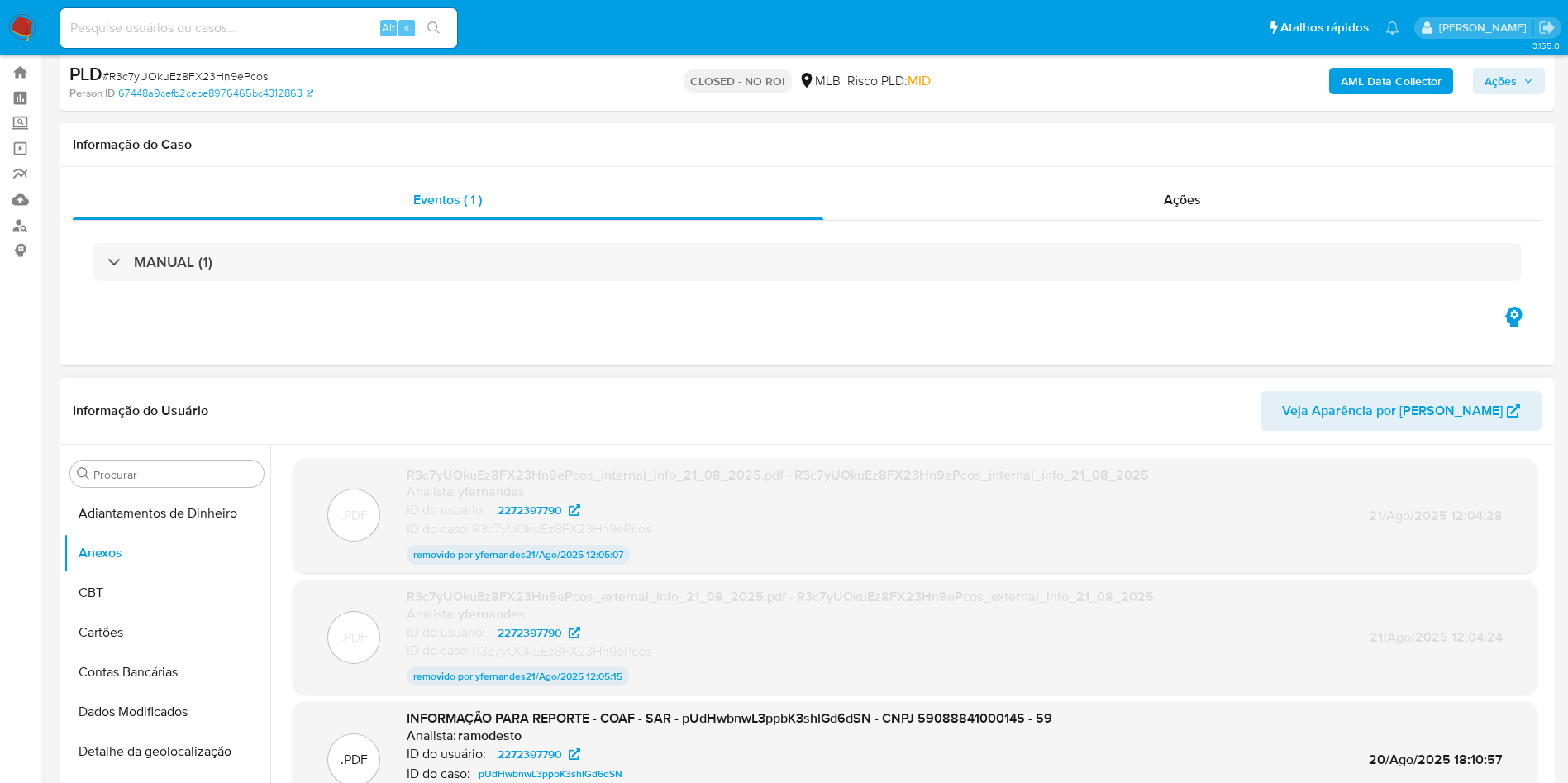
scroll to position [0, 0]
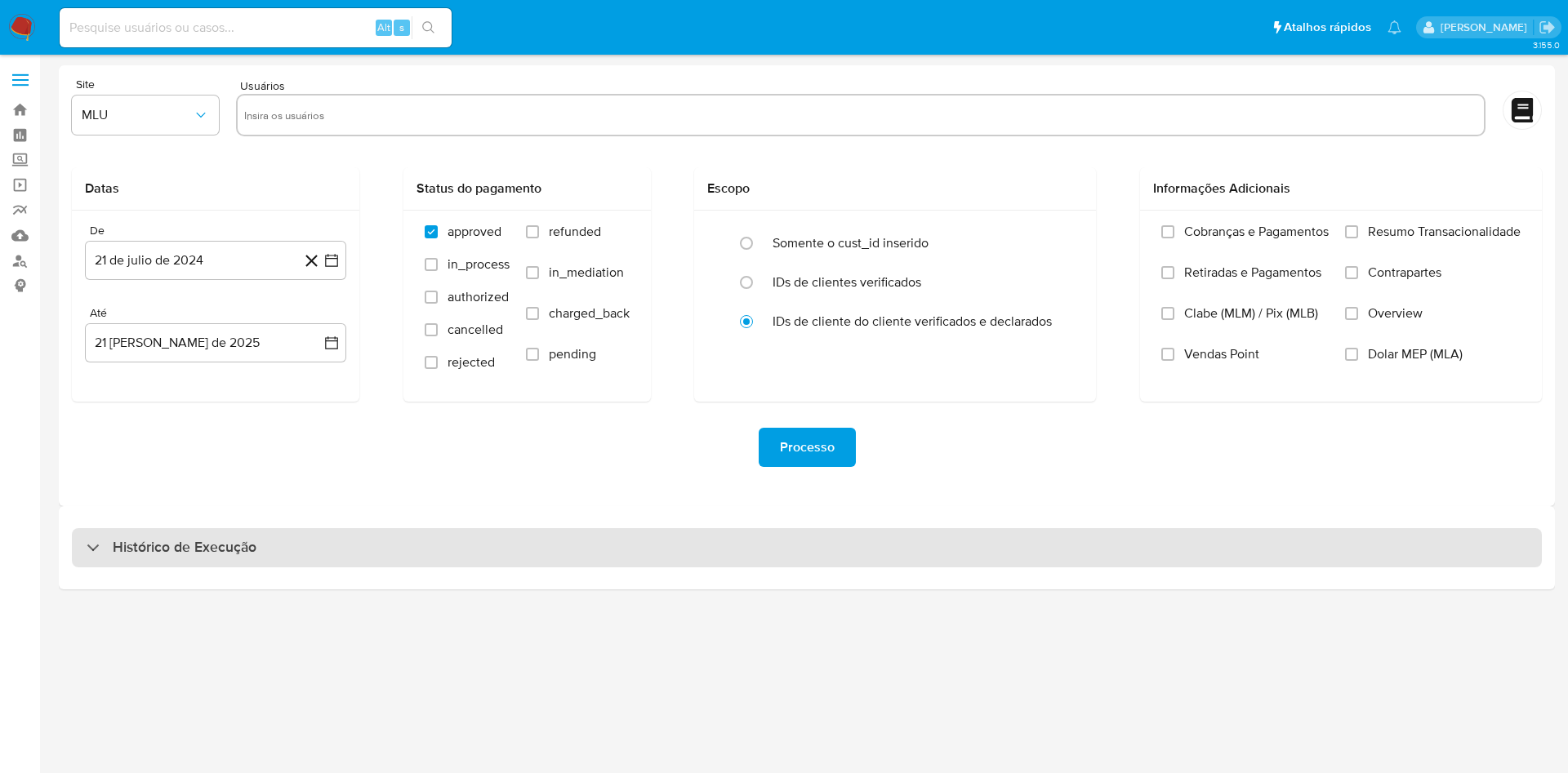
click at [768, 559] on div "Histórico de Execução" at bounding box center [807, 548] width 1470 height 39
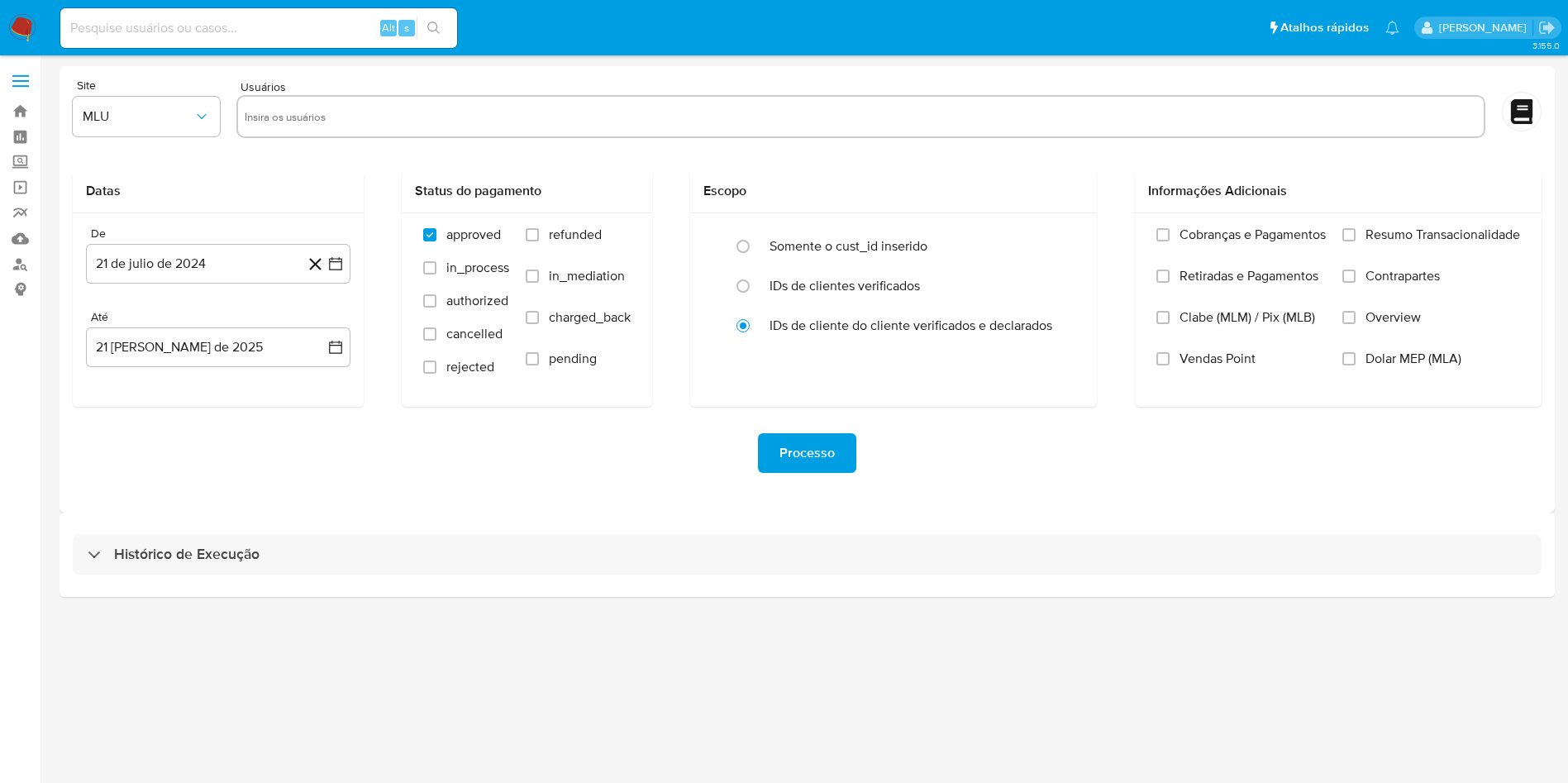
select select "10"
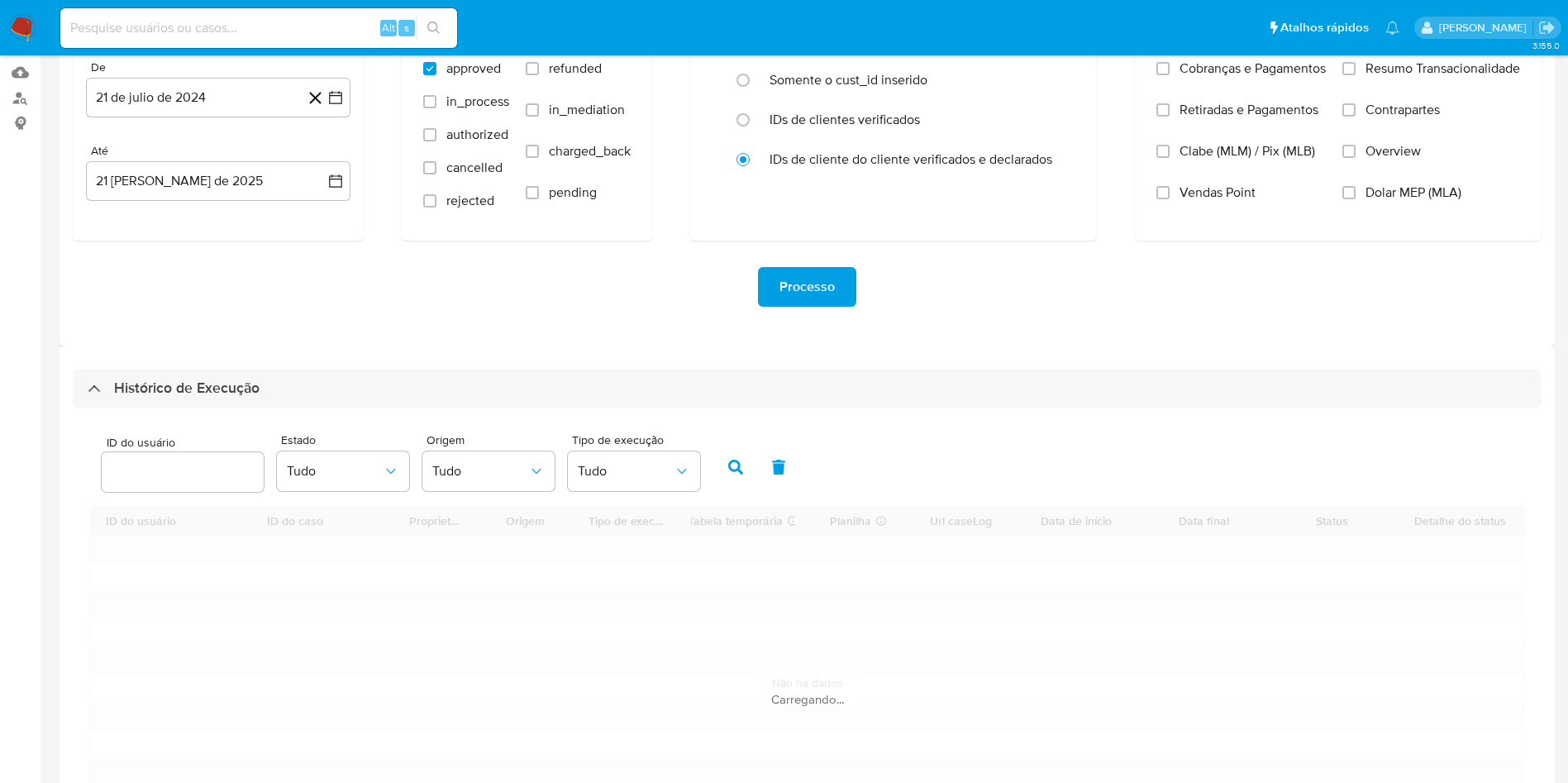
scroll to position [294, 0]
